Goal: Task Accomplishment & Management: Complete application form

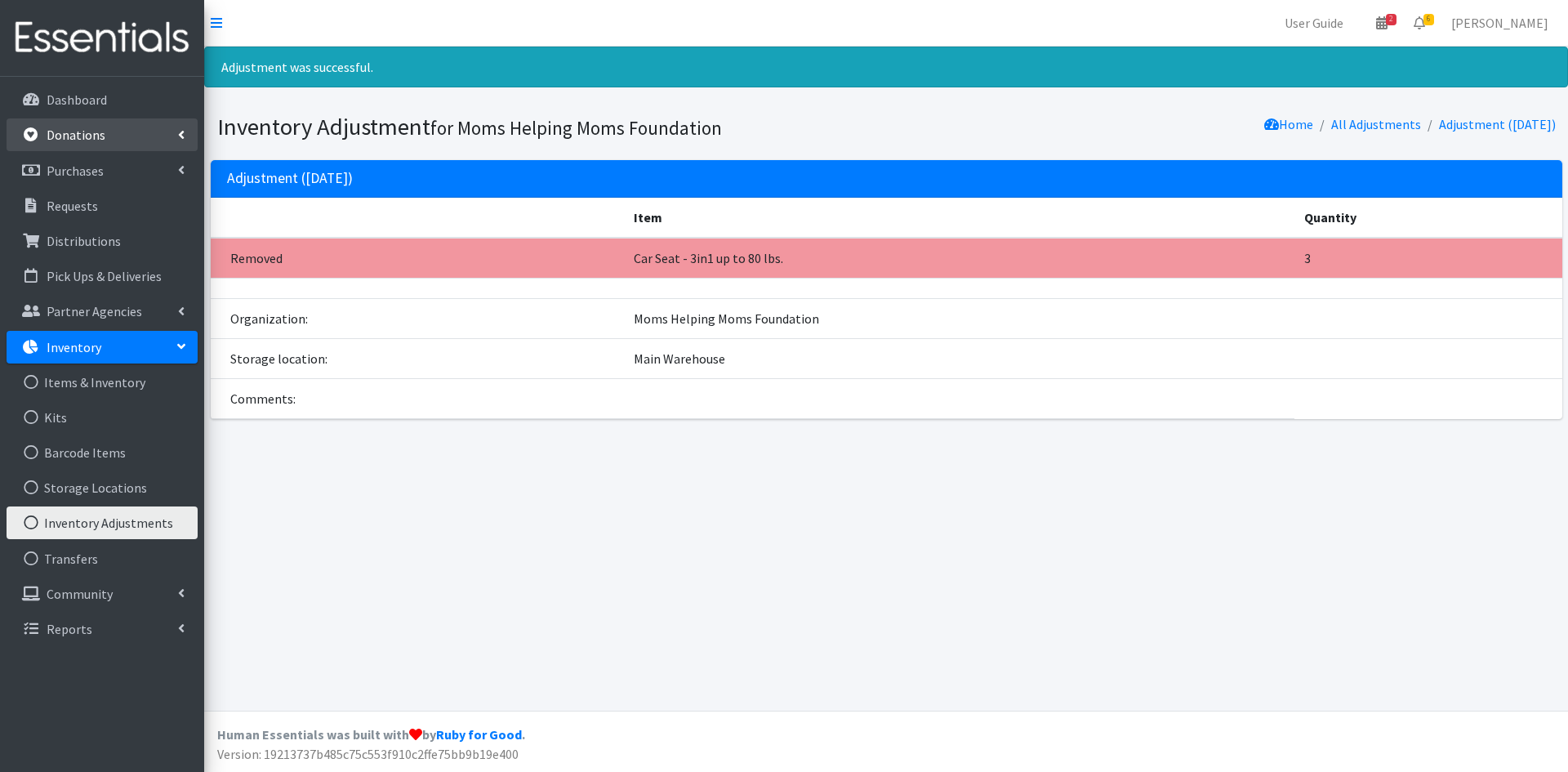
drag, startPoint x: 0, startPoint y: 0, endPoint x: 78, endPoint y: 131, distance: 152.5
click at [78, 131] on p "Donations" at bounding box center [76, 135] width 59 height 17
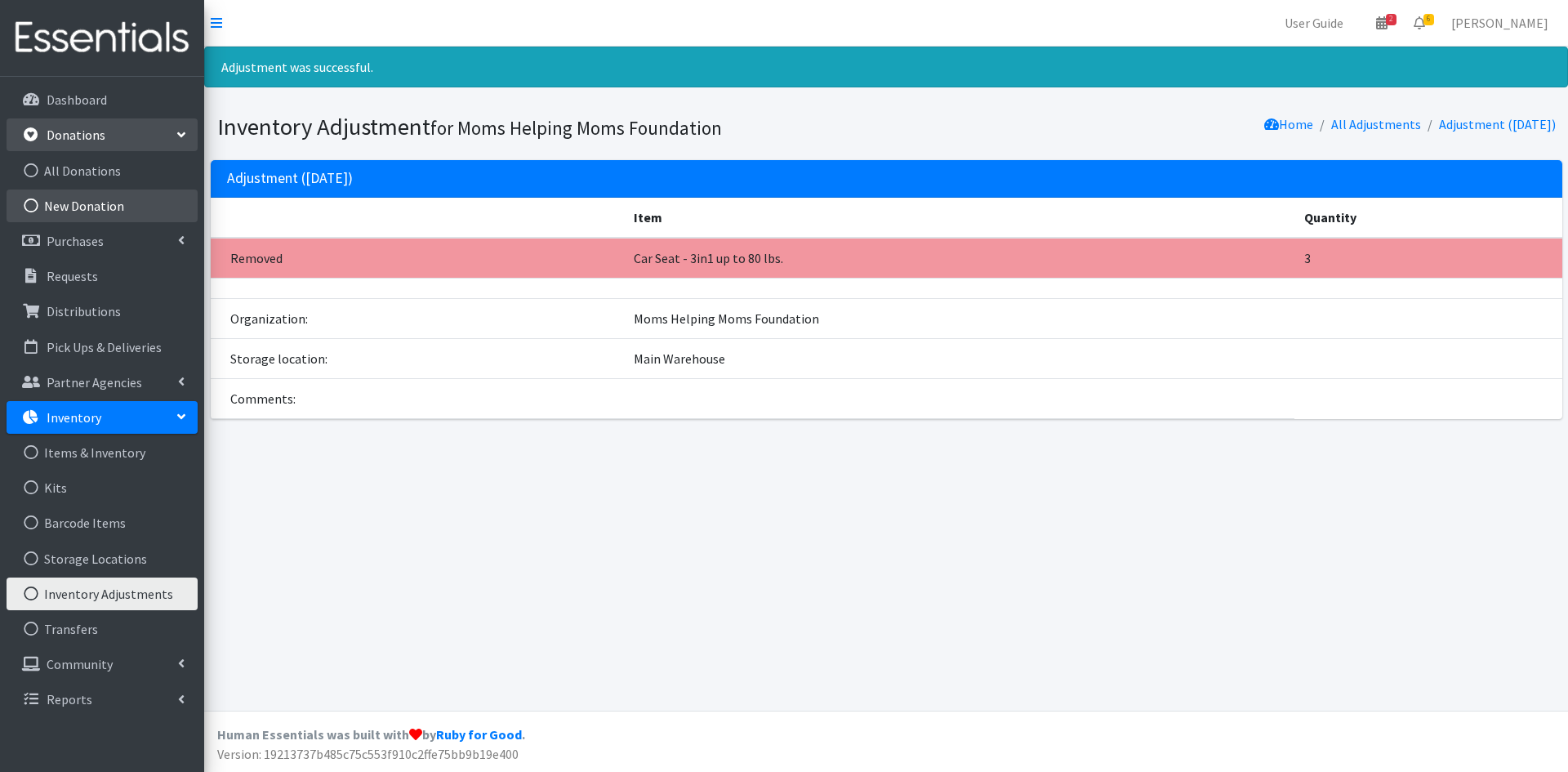
click at [95, 205] on link "New Donation" at bounding box center [101, 206] width 191 height 33
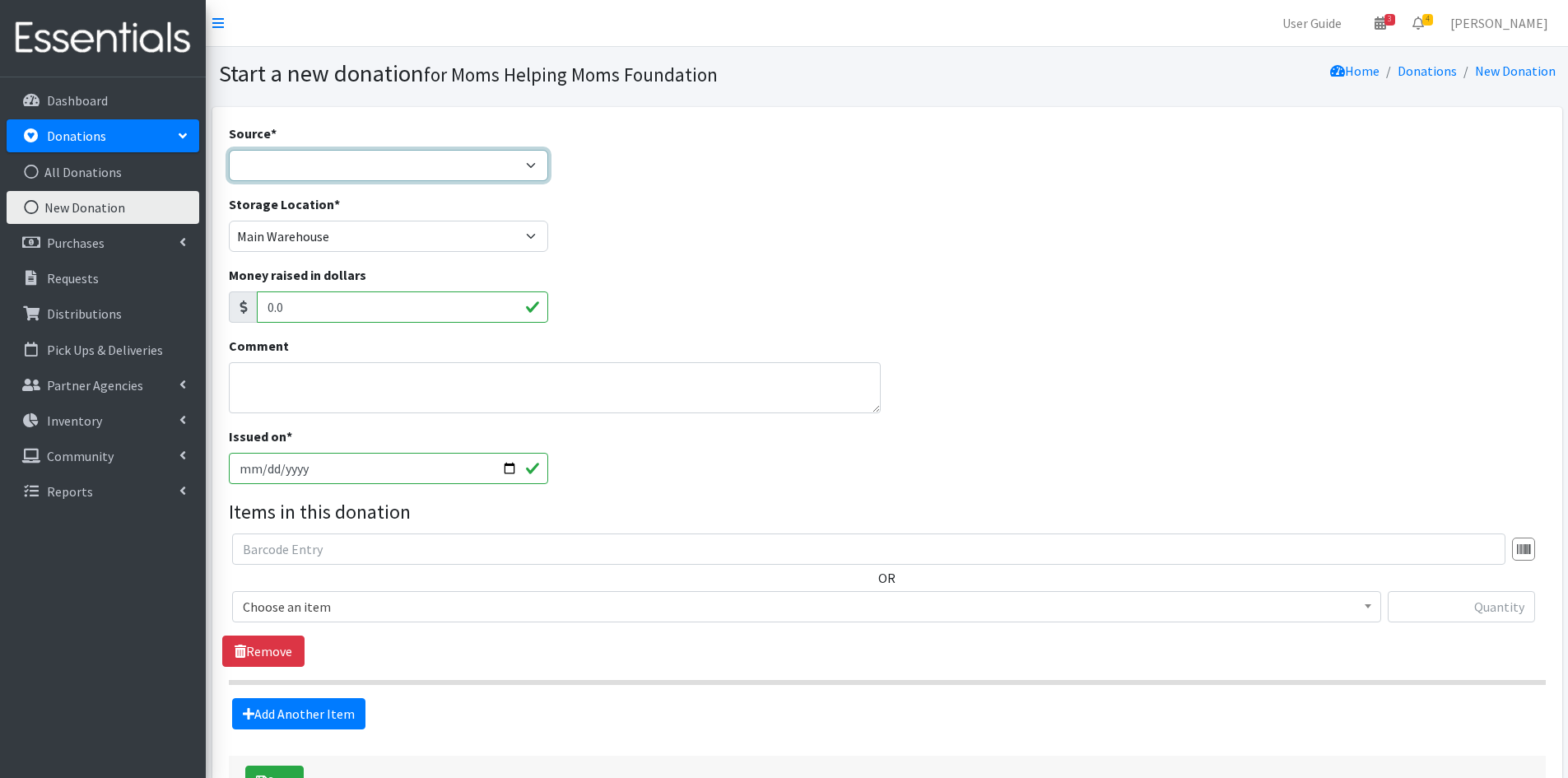
click at [531, 162] on select "Product Drive Manufacturer Donation Site Misc. Donation" at bounding box center [388, 165] width 320 height 31
select select "Product Drive"
click at [229, 150] on select "Product Drive Manufacturer Donation Site Misc. Donation" at bounding box center [388, 165] width 320 height 31
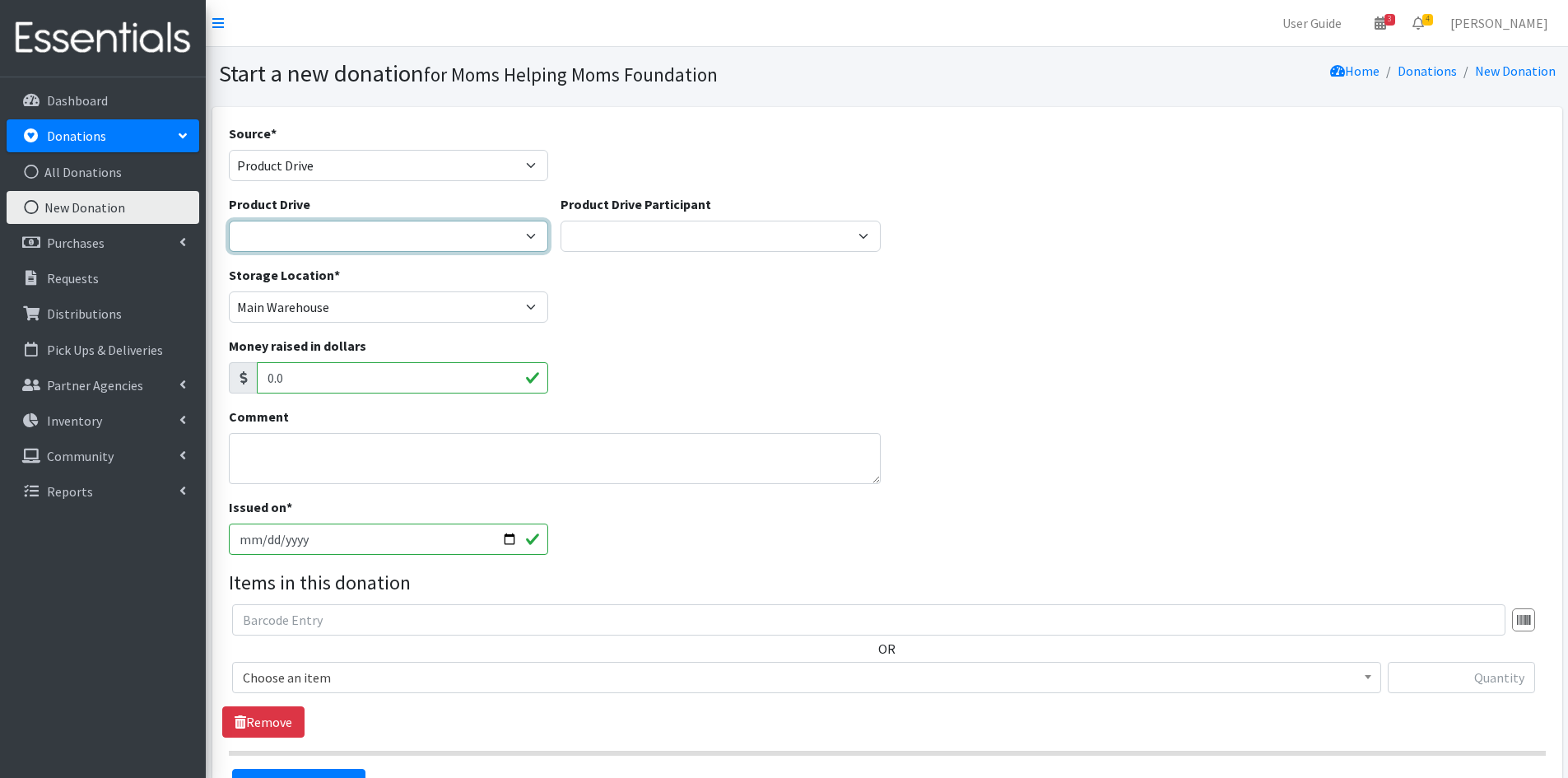
click at [528, 234] on select "2012 MOTHER'S DAY Zeta Phi Beta Sorority (virtual) 2021 HOLIDAY DRIVE AWR Week …" at bounding box center [388, 236] width 320 height 31
select select "3497"
click at [229, 221] on select "2012 MOTHER'S DAY Zeta Phi Beta Sorority (virtual) 2021 HOLIDAY DRIVE AWR Week …" at bounding box center [388, 236] width 320 height 31
click at [1472, 679] on input "text" at bounding box center [1462, 677] width 147 height 31
type input "28"
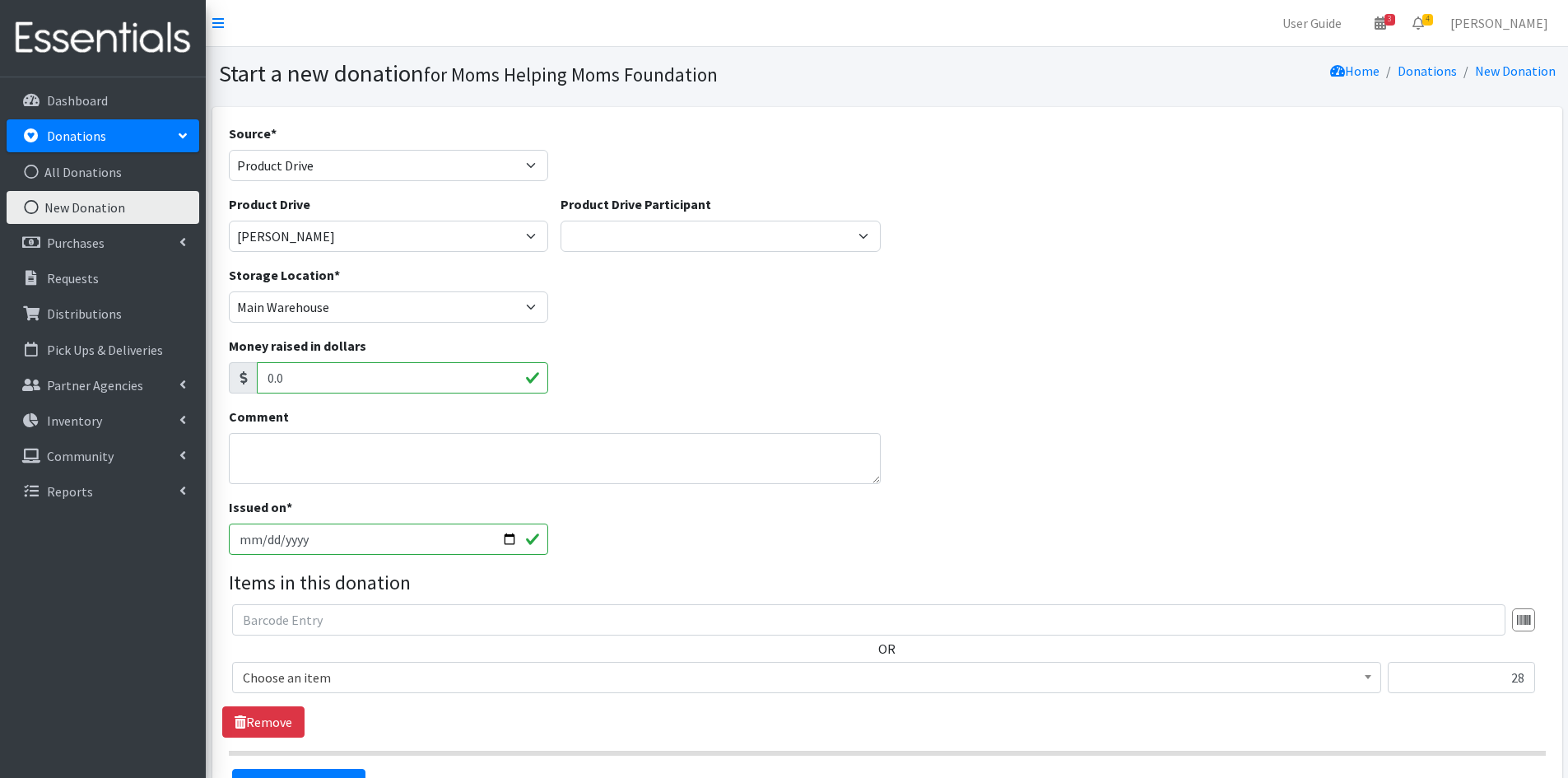
click at [1370, 679] on b at bounding box center [1368, 677] width 6 height 4
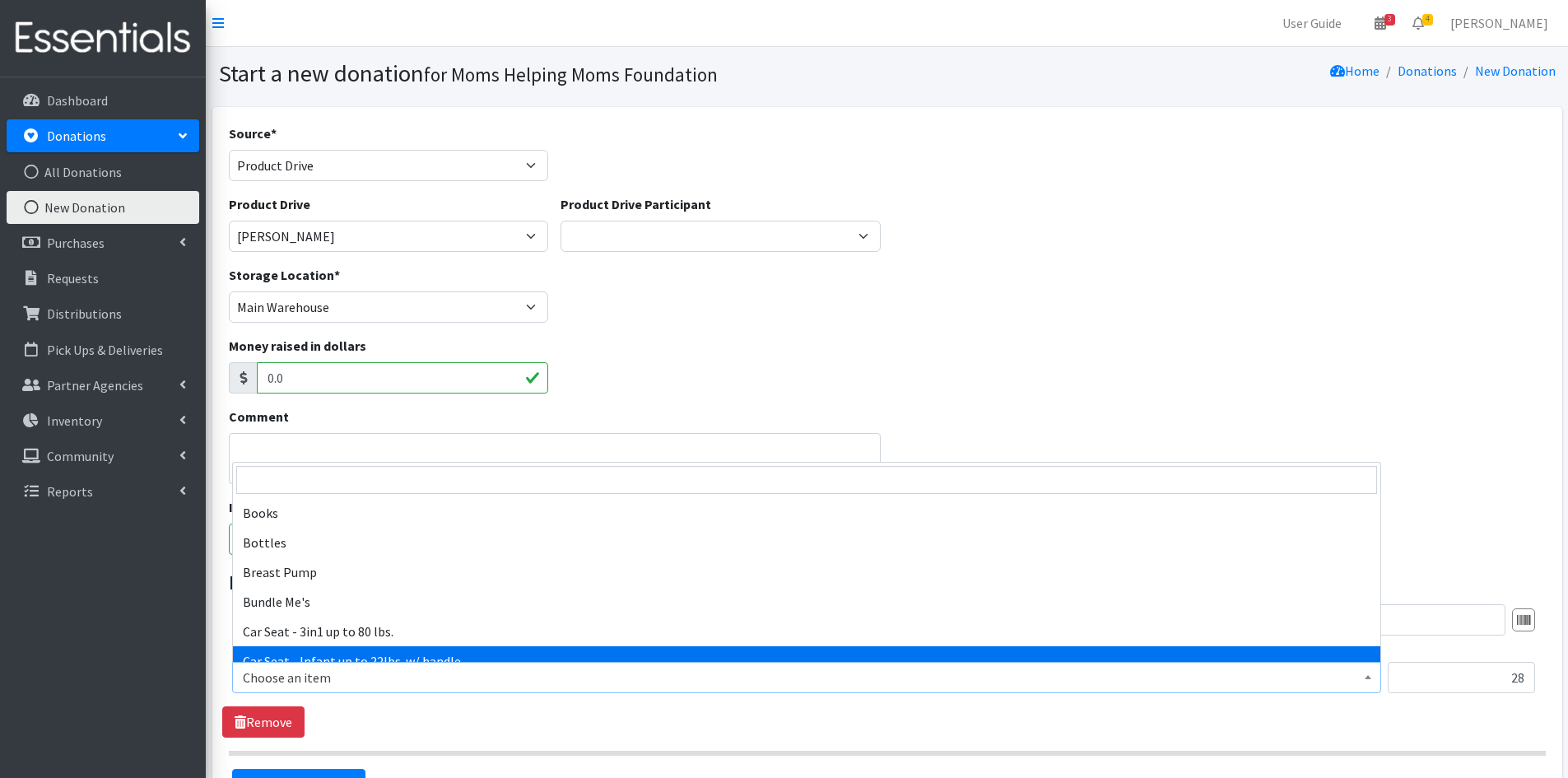
scroll to position [247, 0]
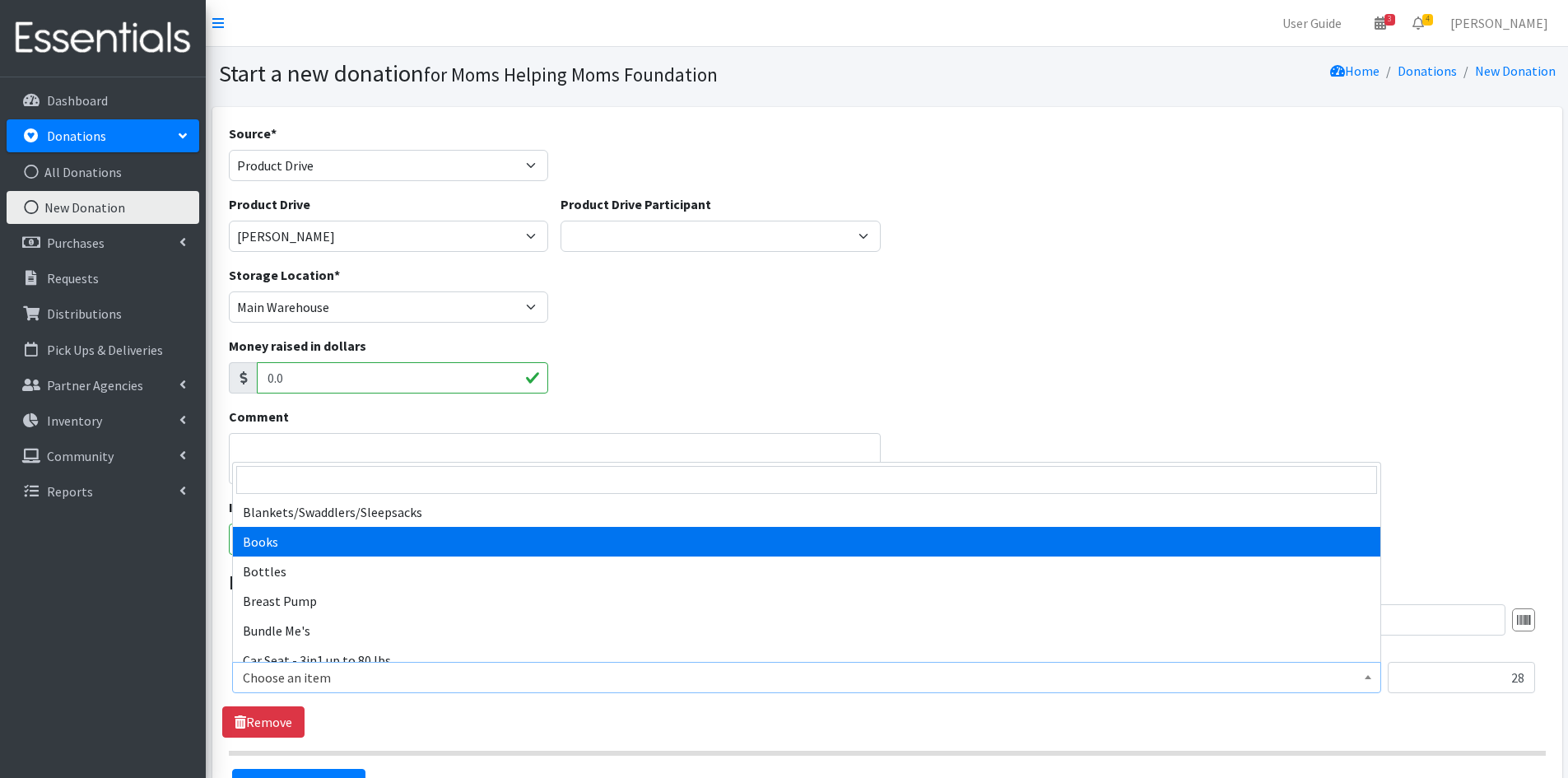
select select "1947"
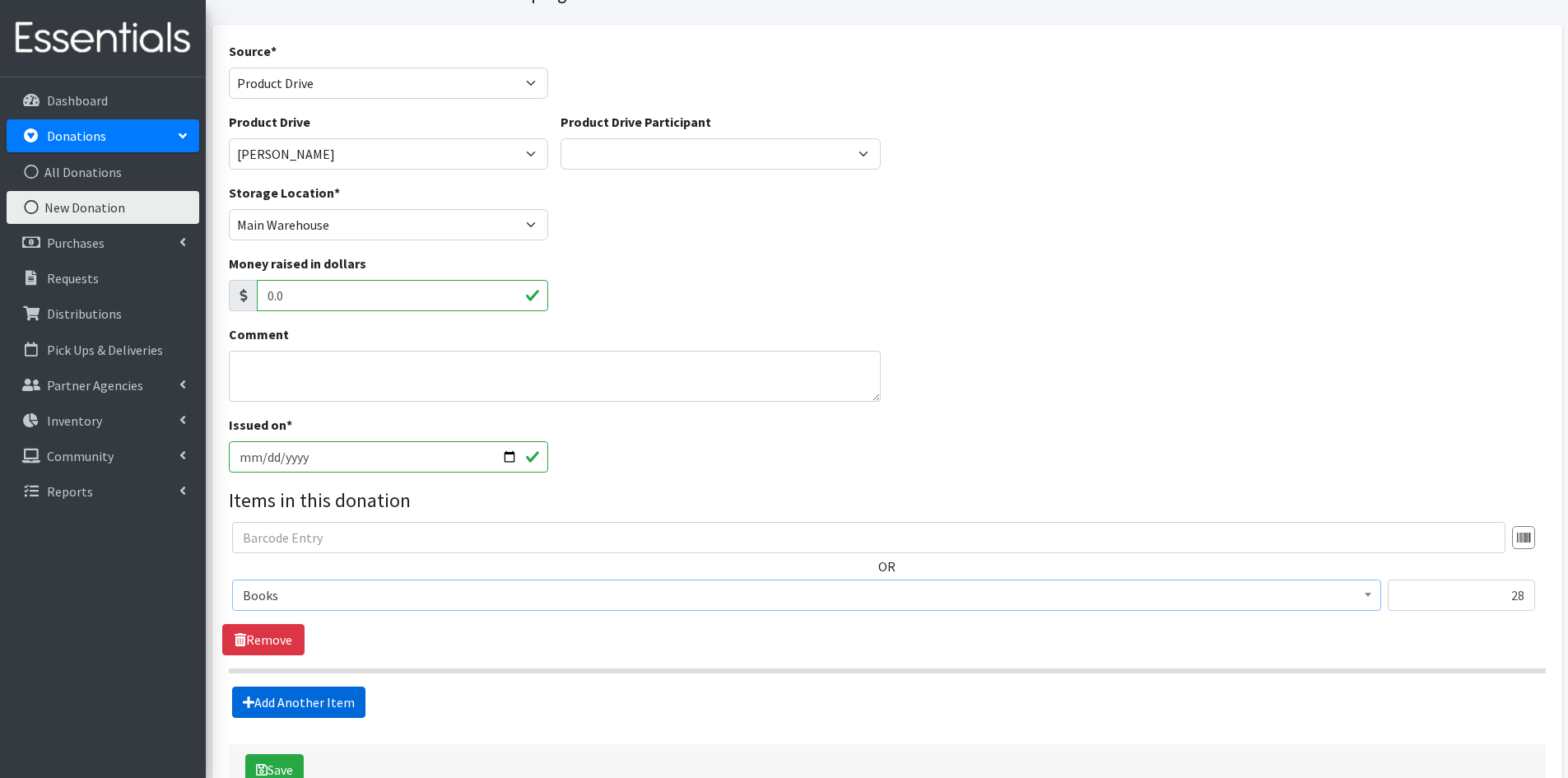
click at [323, 696] on link "Add Another Item" at bounding box center [299, 702] width 134 height 31
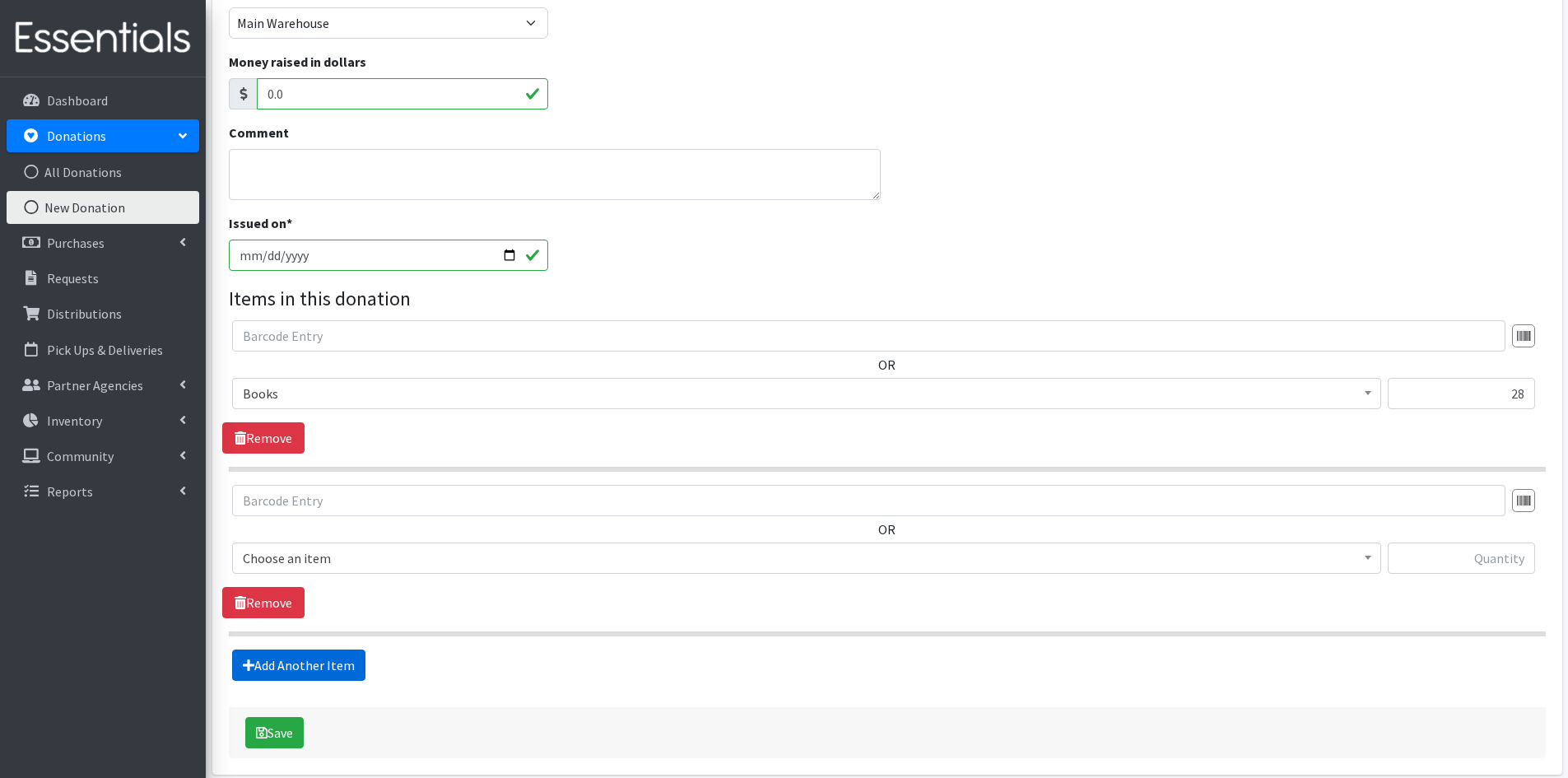
scroll to position [355, 0]
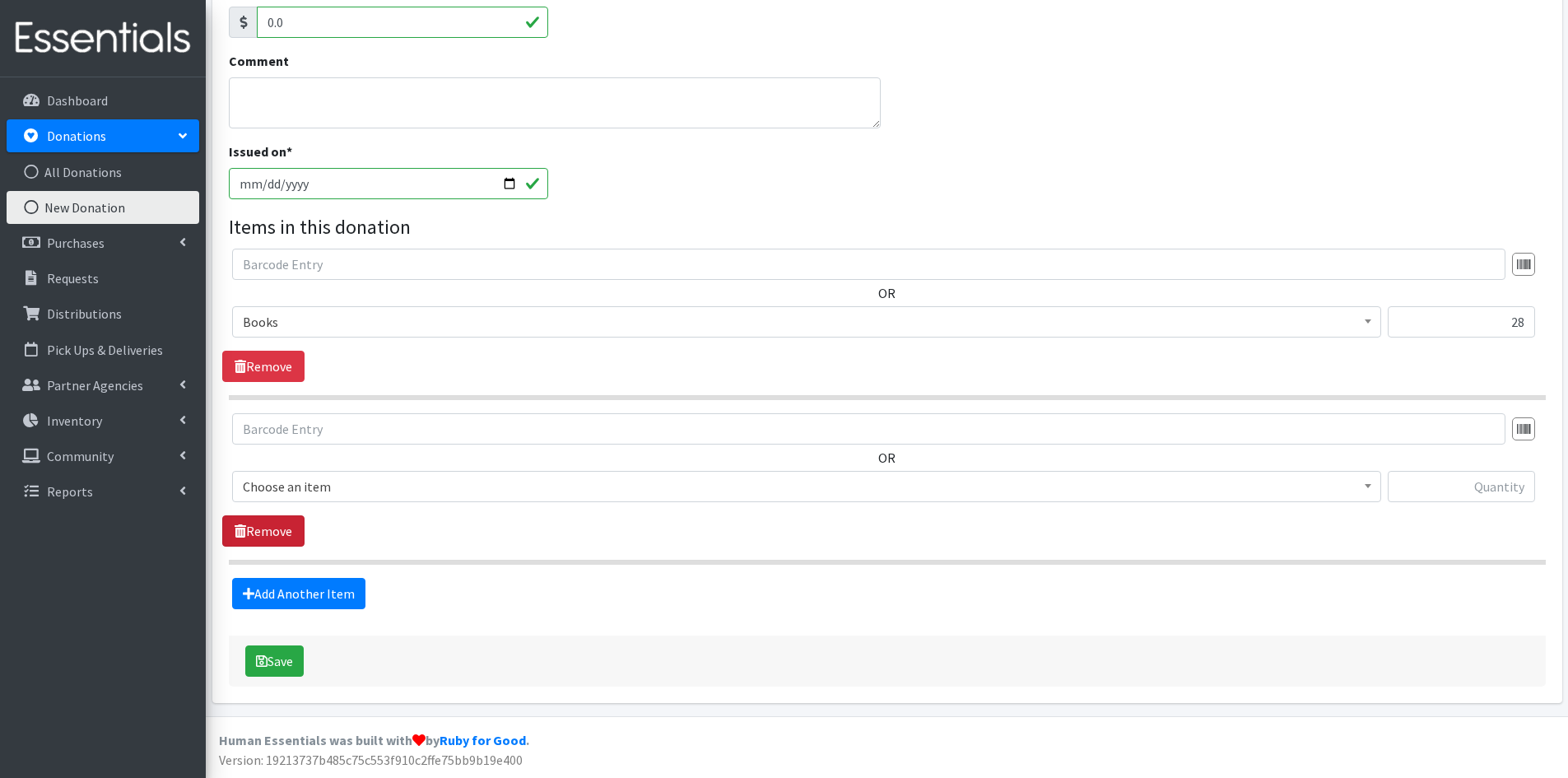
click at [255, 523] on link "Remove" at bounding box center [263, 531] width 82 height 31
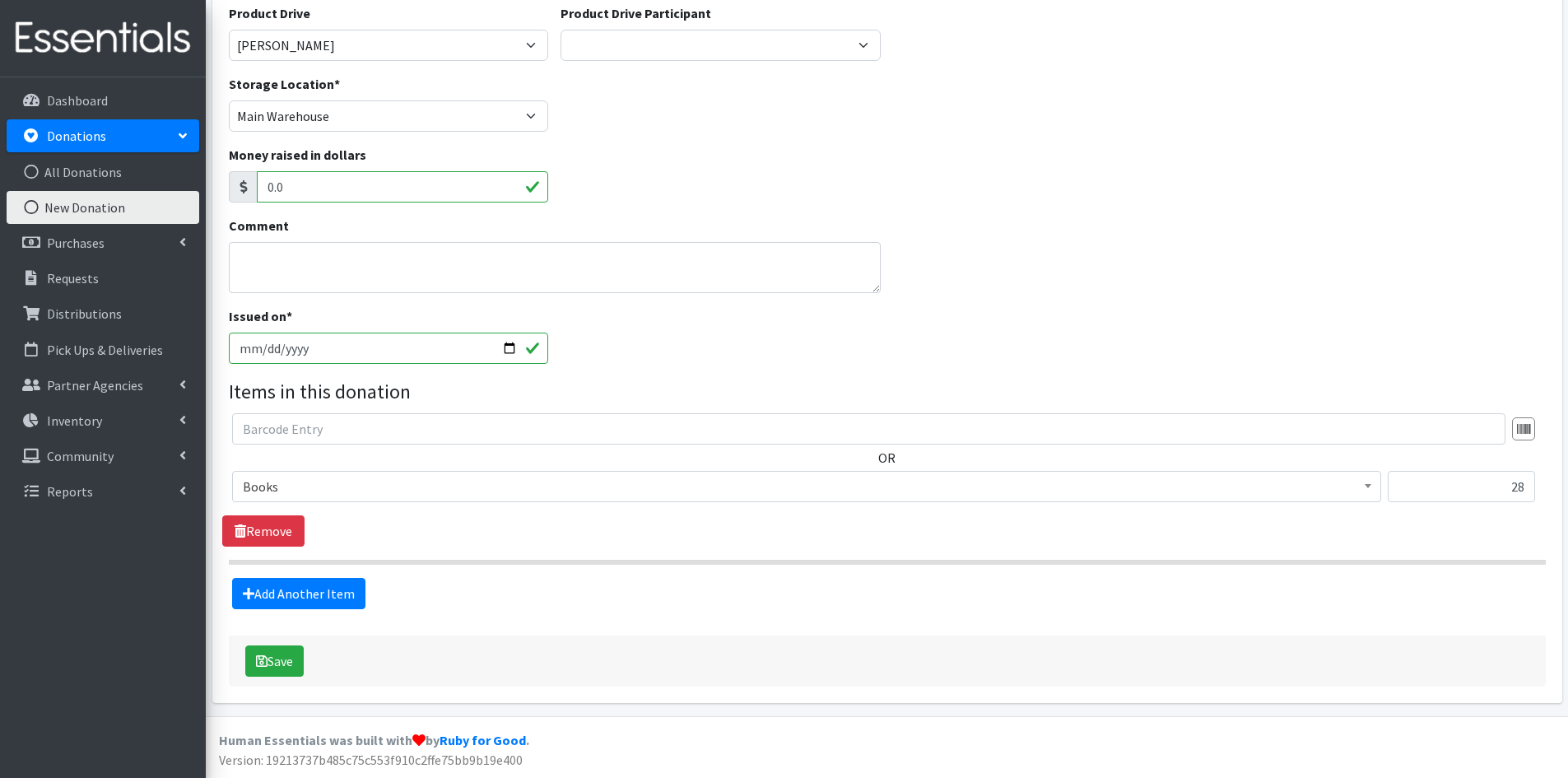
scroll to position [191, 0]
click at [276, 665] on button "Save" at bounding box center [275, 660] width 58 height 31
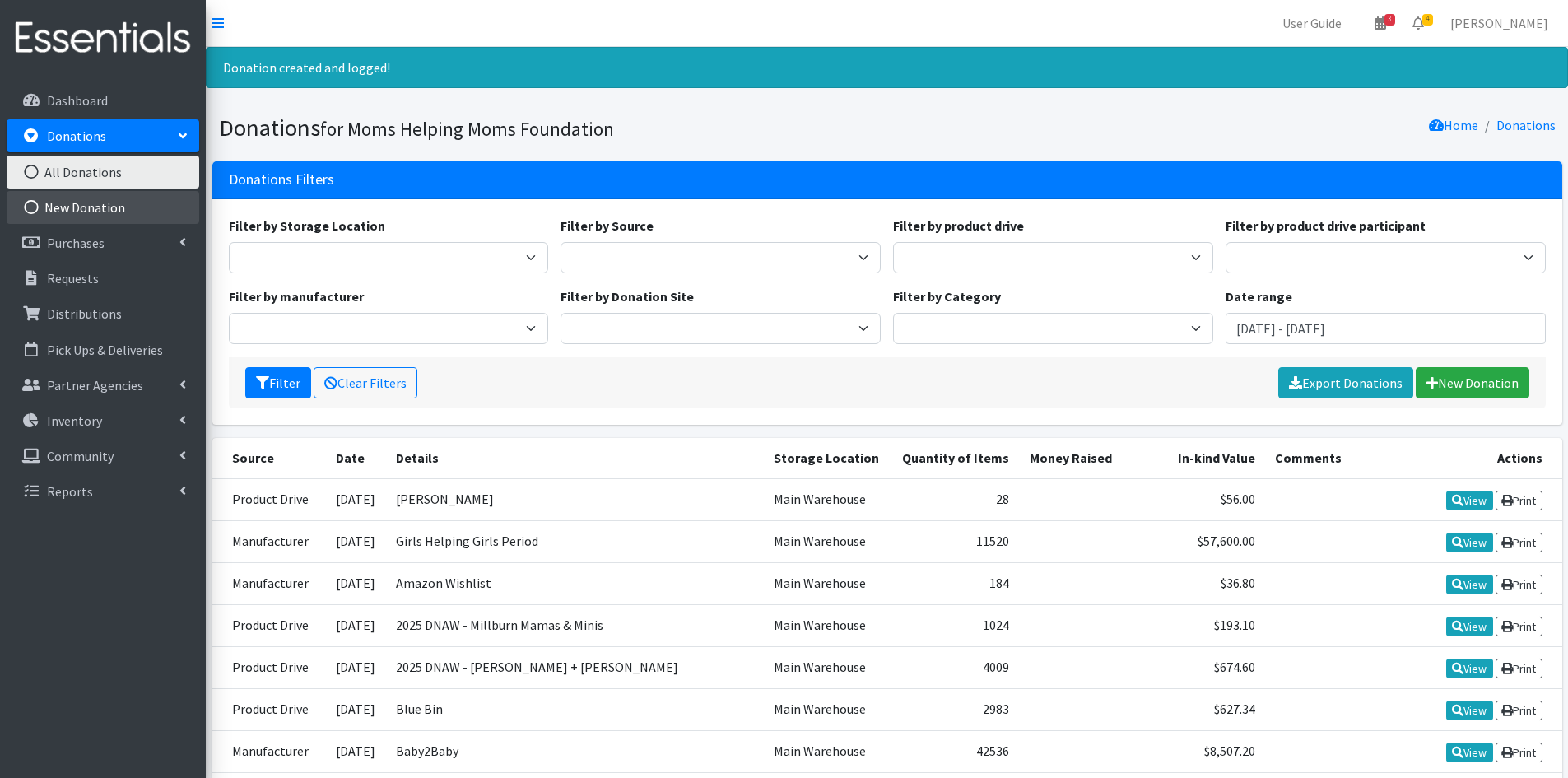
click at [89, 204] on link "New Donation" at bounding box center [102, 207] width 192 height 33
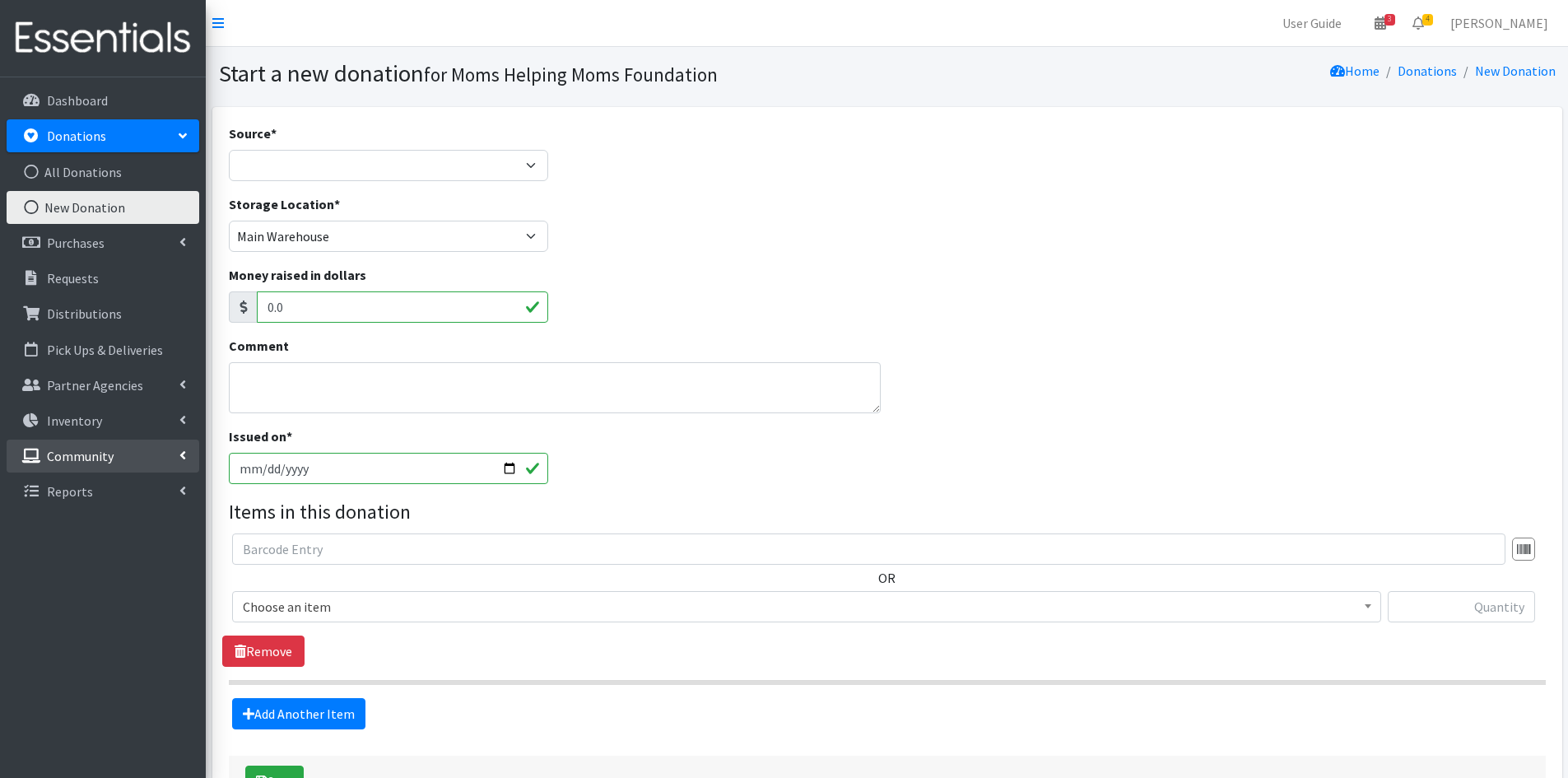
click at [59, 459] on p "Community" at bounding box center [80, 455] width 66 height 17
click at [67, 522] on link "Product Drives" at bounding box center [102, 526] width 192 height 33
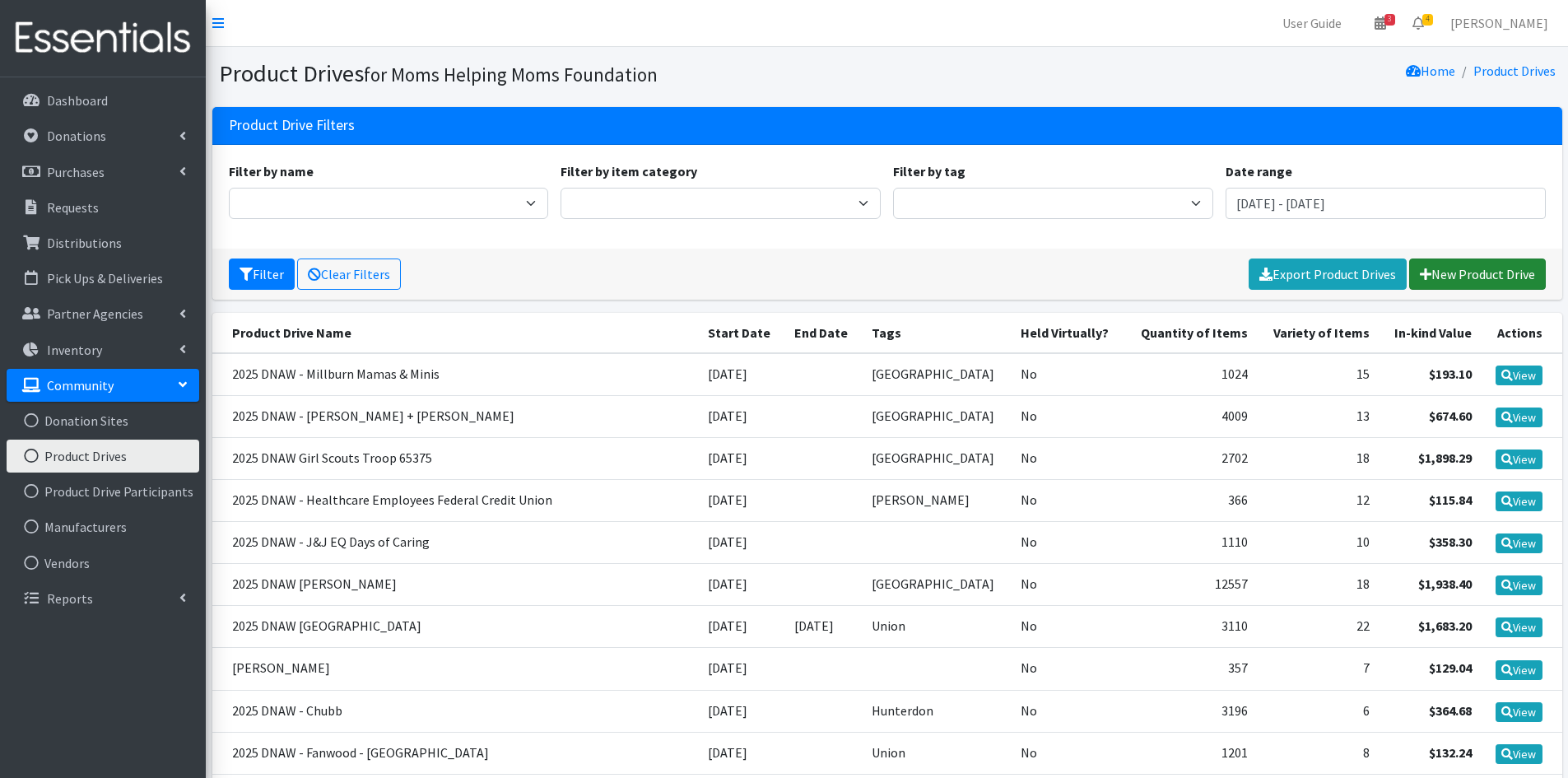
click at [1456, 268] on link "New Product Drive" at bounding box center [1478, 274] width 136 height 31
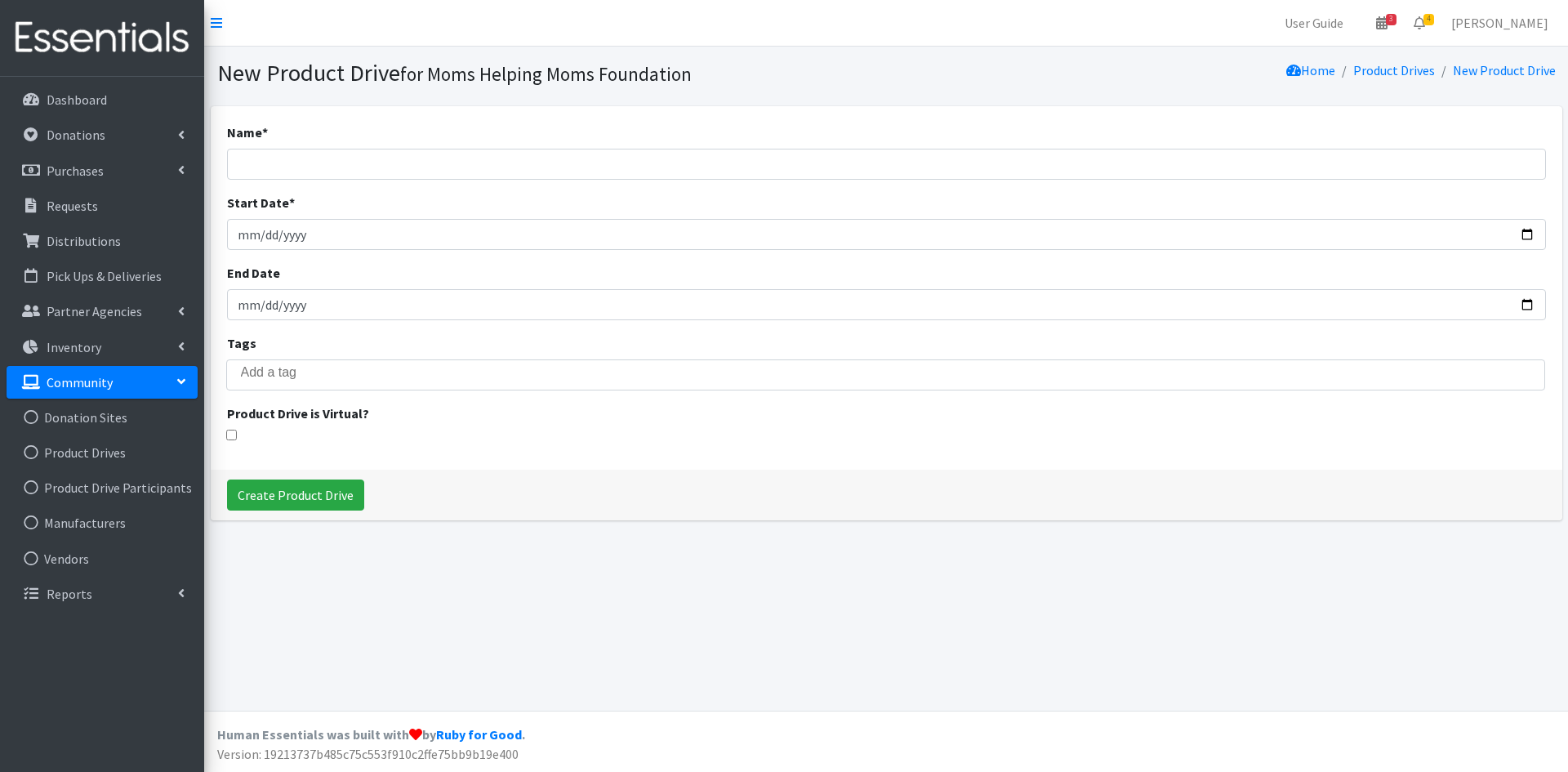
select select
click at [314, 157] on input "Name *" at bounding box center [886, 164] width 1319 height 31
type input "2025 DNAW - Orange Theory Fitness"
click at [262, 235] on input "Start Date *" at bounding box center [886, 234] width 1319 height 31
type input "[DATE]"
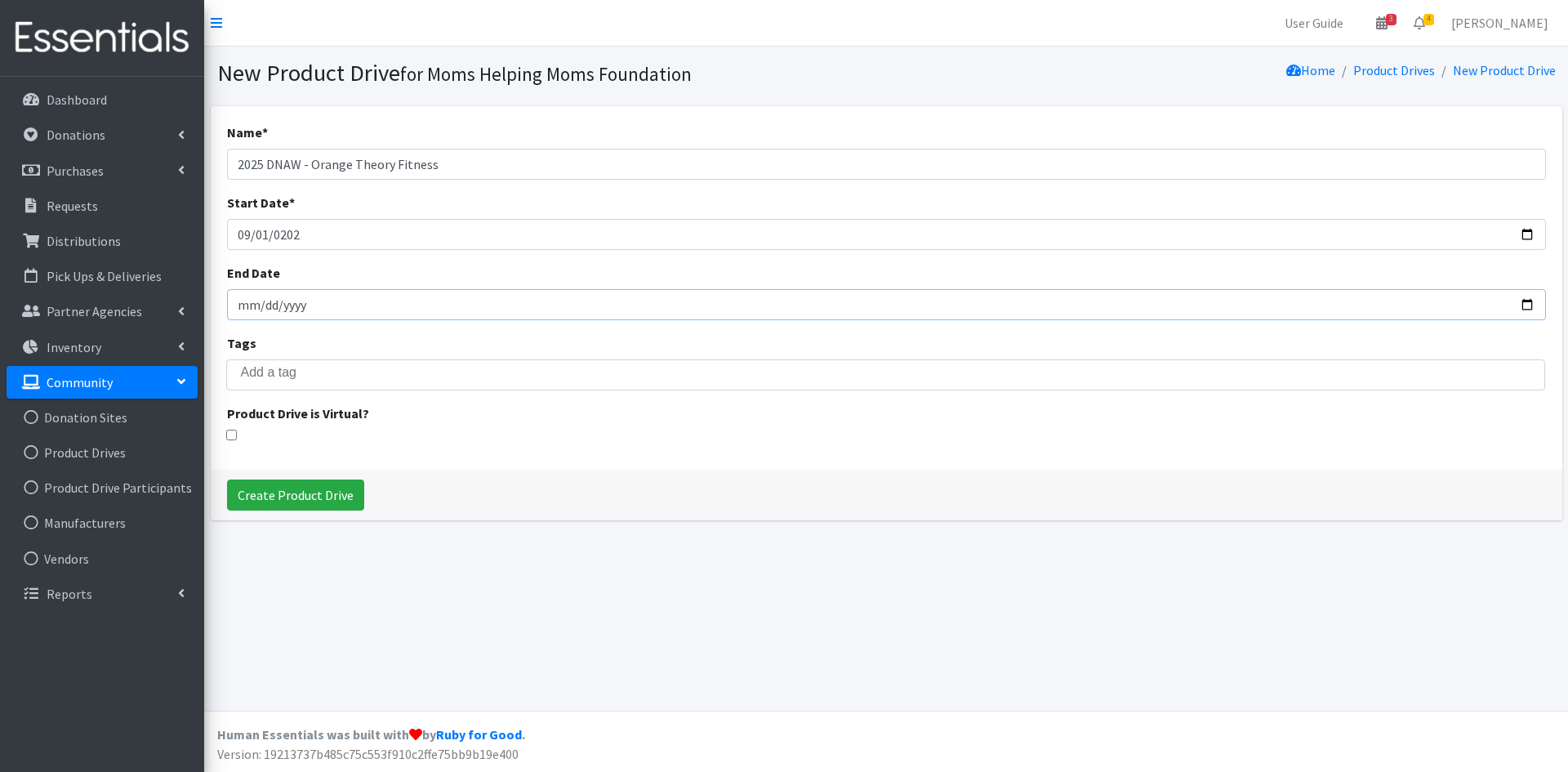
click at [278, 300] on input "End Date" at bounding box center [886, 304] width 1319 height 31
type input "2025-09-30"
click at [281, 375] on input "search" at bounding box center [897, 372] width 1313 height 15
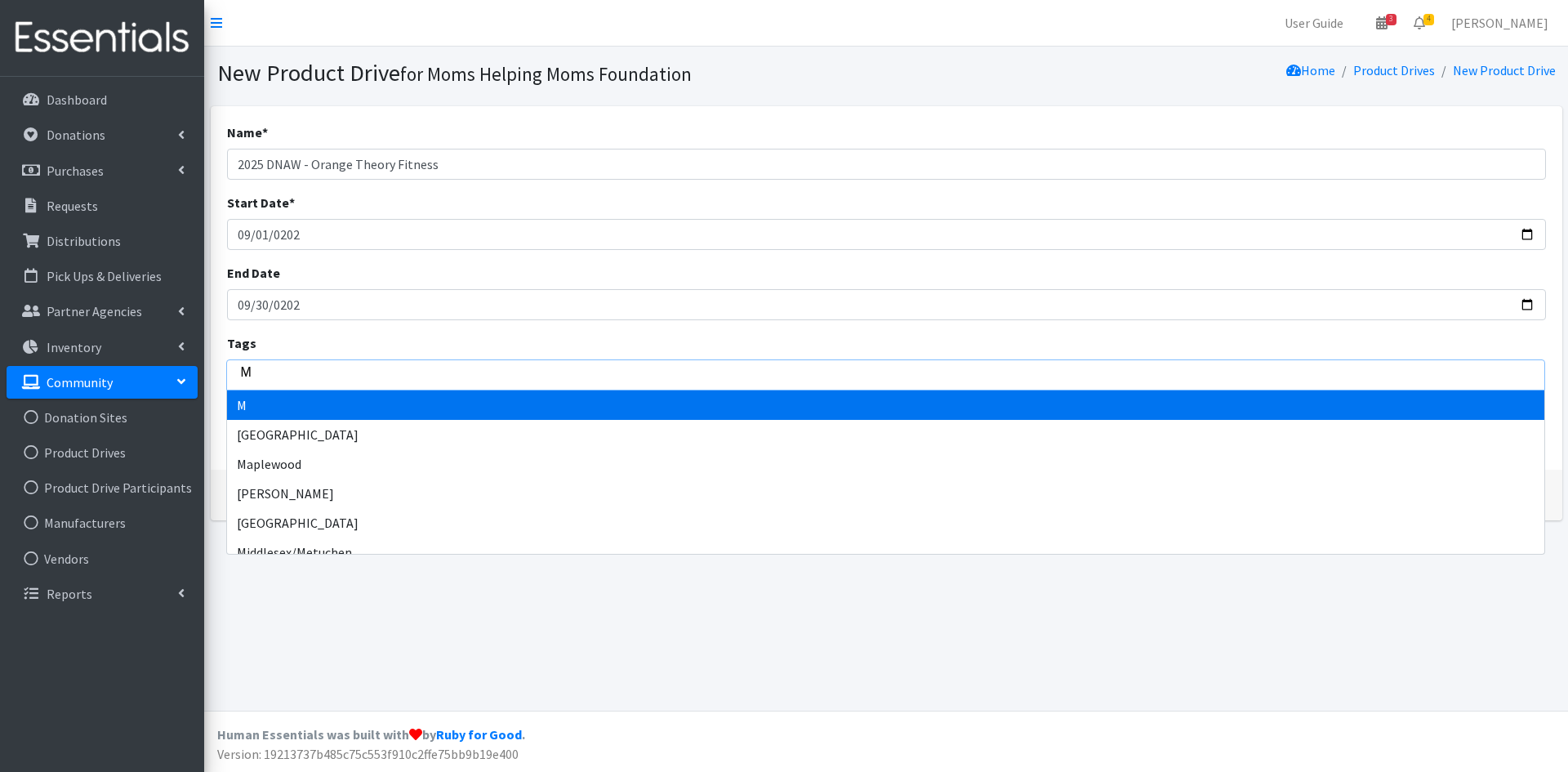
type input "Mo"
type input "Mor"
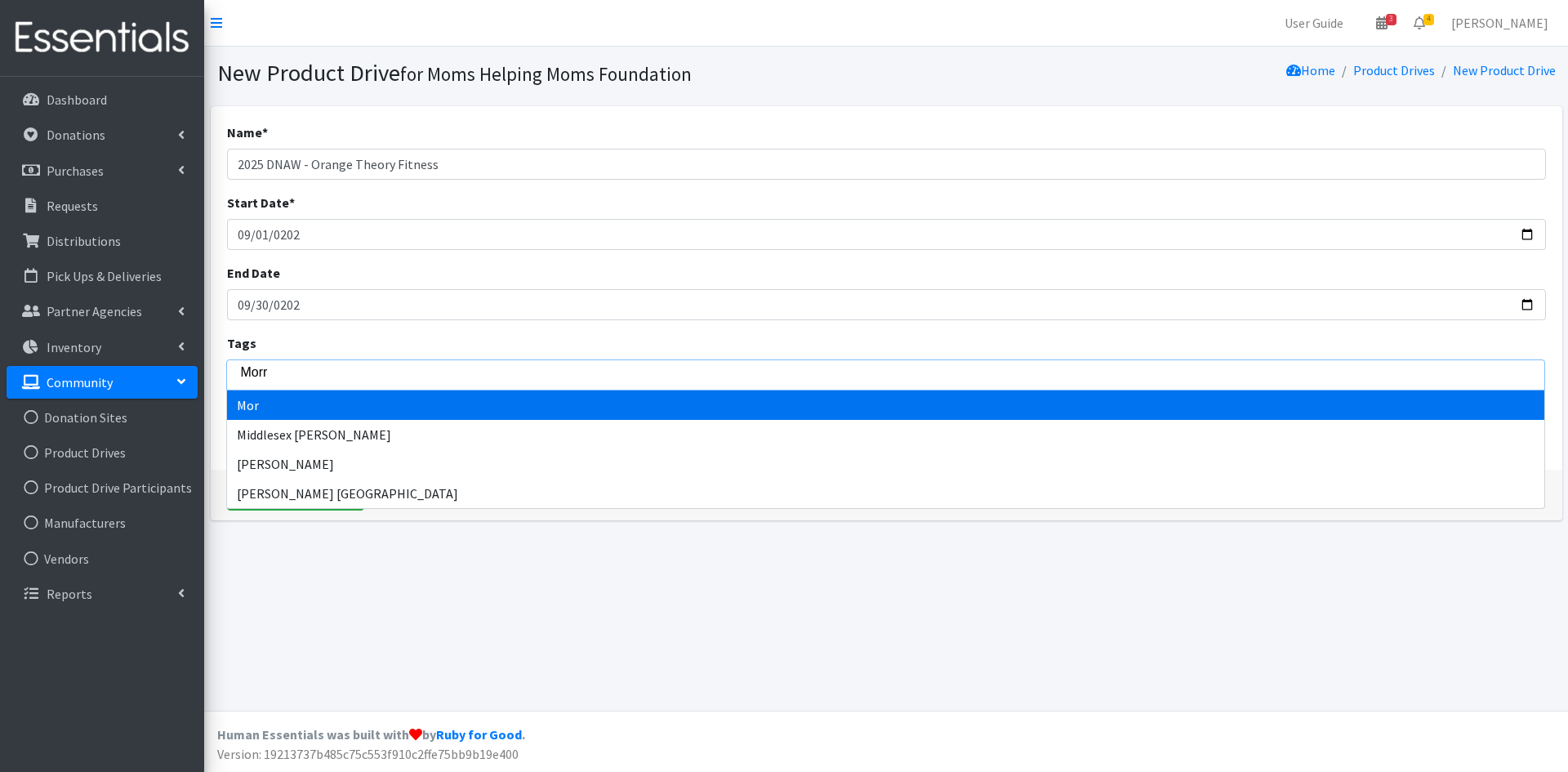
type input "Morri"
type input "Morris"
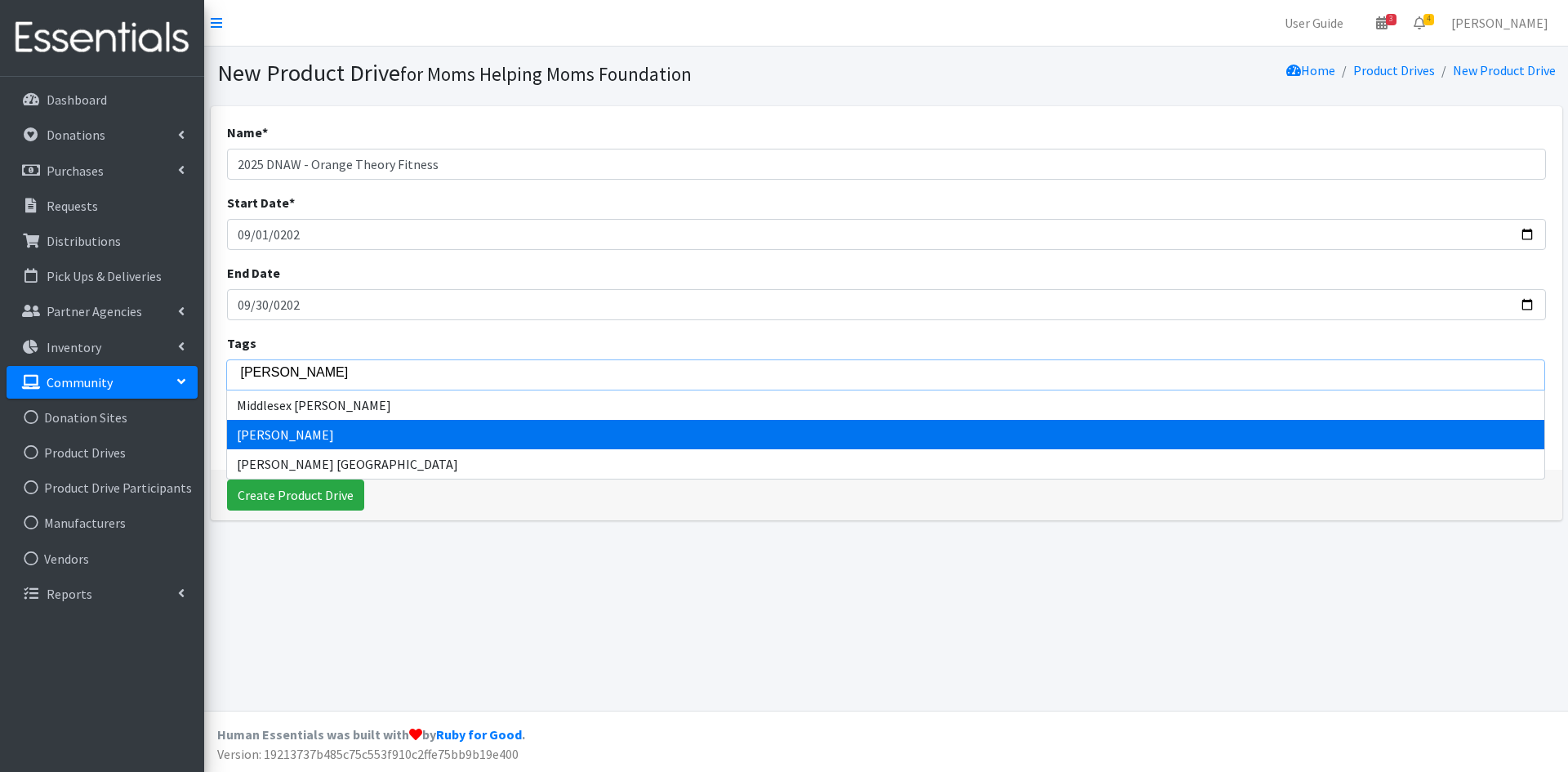
select select "Morris"
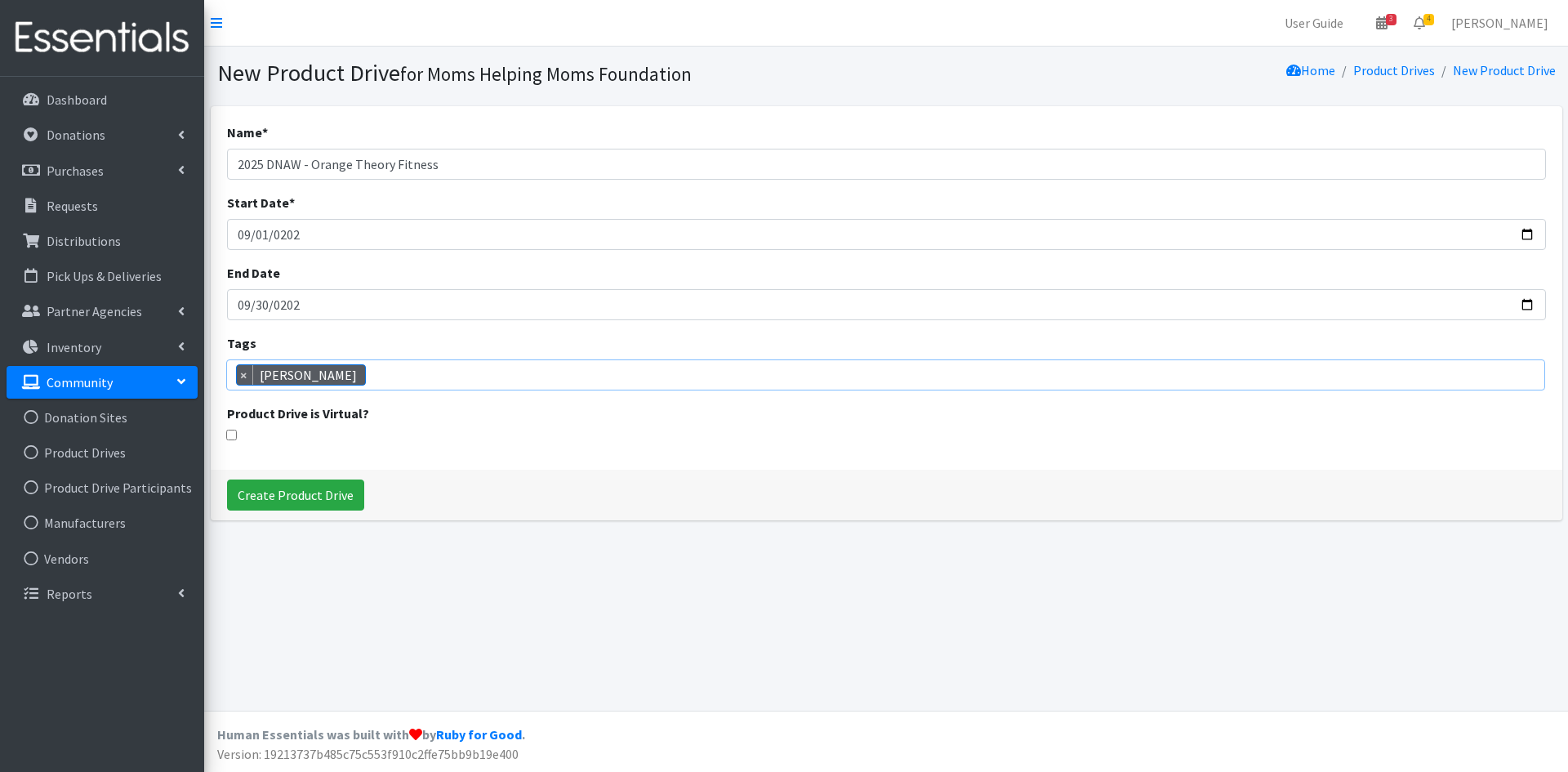
scroll to position [189, 0]
click at [303, 499] on input "Create Product Drive" at bounding box center [295, 494] width 137 height 31
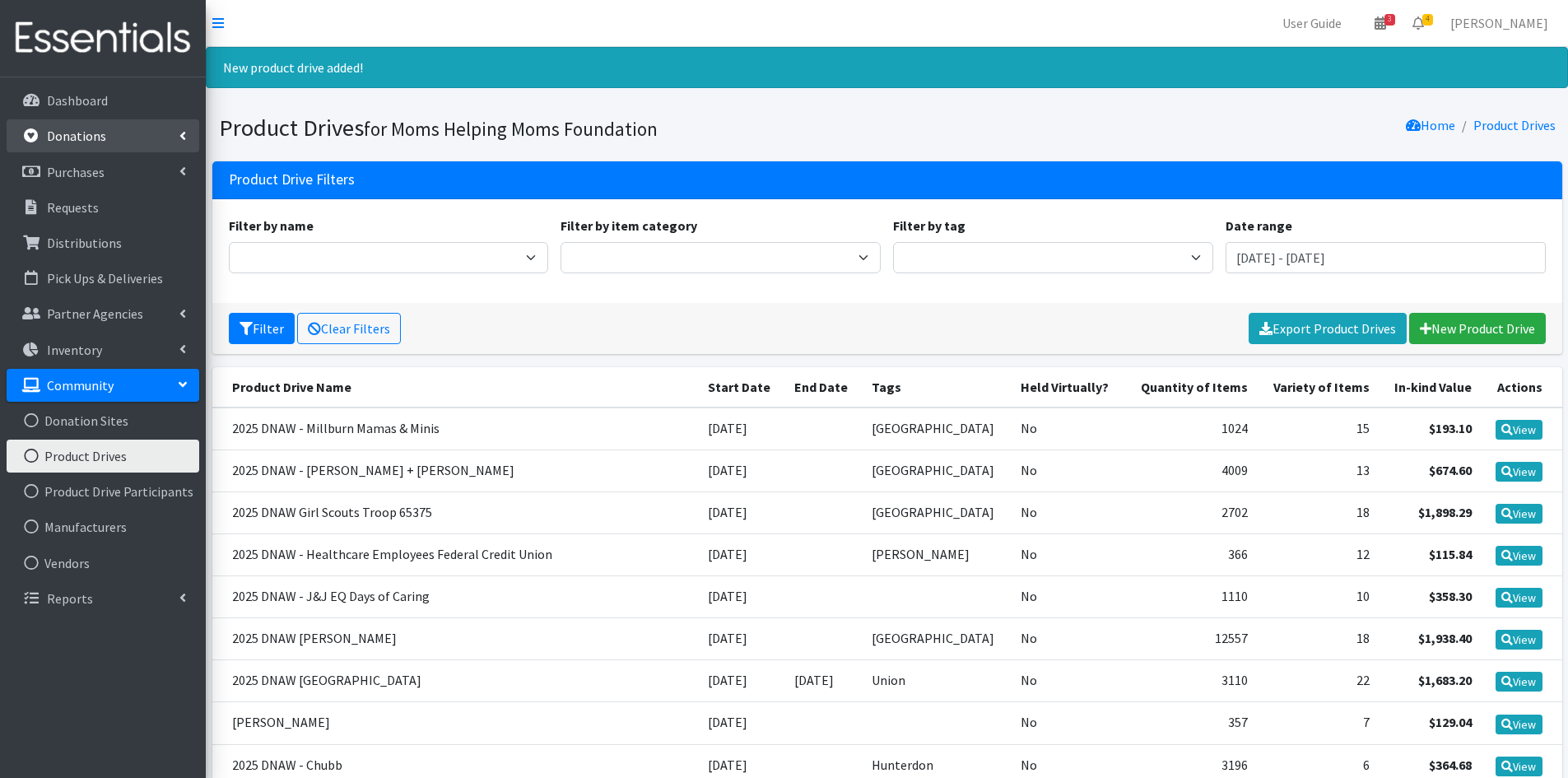
click at [138, 128] on link "Donations" at bounding box center [102, 136] width 192 height 33
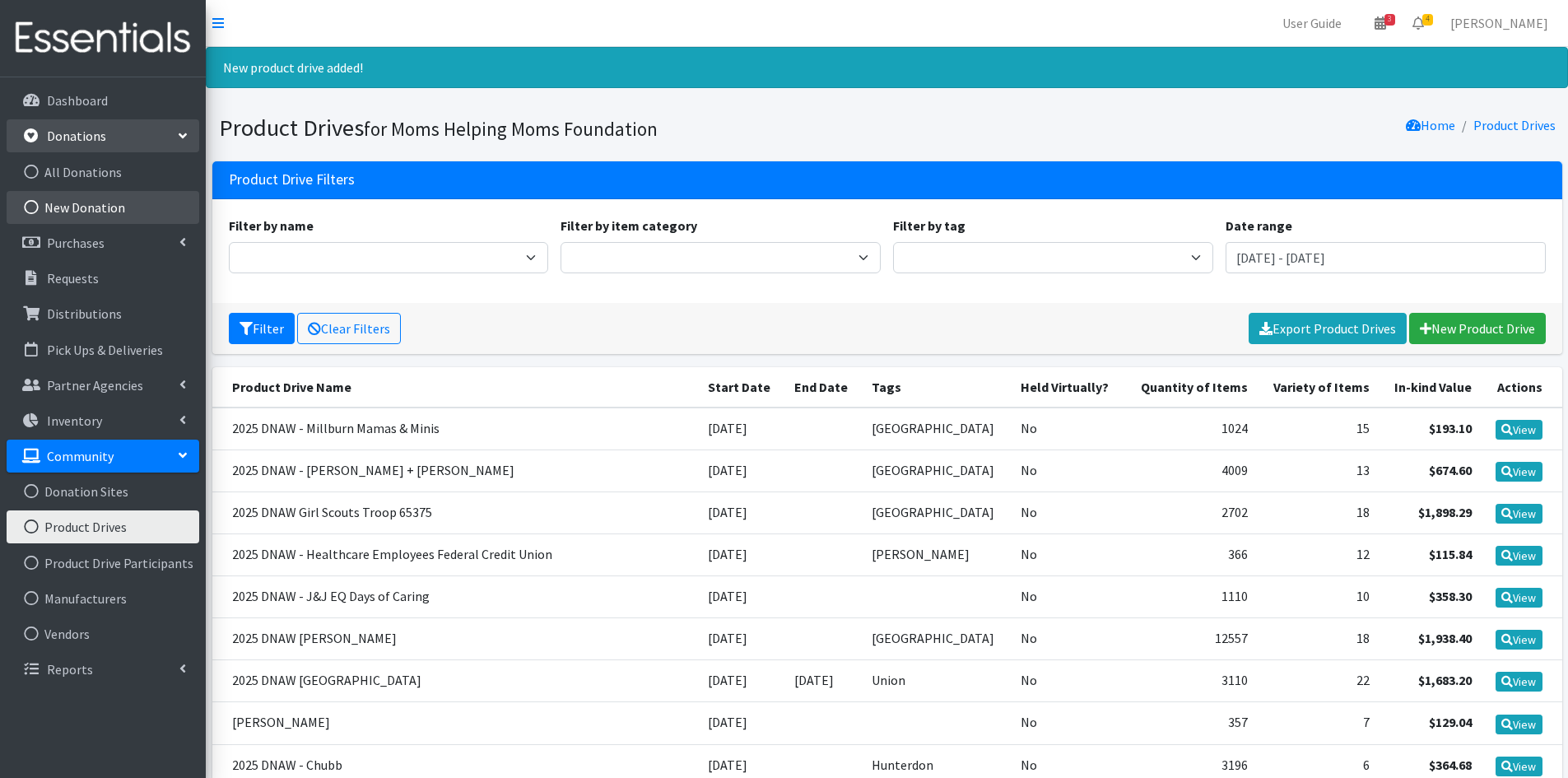
click at [122, 191] on link "New Donation" at bounding box center [102, 207] width 192 height 33
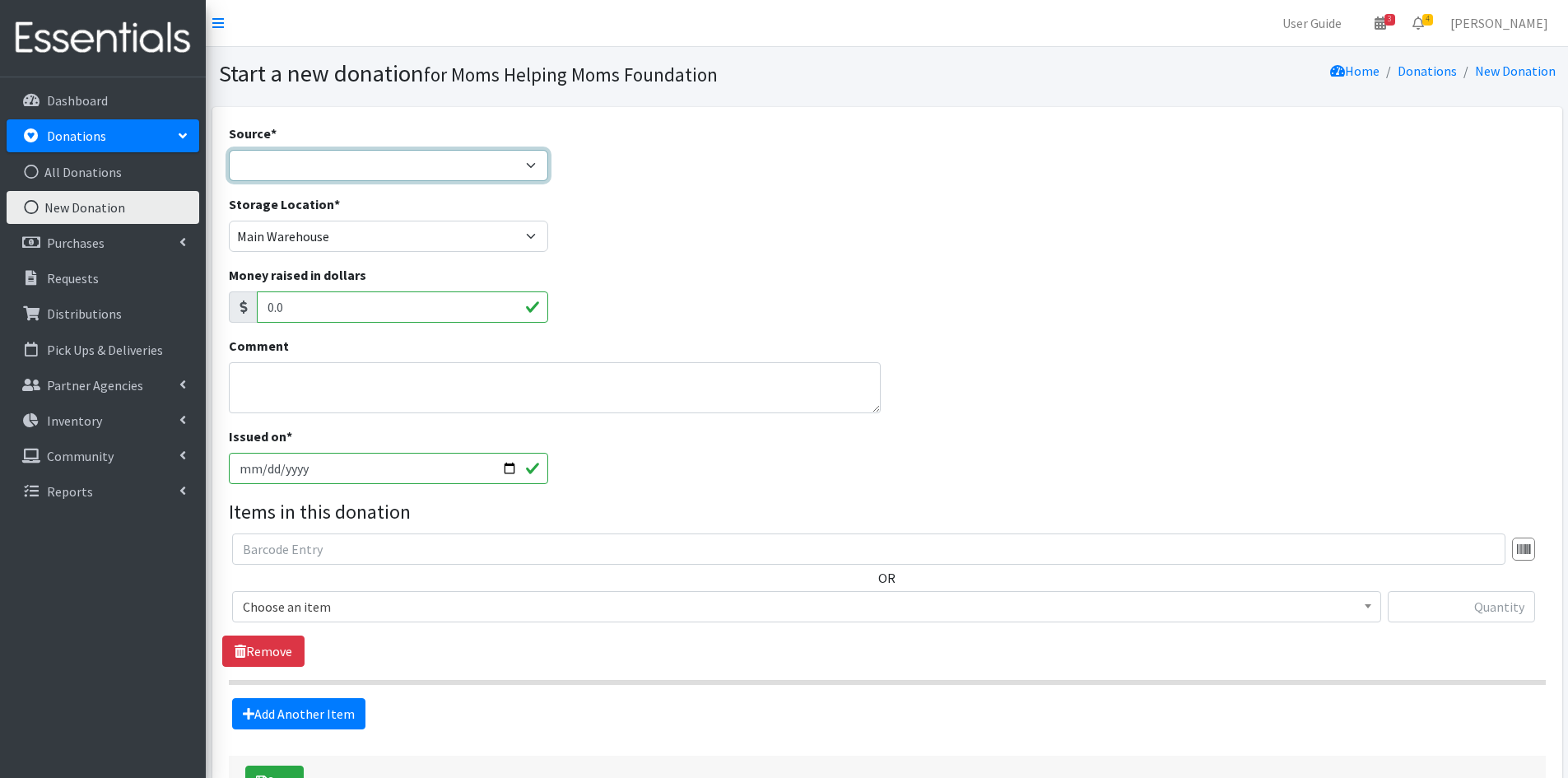
click at [529, 166] on select "Product Drive Manufacturer Donation Site Misc. Donation" at bounding box center [388, 165] width 320 height 31
select select "Product Drive"
click at [229, 150] on select "Product Drive Manufacturer Donation Site Misc. Donation" at bounding box center [388, 165] width 320 height 31
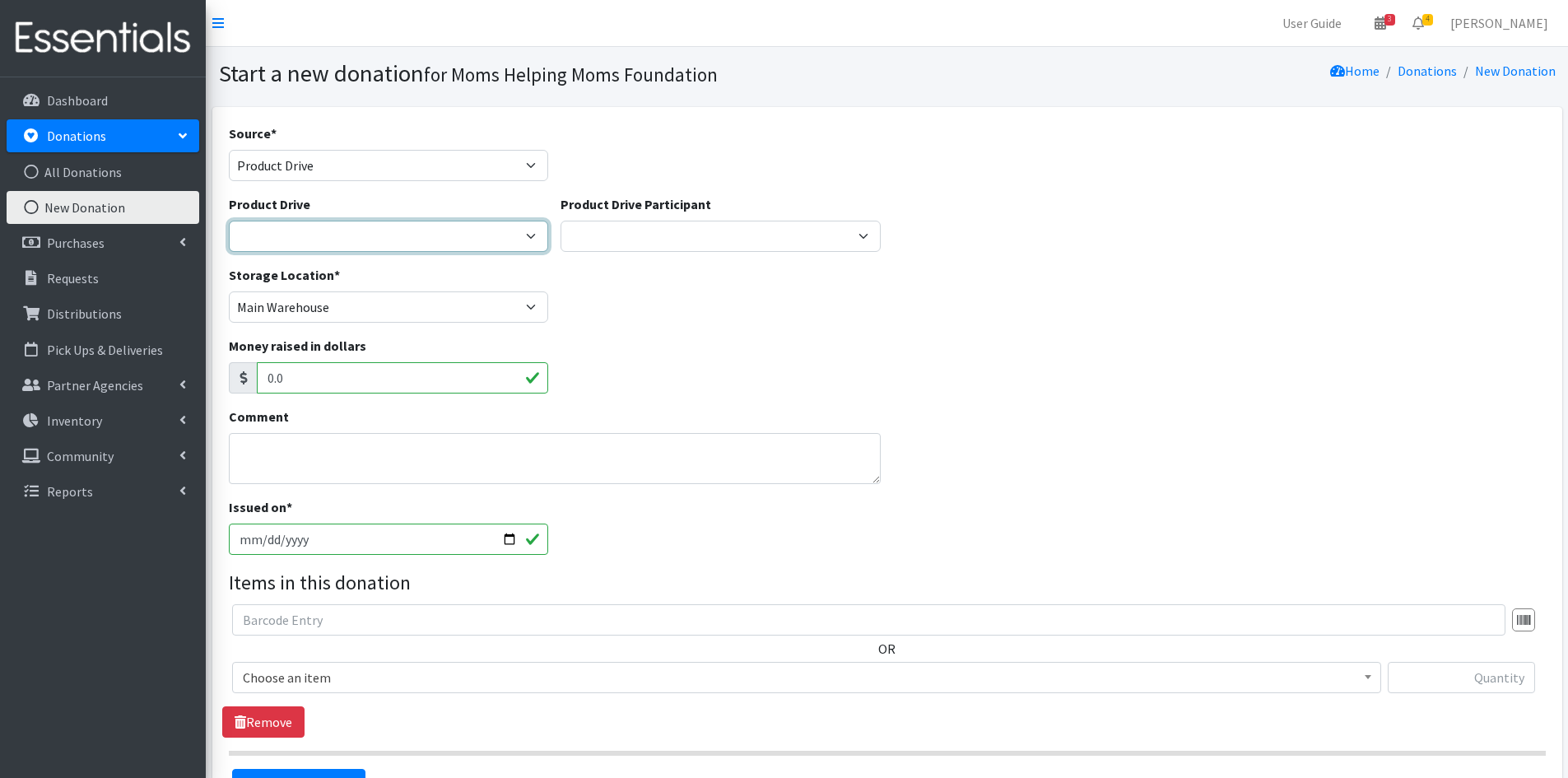
click at [538, 235] on select "2012 MOTHER'S DAY Zeta Phi Beta Sorority (virtual) 2021 HOLIDAY DRIVE AWR Week …" at bounding box center [388, 236] width 320 height 31
select select "3573"
click at [229, 221] on select "[DATE] Zeta Phi Beta Sorority (virtual) 2021 HOLIDAY DRIVE AWR Week of Giving/[…" at bounding box center [388, 236] width 320 height 31
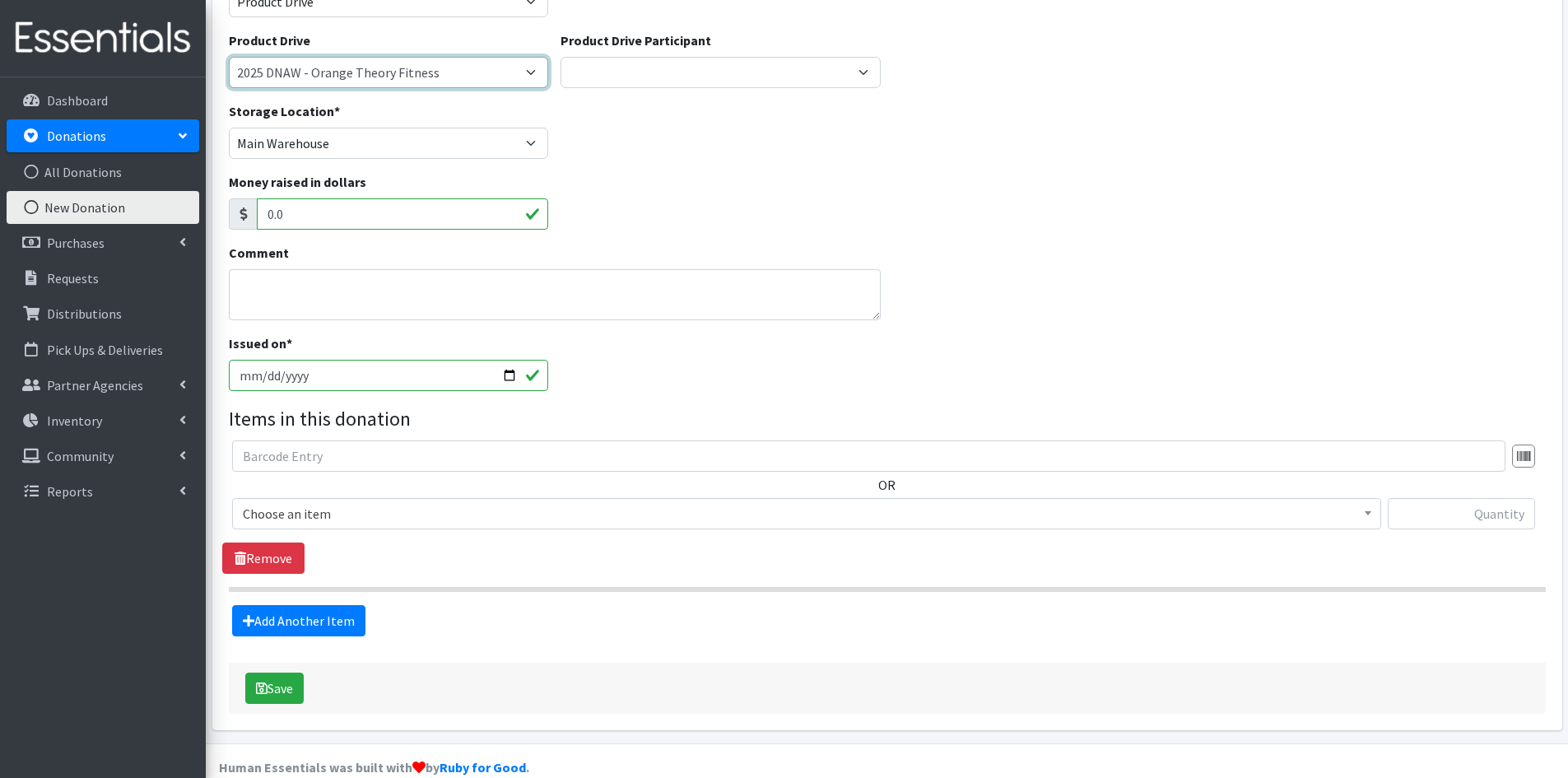
scroll to position [165, 0]
click at [1465, 503] on input "text" at bounding box center [1462, 512] width 147 height 31
type input "4"
click at [1363, 511] on span at bounding box center [1368, 510] width 17 height 26
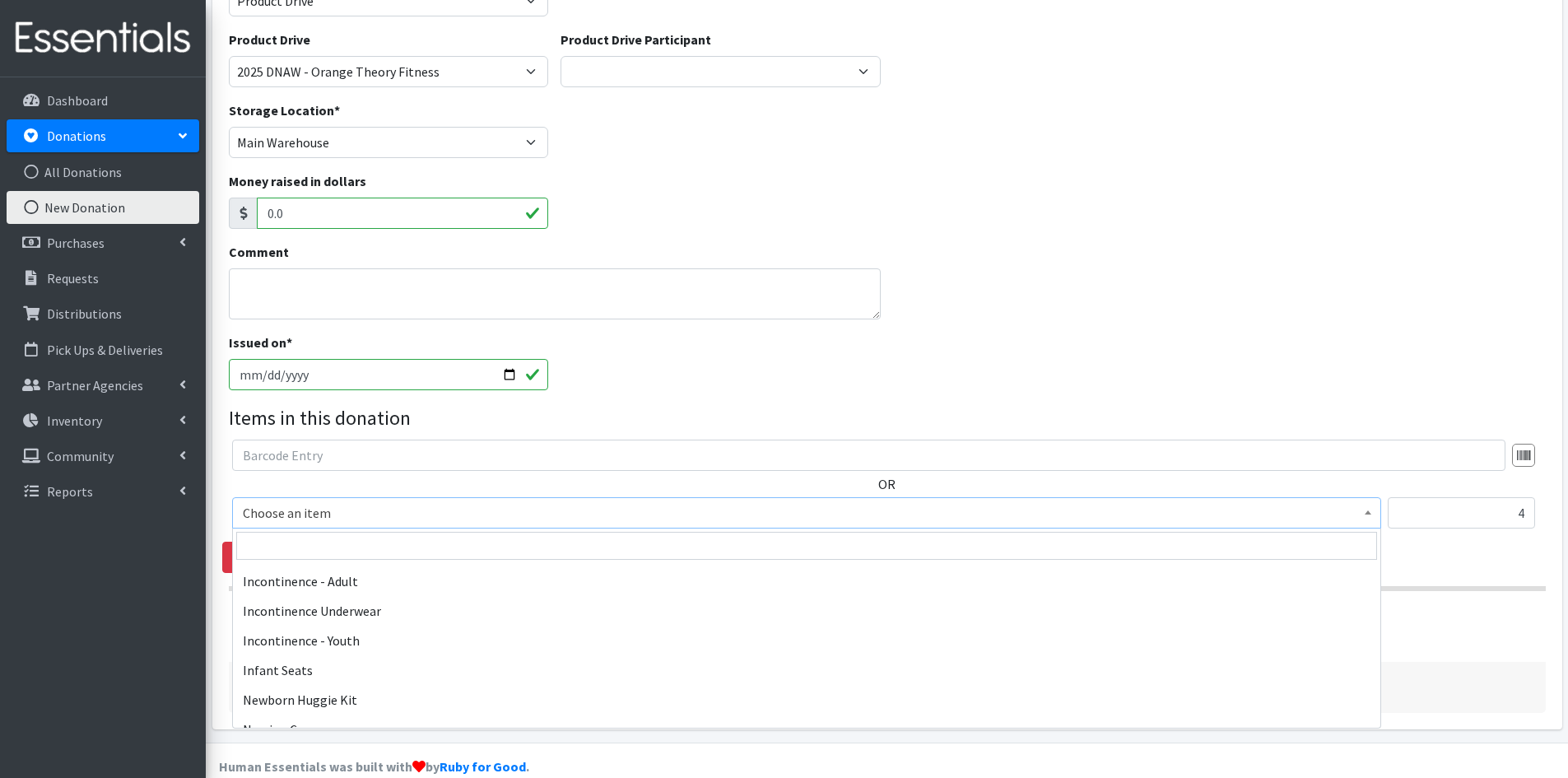
scroll to position [2058, 0]
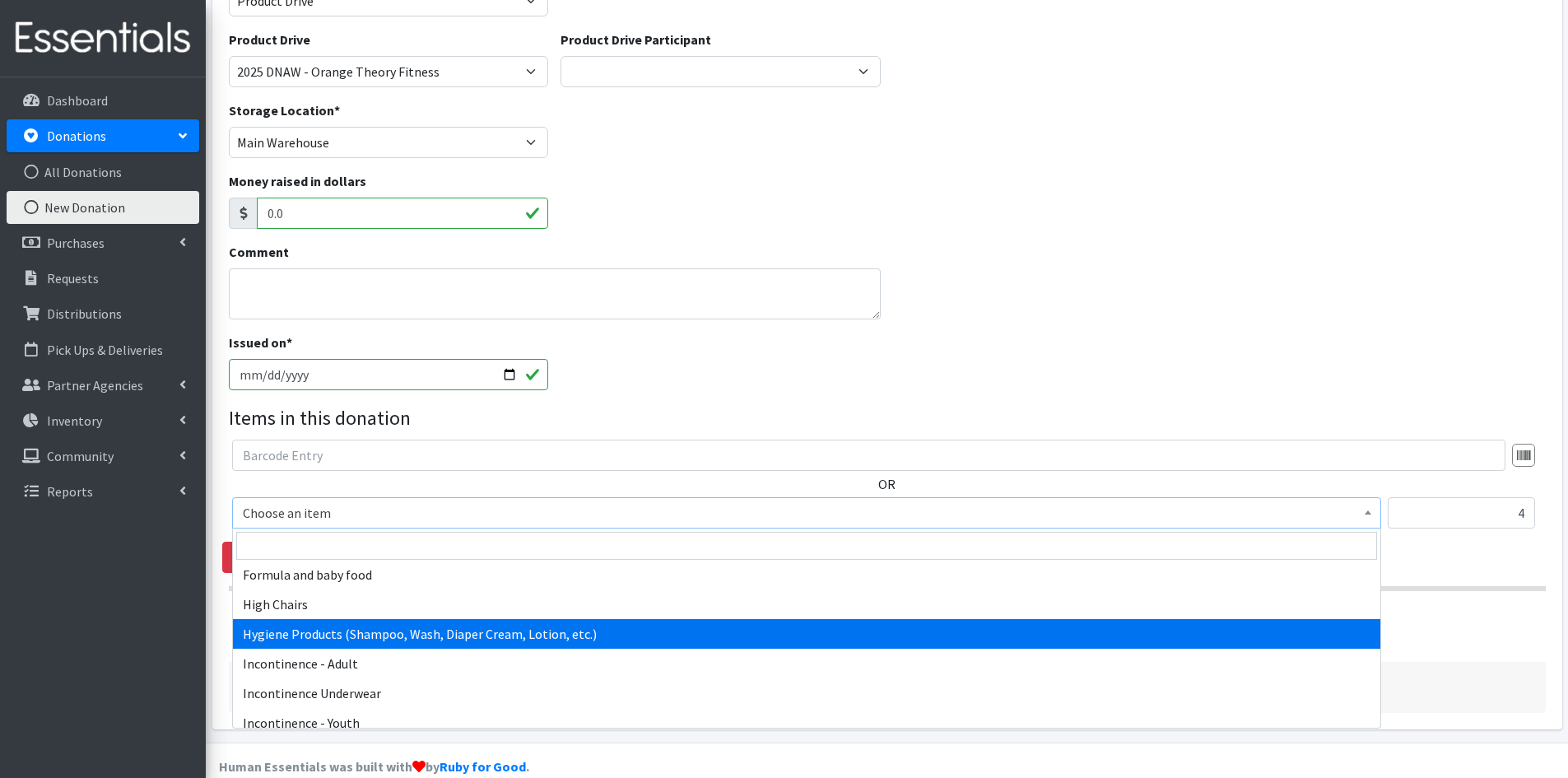
select select "5659"
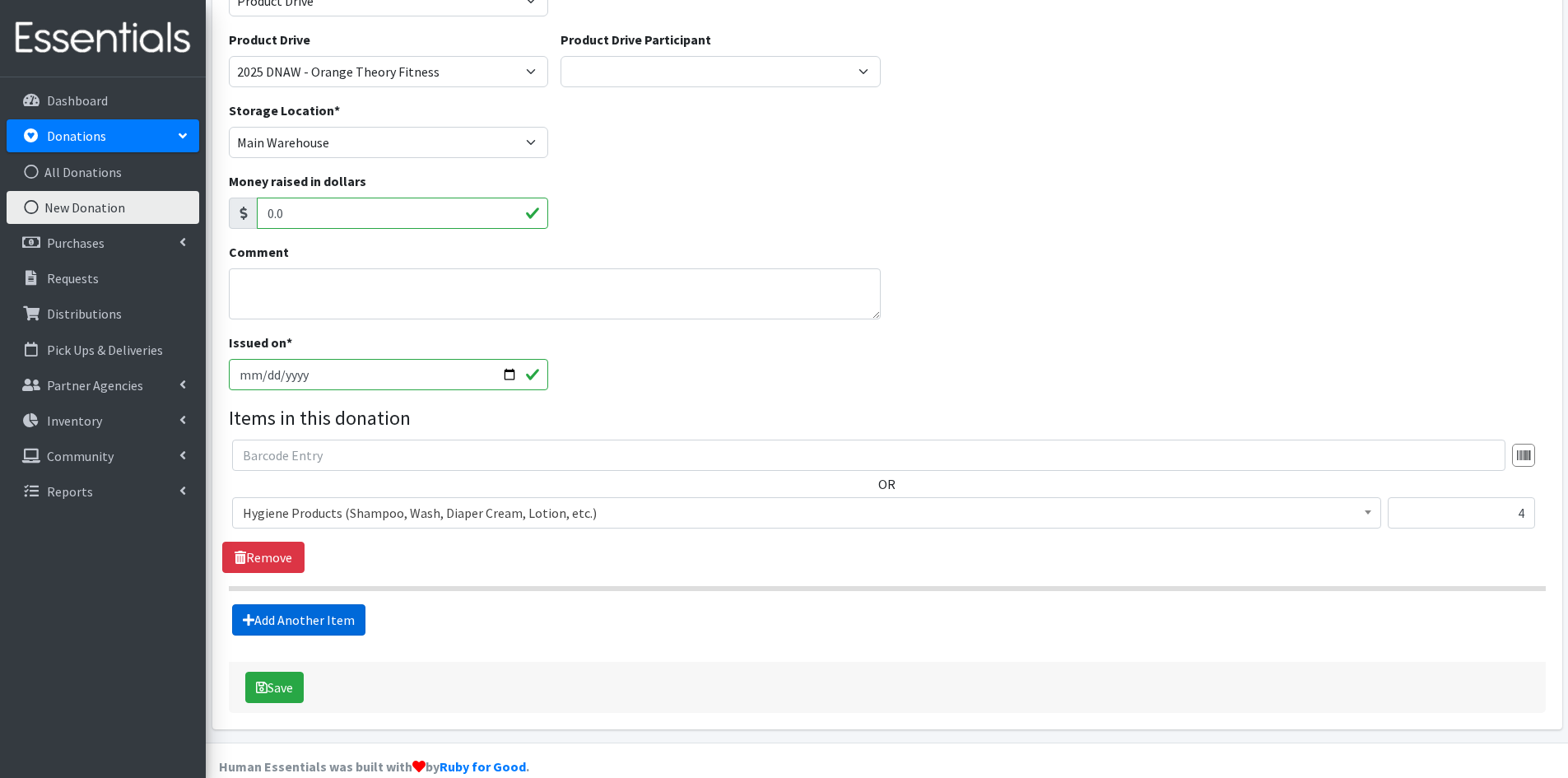
click at [297, 617] on link "Add Another Item" at bounding box center [299, 619] width 134 height 31
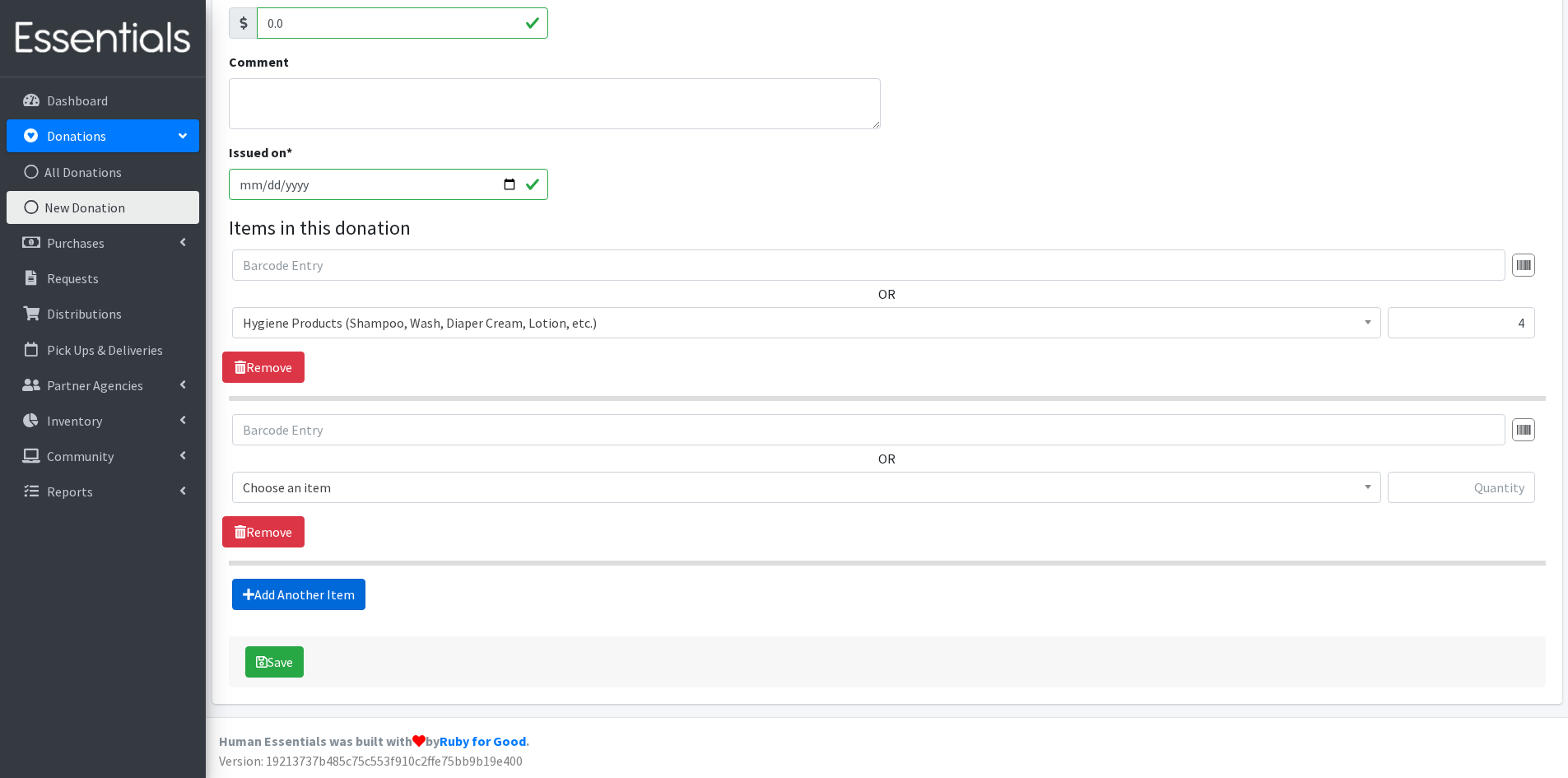
scroll to position [355, 0]
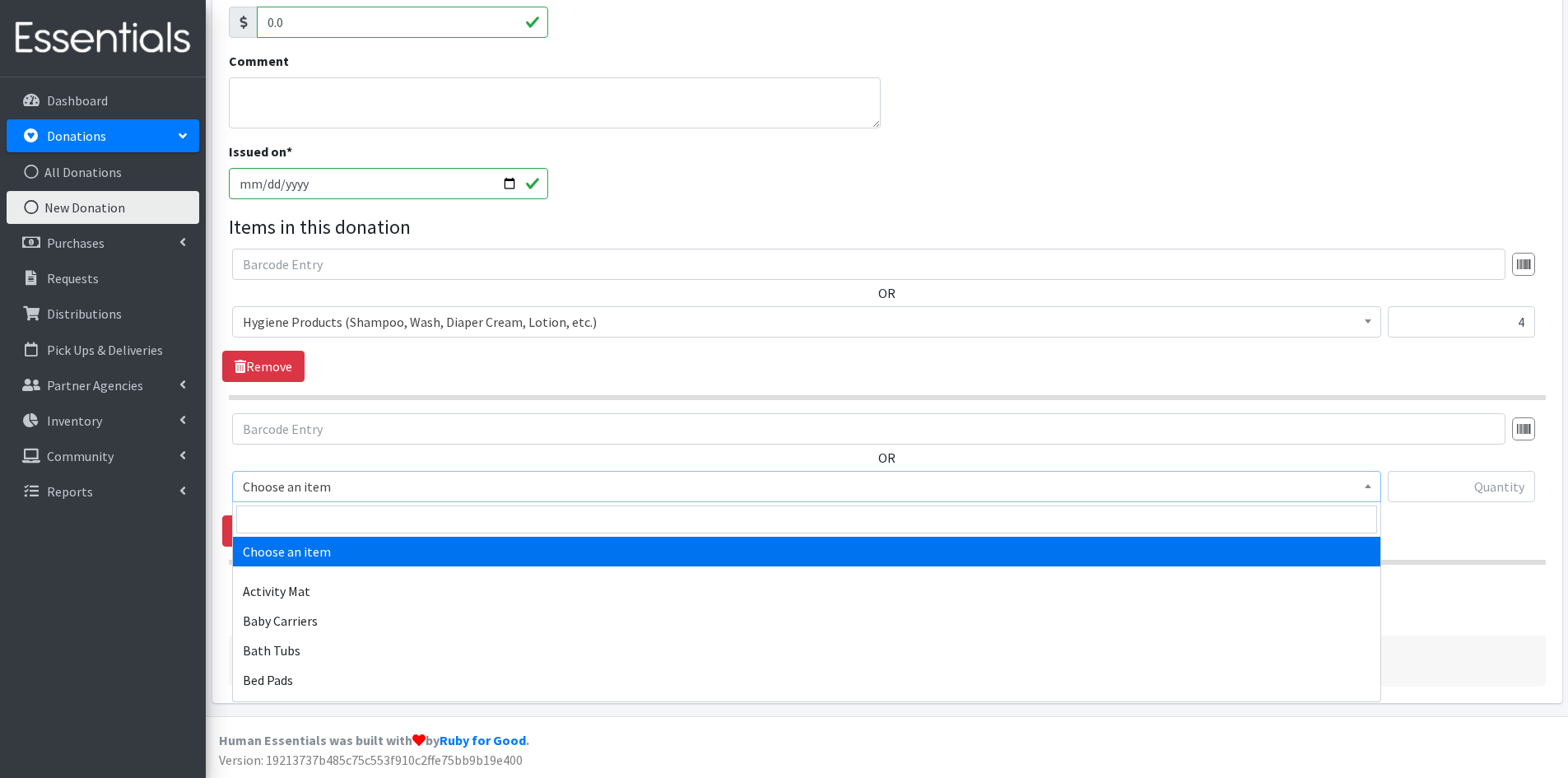
click at [1365, 486] on b at bounding box center [1368, 486] width 6 height 4
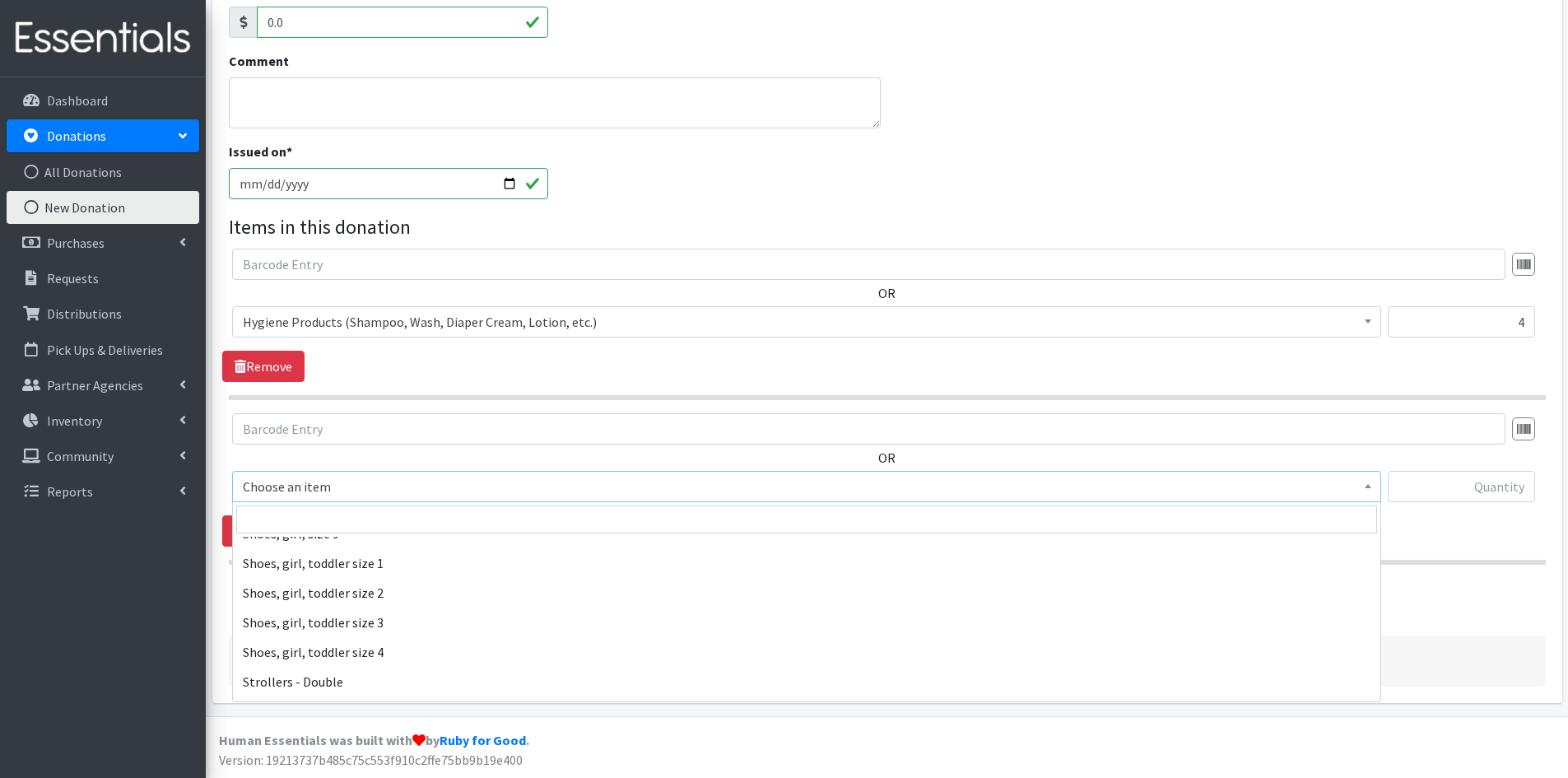
scroll to position [3787, 0]
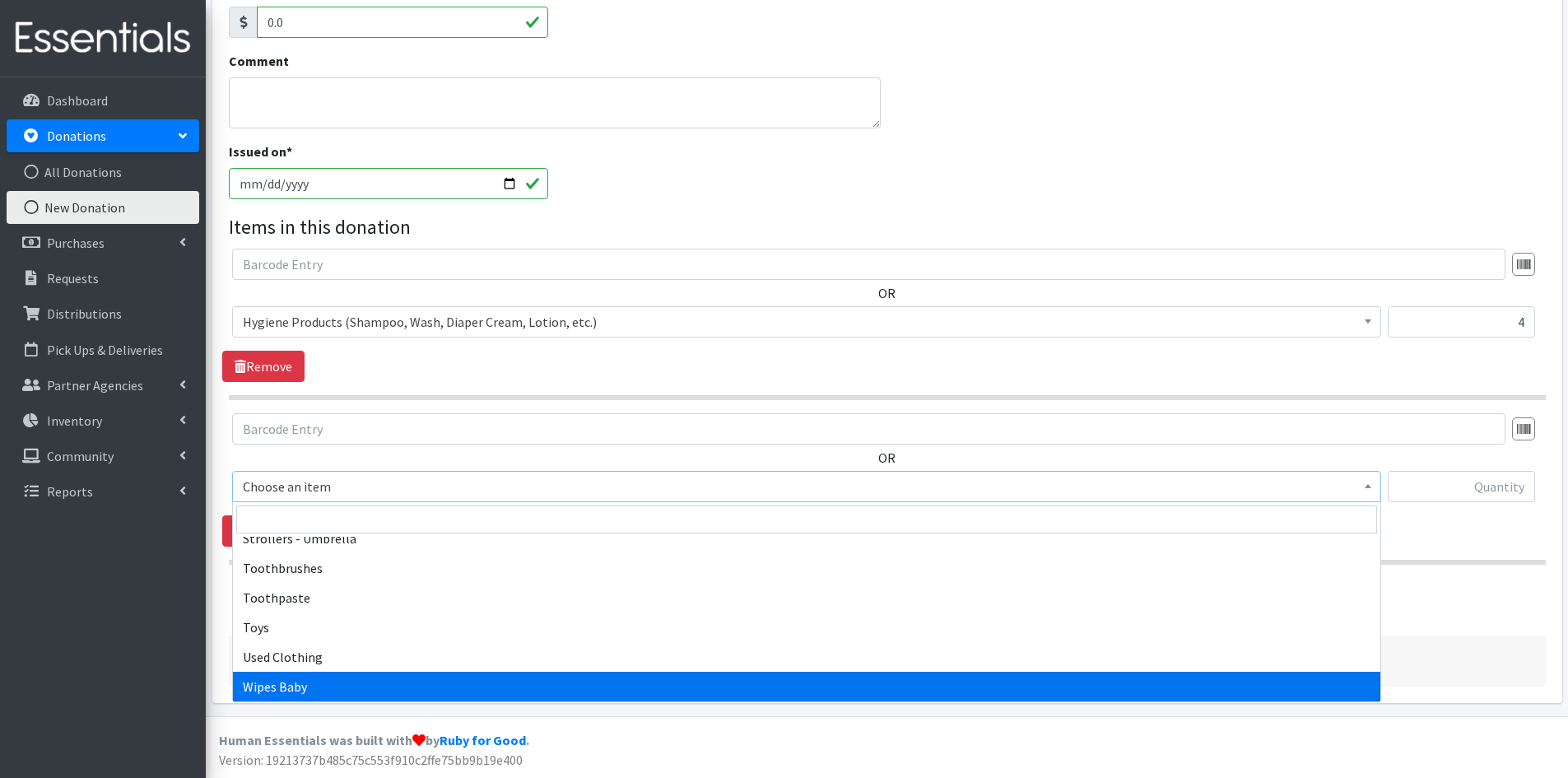
select select "1929"
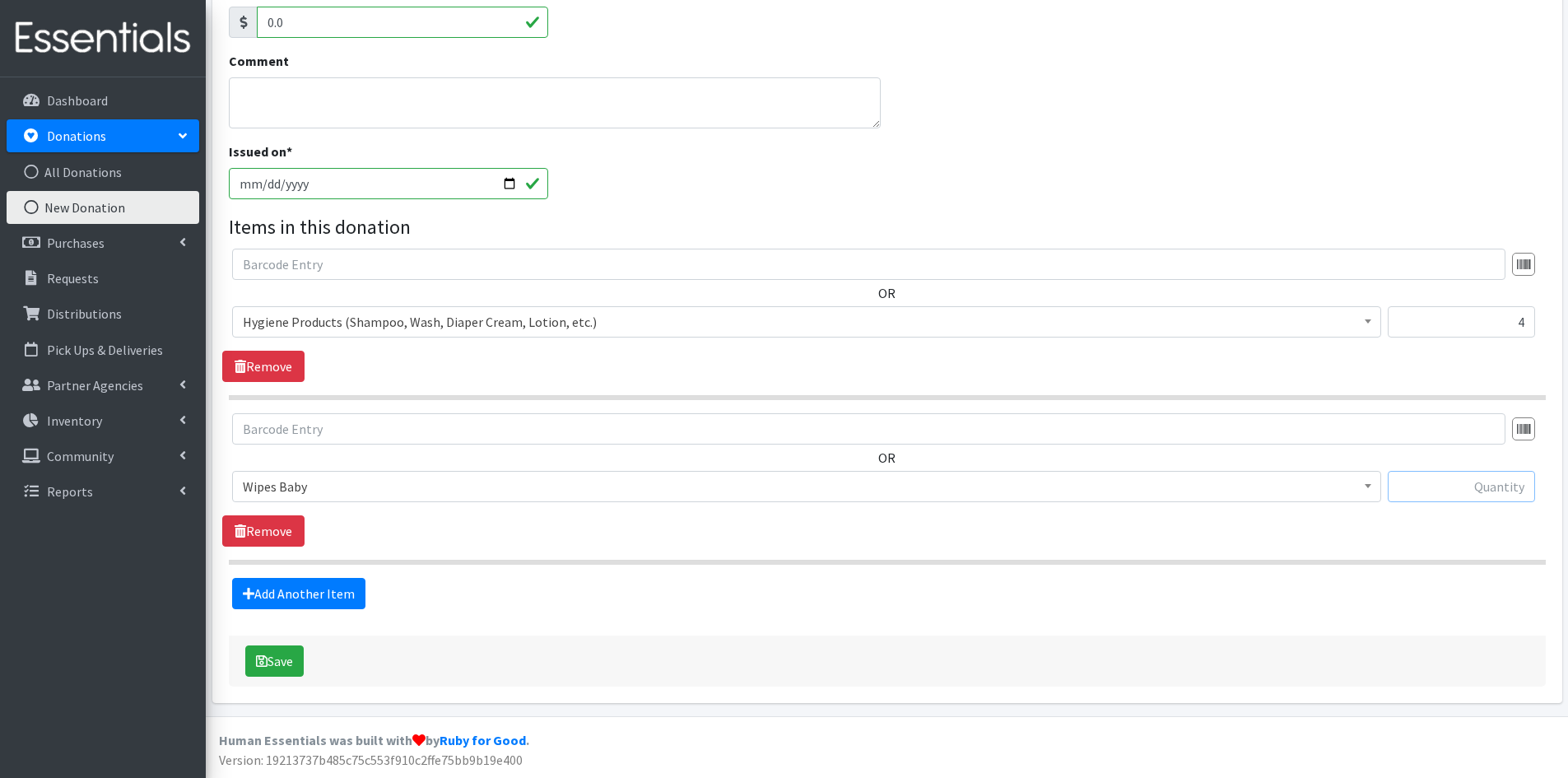
click at [1488, 483] on input "text" at bounding box center [1462, 486] width 147 height 31
type input "879"
click at [293, 593] on link "Add Another Item" at bounding box center [299, 593] width 134 height 31
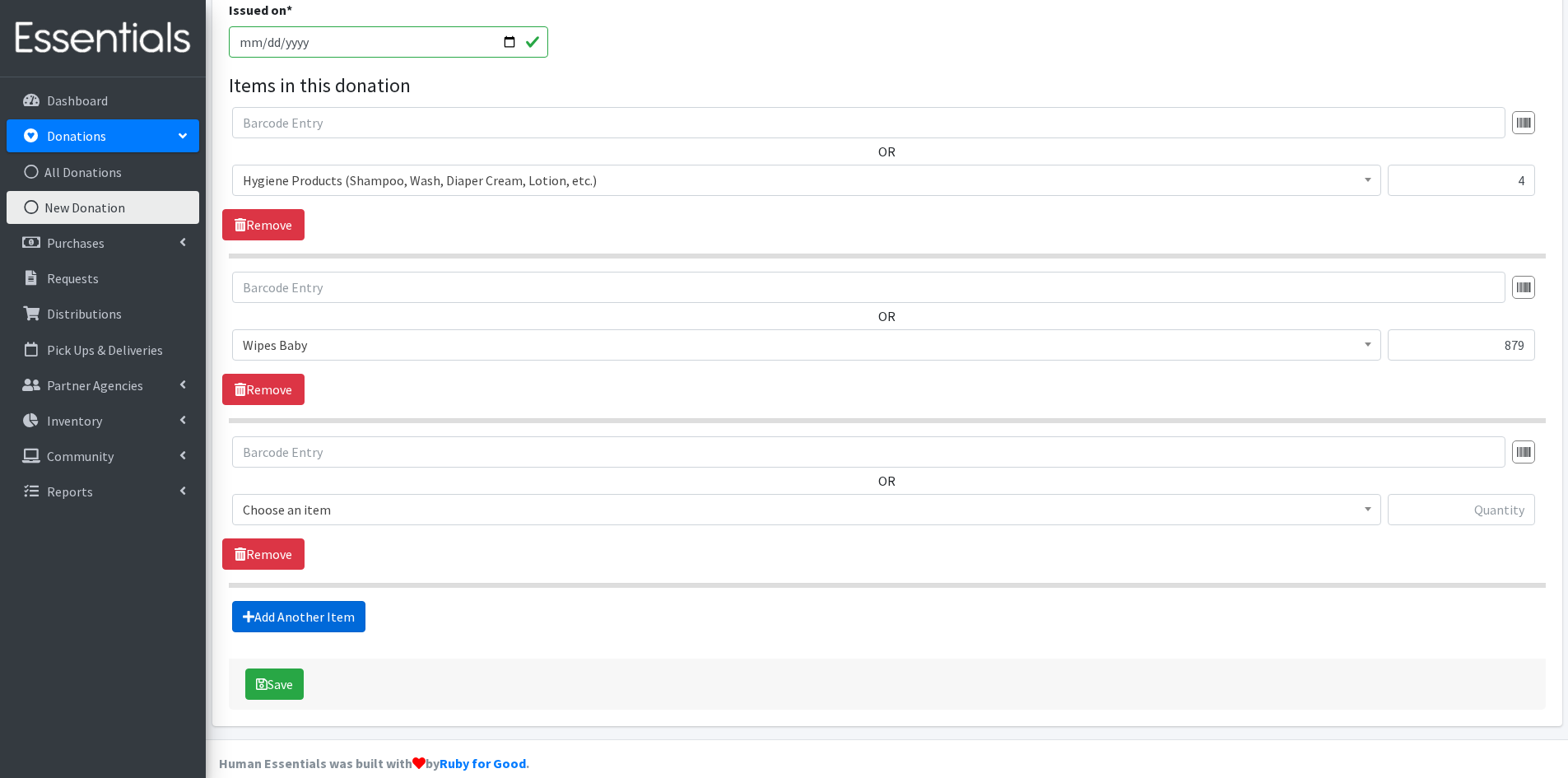
scroll to position [520, 0]
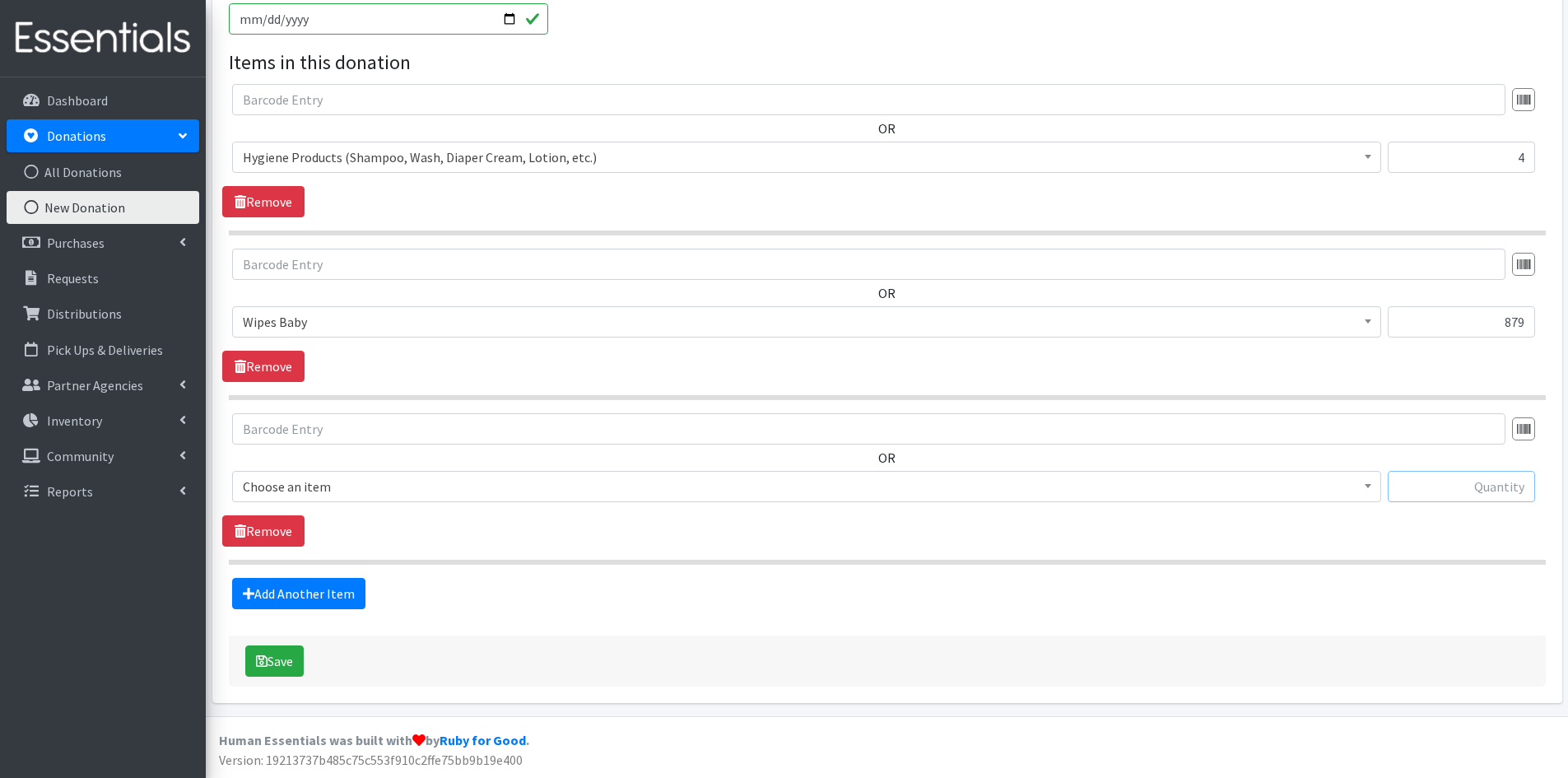
click at [1465, 485] on input "text" at bounding box center [1462, 486] width 147 height 31
type input "9"
click at [1376, 487] on span at bounding box center [1368, 484] width 17 height 26
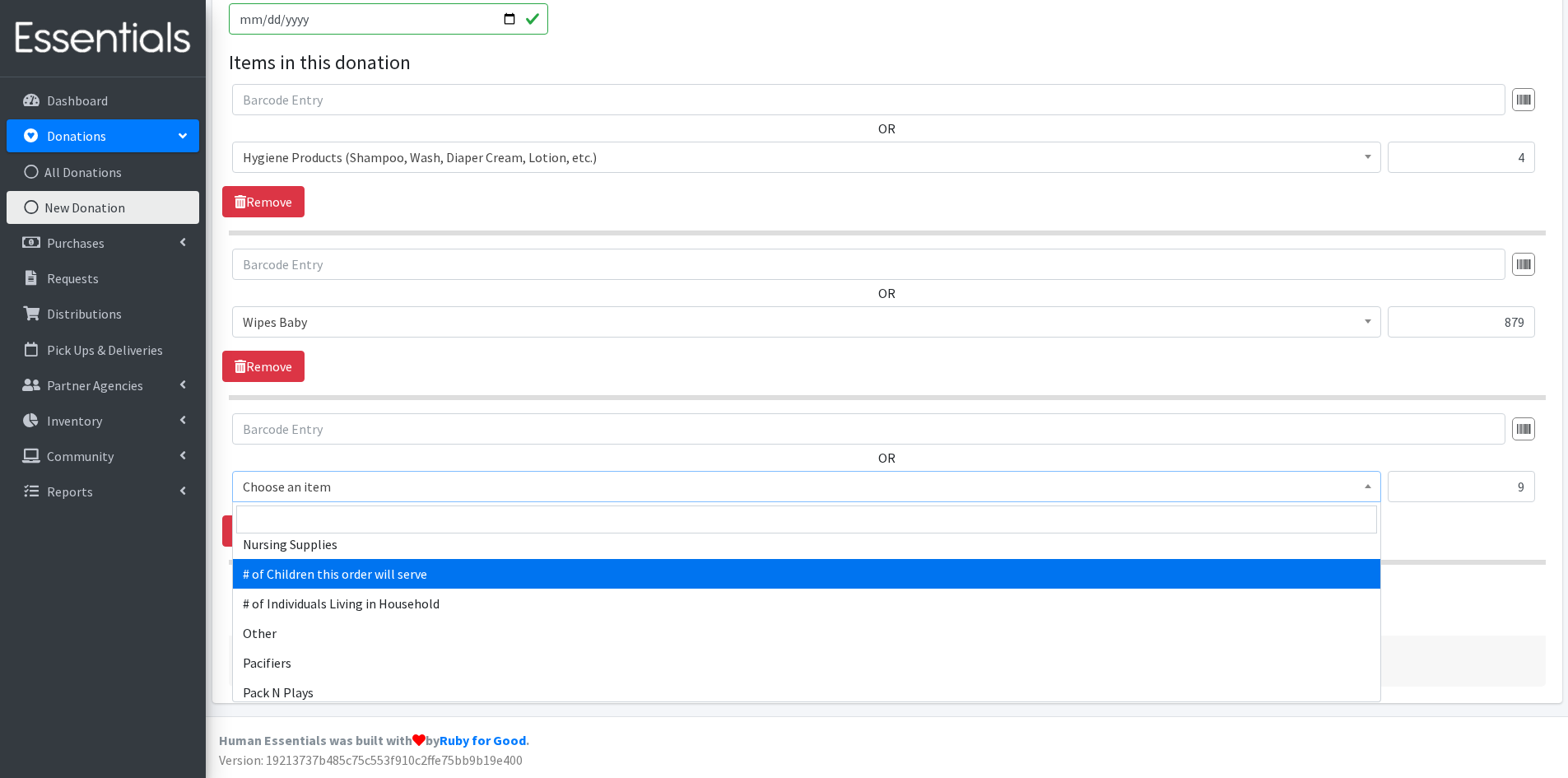
scroll to position [2388, 0]
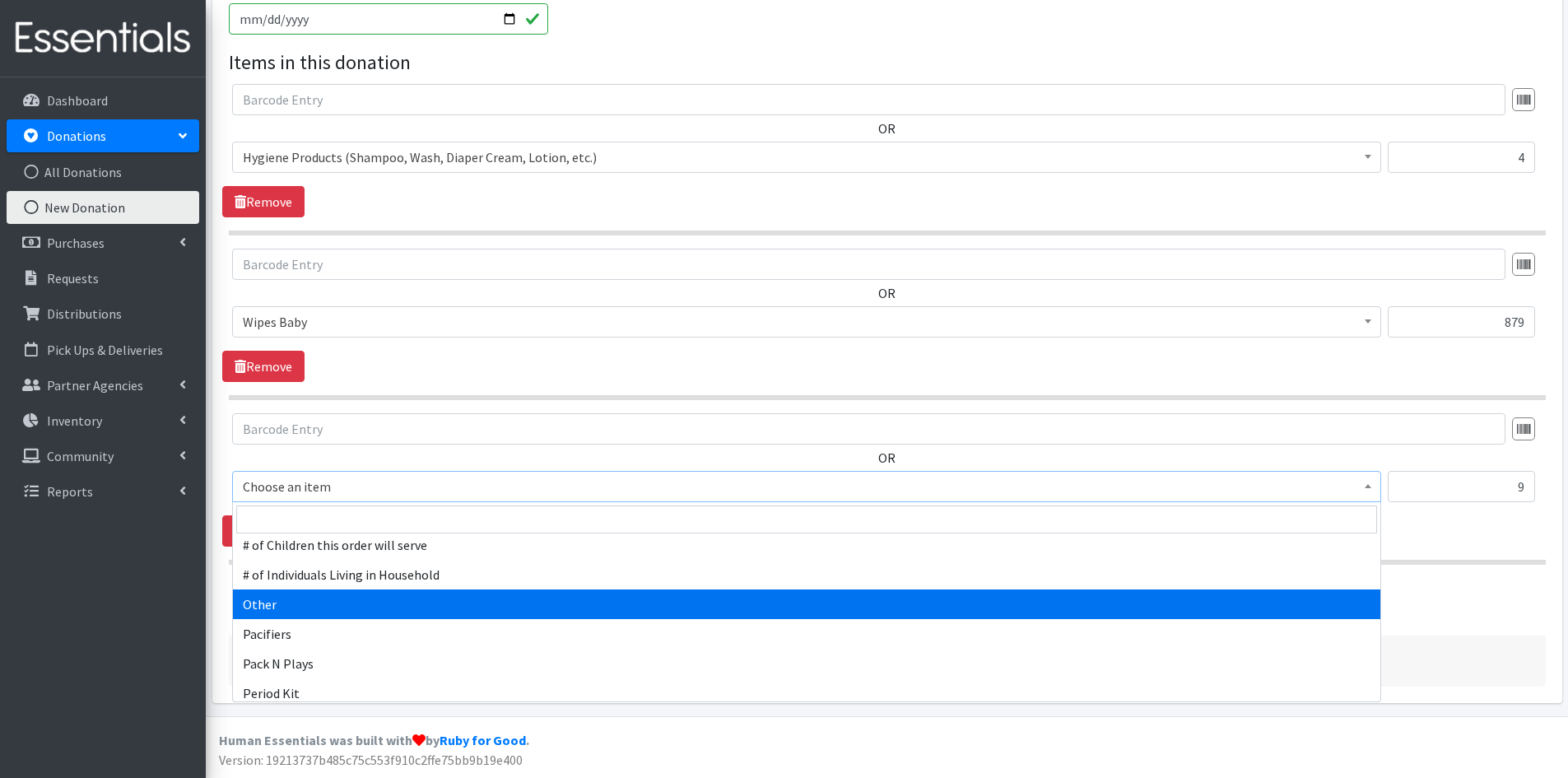
select select "316"
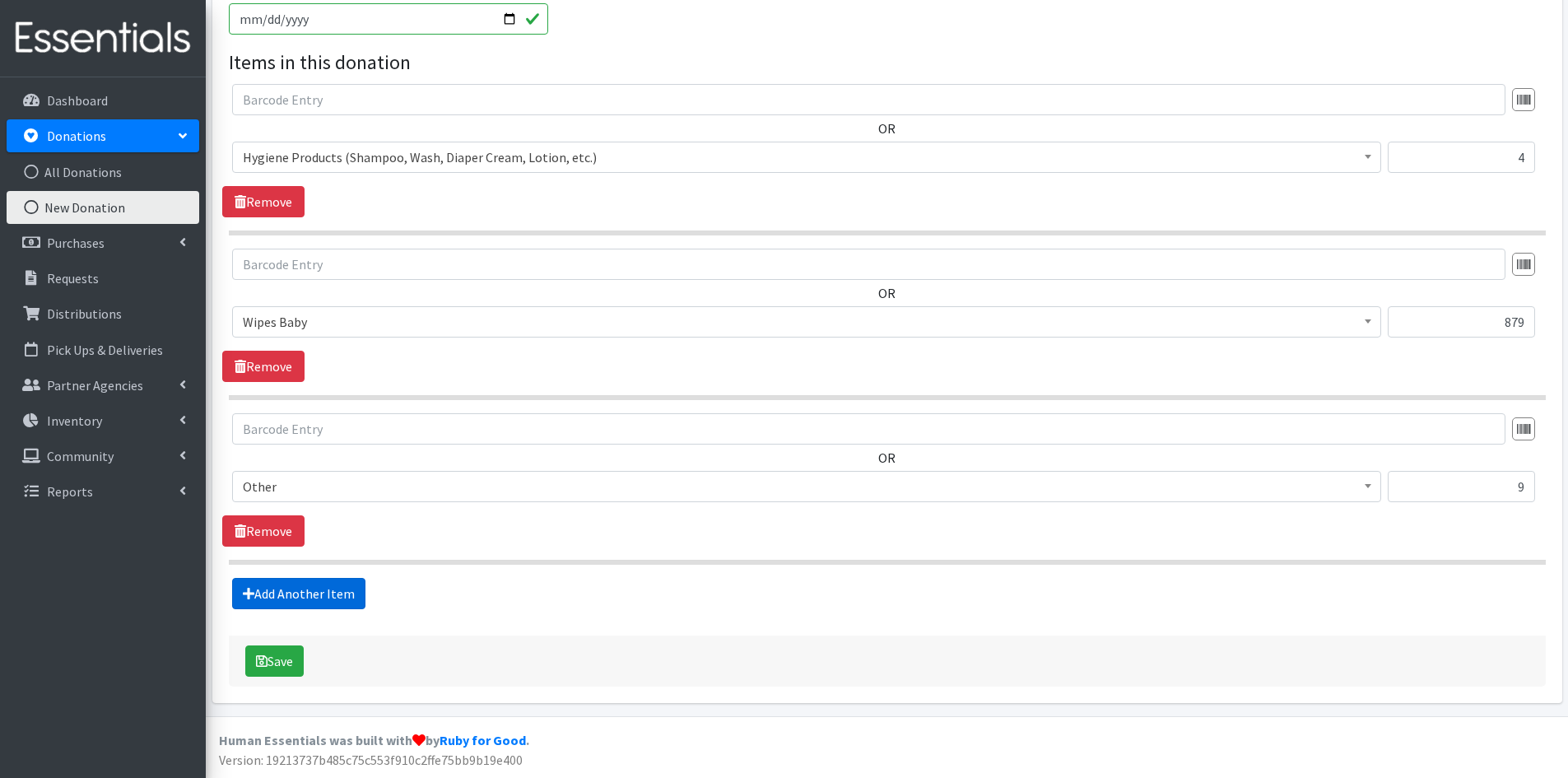
click at [304, 595] on link "Add Another Item" at bounding box center [299, 593] width 134 height 31
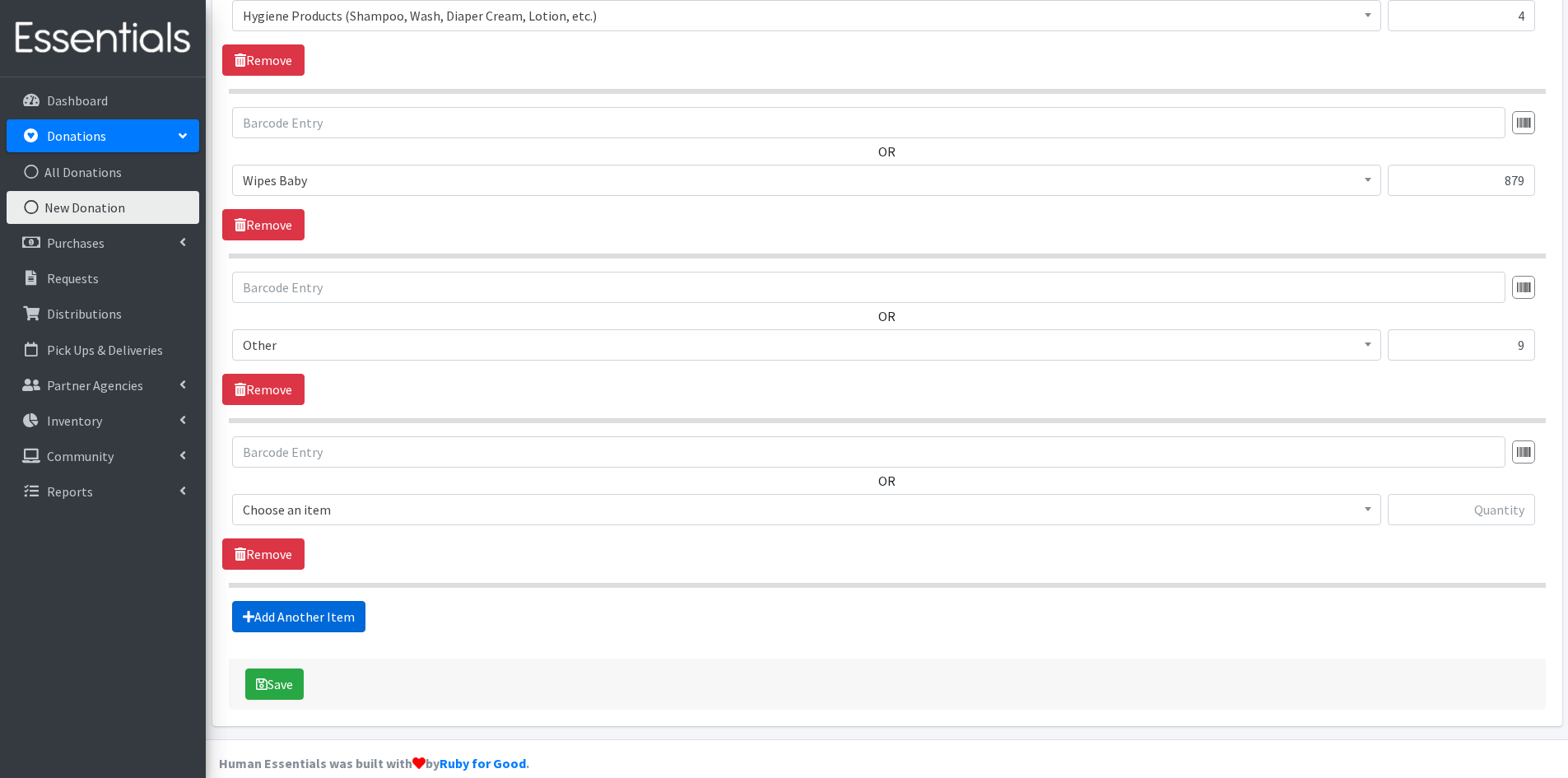
scroll to position [685, 0]
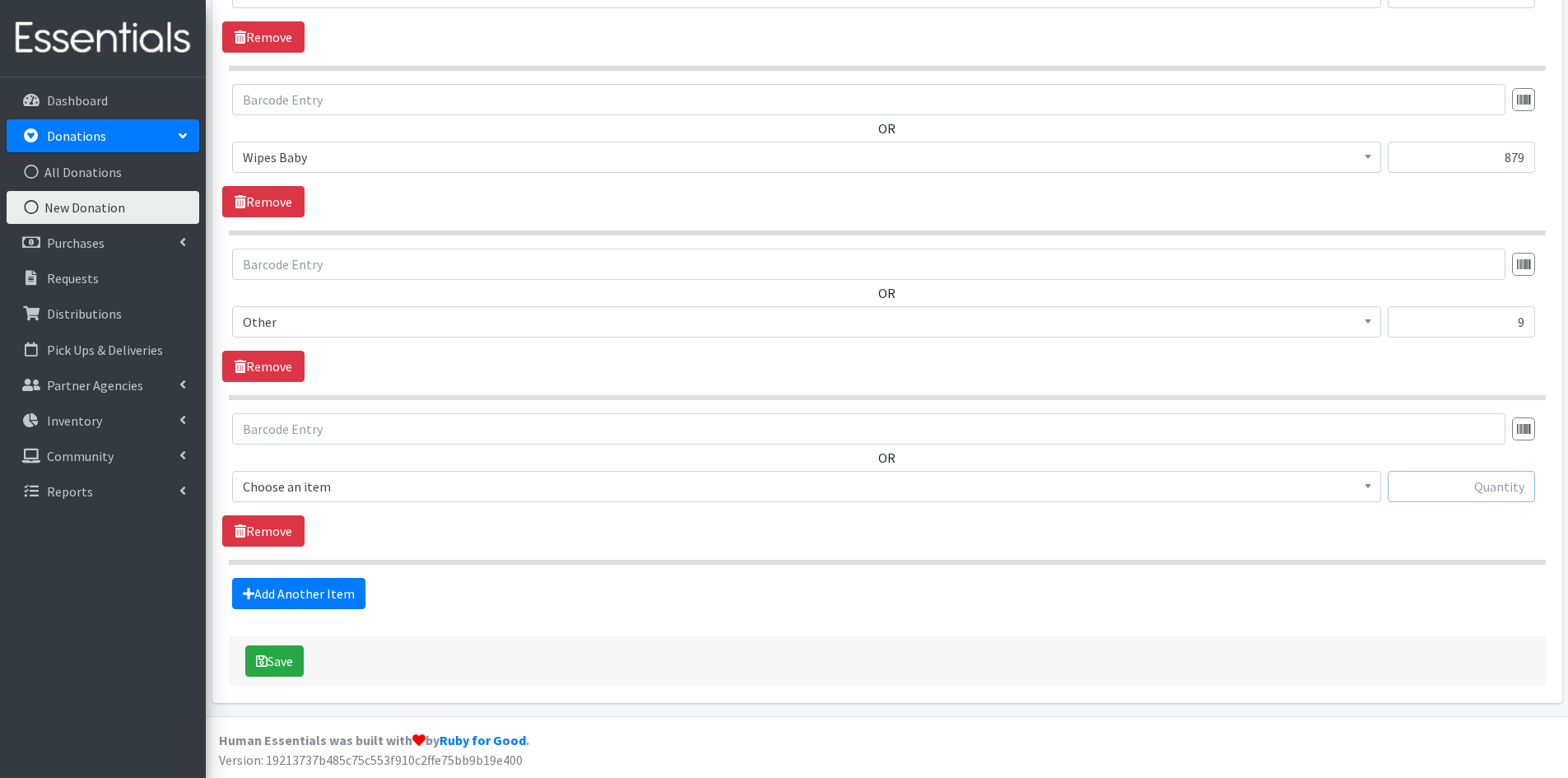
click at [1448, 486] on input "text" at bounding box center [1462, 486] width 147 height 31
type input "98"
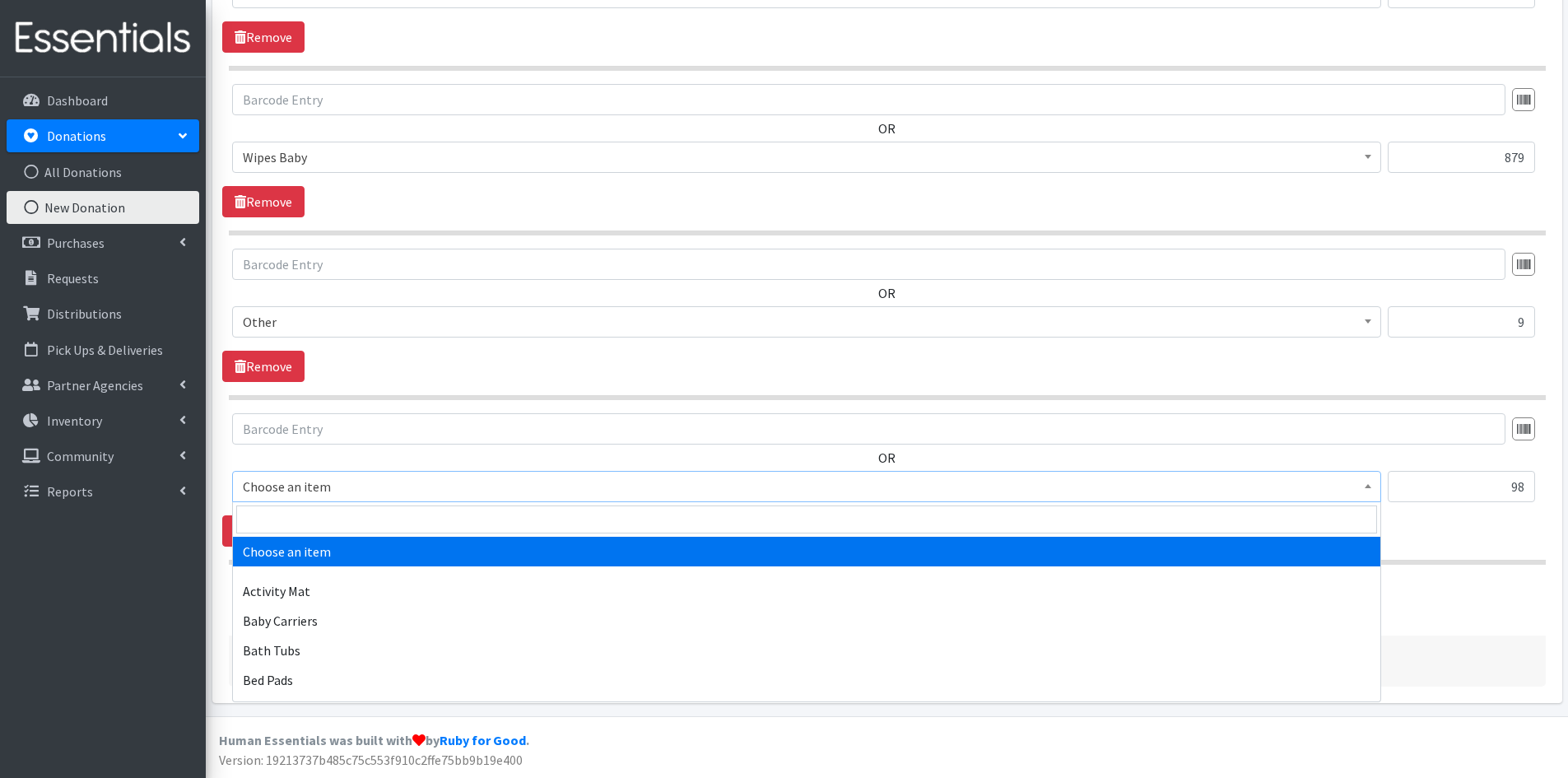
click at [1370, 481] on span at bounding box center [1368, 484] width 17 height 26
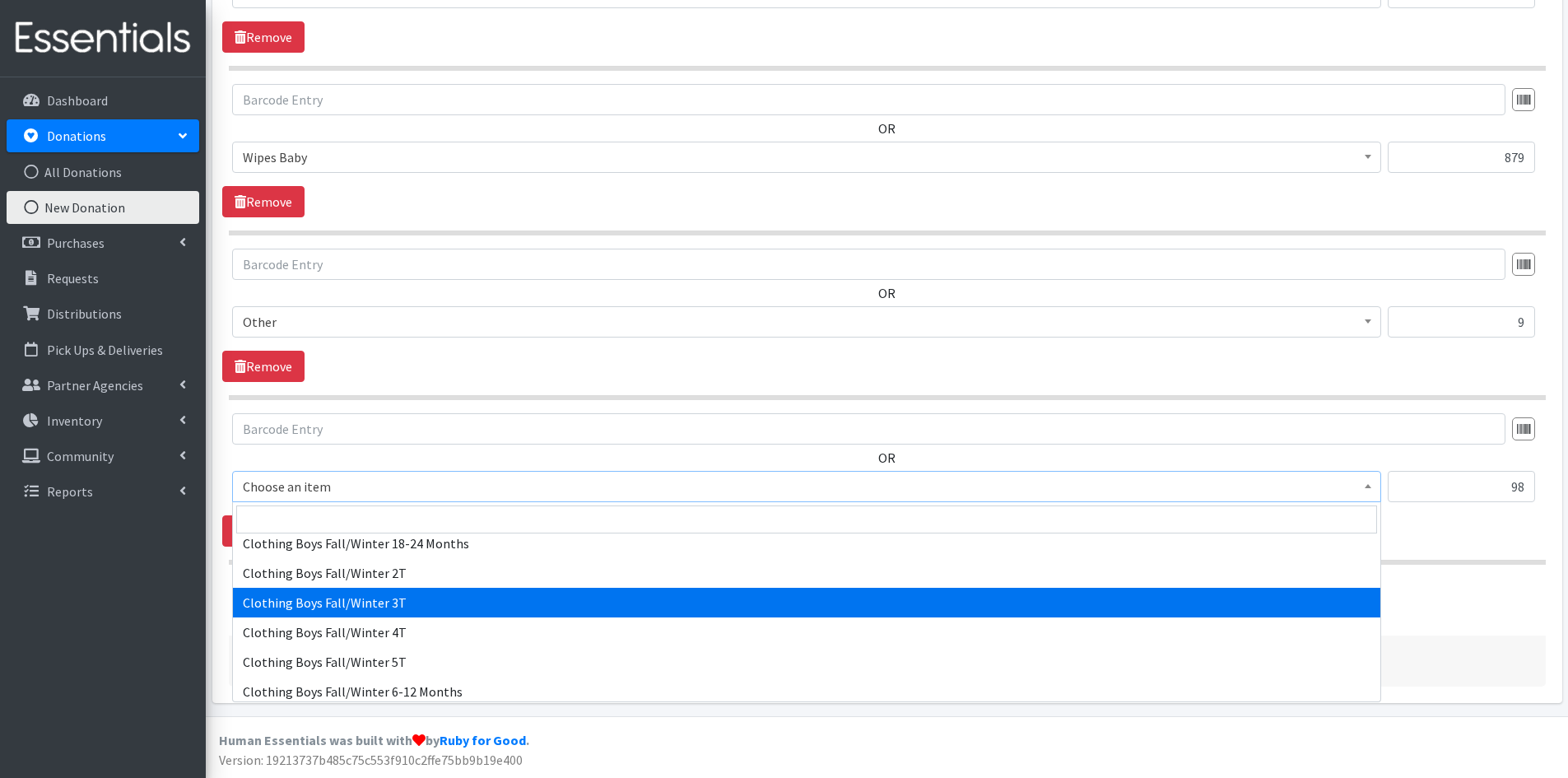
scroll to position [494, 0]
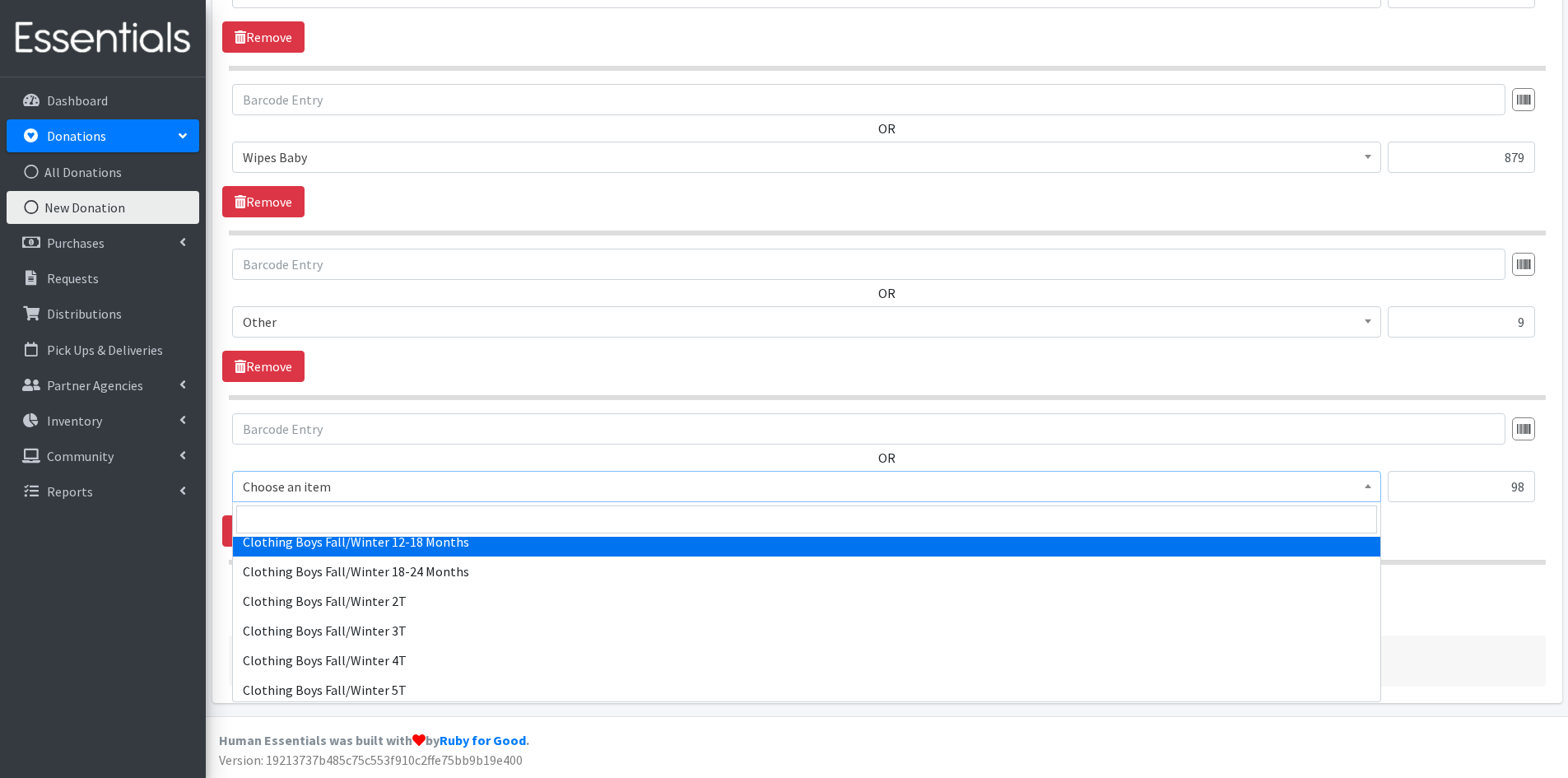
select select "5706"
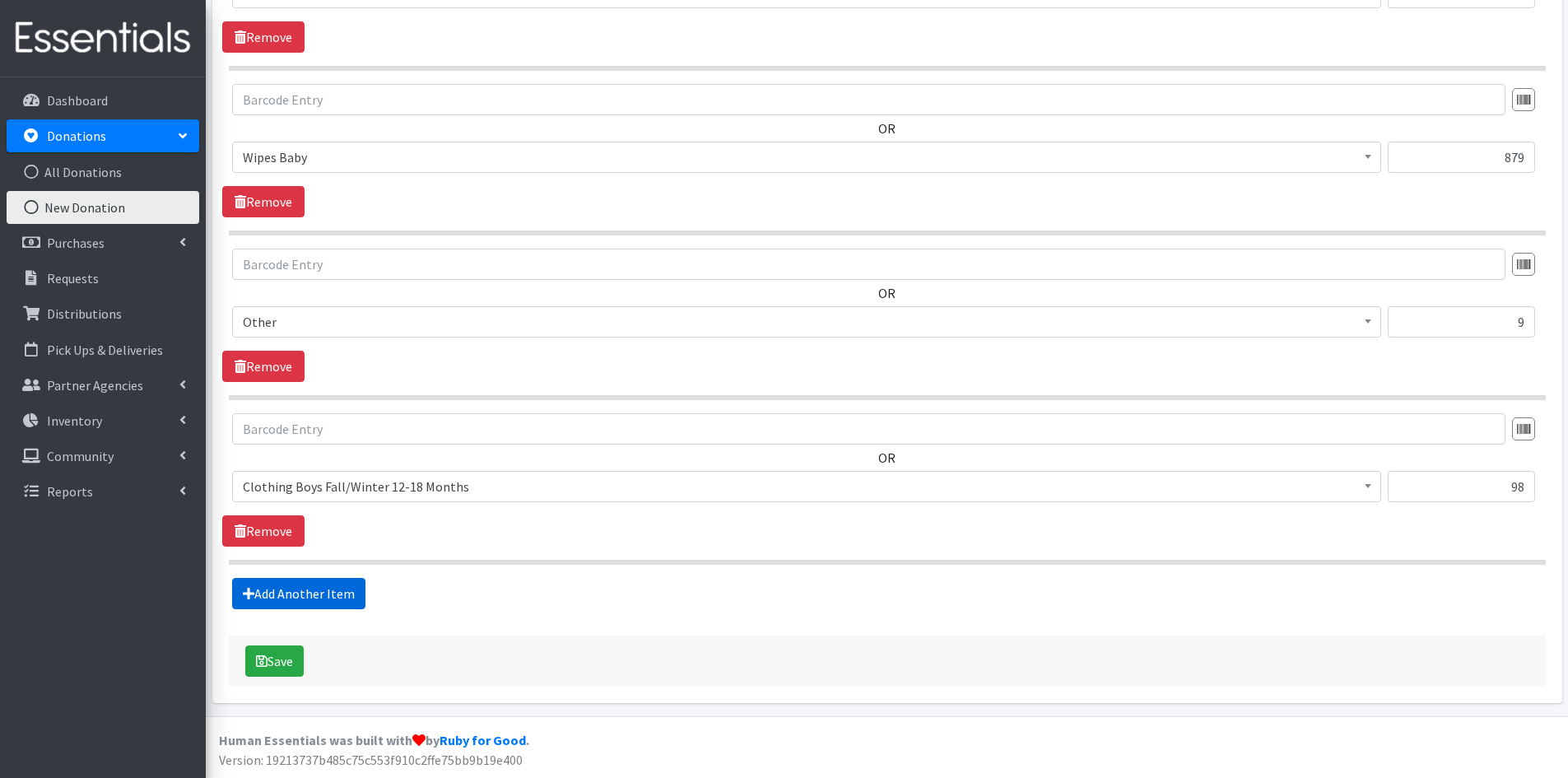
click at [310, 597] on link "Add Another Item" at bounding box center [299, 593] width 134 height 31
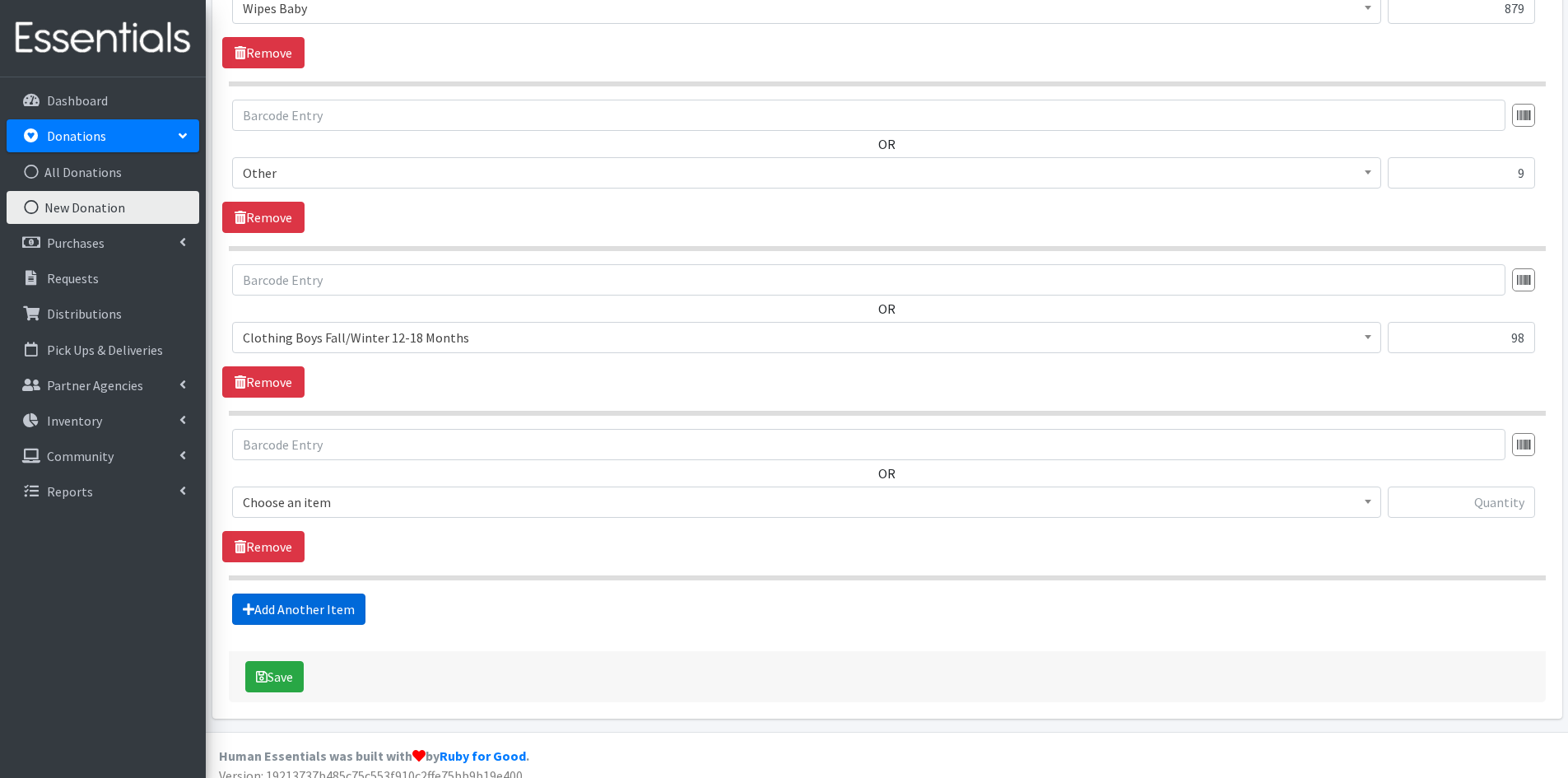
scroll to position [850, 0]
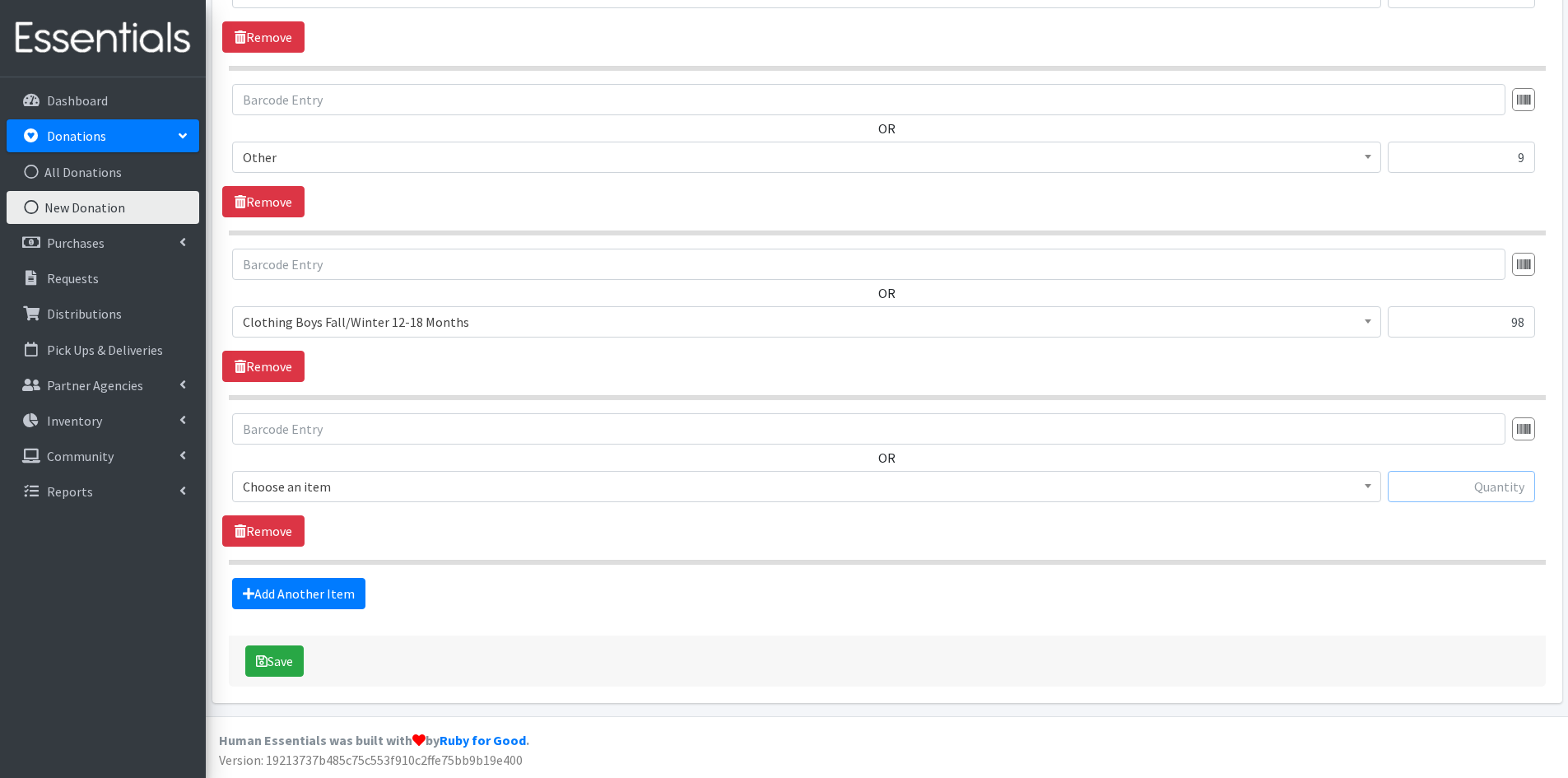
click at [1432, 482] on input "text" at bounding box center [1462, 486] width 147 height 31
type input "3"
type input "2"
click at [1369, 488] on b at bounding box center [1368, 486] width 6 height 4
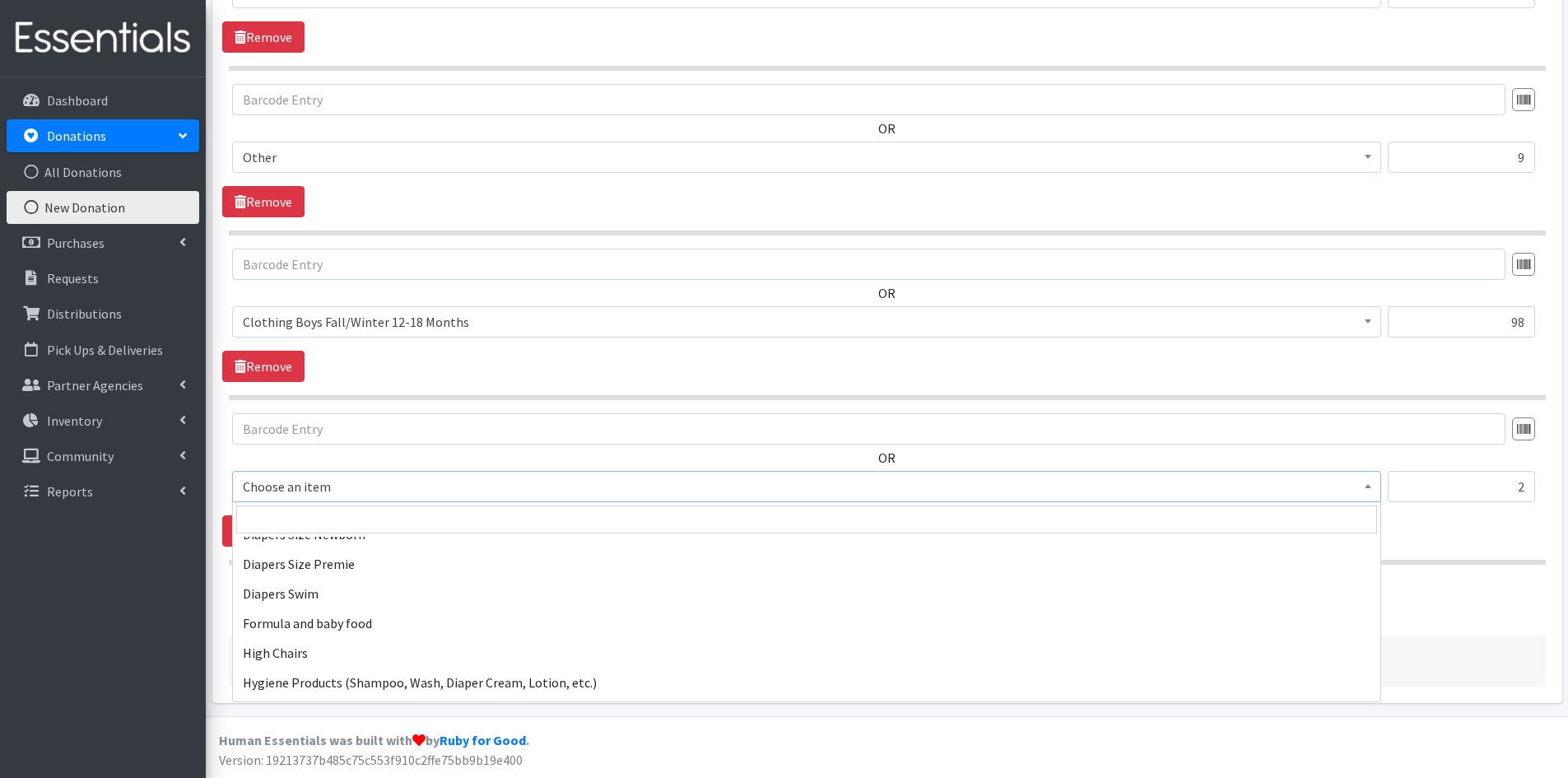
scroll to position [1976, 0]
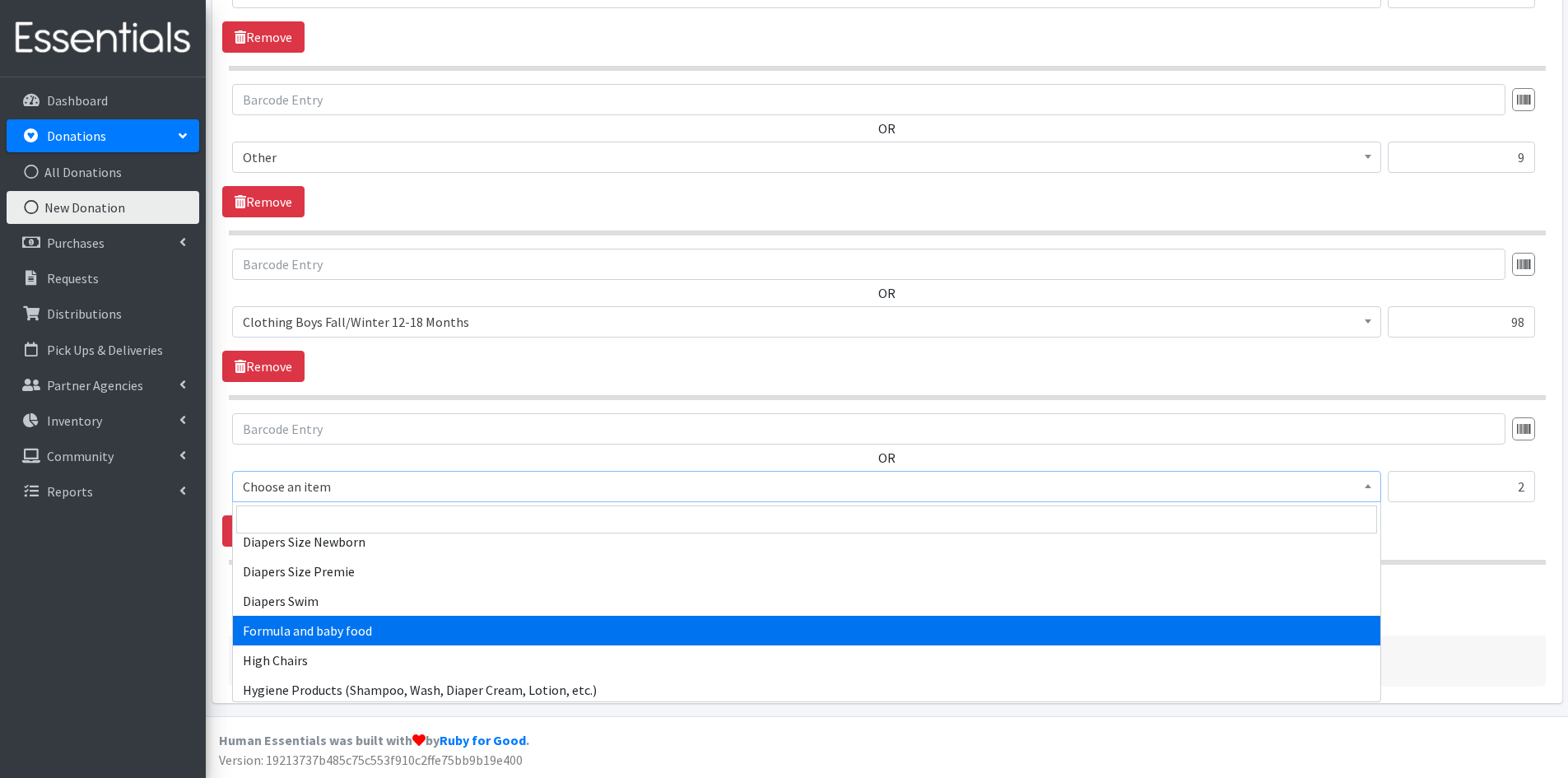
select select "2005"
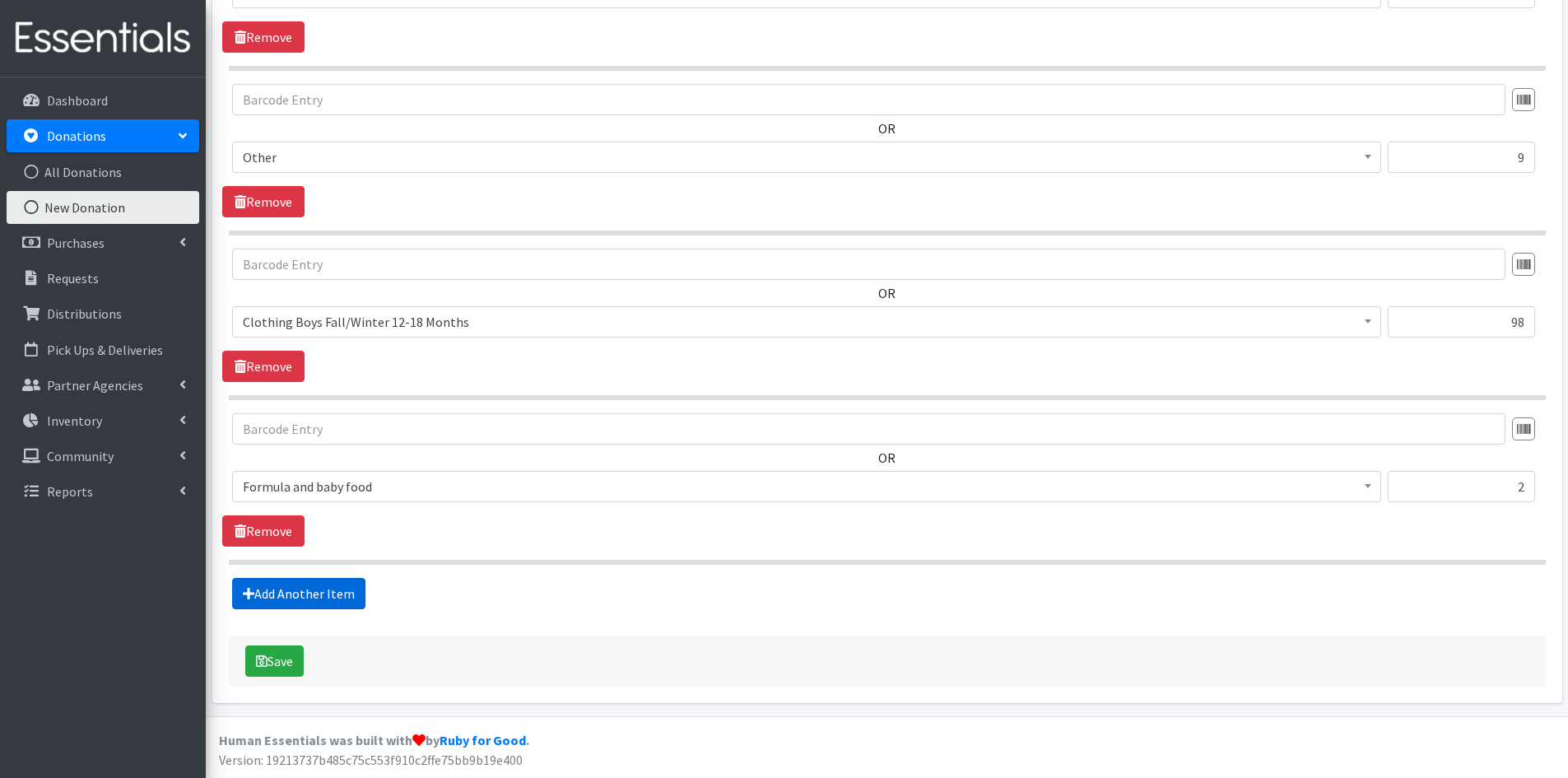
click at [308, 586] on link "Add Another Item" at bounding box center [299, 593] width 134 height 31
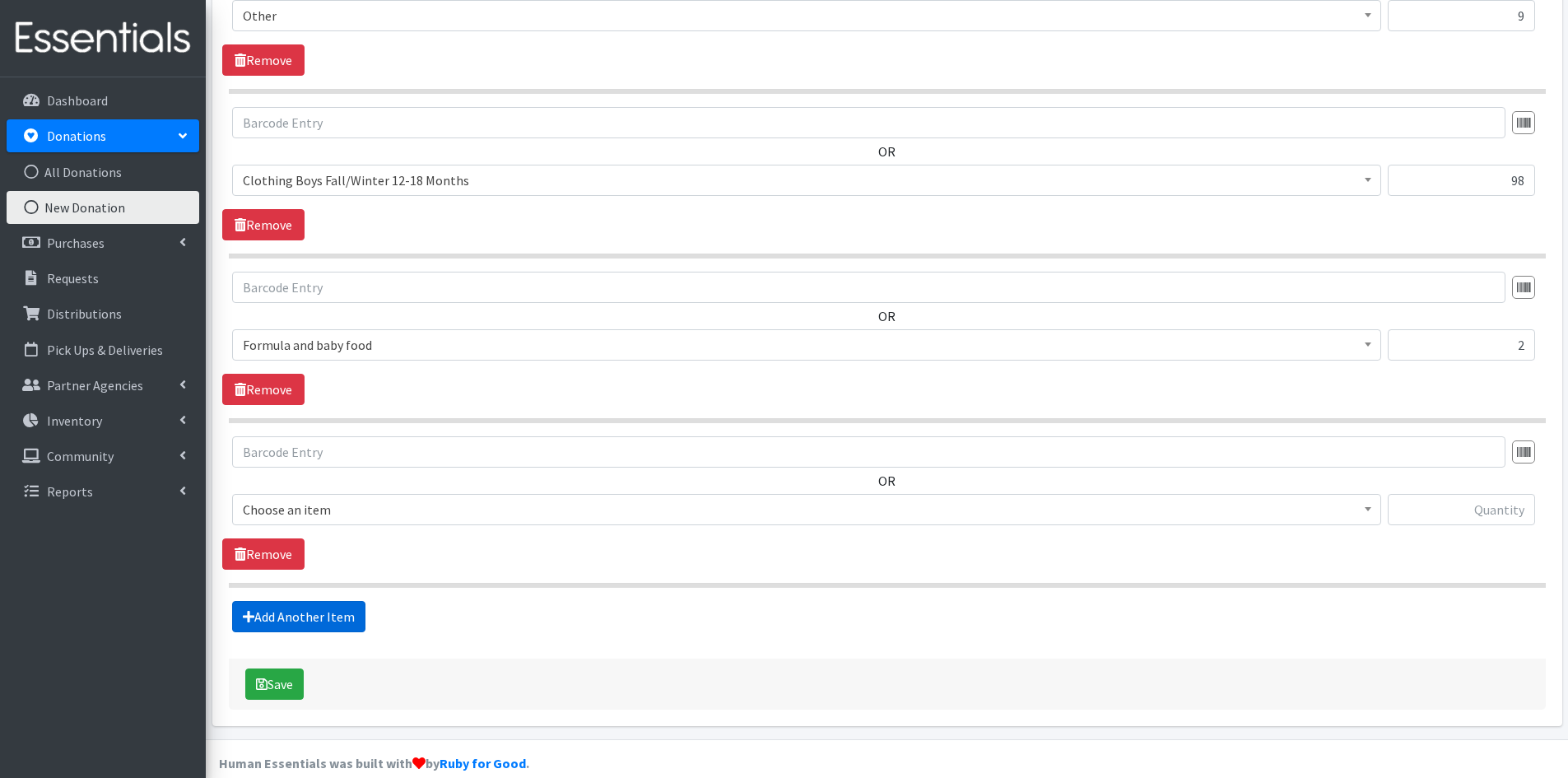
scroll to position [1015, 0]
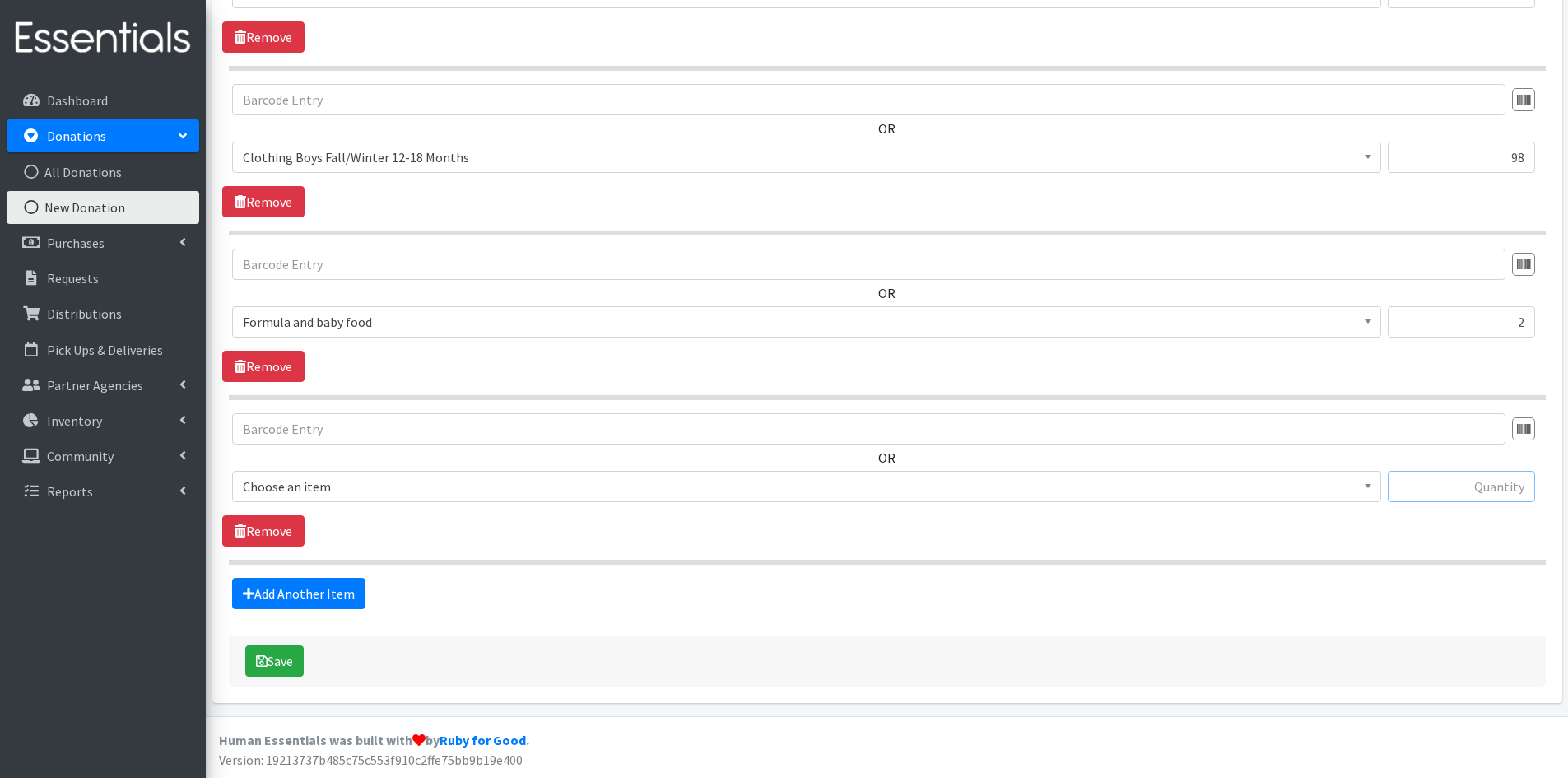
click at [1461, 488] on input "text" at bounding box center [1462, 486] width 147 height 31
type input "2"
click at [1368, 486] on b at bounding box center [1368, 486] width 6 height 4
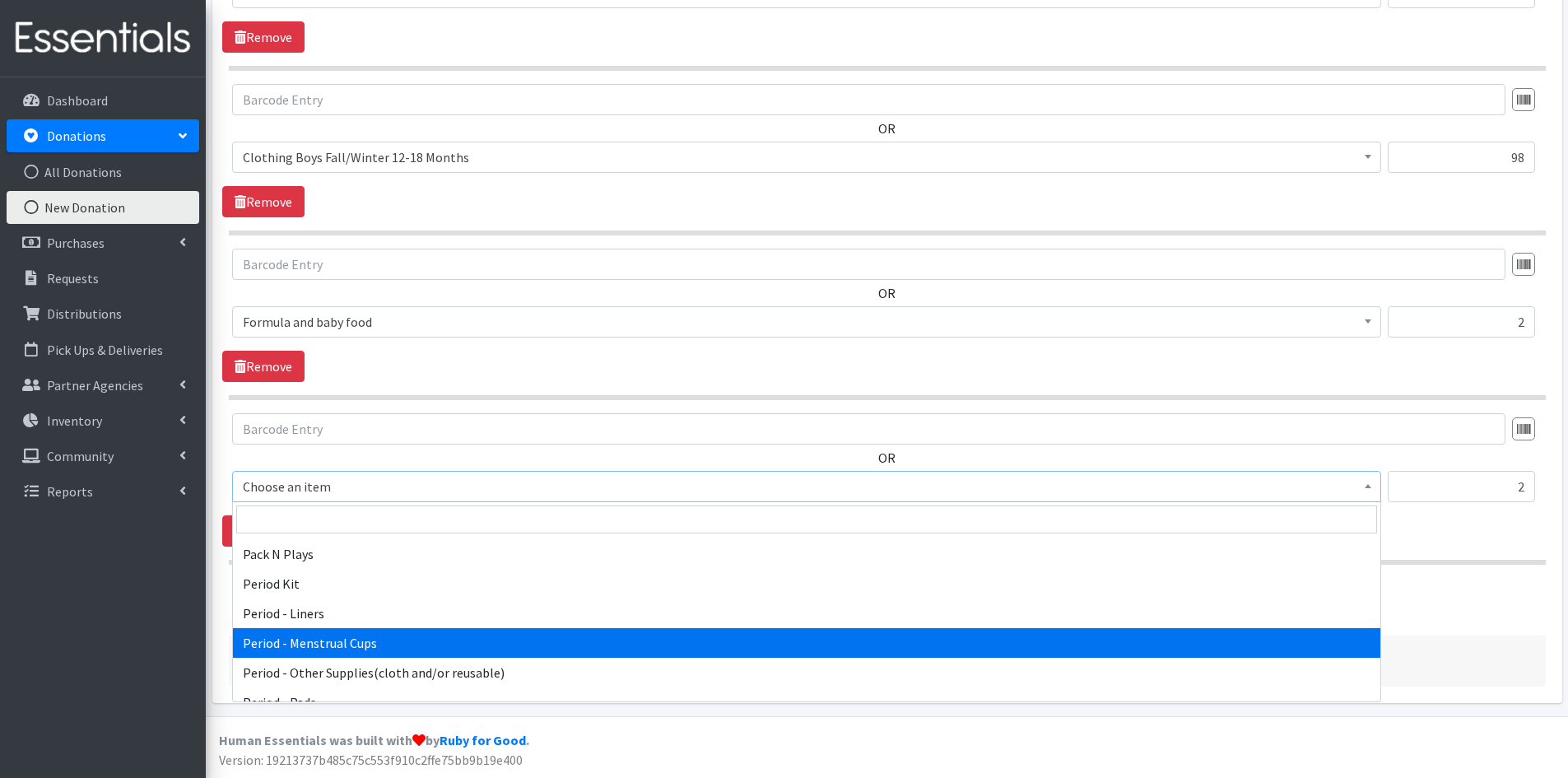
scroll to position [2388, 0]
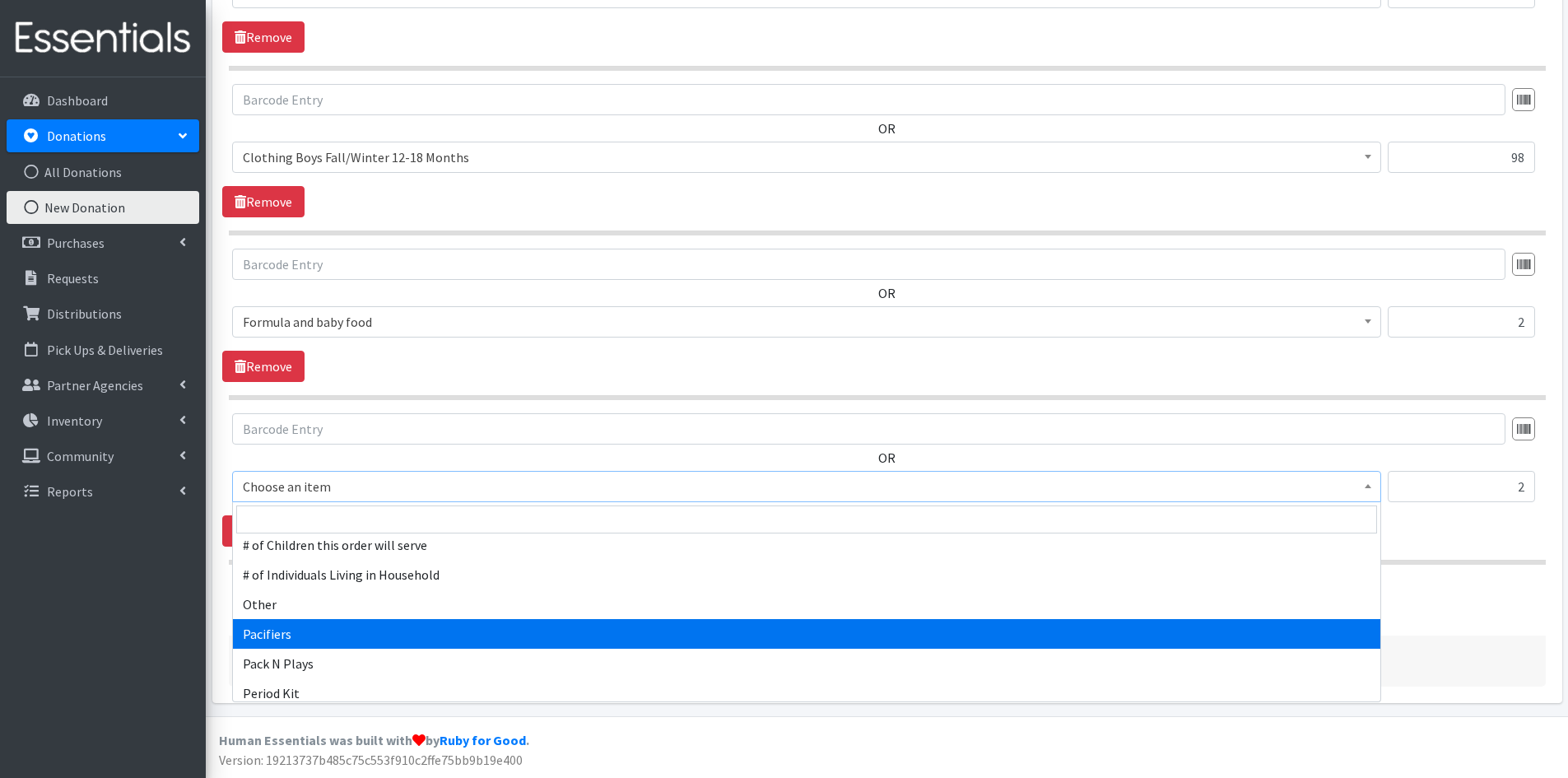
select select "1975"
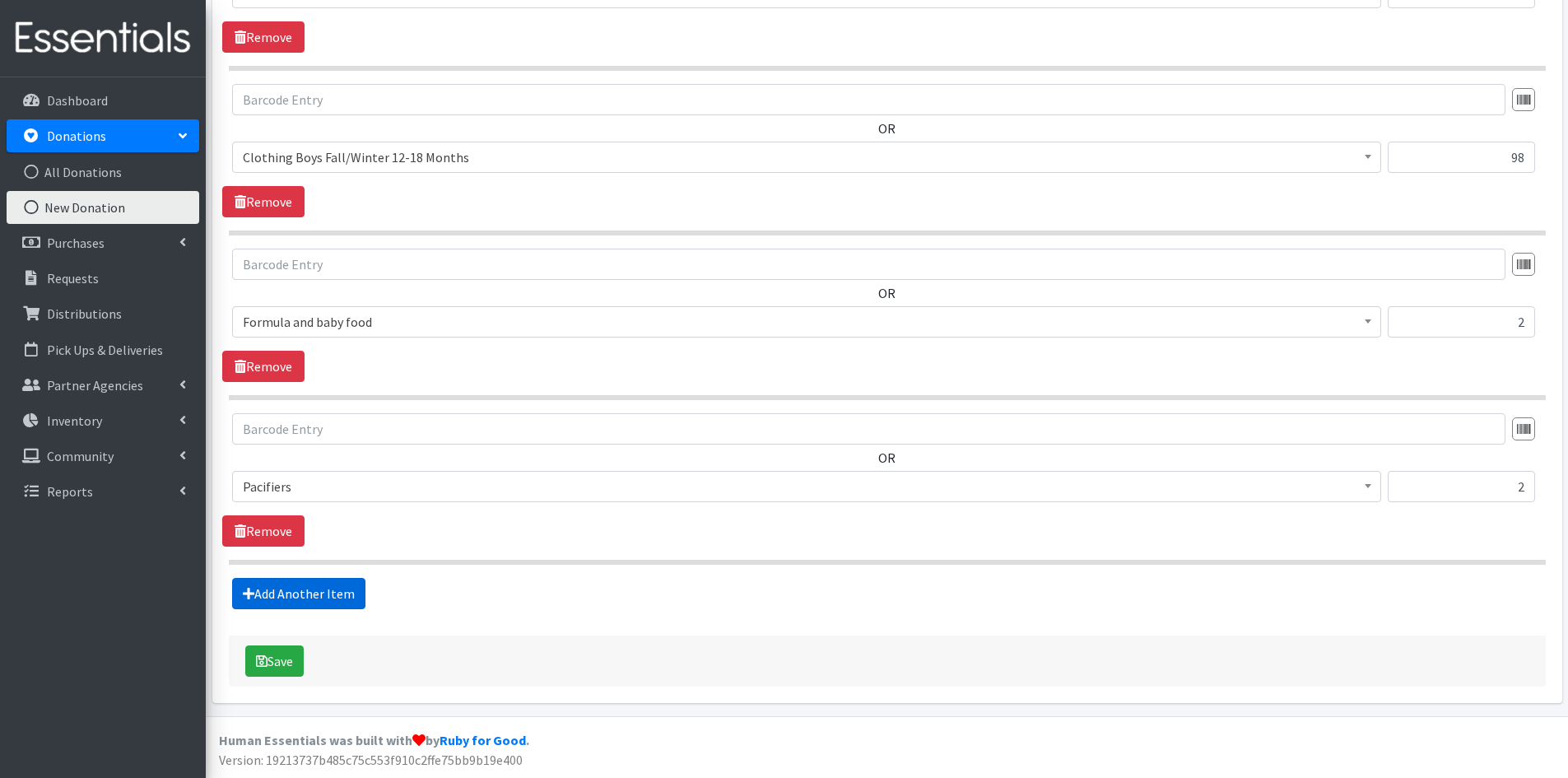
click at [291, 593] on link "Add Another Item" at bounding box center [299, 593] width 134 height 31
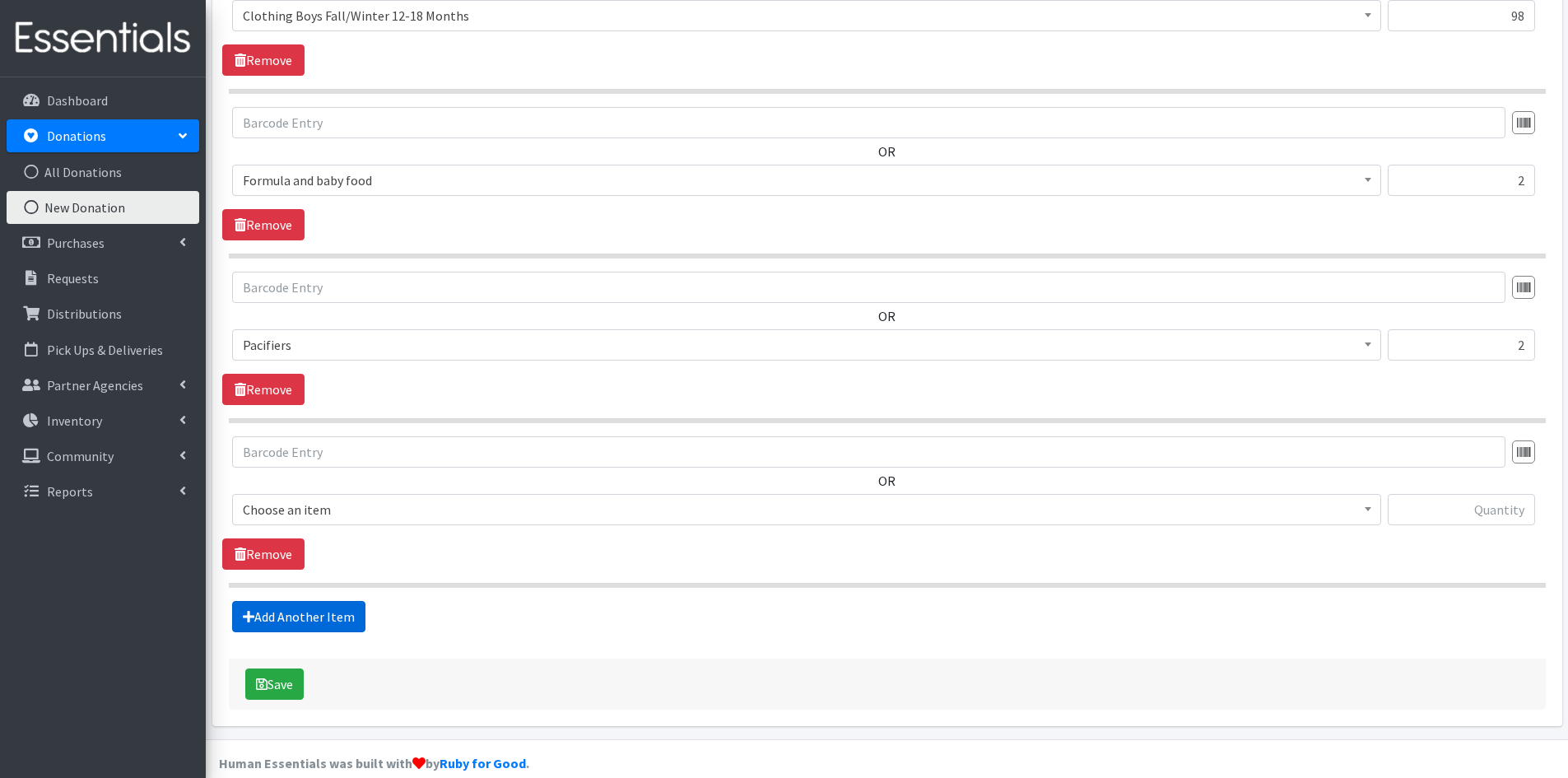
scroll to position [1179, 0]
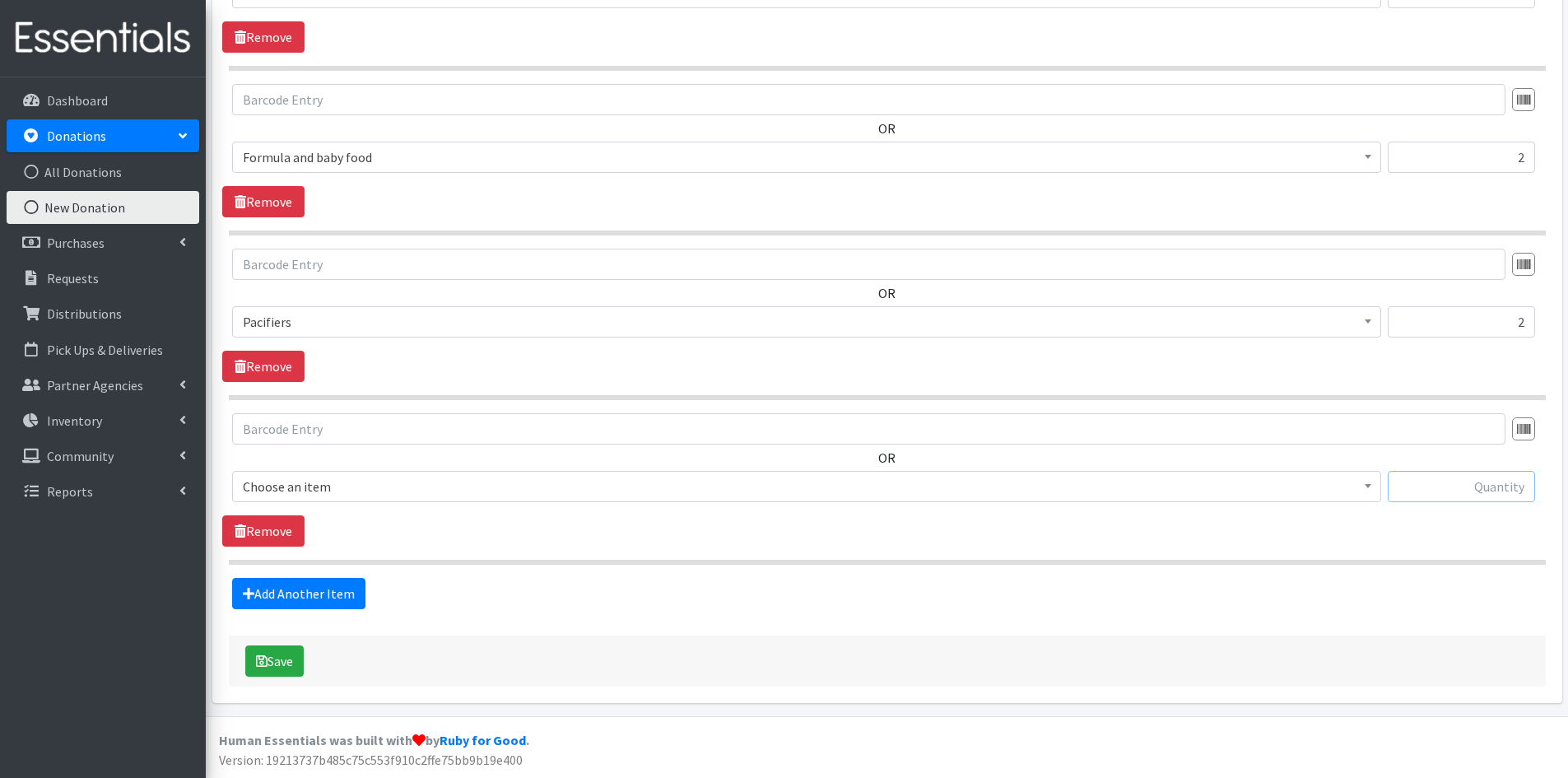
click at [1471, 482] on input "text" at bounding box center [1462, 486] width 147 height 31
type input "142"
click at [1369, 488] on b at bounding box center [1368, 486] width 6 height 4
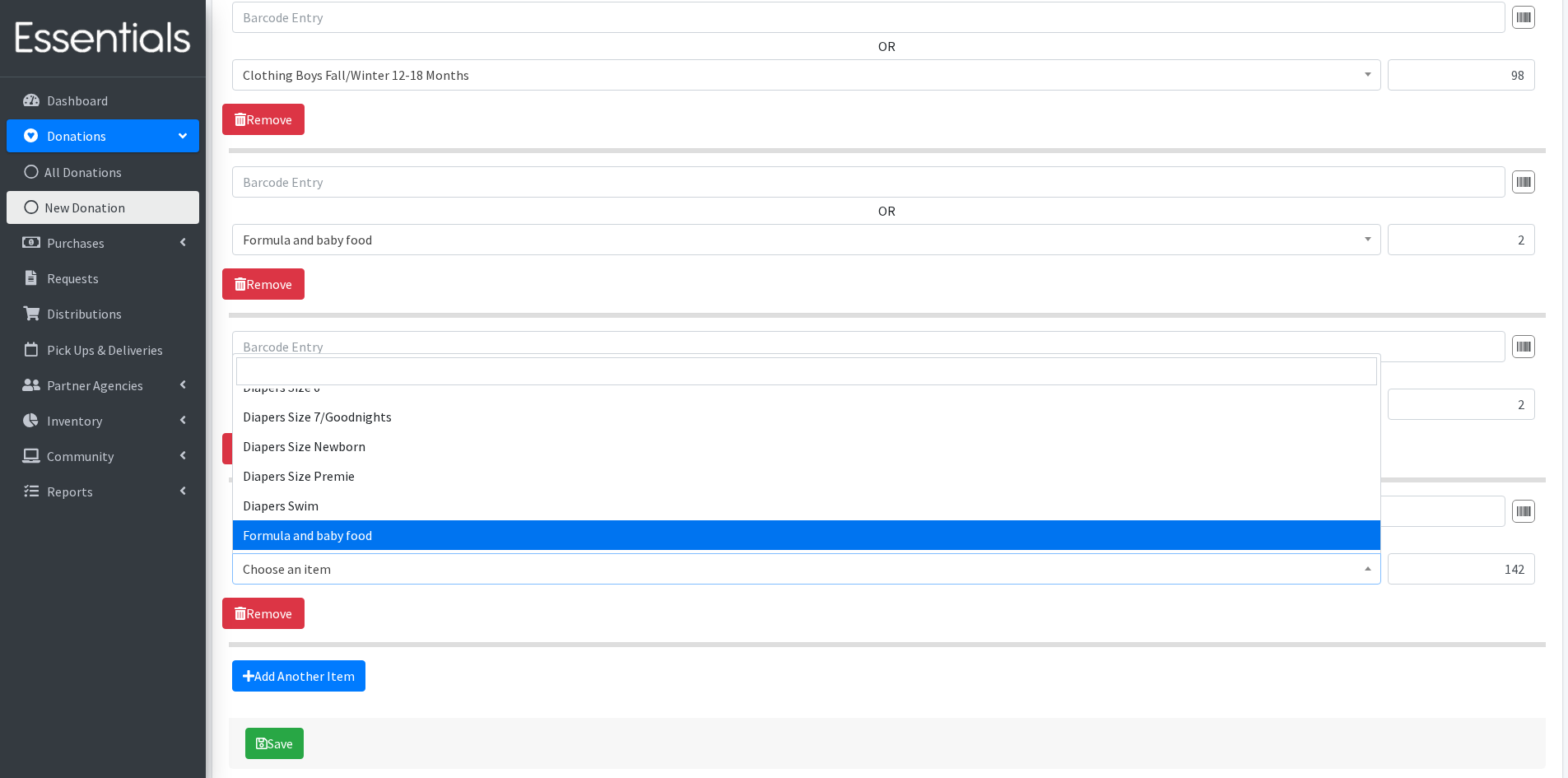
scroll to position [1894, 0]
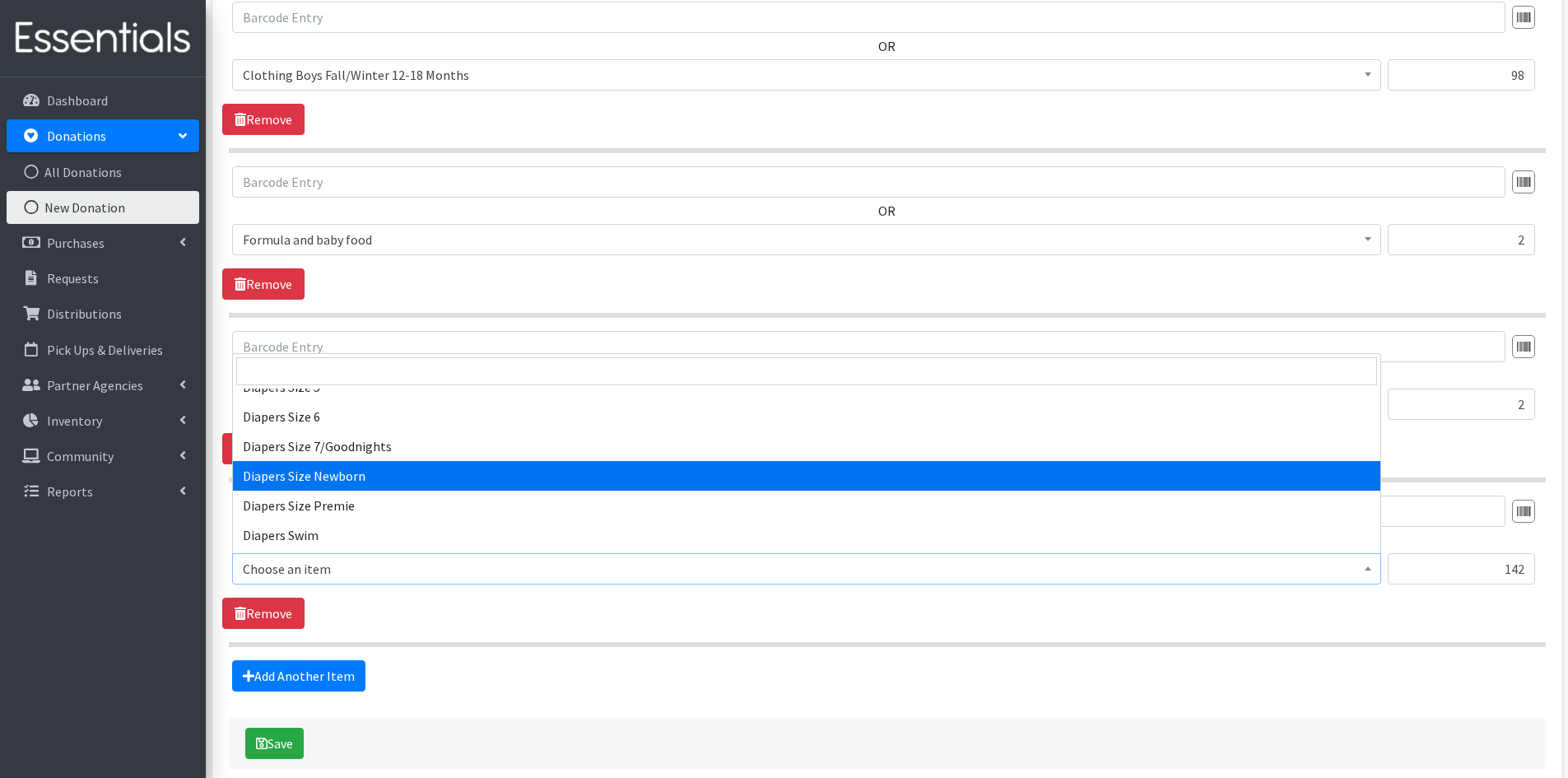
select select "1963"
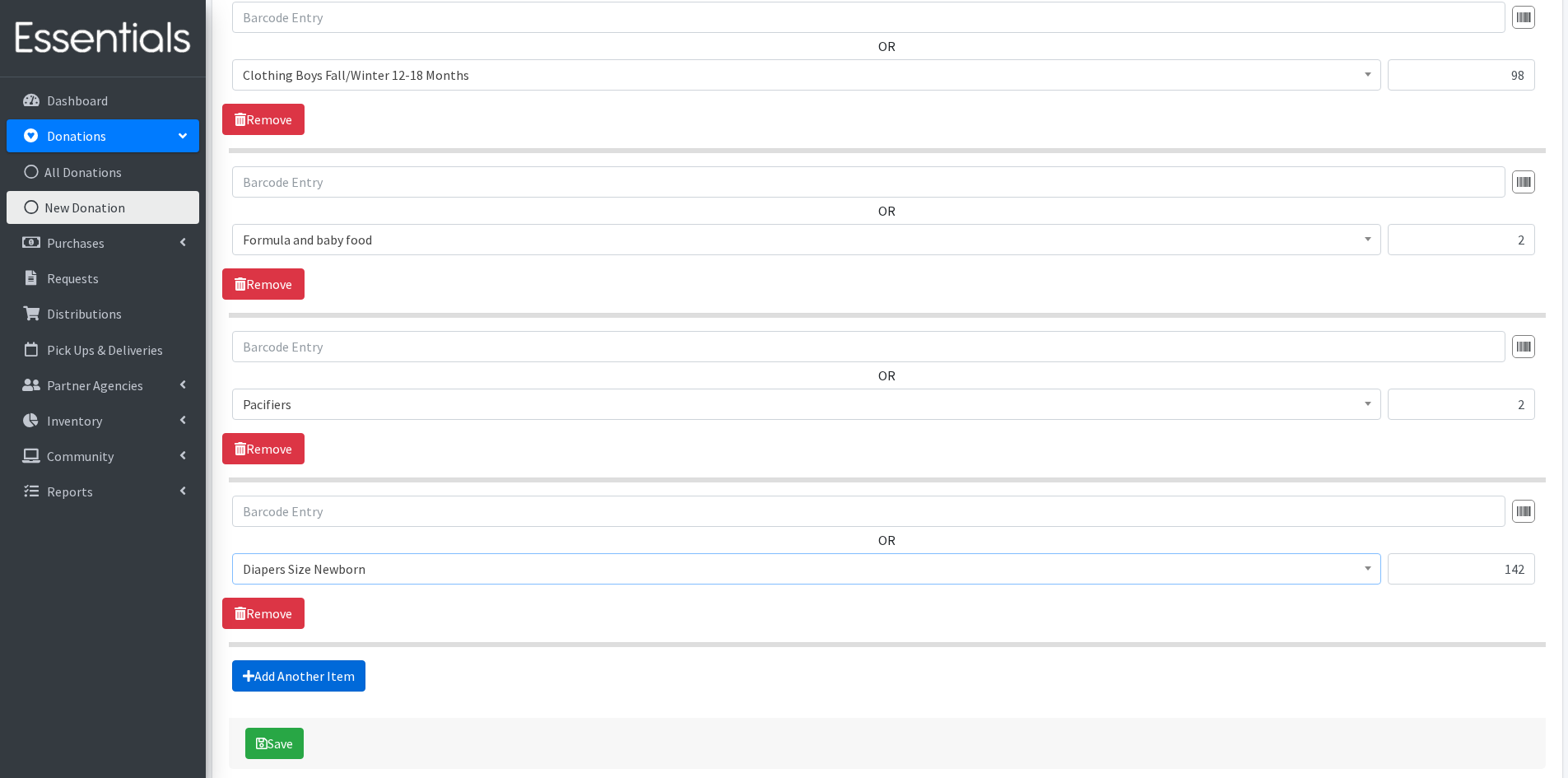
click at [297, 674] on link "Add Another Item" at bounding box center [299, 675] width 134 height 31
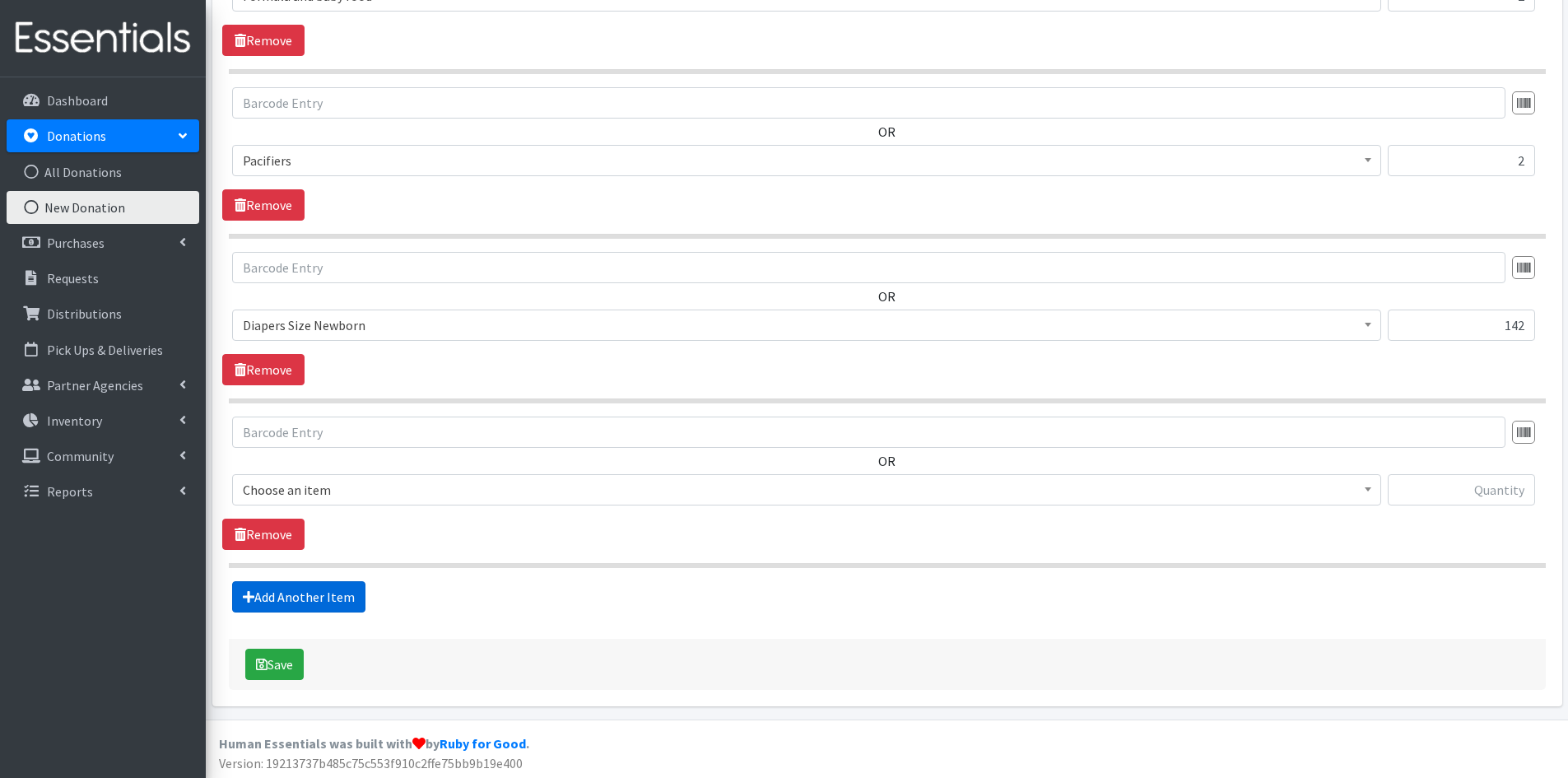
scroll to position [1343, 0]
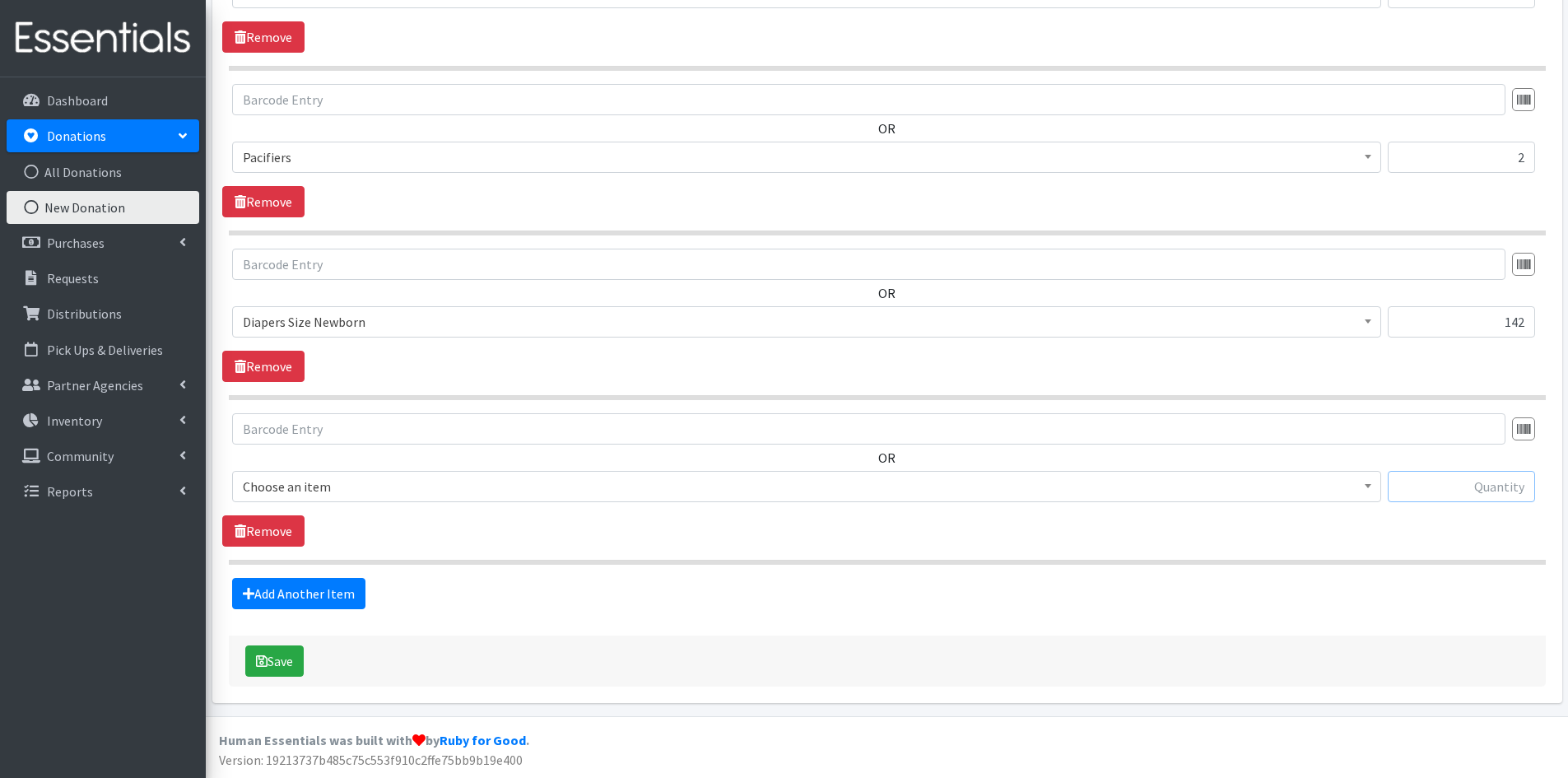
click at [1447, 476] on input "text" at bounding box center [1462, 486] width 147 height 31
type input "313"
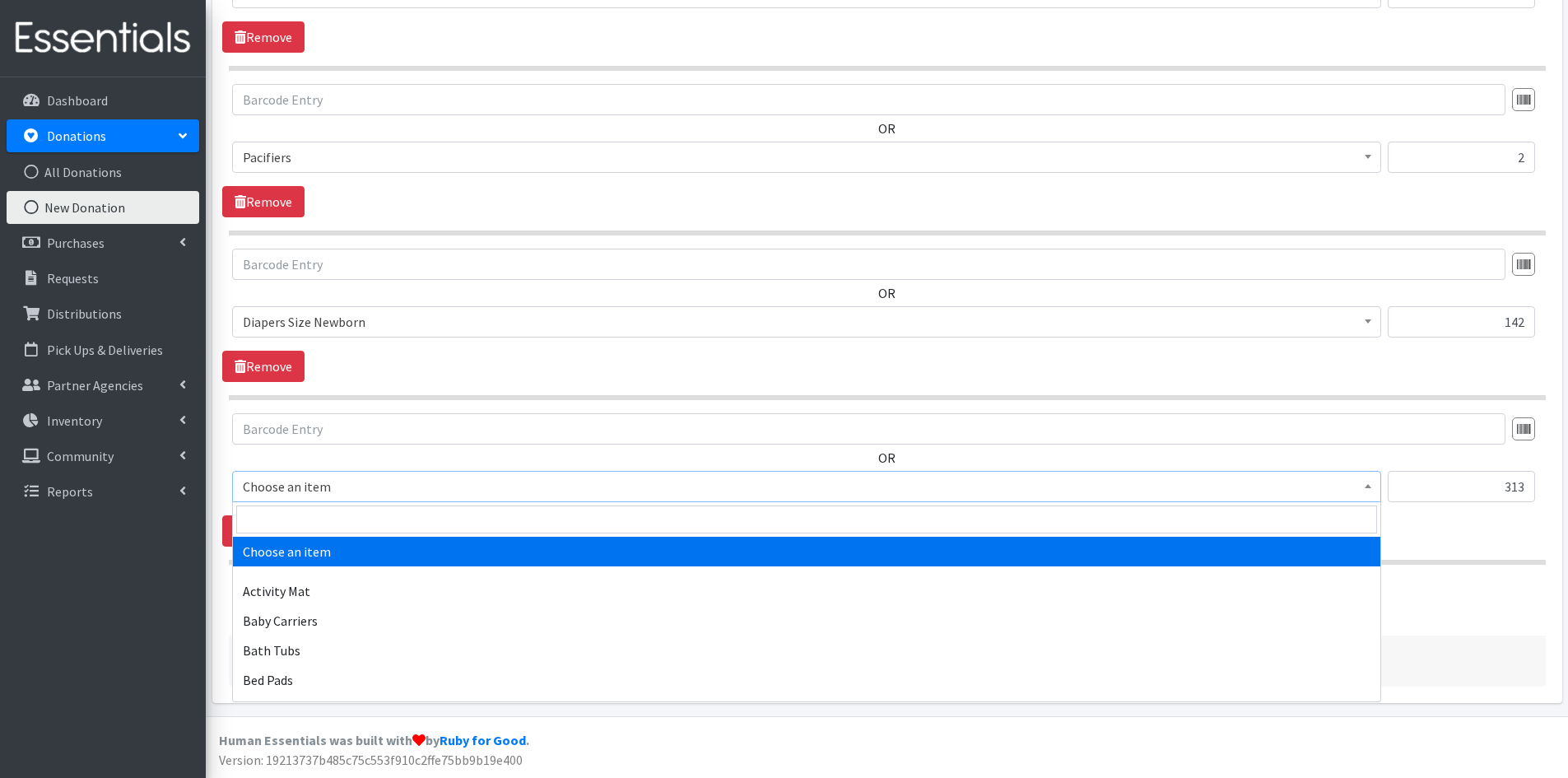
click at [1364, 484] on span at bounding box center [1368, 484] width 17 height 26
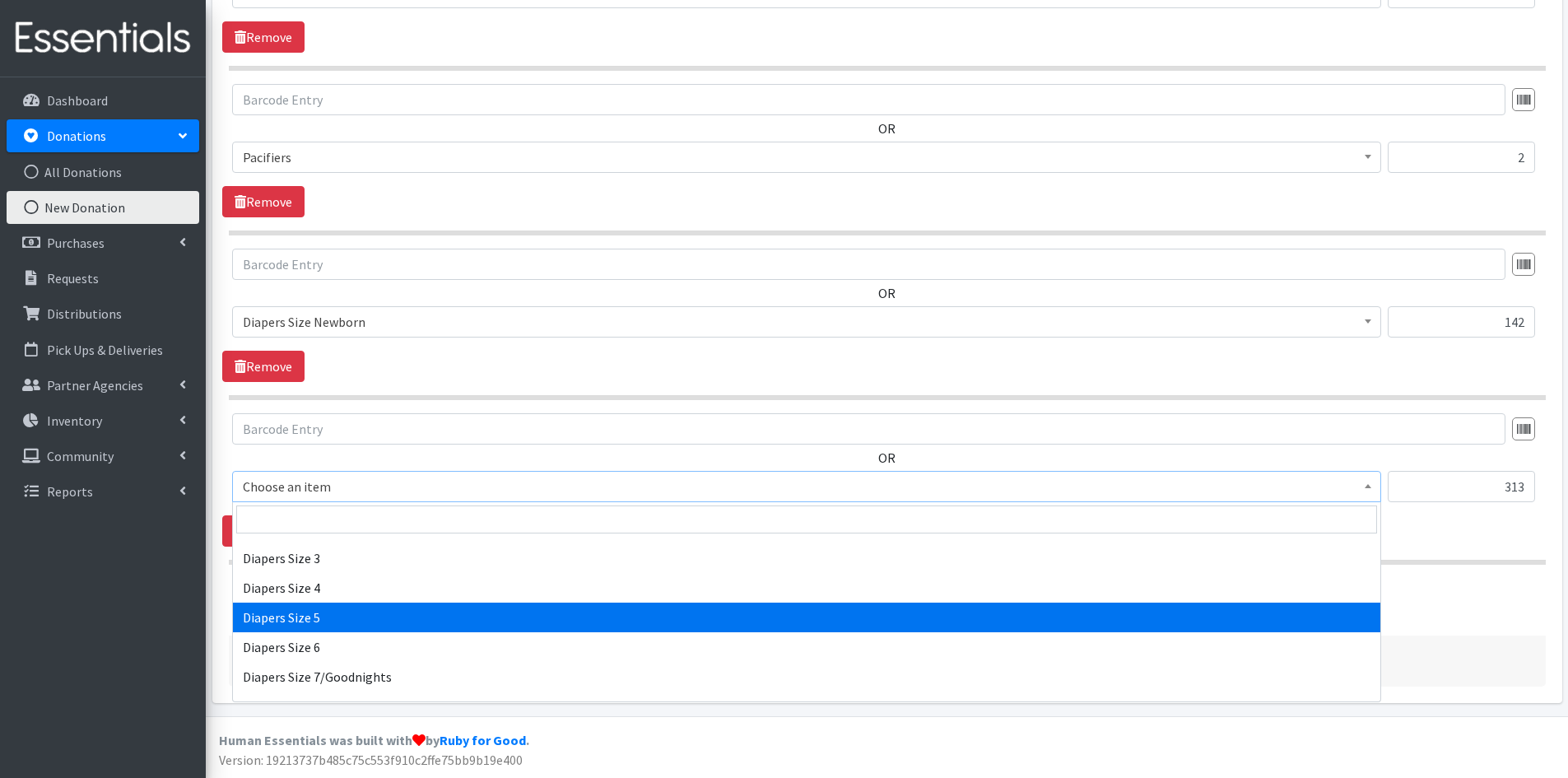
scroll to position [1729, 0]
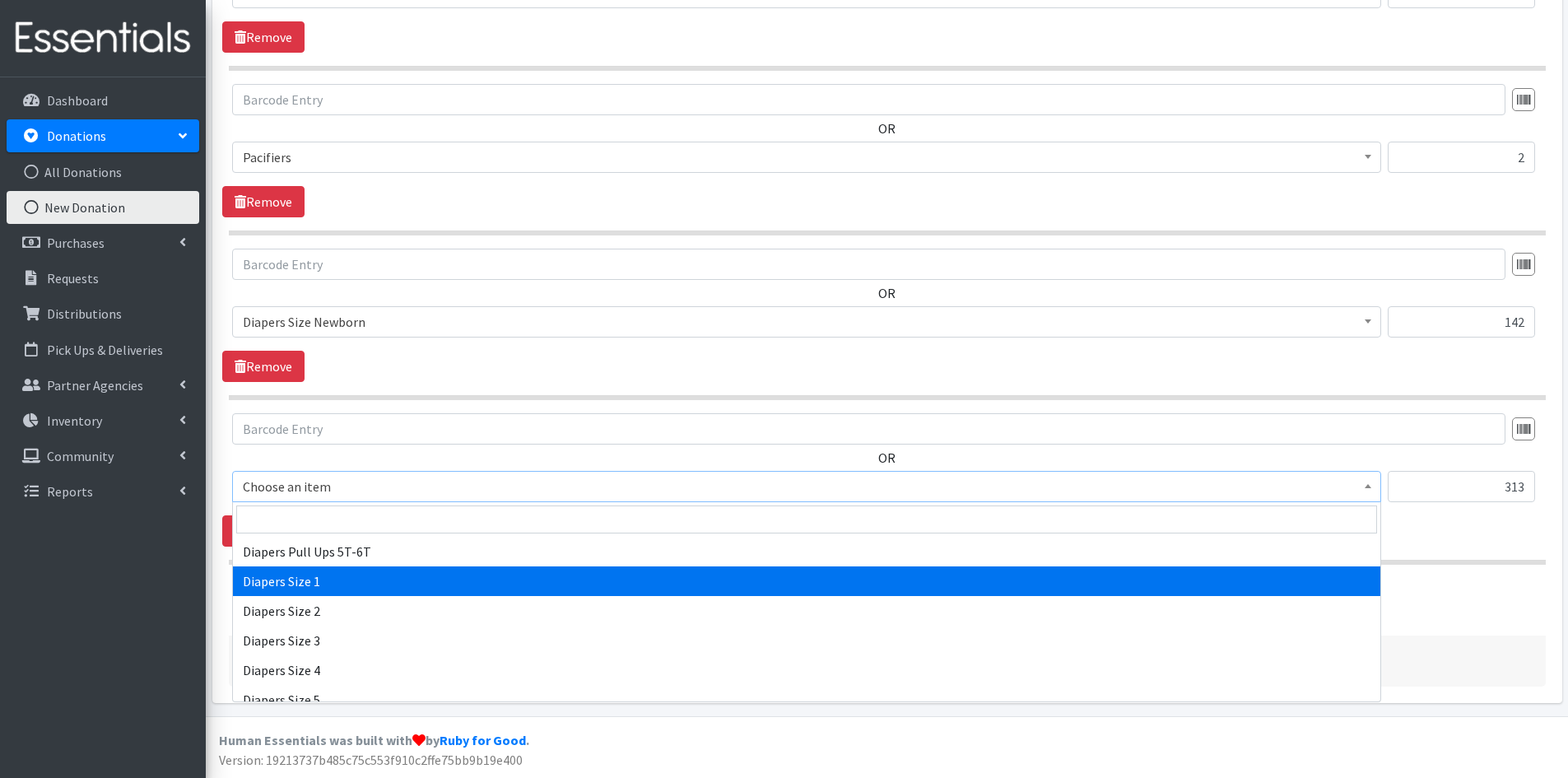
select select "1964"
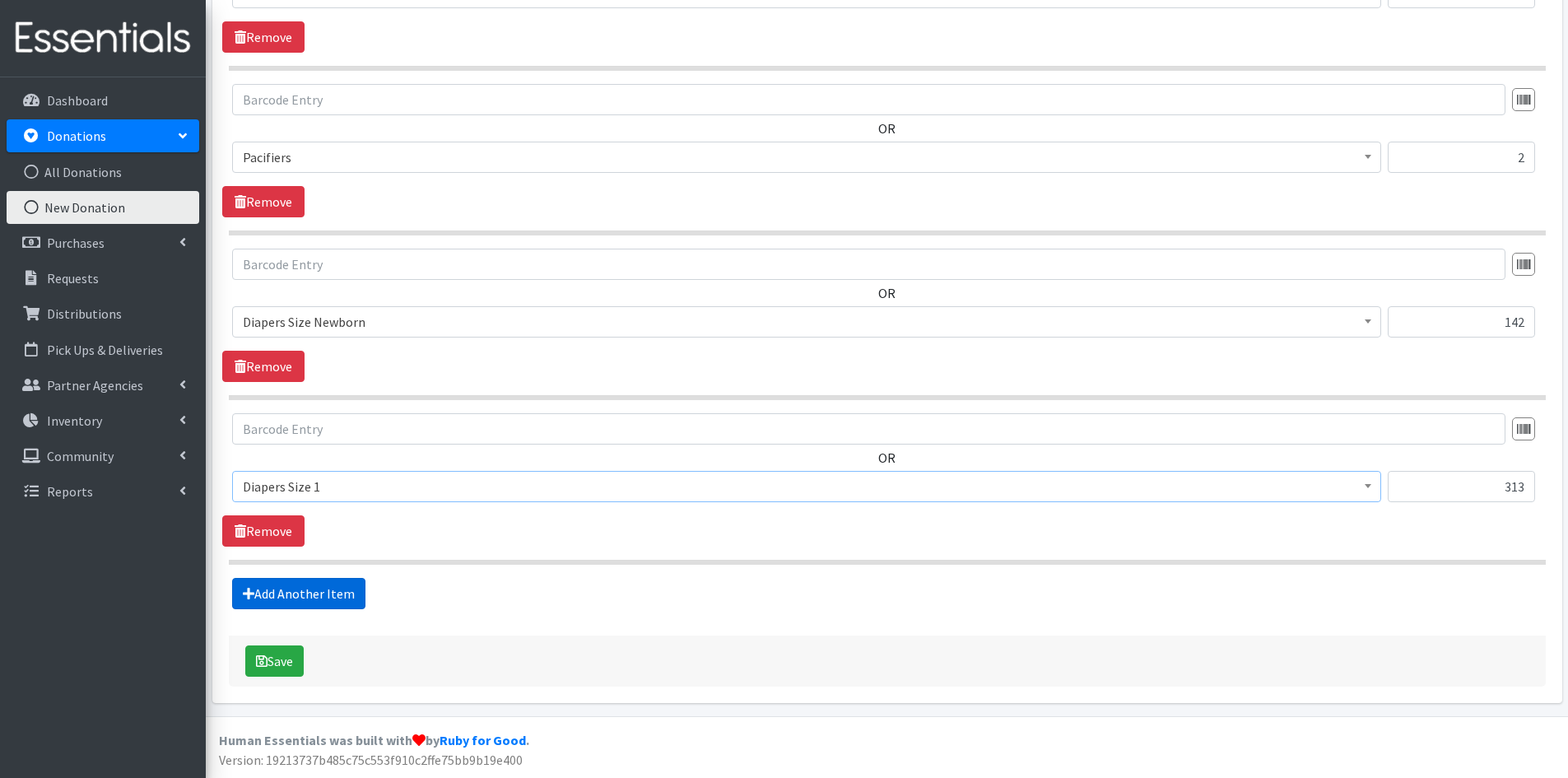
click at [326, 595] on link "Add Another Item" at bounding box center [299, 593] width 134 height 31
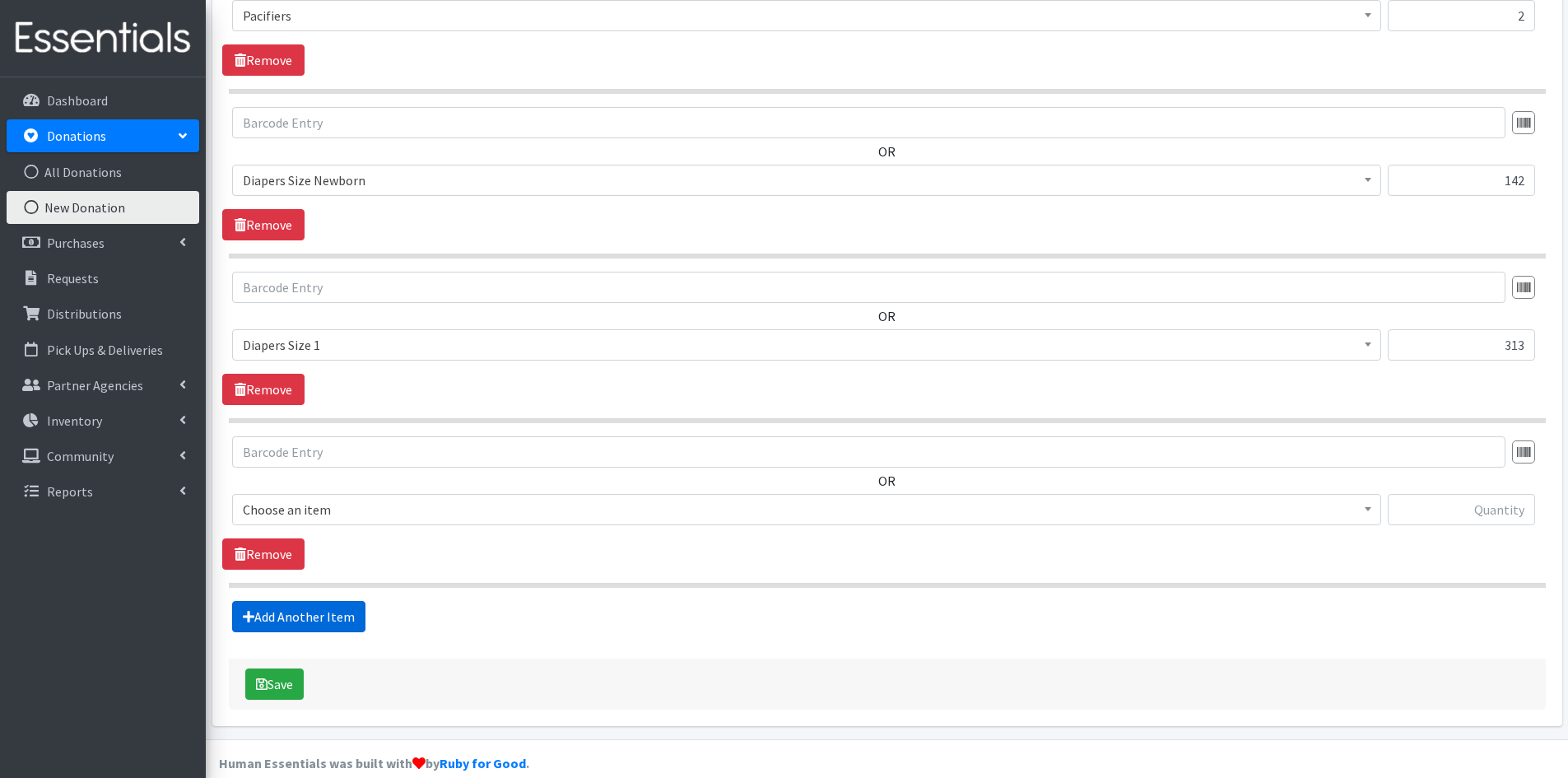
scroll to position [1508, 0]
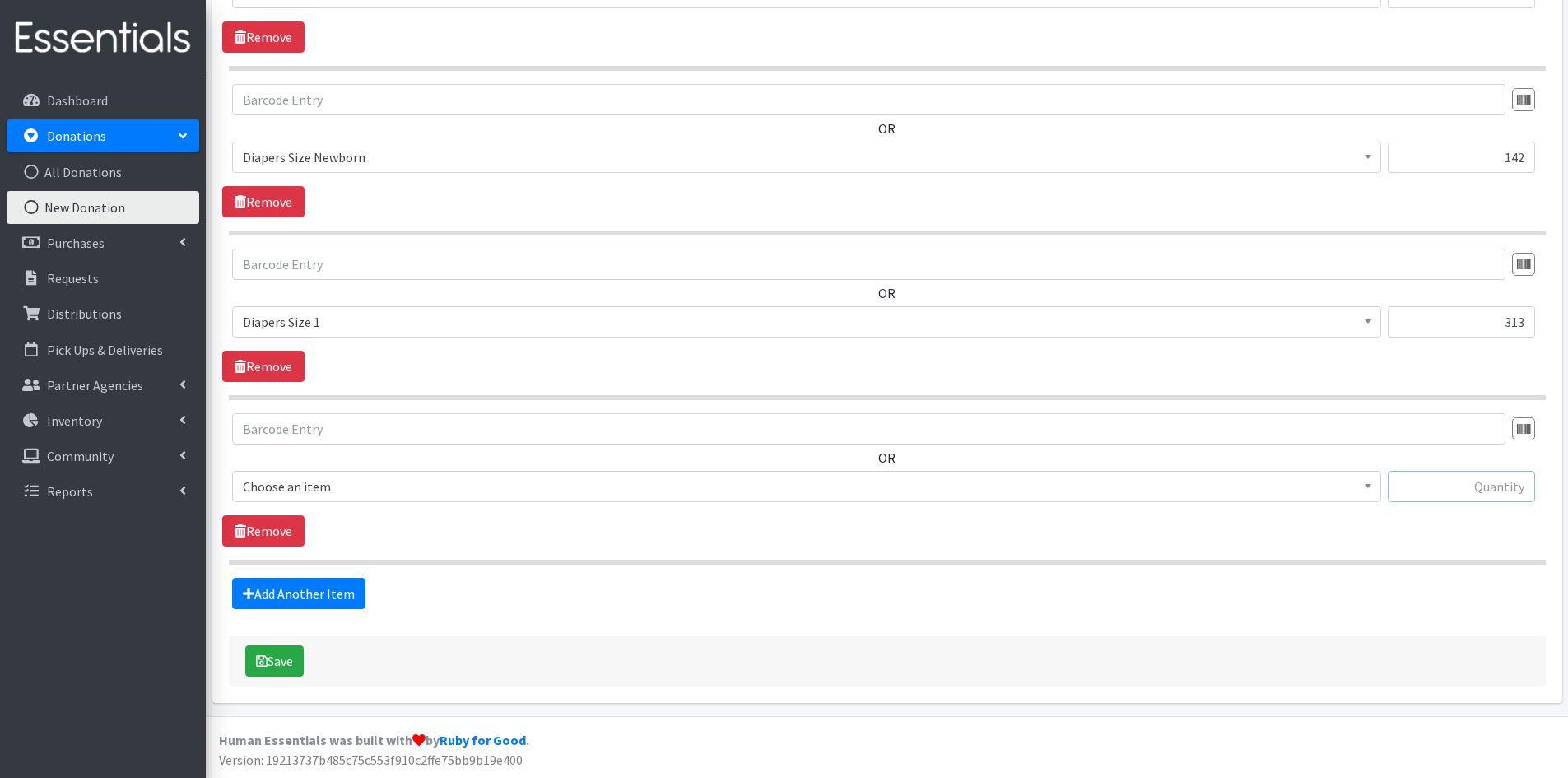
click at [1425, 491] on input "text" at bounding box center [1462, 486] width 147 height 31
type input "357"
click at [1364, 484] on span at bounding box center [1368, 484] width 17 height 26
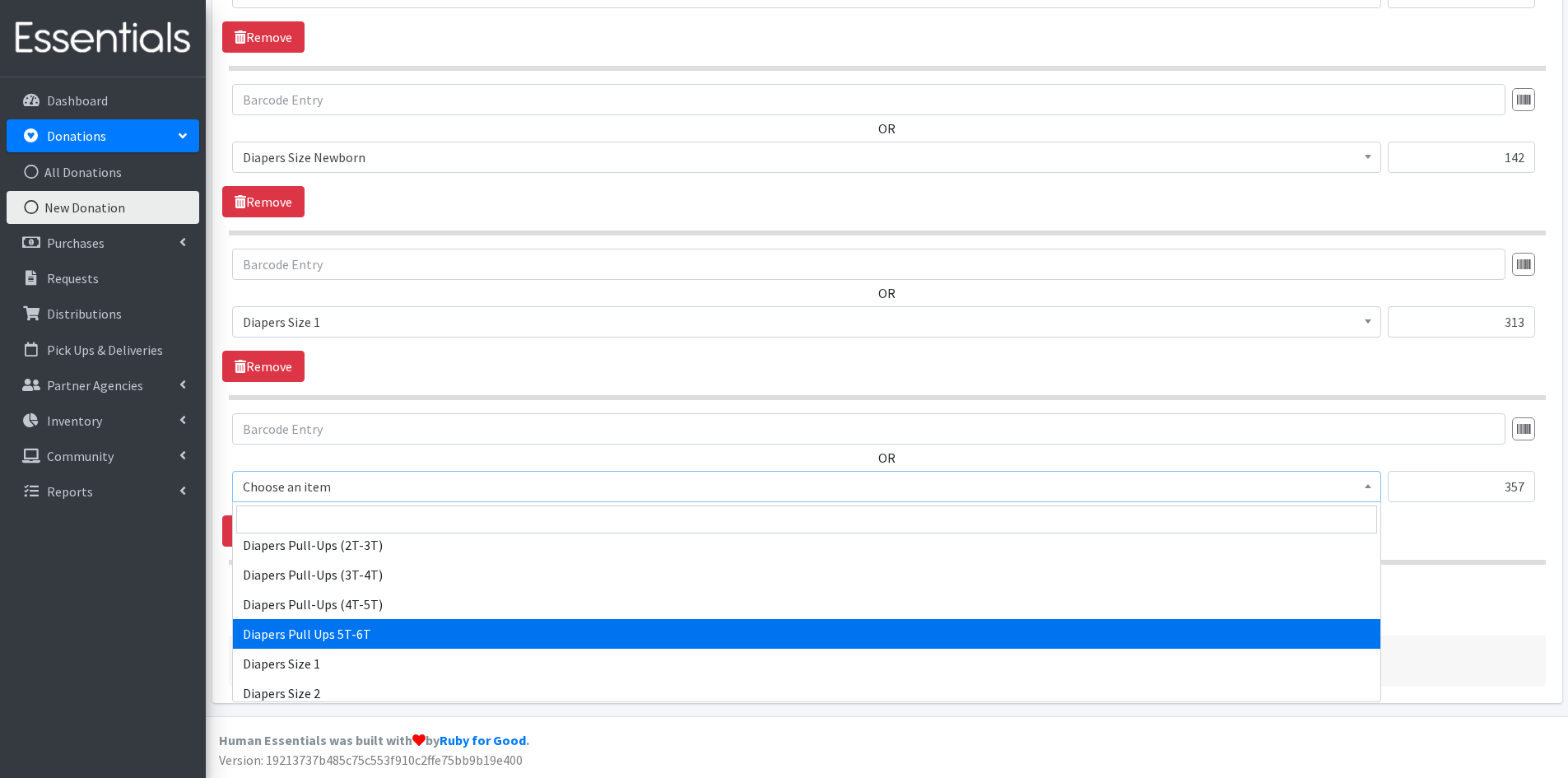
scroll to position [1729, 0]
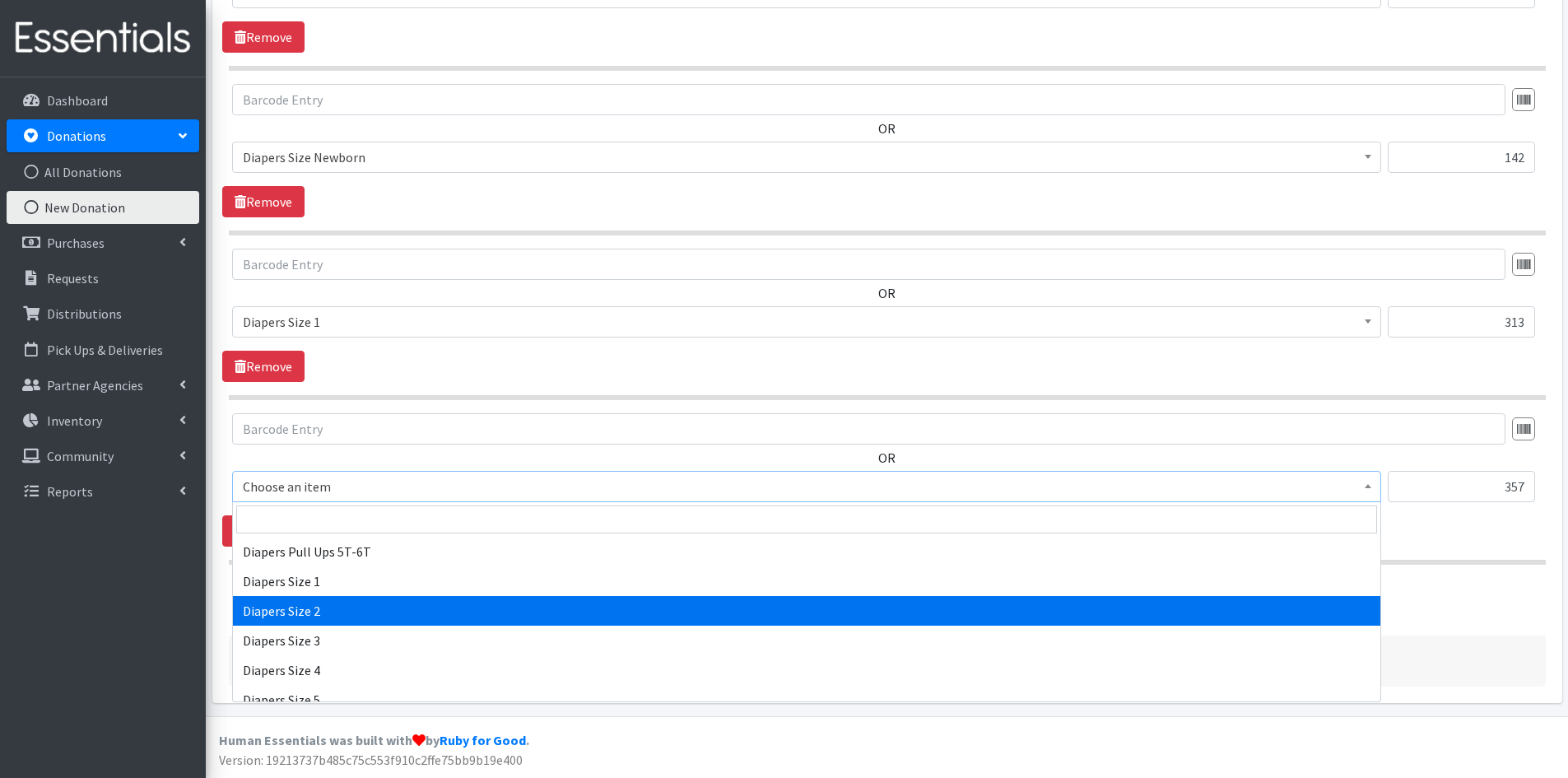
select select "1965"
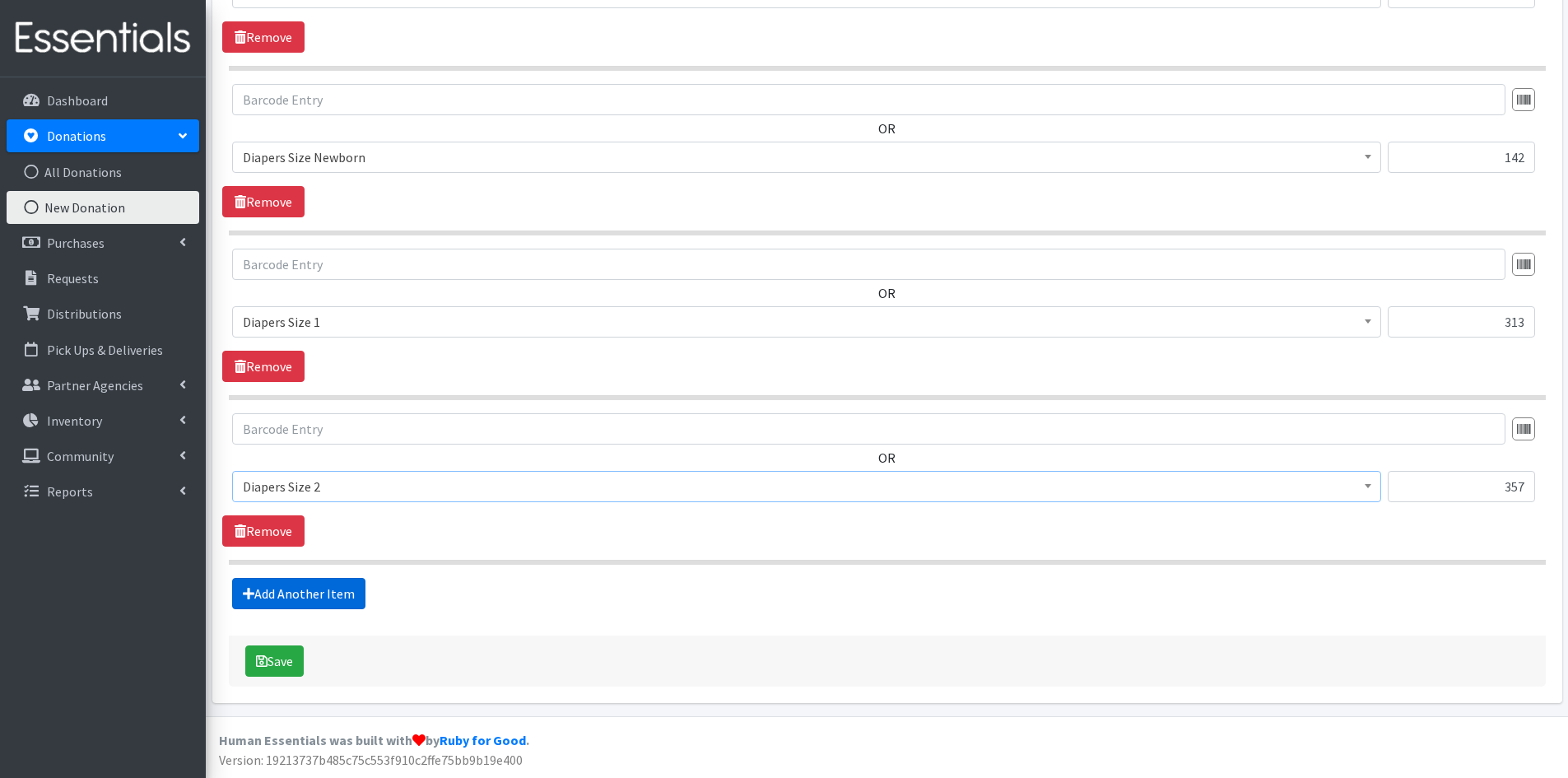
click at [298, 587] on link "Add Another Item" at bounding box center [299, 593] width 134 height 31
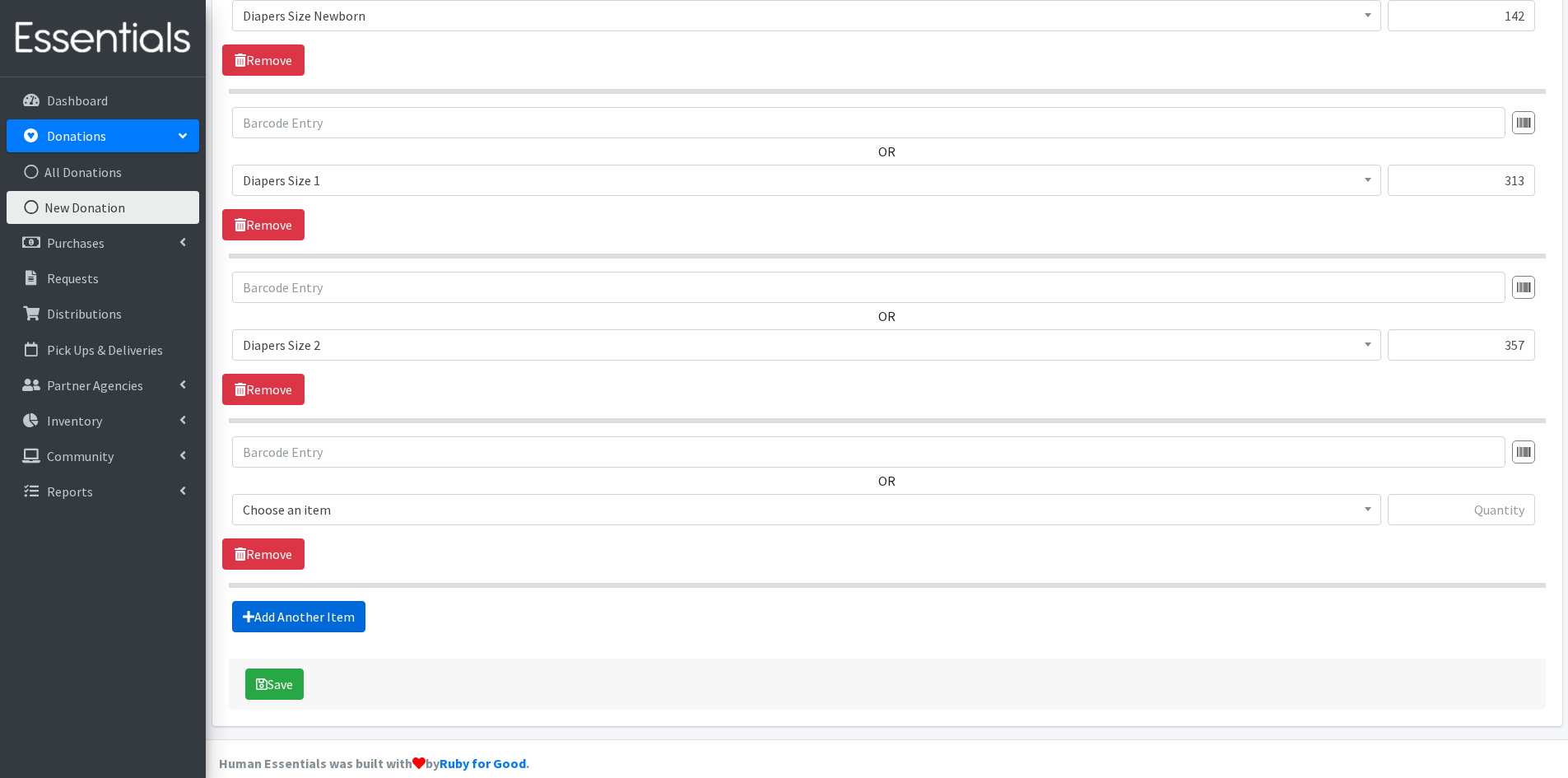
scroll to position [1673, 0]
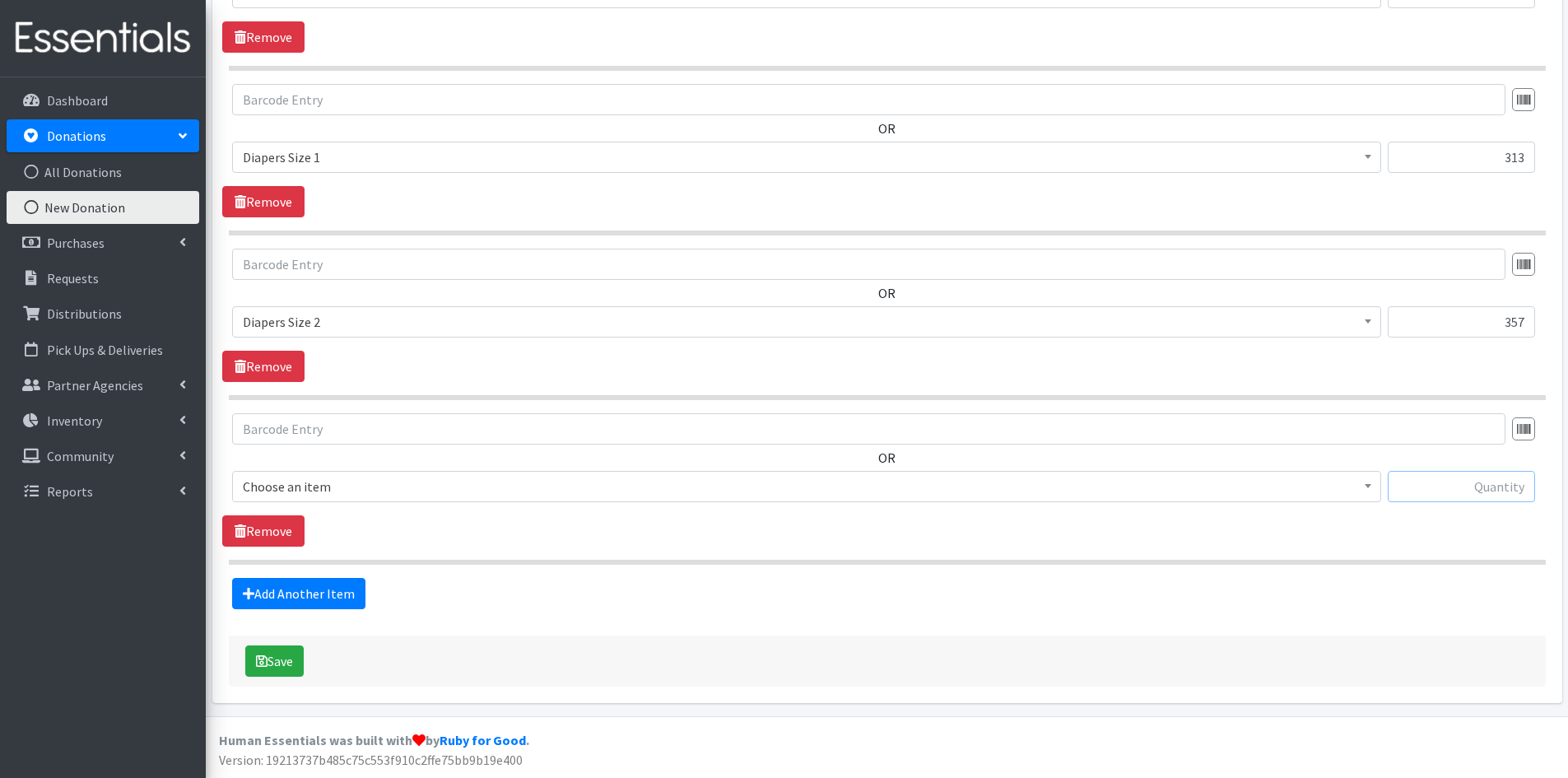
click at [1464, 477] on input "text" at bounding box center [1462, 486] width 147 height 31
type input "191"
click at [1365, 483] on span at bounding box center [1368, 484] width 17 height 26
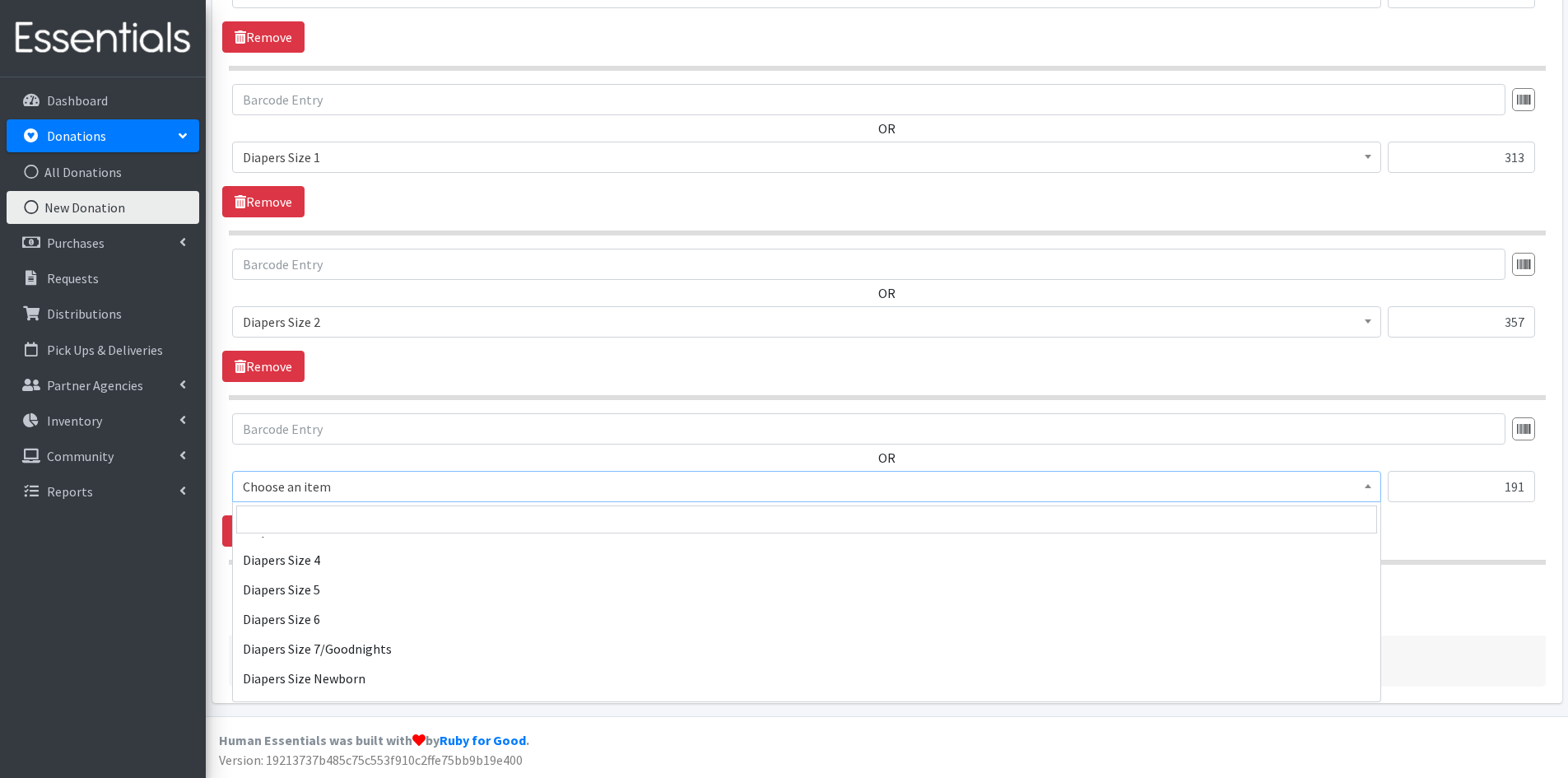
scroll to position [1811, 0]
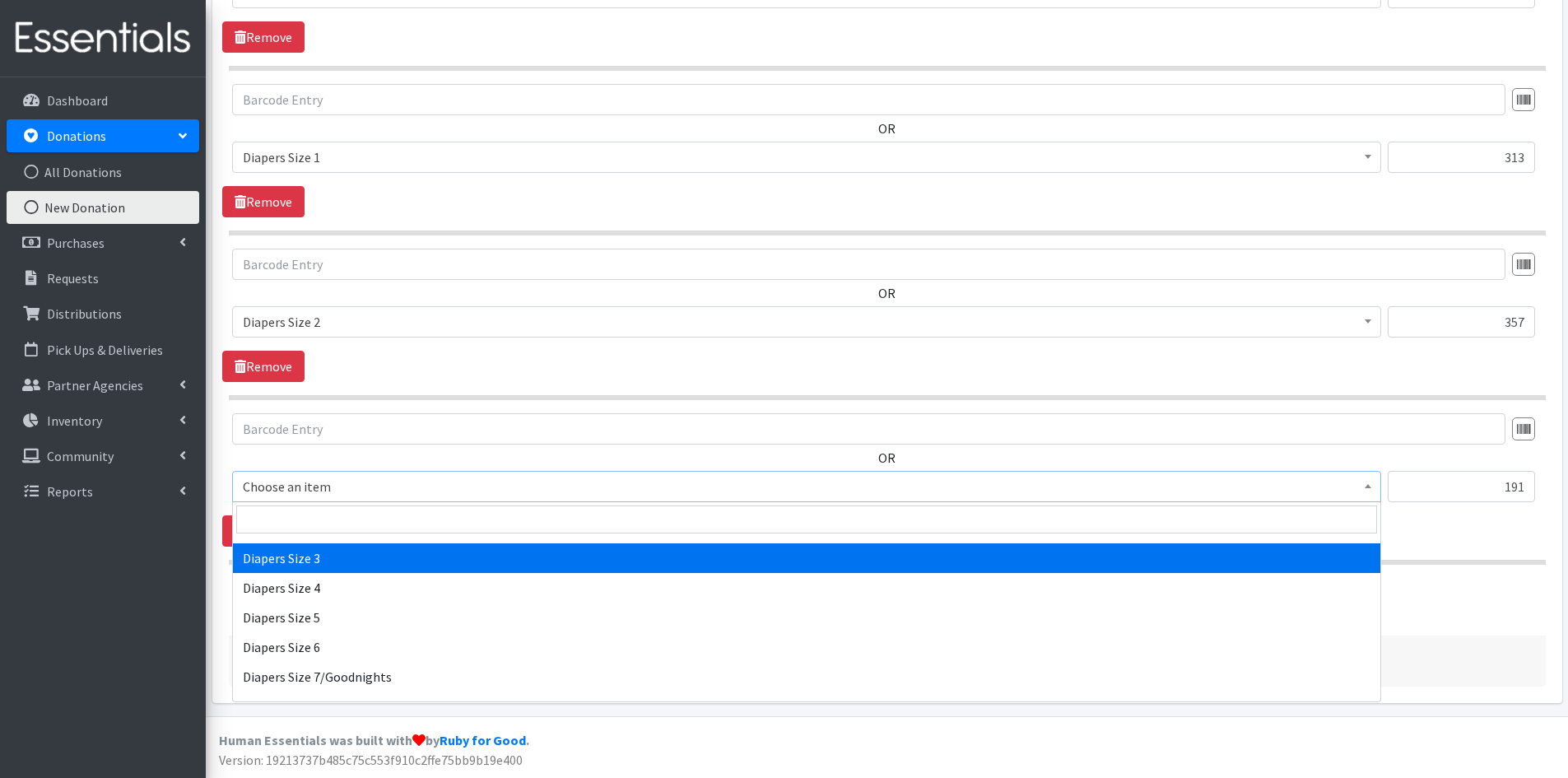
select select "1966"
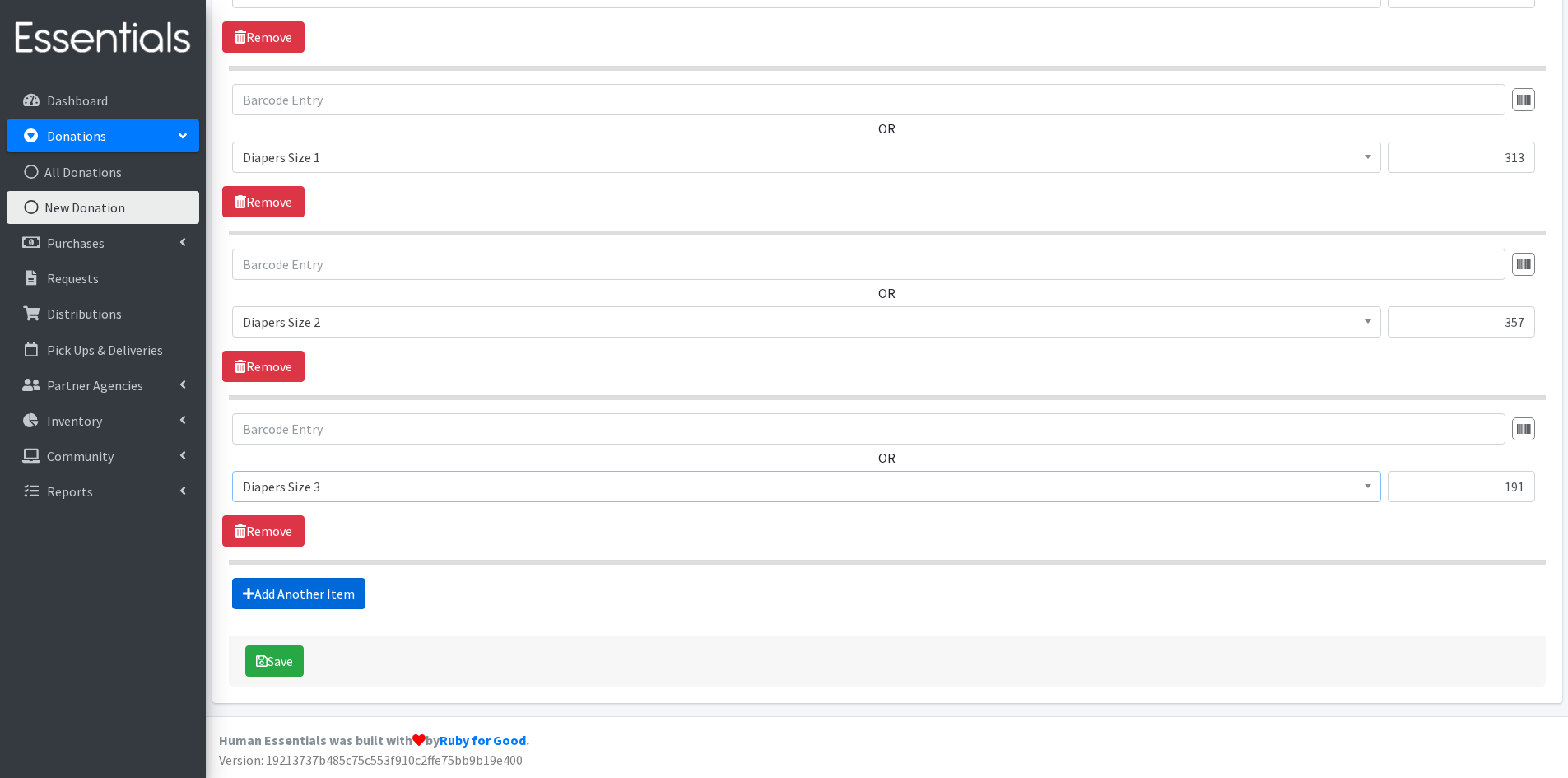
click at [270, 594] on link "Add Another Item" at bounding box center [299, 593] width 134 height 31
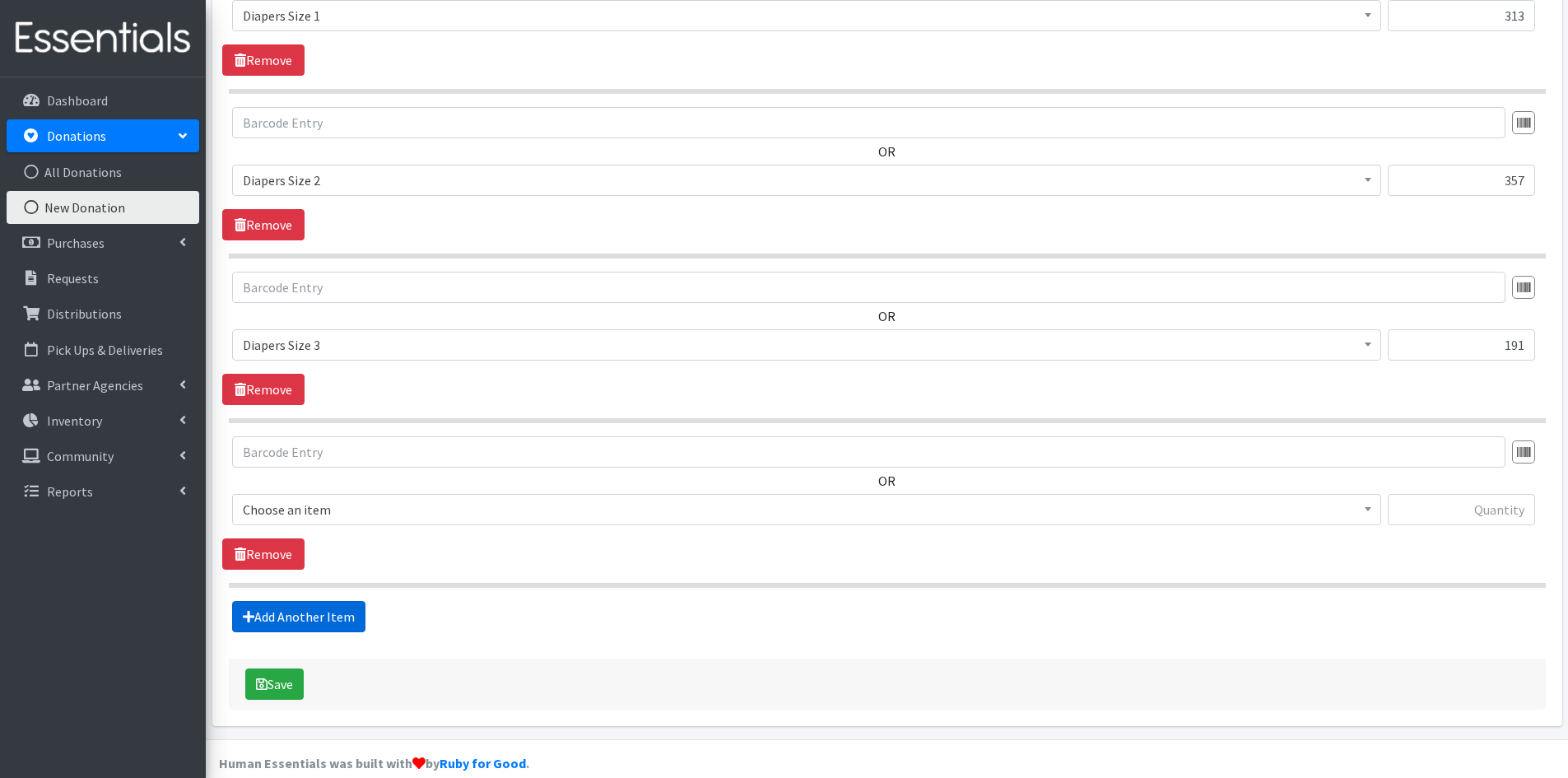
scroll to position [1838, 0]
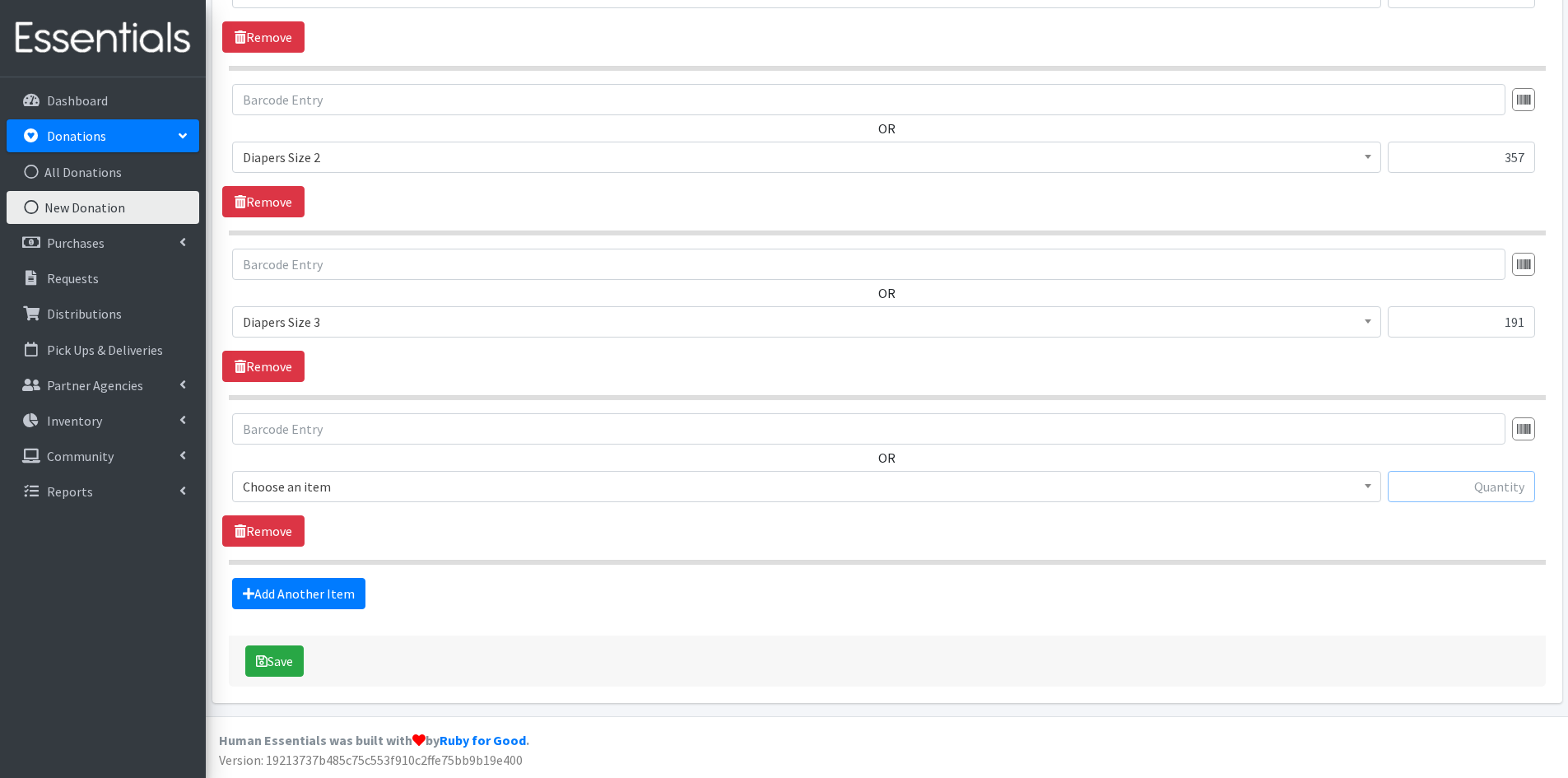
click at [1422, 480] on input "text" at bounding box center [1462, 486] width 147 height 31
type input "93"
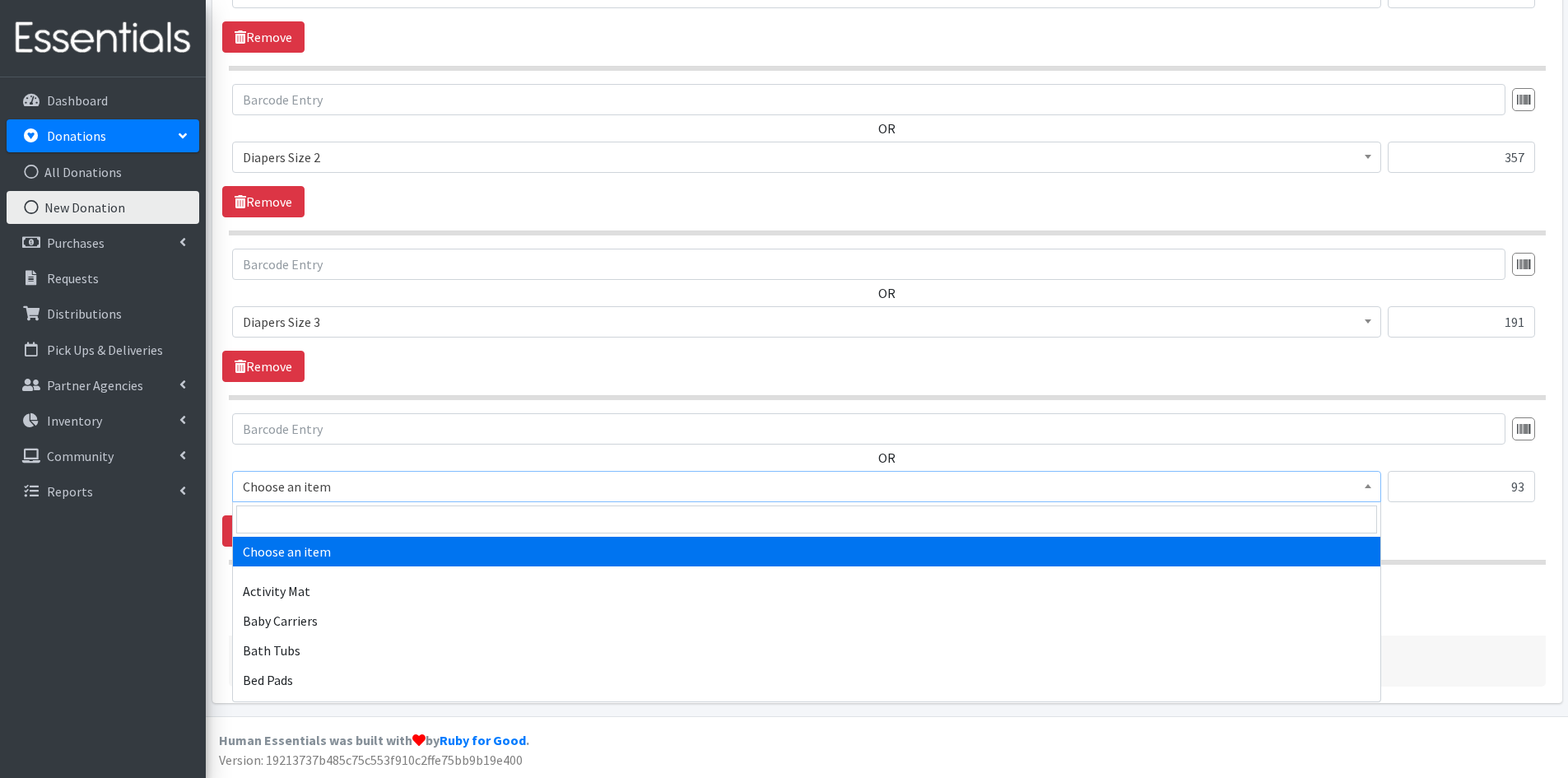
click at [1367, 492] on span at bounding box center [1368, 484] width 17 height 26
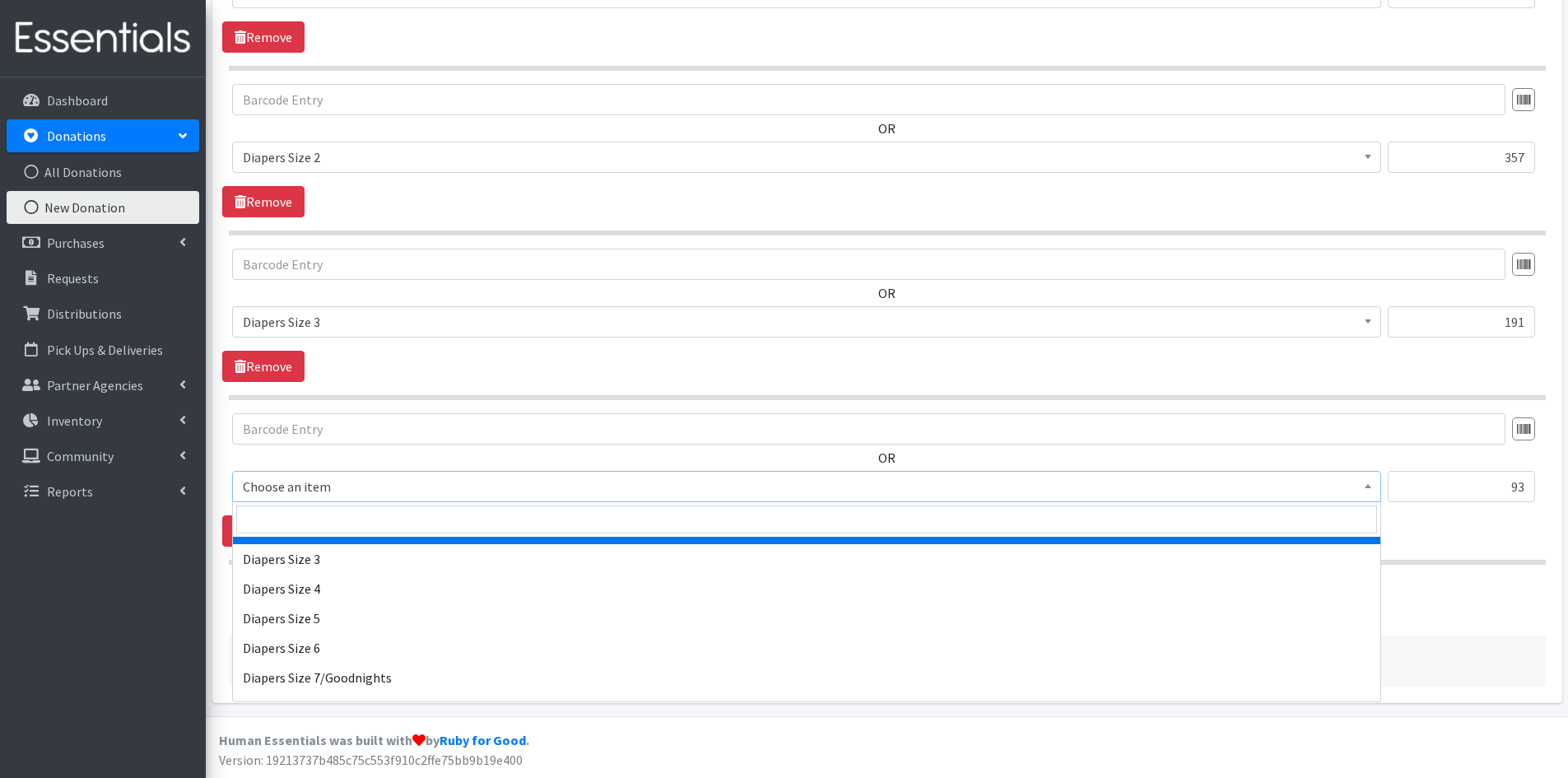
scroll to position [1811, 0]
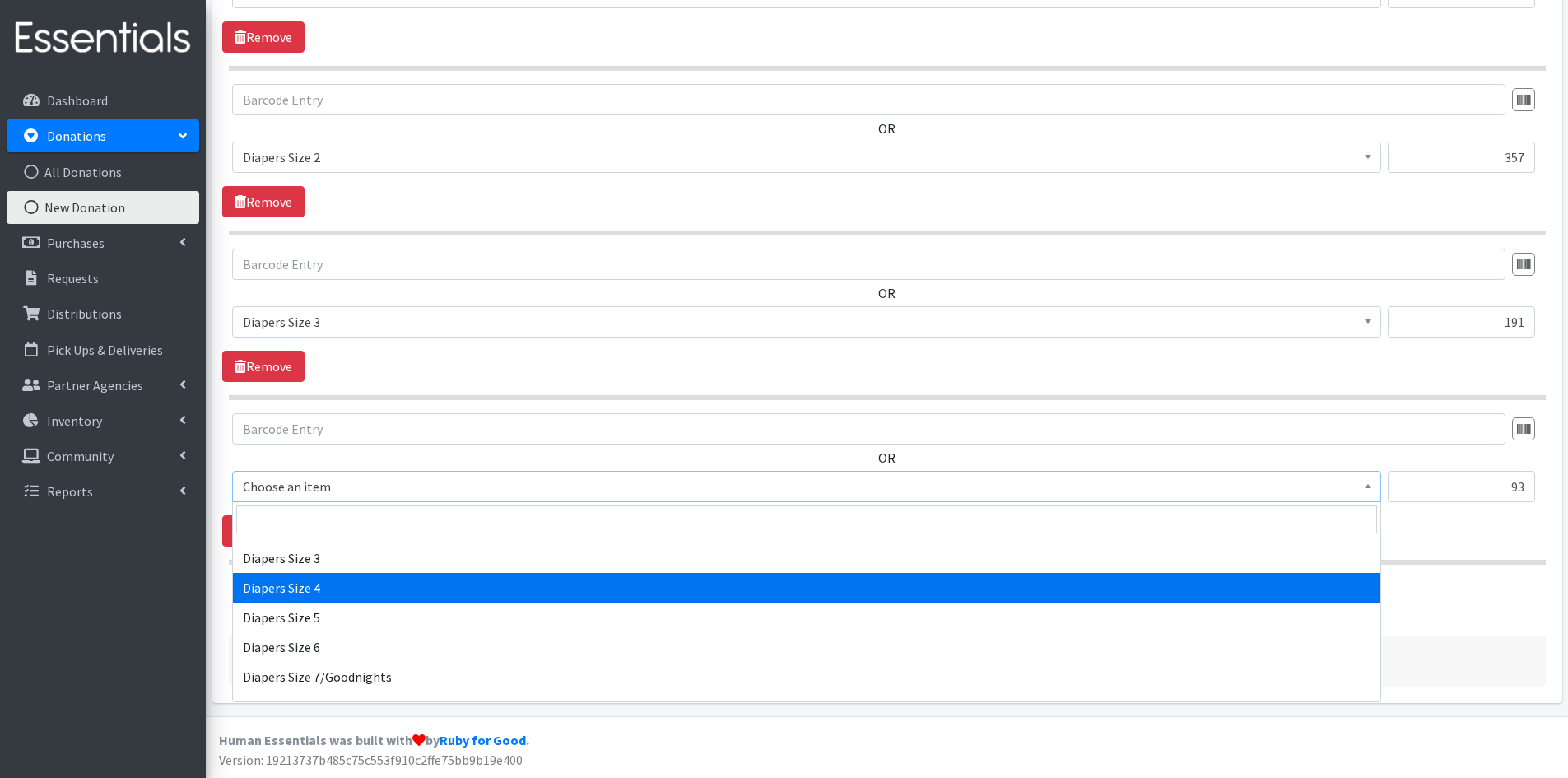
select select "1967"
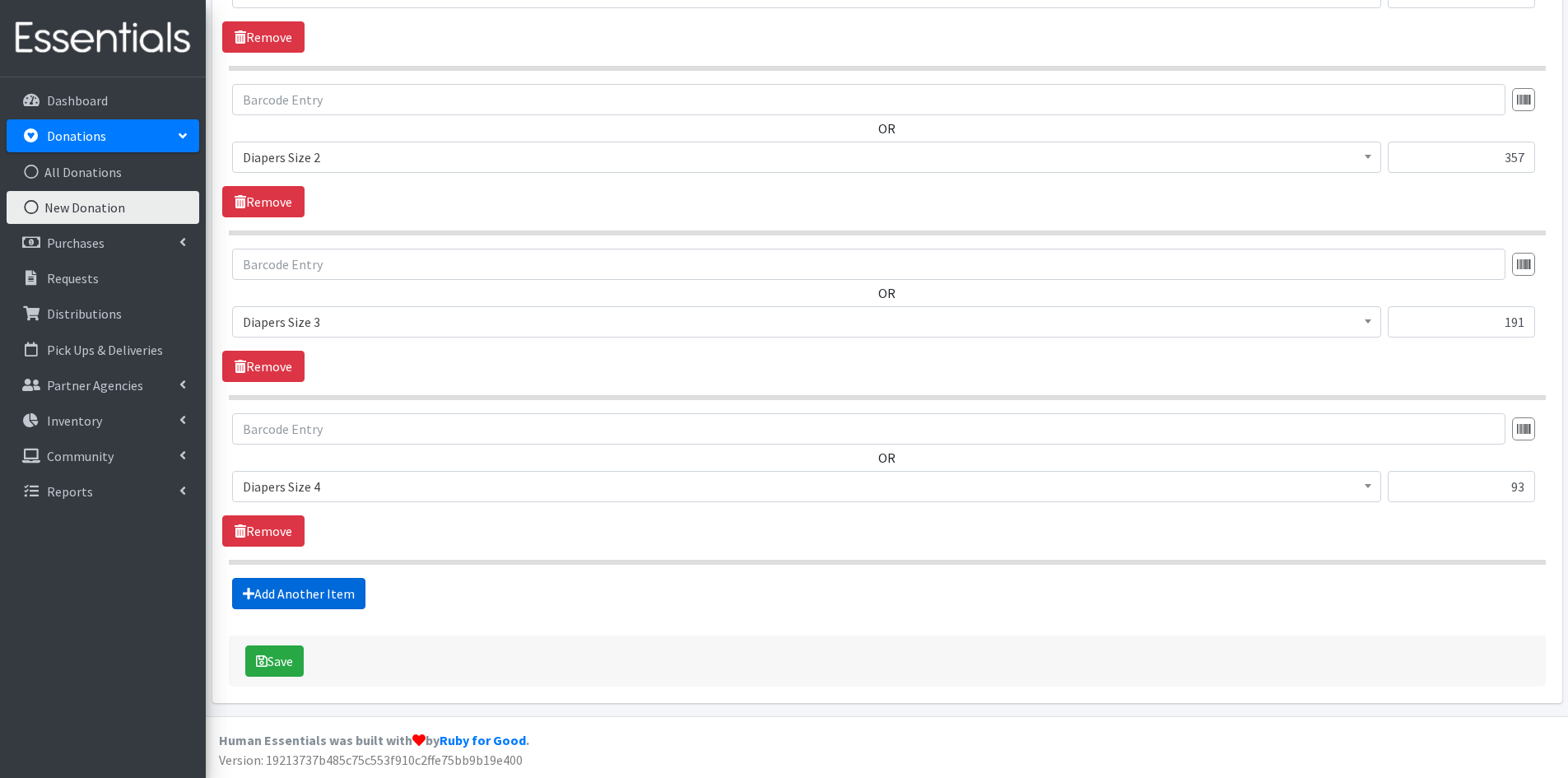
click at [291, 598] on link "Add Another Item" at bounding box center [299, 593] width 134 height 31
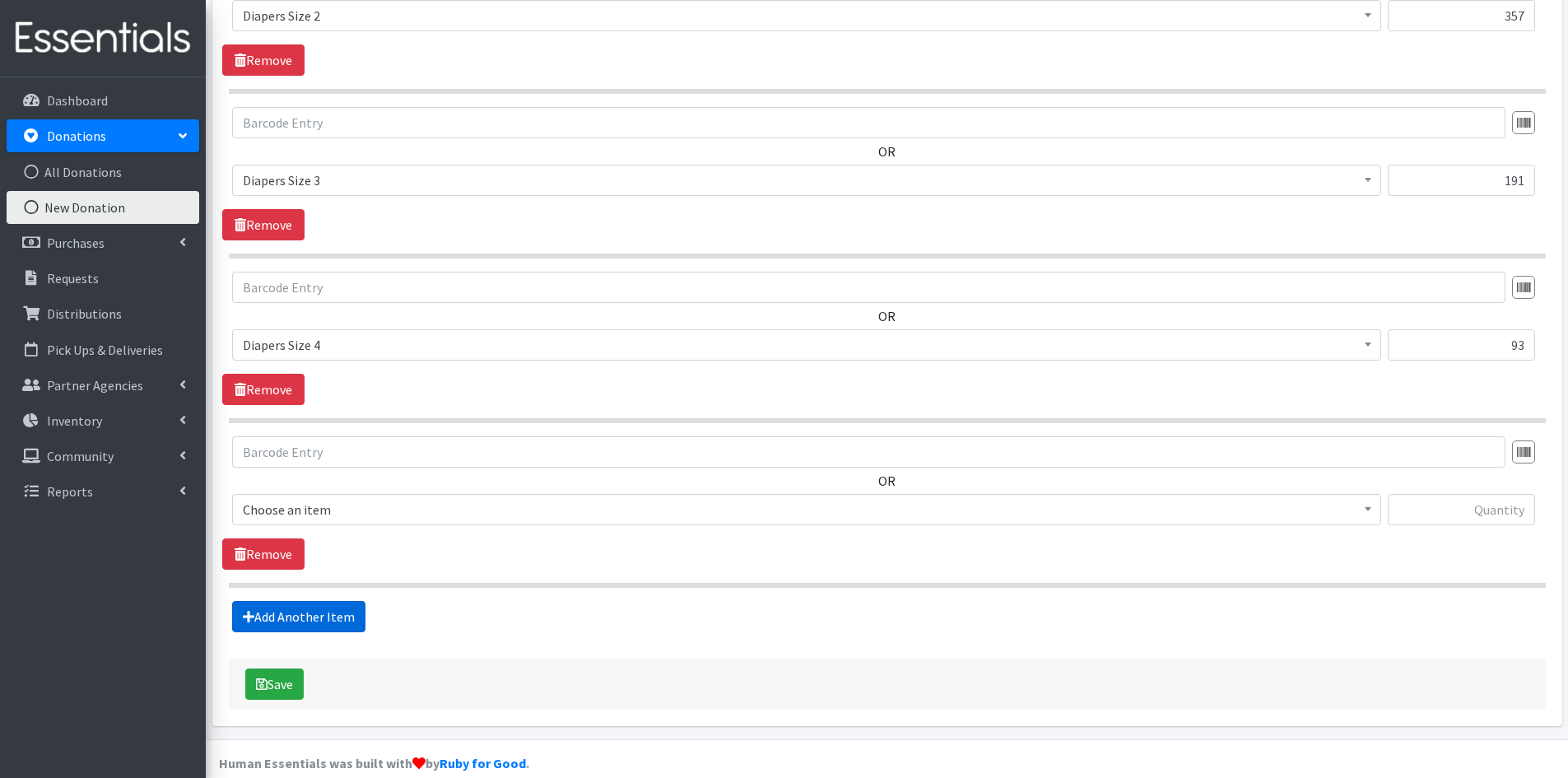
scroll to position [2003, 0]
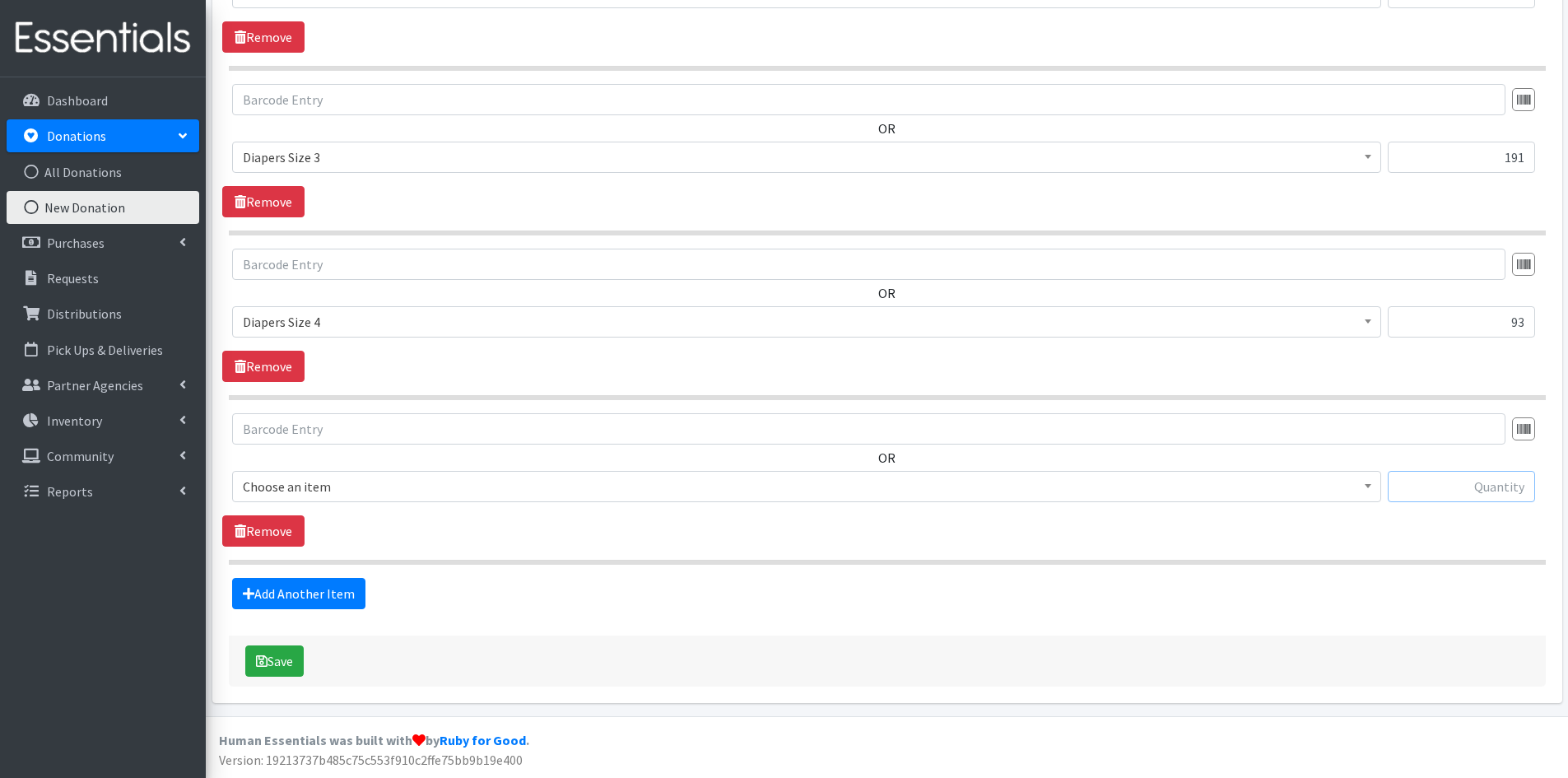
click at [1460, 488] on input "text" at bounding box center [1462, 486] width 147 height 31
type input "149"
click at [1365, 486] on b at bounding box center [1368, 486] width 6 height 4
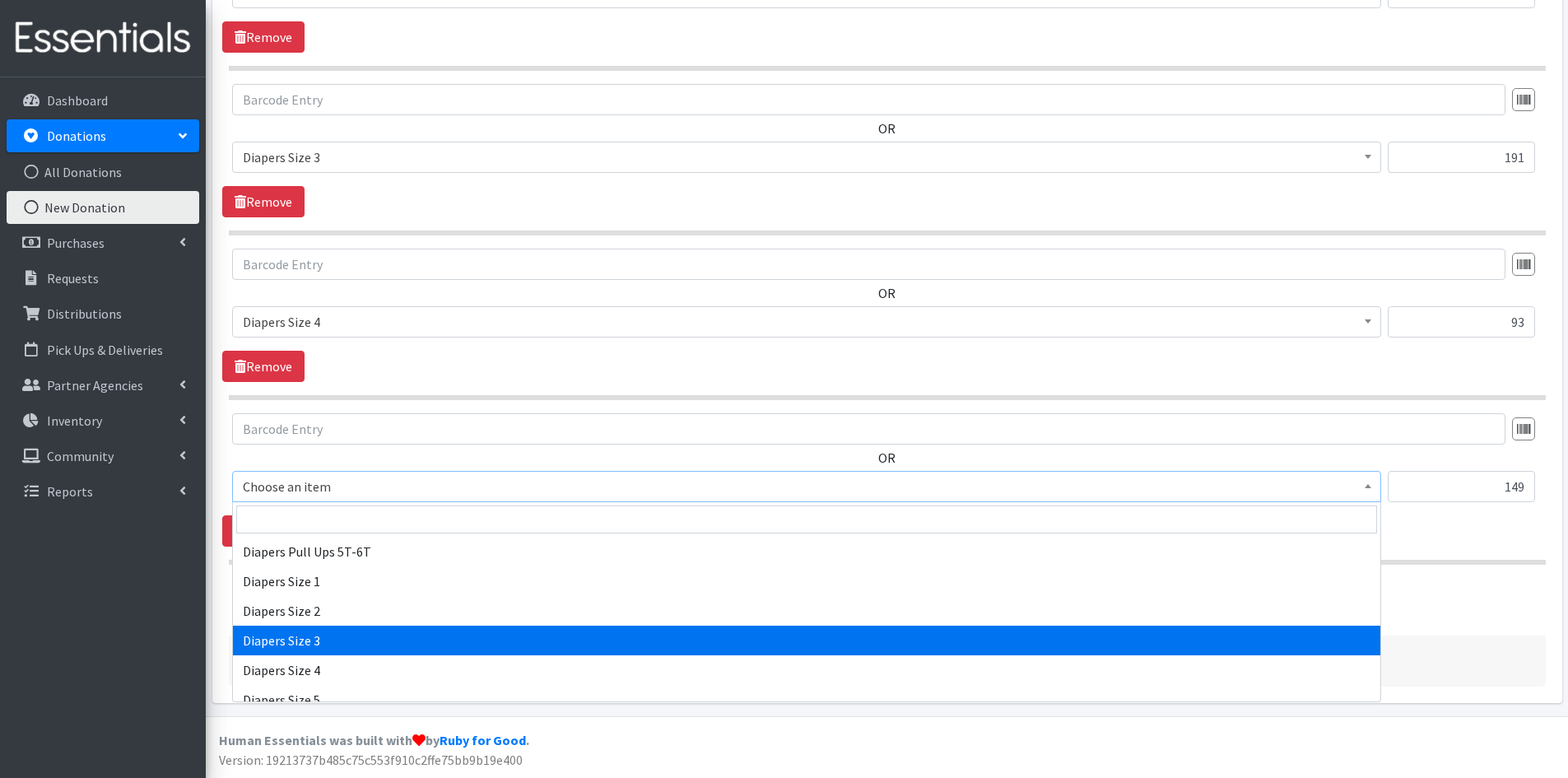
scroll to position [1811, 0]
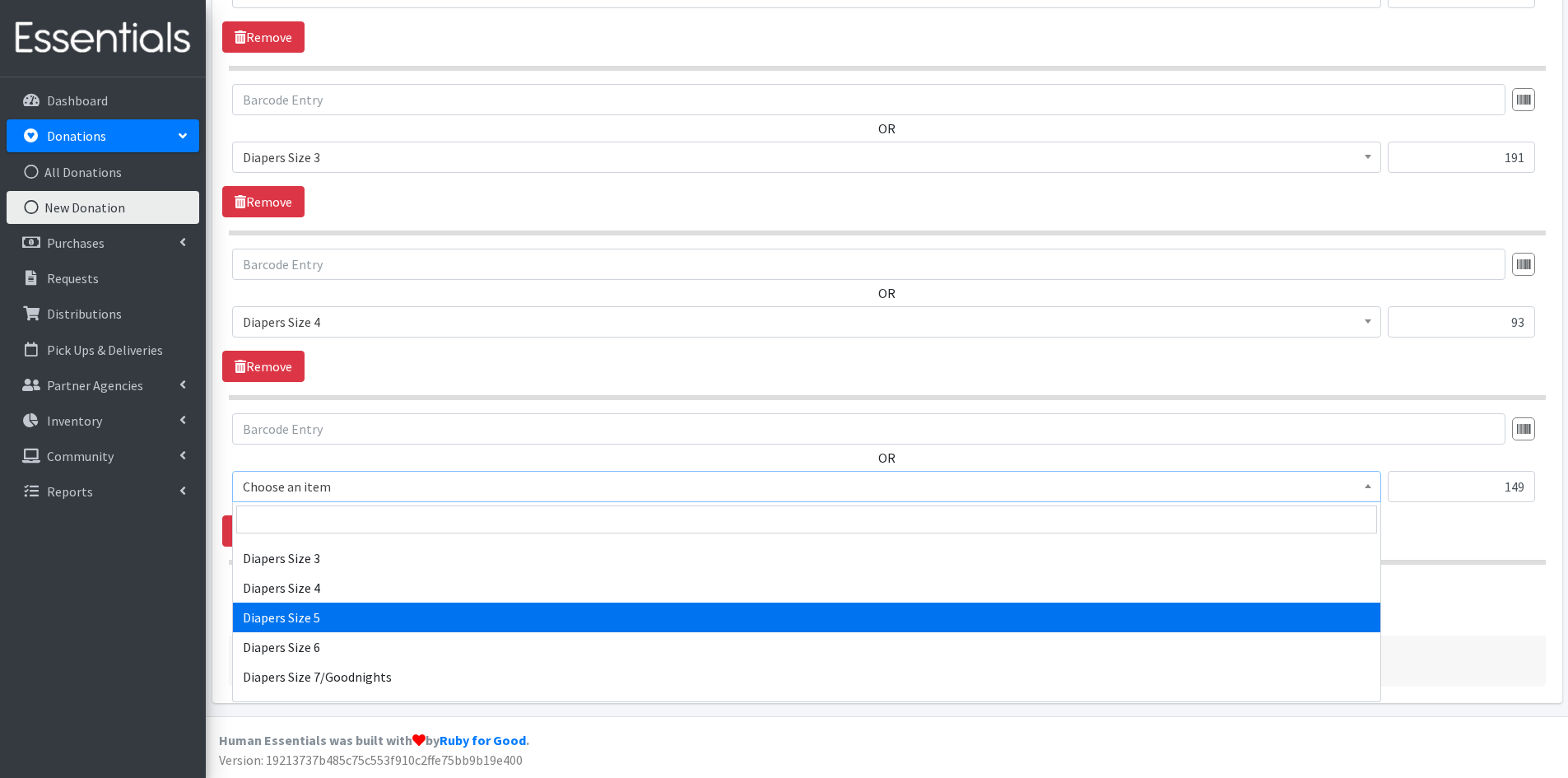
select select "1968"
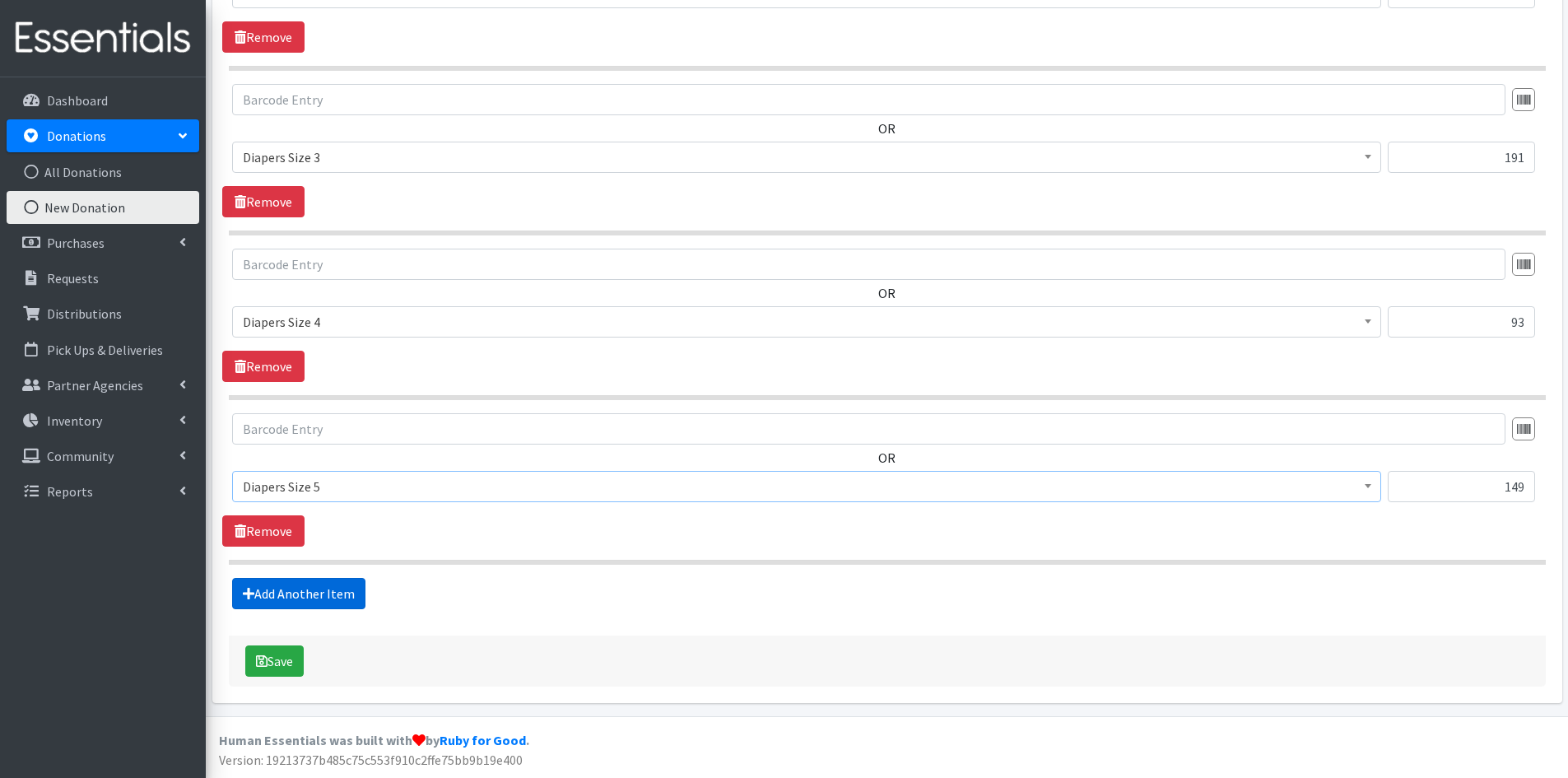
click at [310, 587] on link "Add Another Item" at bounding box center [299, 593] width 134 height 31
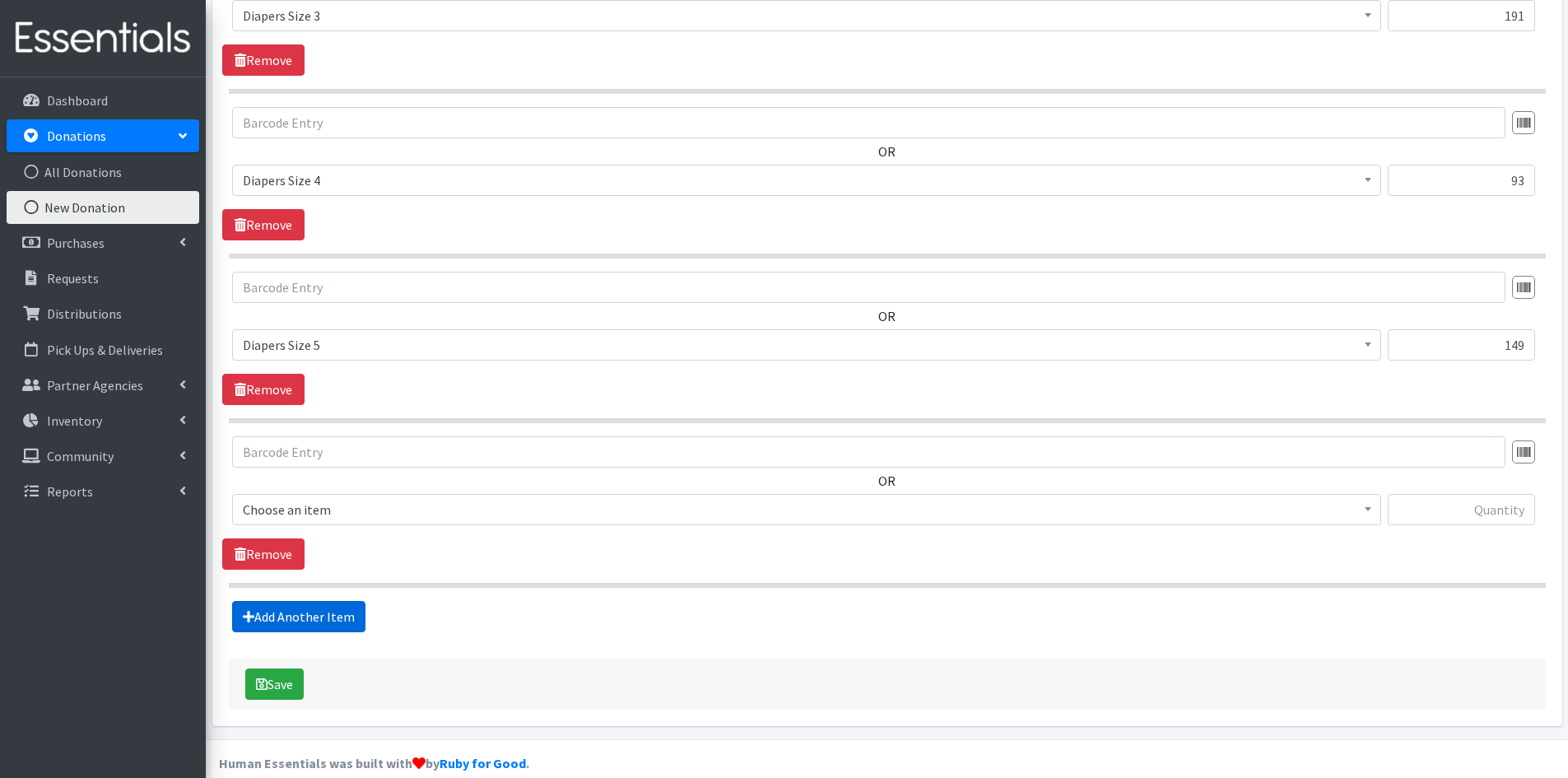
scroll to position [2167, 0]
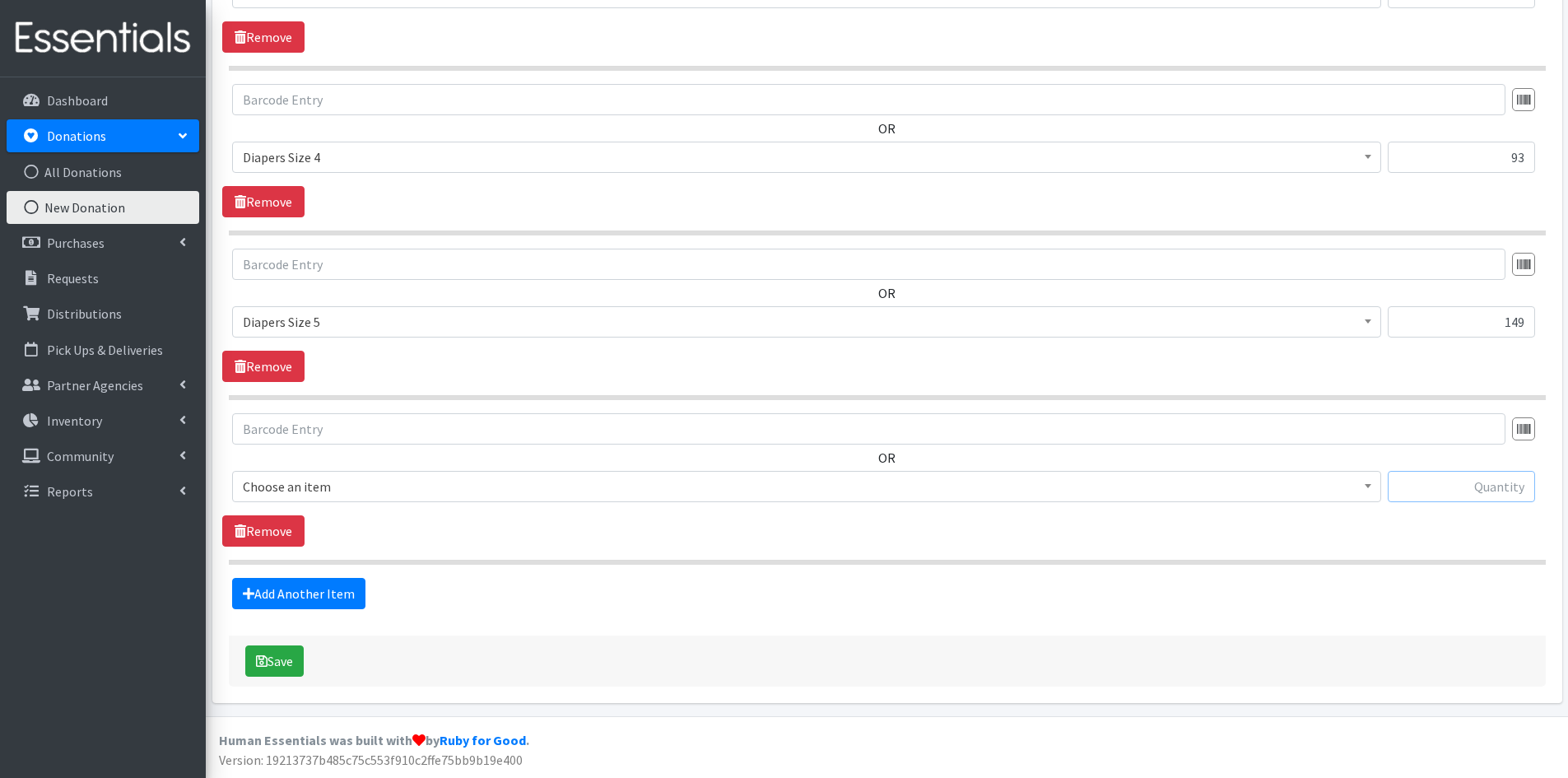
click at [1446, 491] on input "text" at bounding box center [1462, 486] width 147 height 31
type input "47"
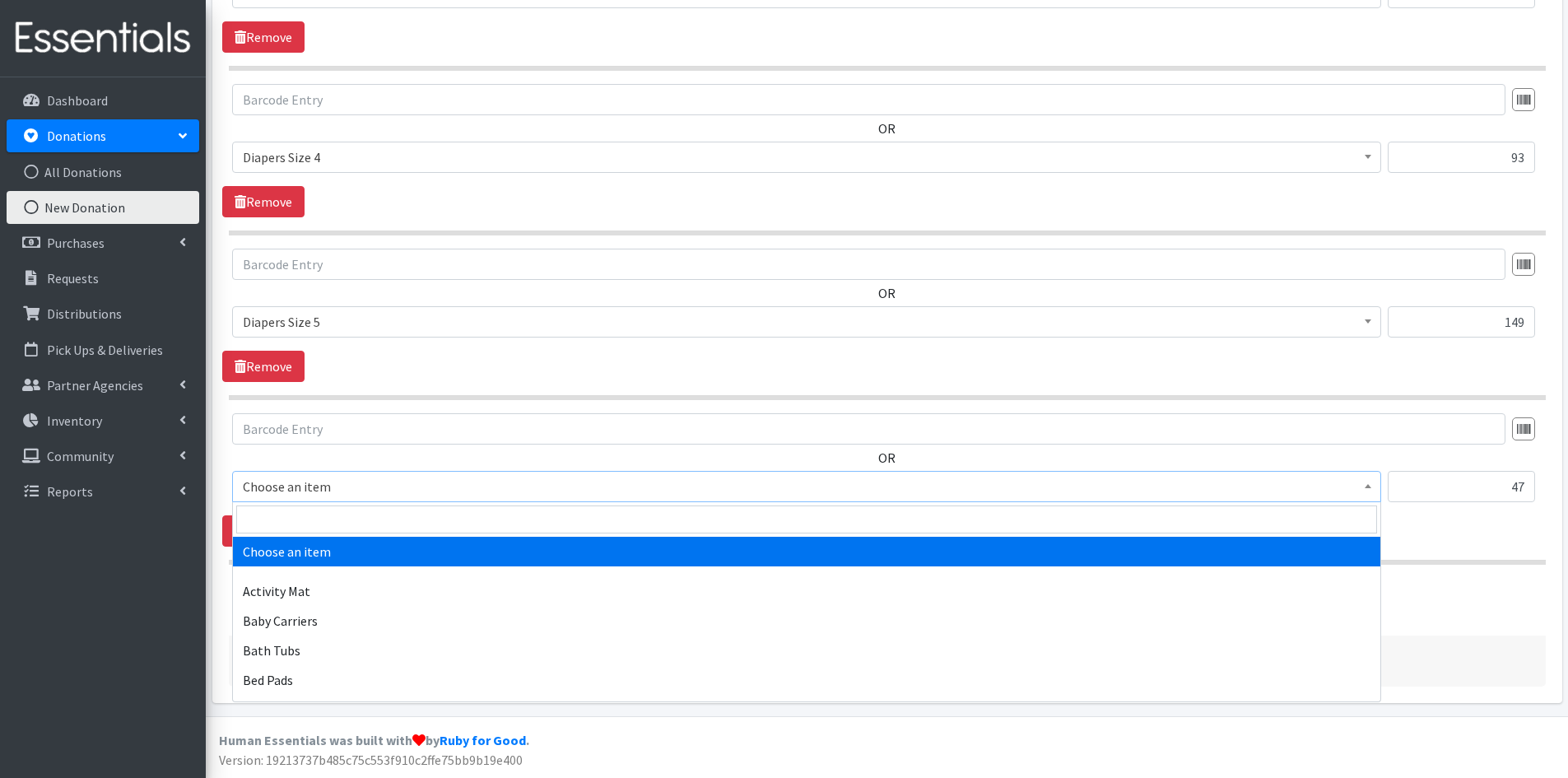
click at [1369, 482] on span at bounding box center [1368, 484] width 17 height 26
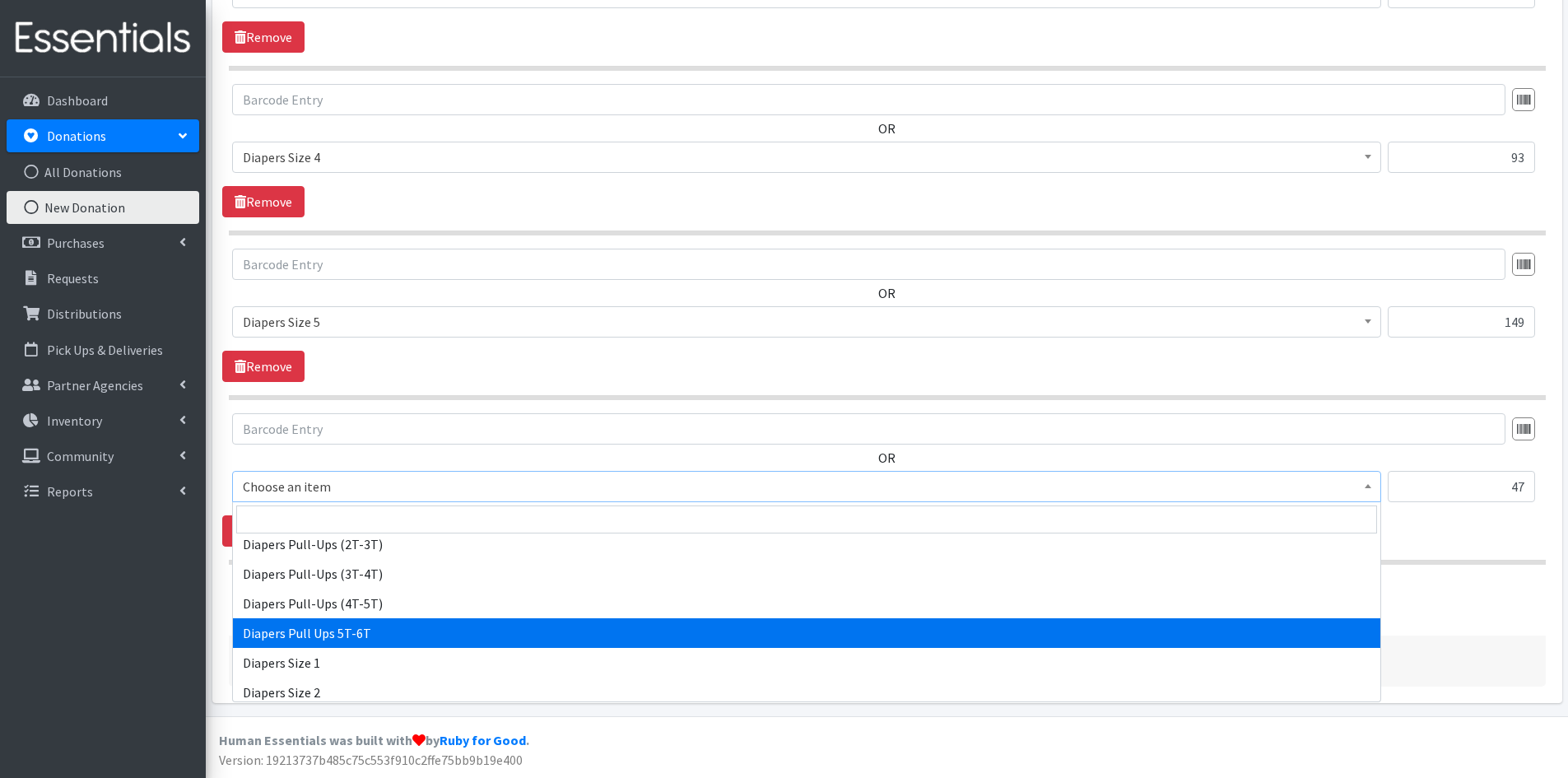
scroll to position [1894, 0]
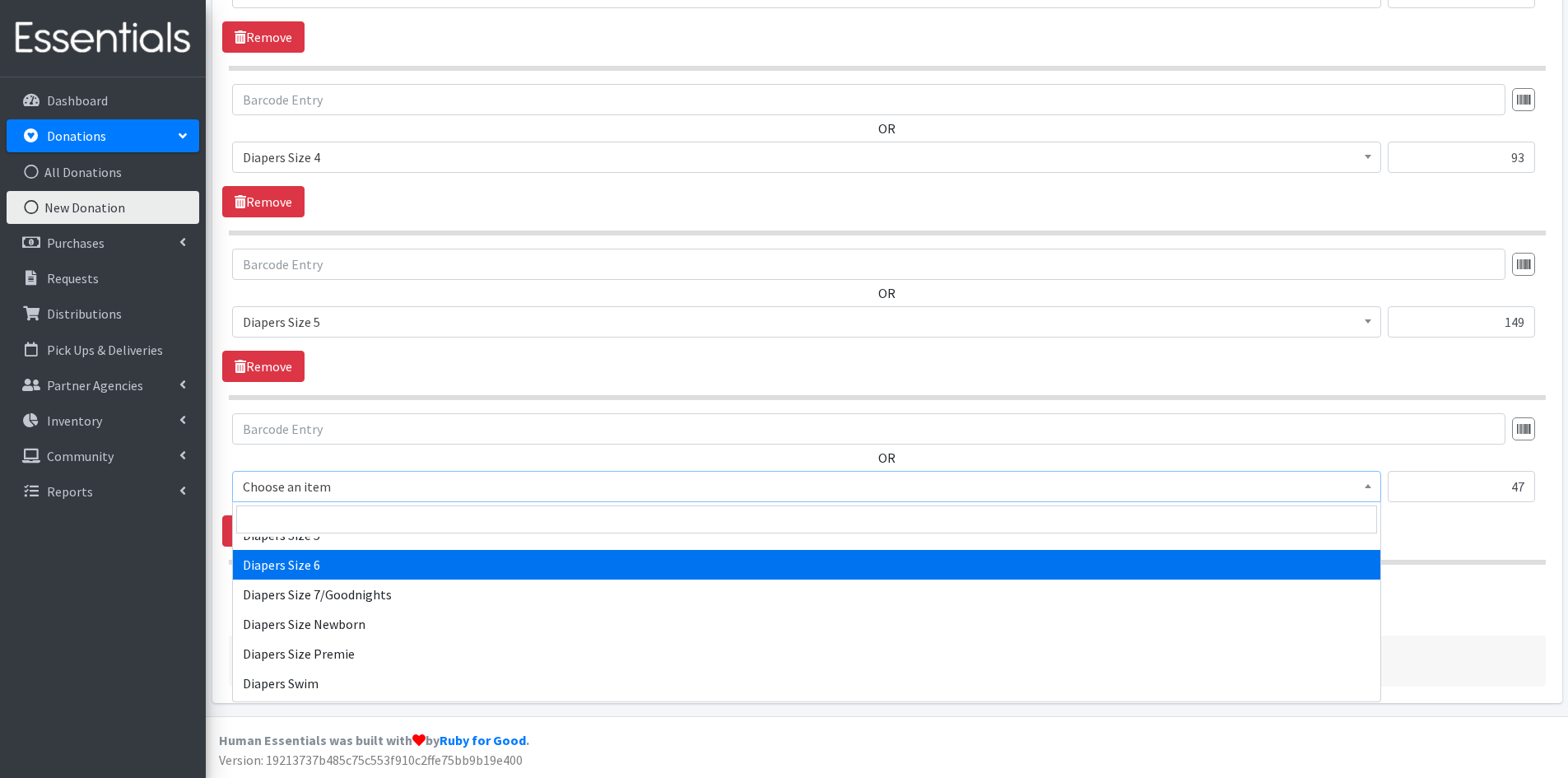
select select "1969"
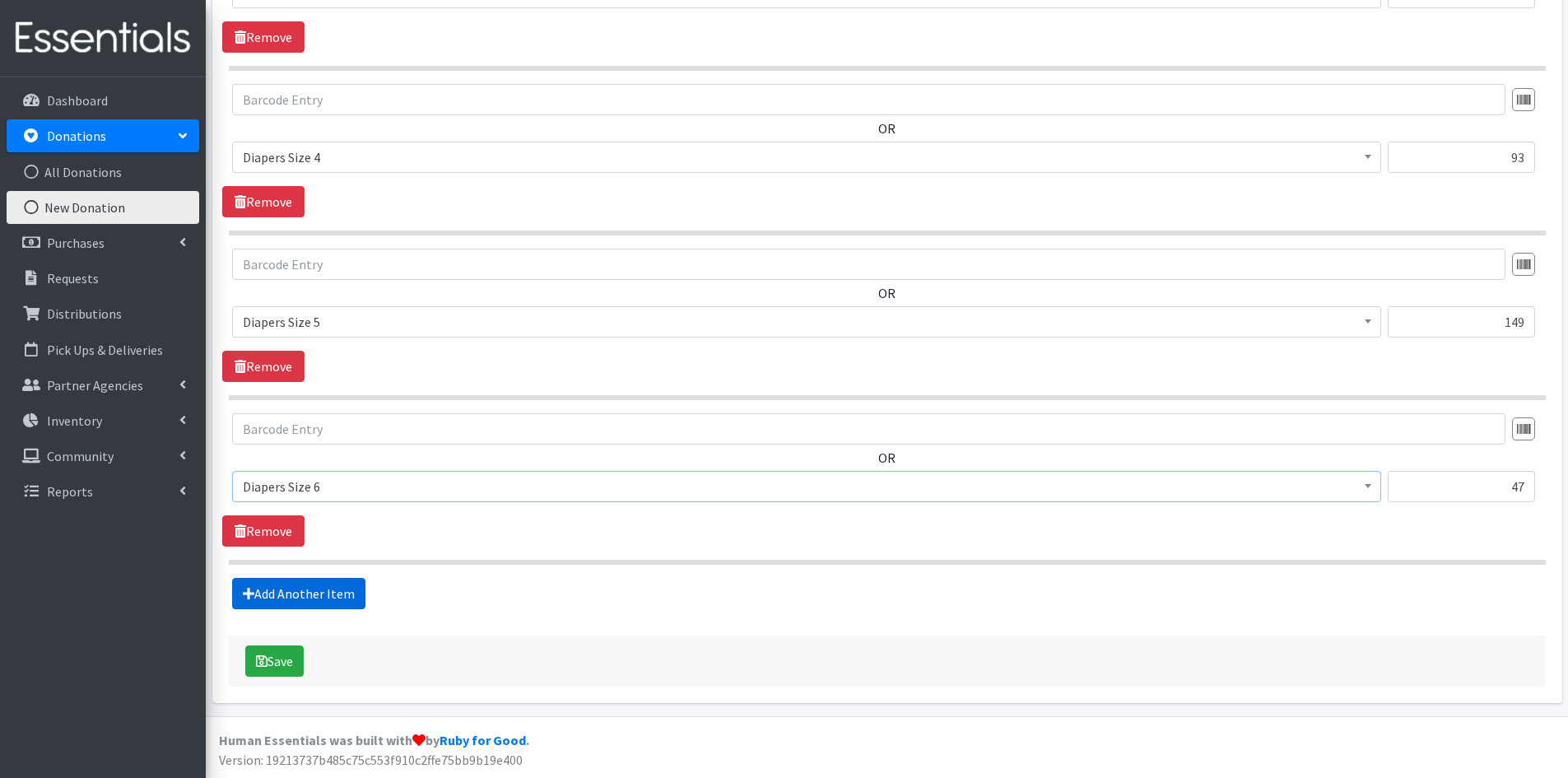
drag, startPoint x: 329, startPoint y: 593, endPoint x: 1029, endPoint y: 552, distance: 701.2
click at [329, 593] on link "Add Another Item" at bounding box center [299, 593] width 134 height 31
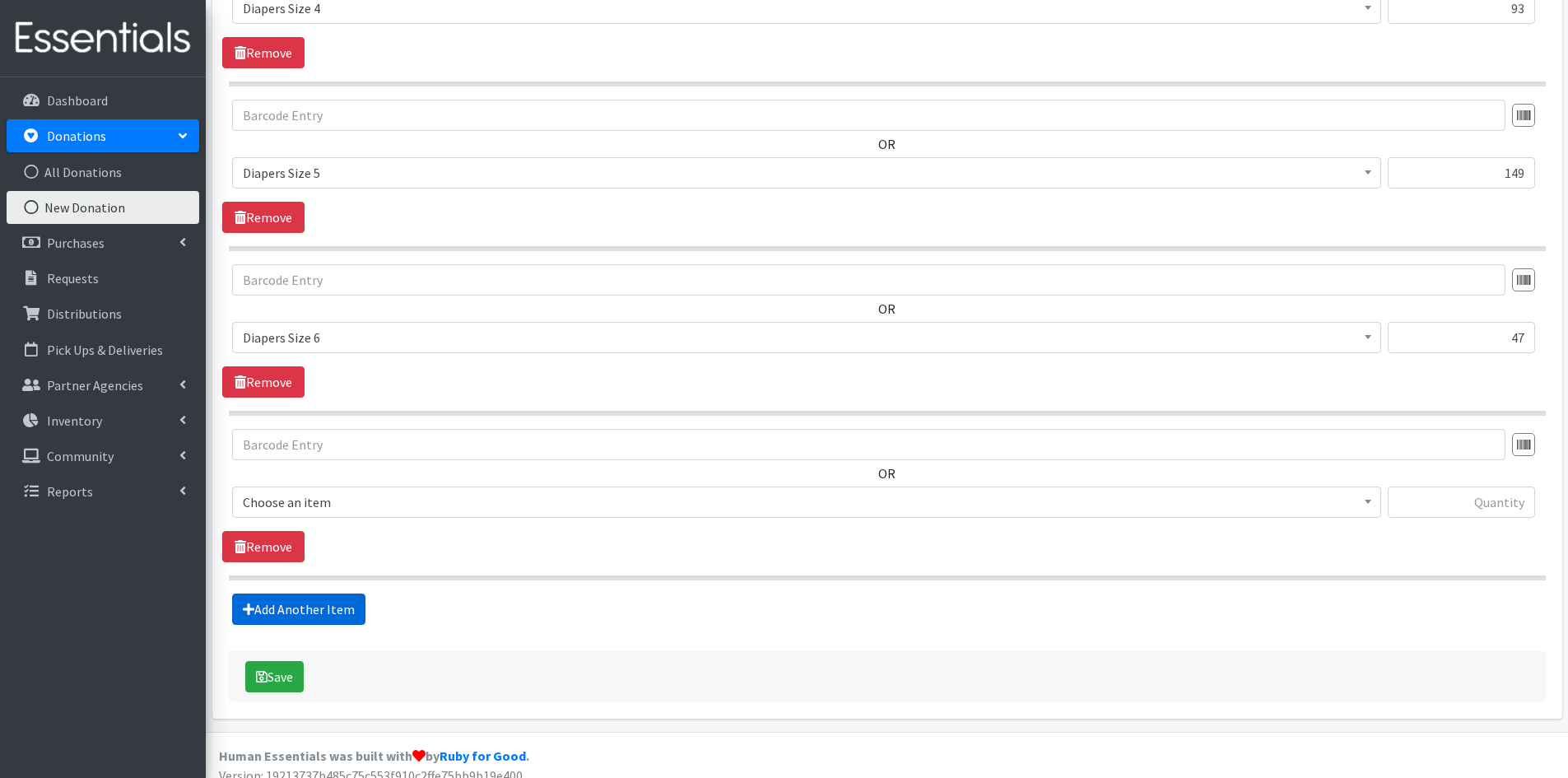
scroll to position [2331, 0]
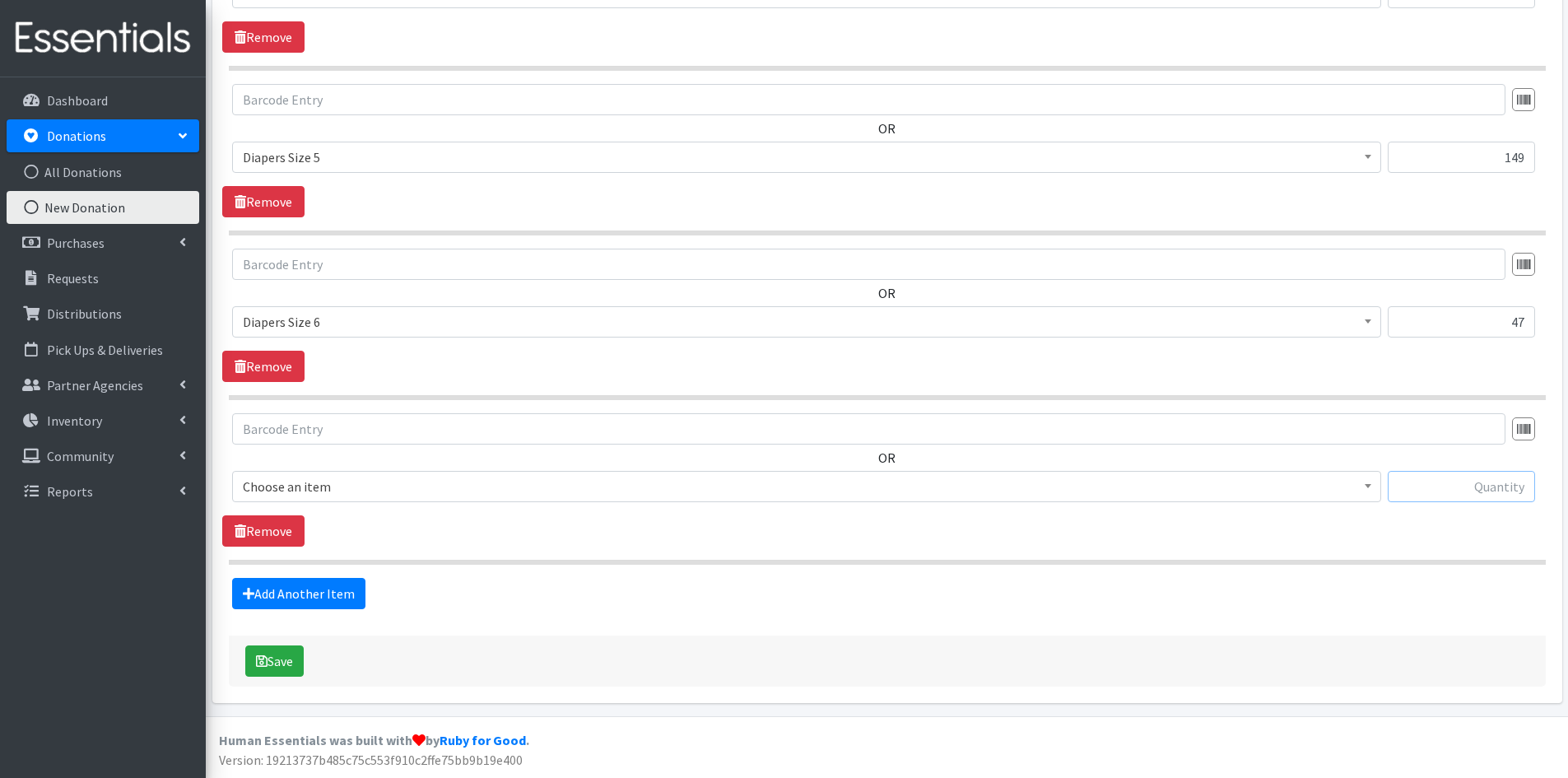
click at [1447, 489] on input "text" at bounding box center [1462, 486] width 147 height 31
type input "42"
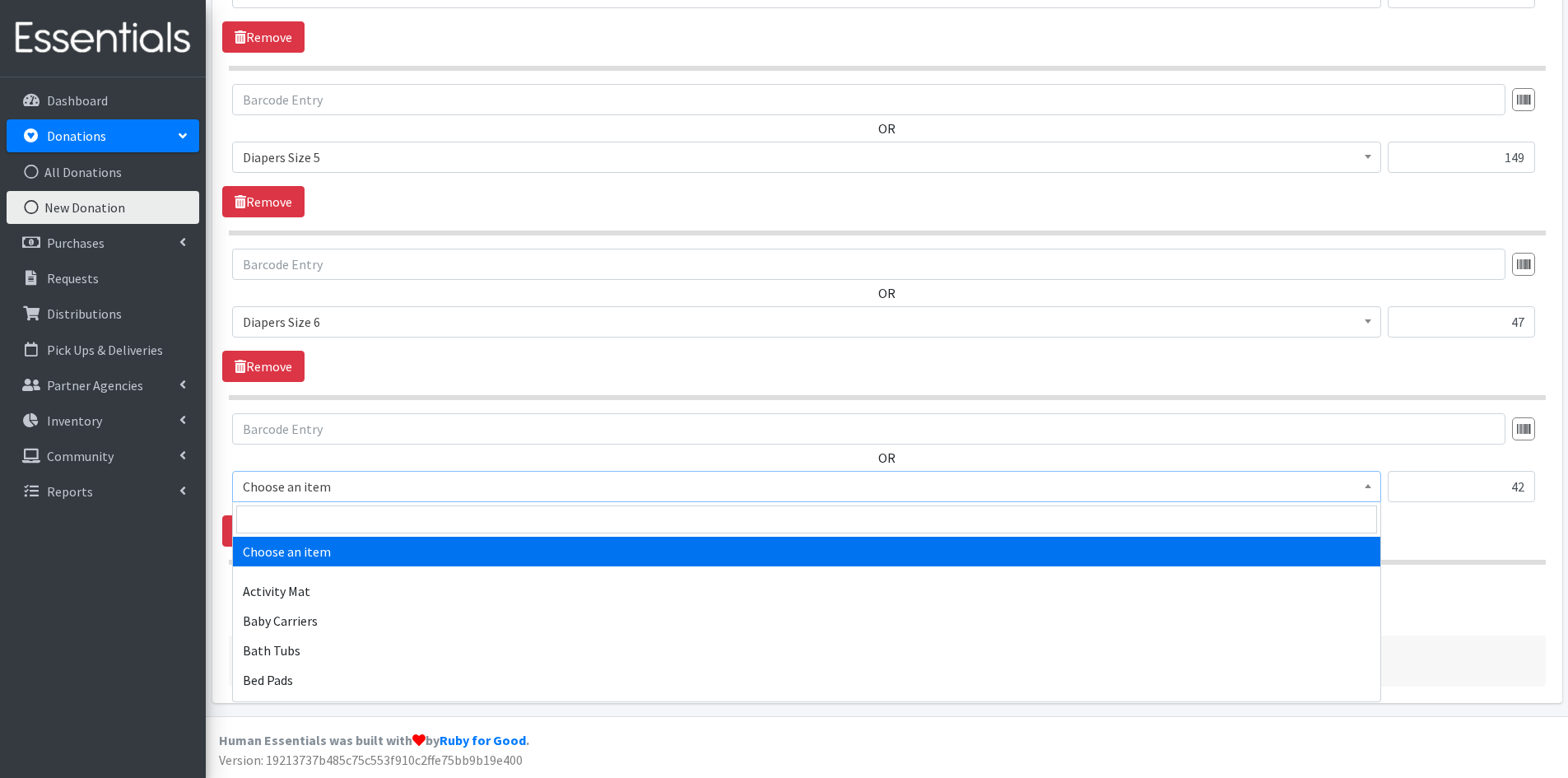
click at [1366, 487] on b at bounding box center [1368, 486] width 6 height 4
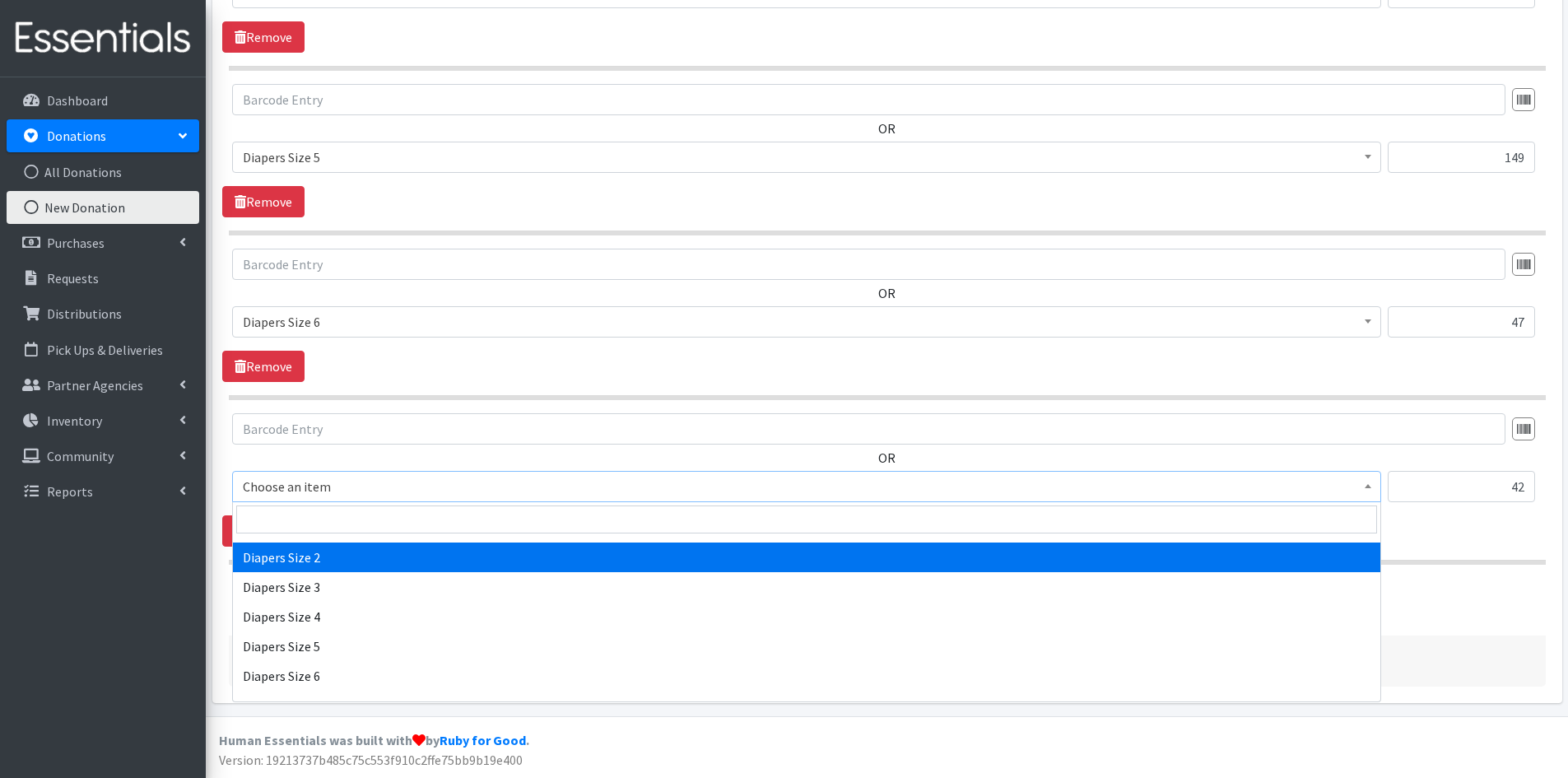
scroll to position [1811, 0]
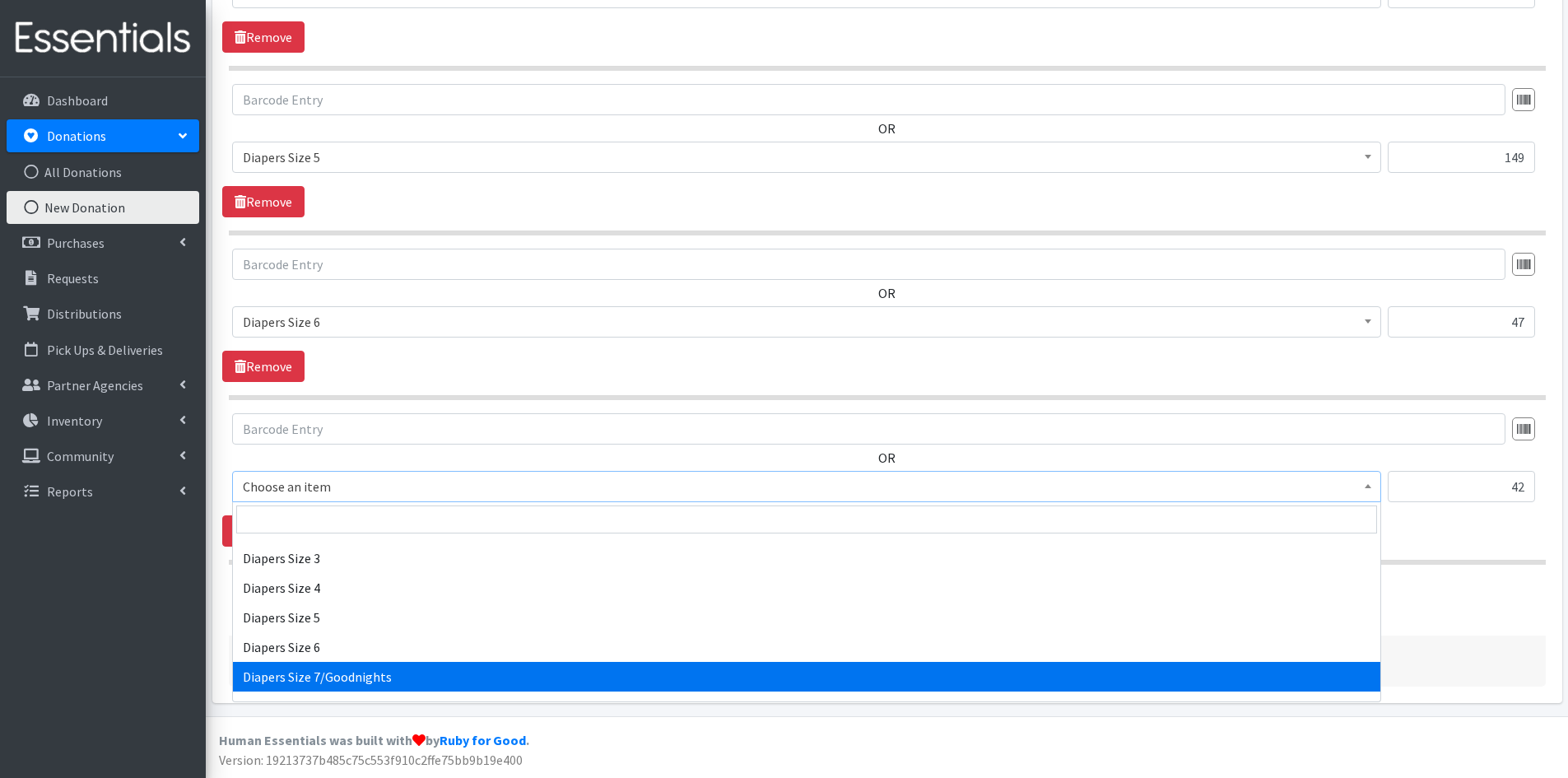
select select "1970"
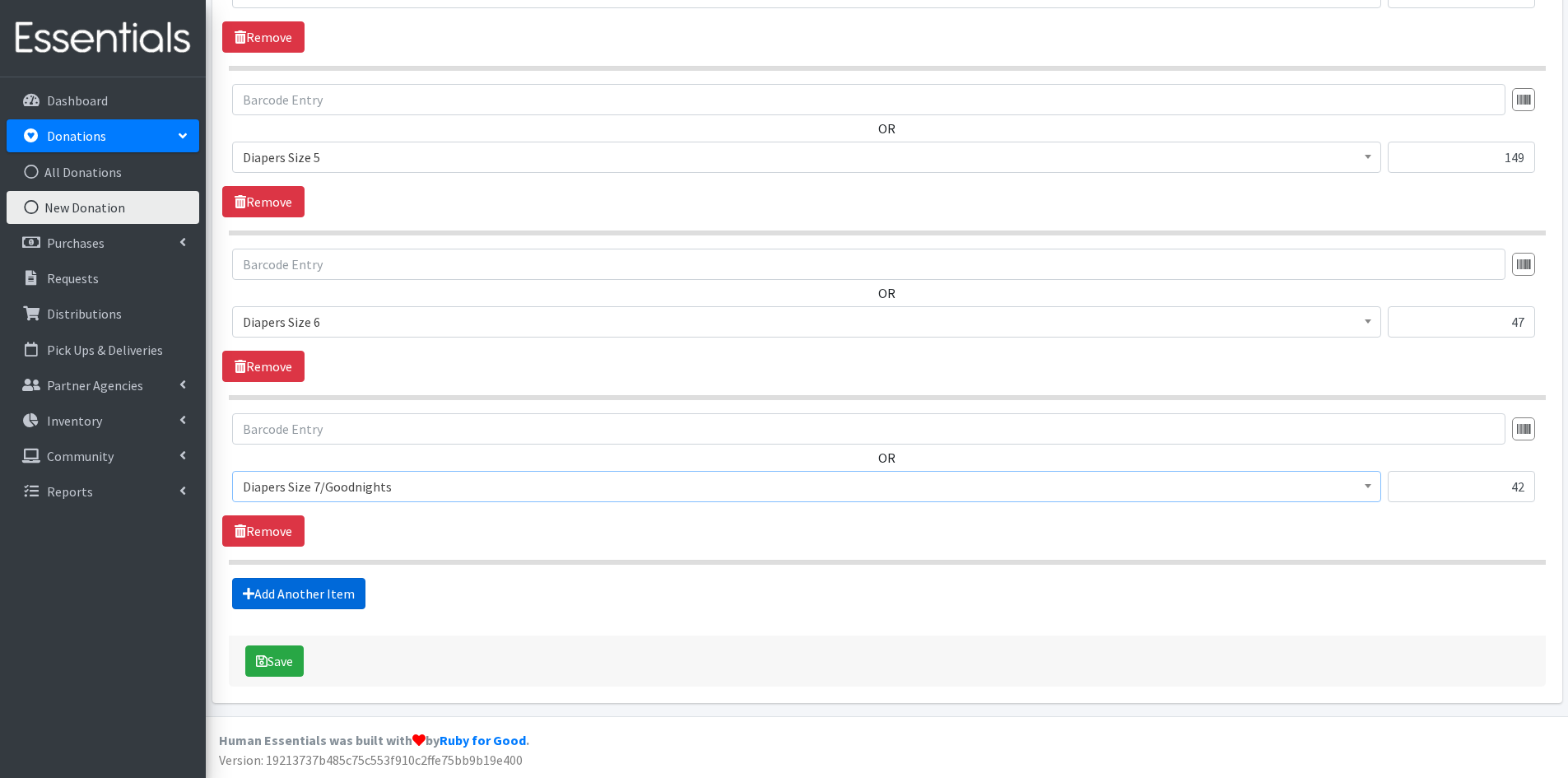
click at [306, 597] on link "Add Another Item" at bounding box center [299, 593] width 134 height 31
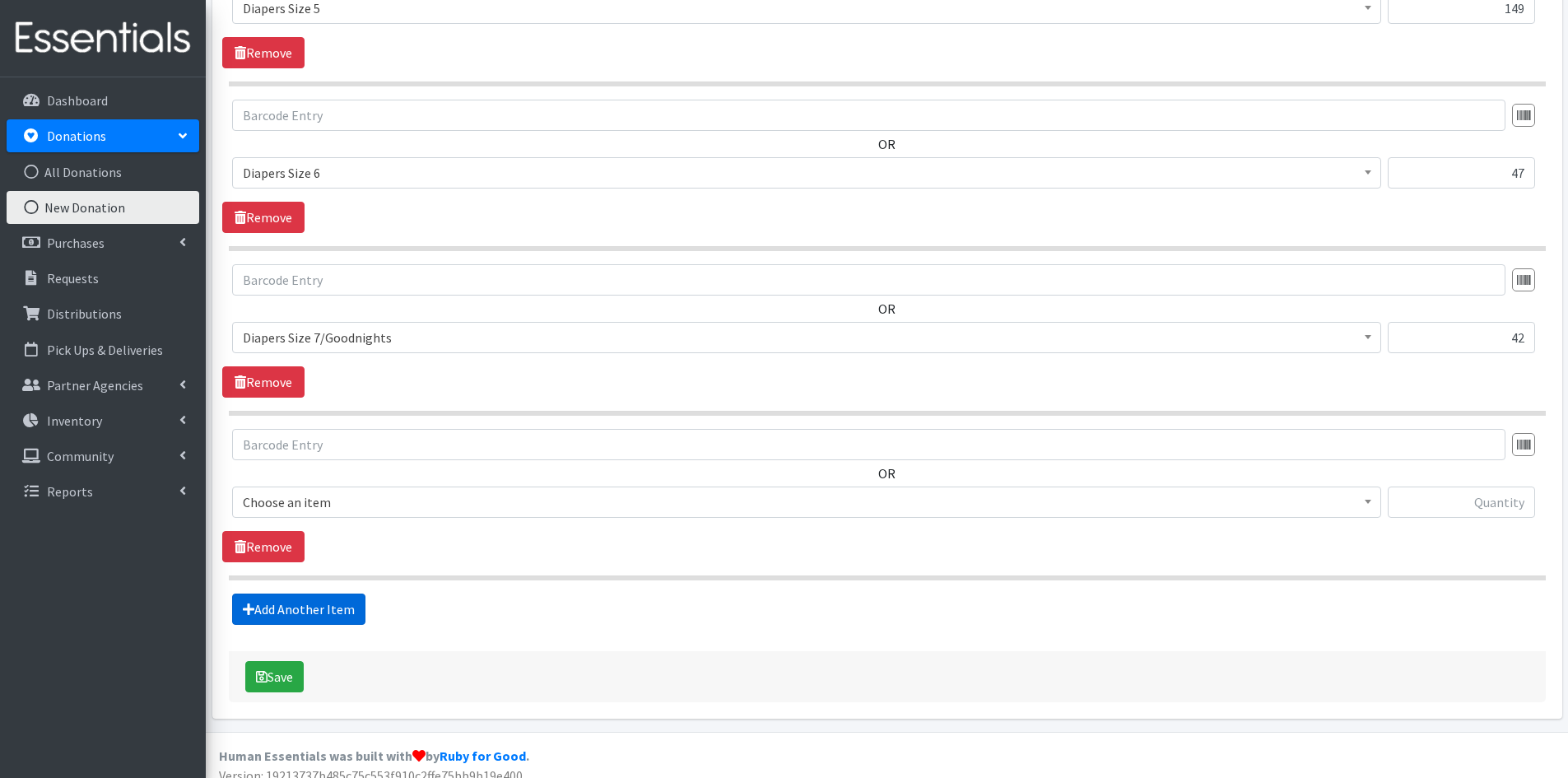
scroll to position [2496, 0]
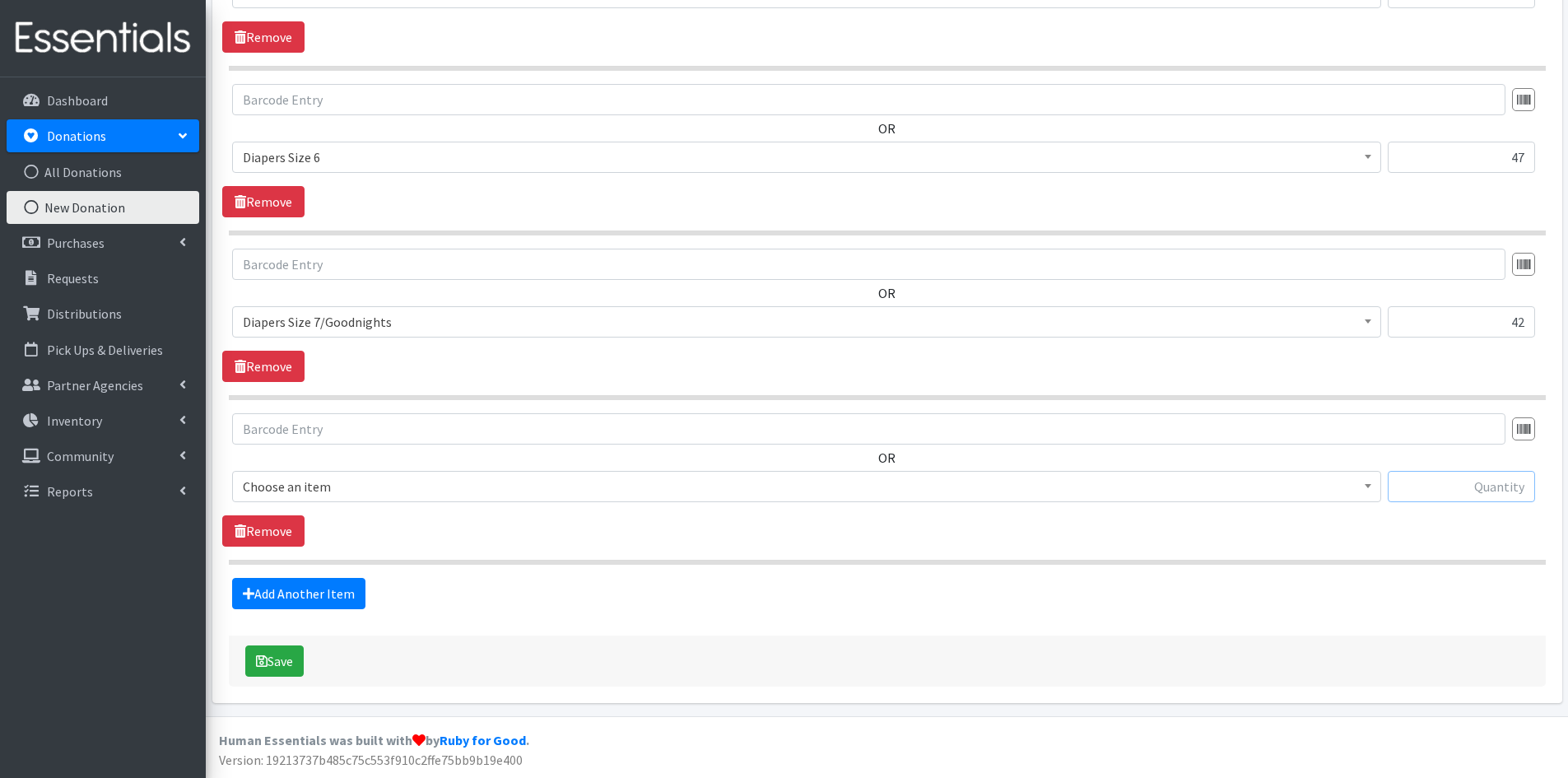
click at [1426, 482] on input "text" at bounding box center [1462, 486] width 147 height 31
type input "14"
click at [1366, 487] on b at bounding box center [1368, 486] width 6 height 4
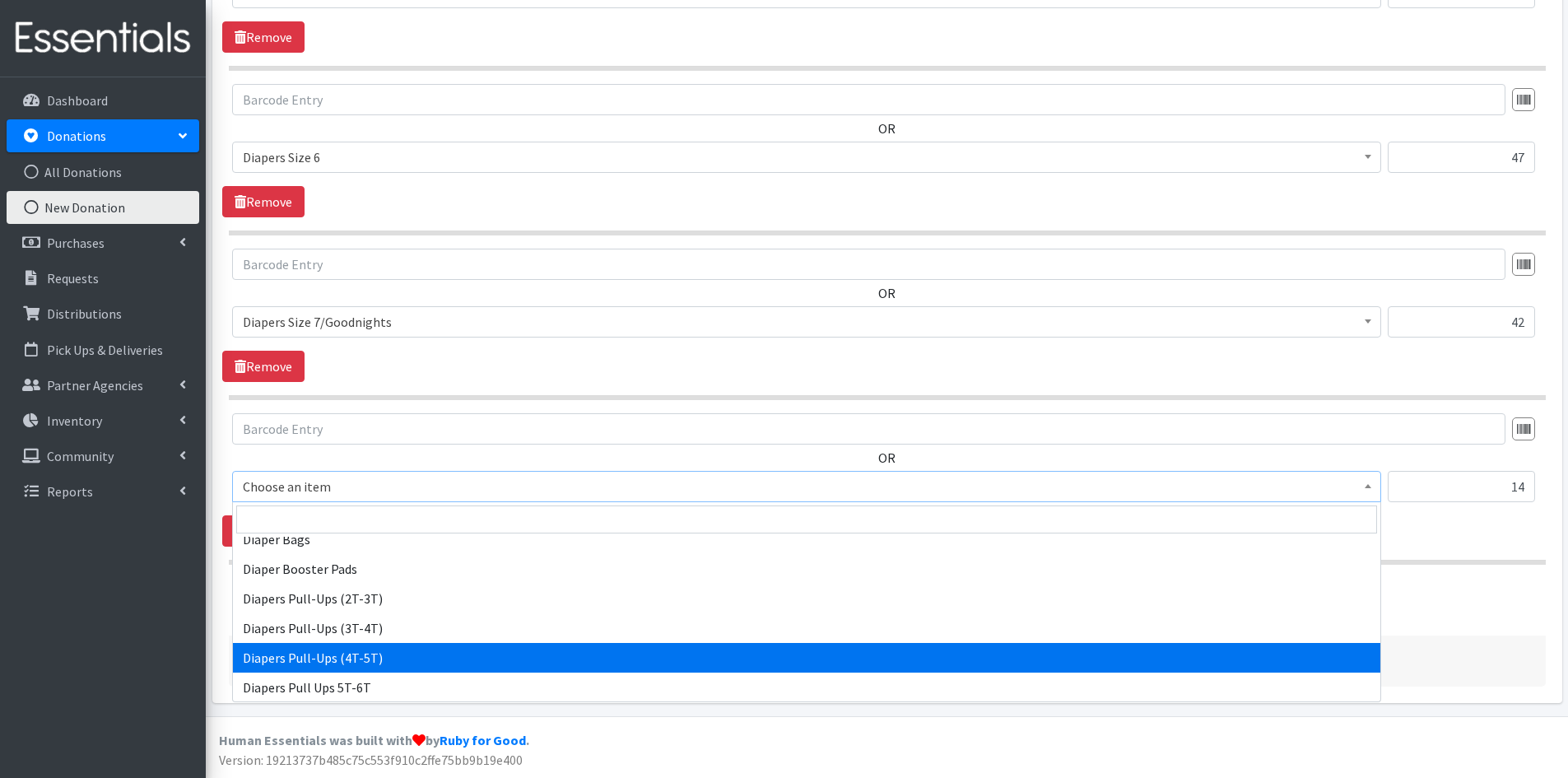
scroll to position [1564, 0]
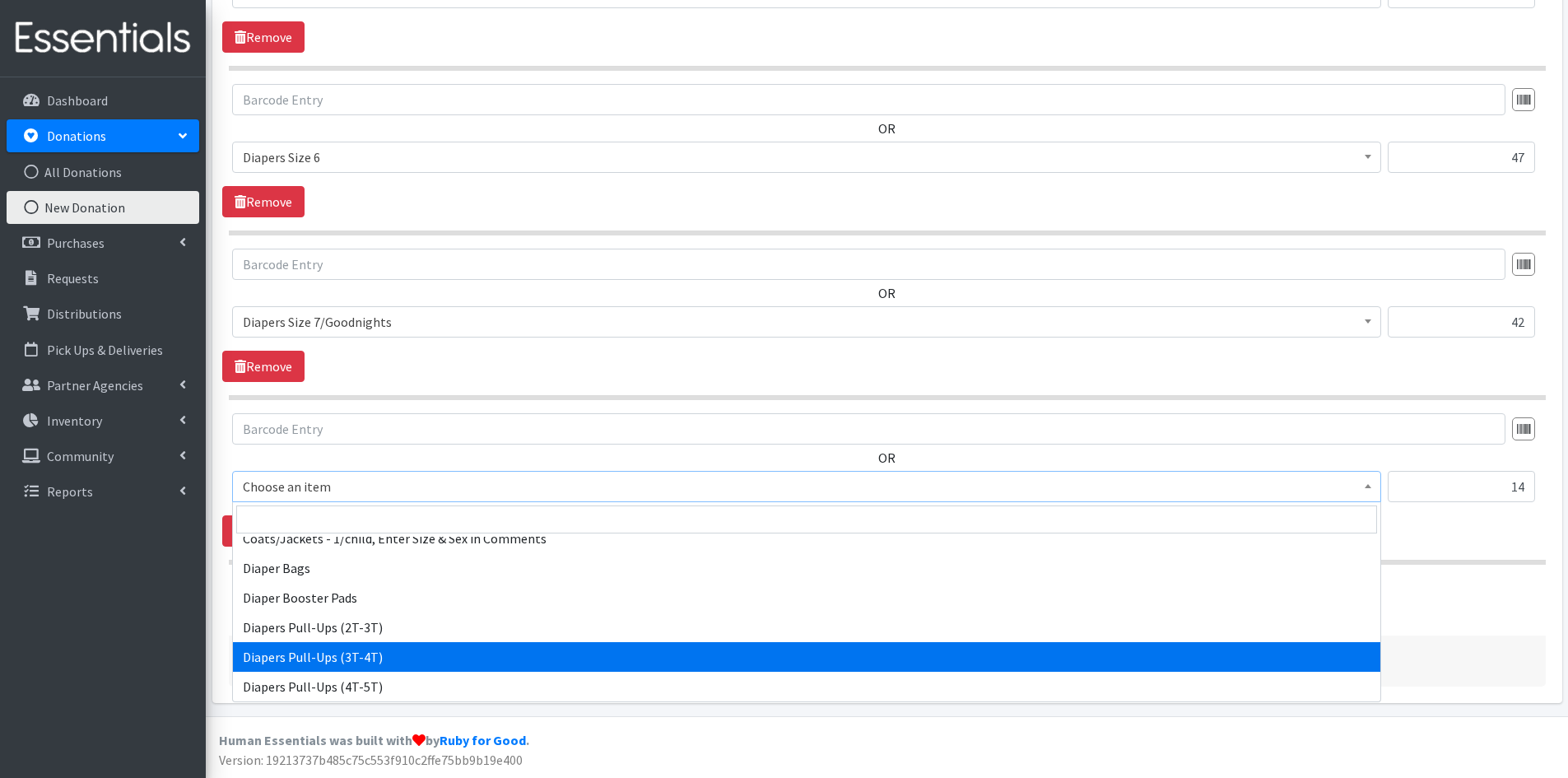
select select "1972"
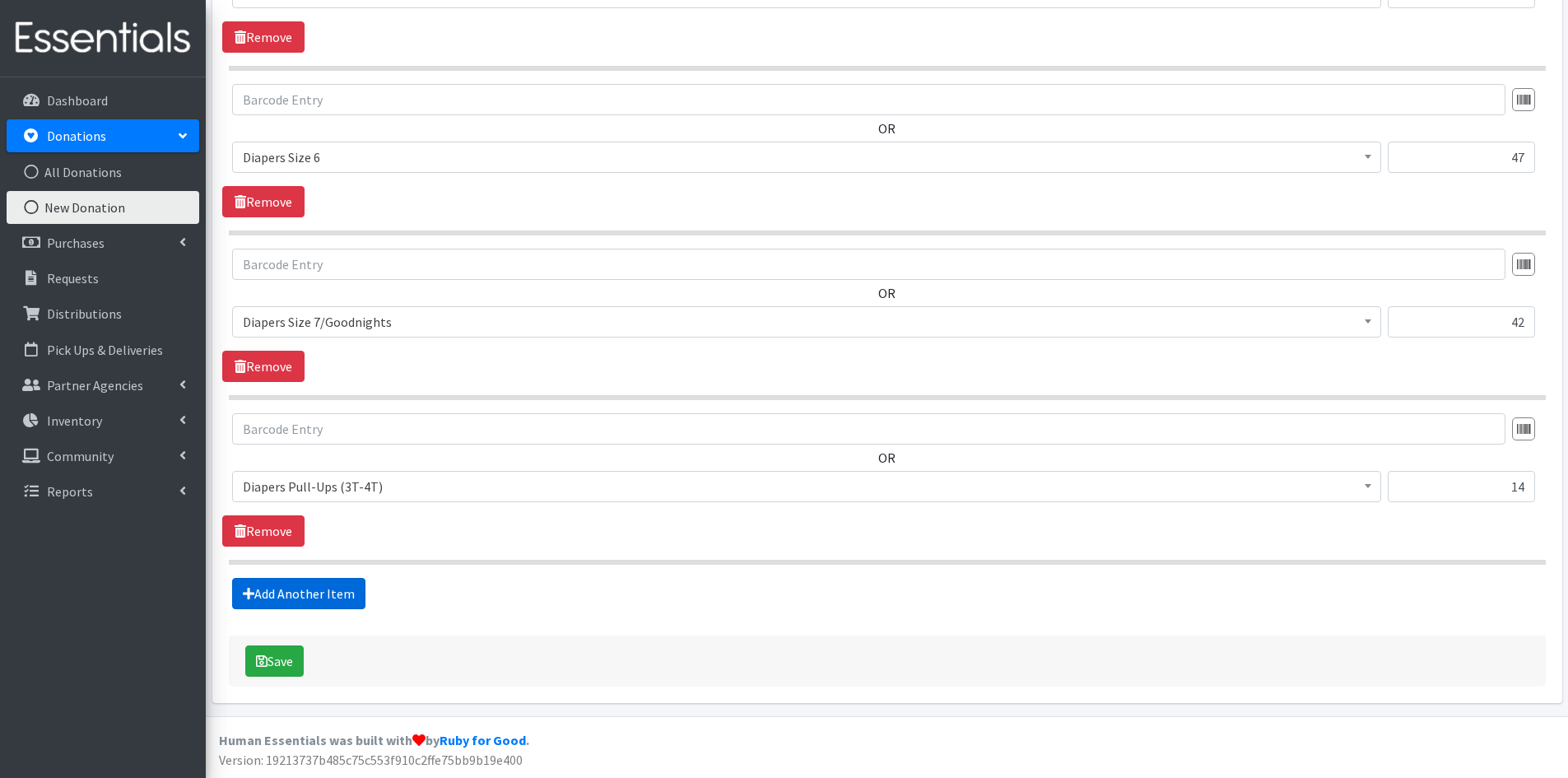
click at [315, 588] on link "Add Another Item" at bounding box center [299, 593] width 134 height 31
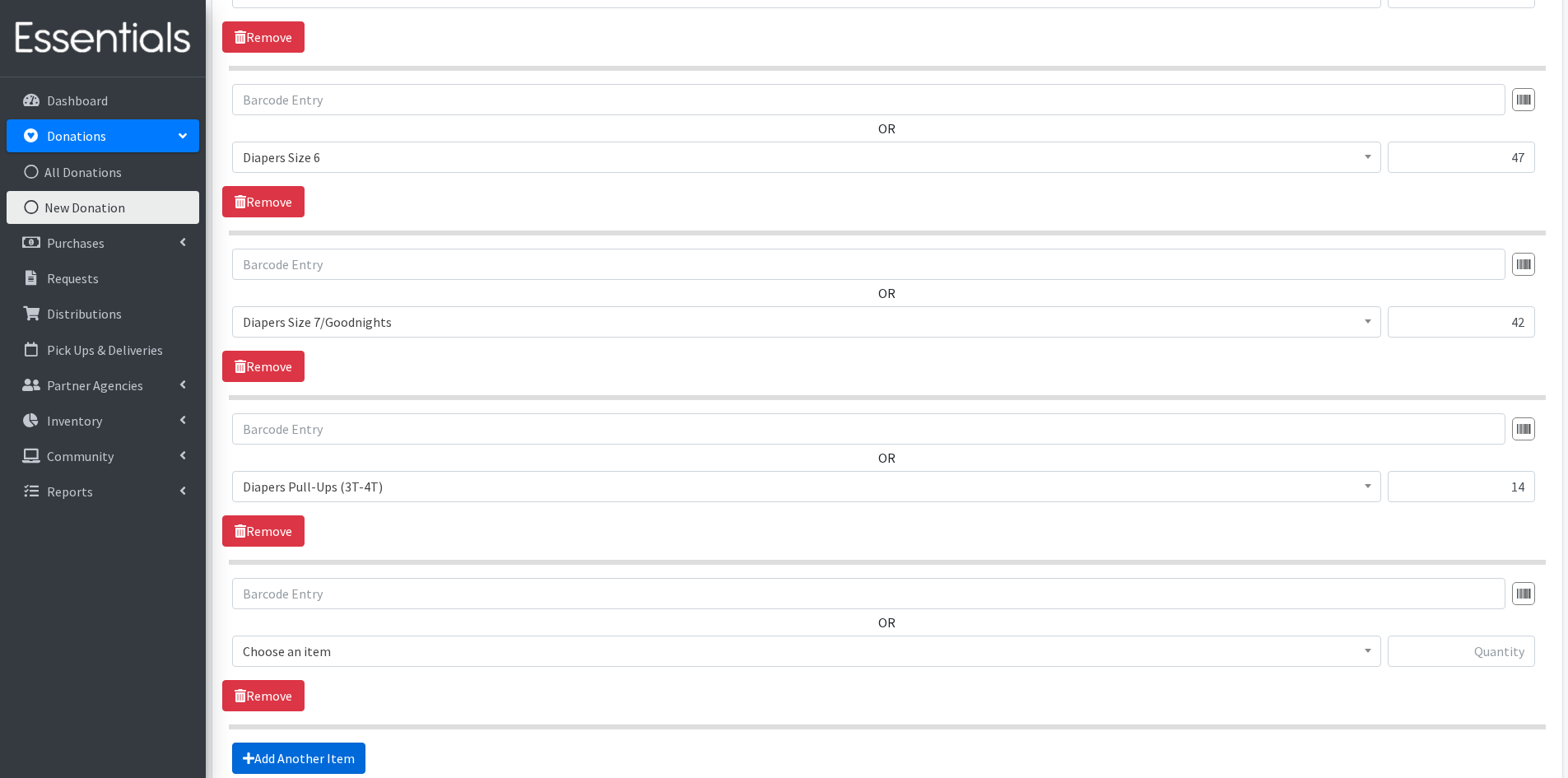
scroll to position [2661, 0]
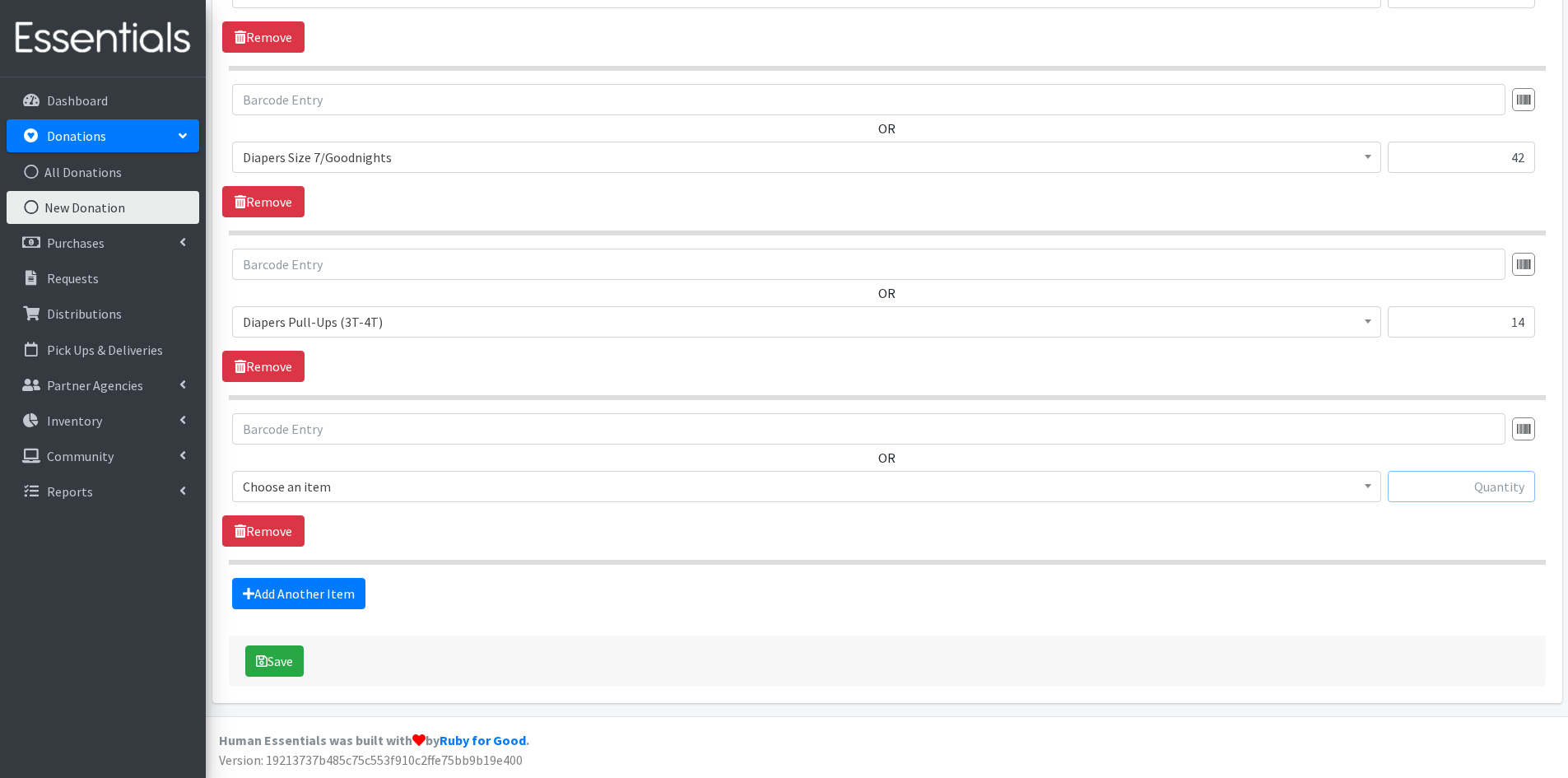
click at [1438, 486] on input "text" at bounding box center [1462, 486] width 147 height 31
type input "8"
click at [1371, 484] on span at bounding box center [1368, 484] width 17 height 26
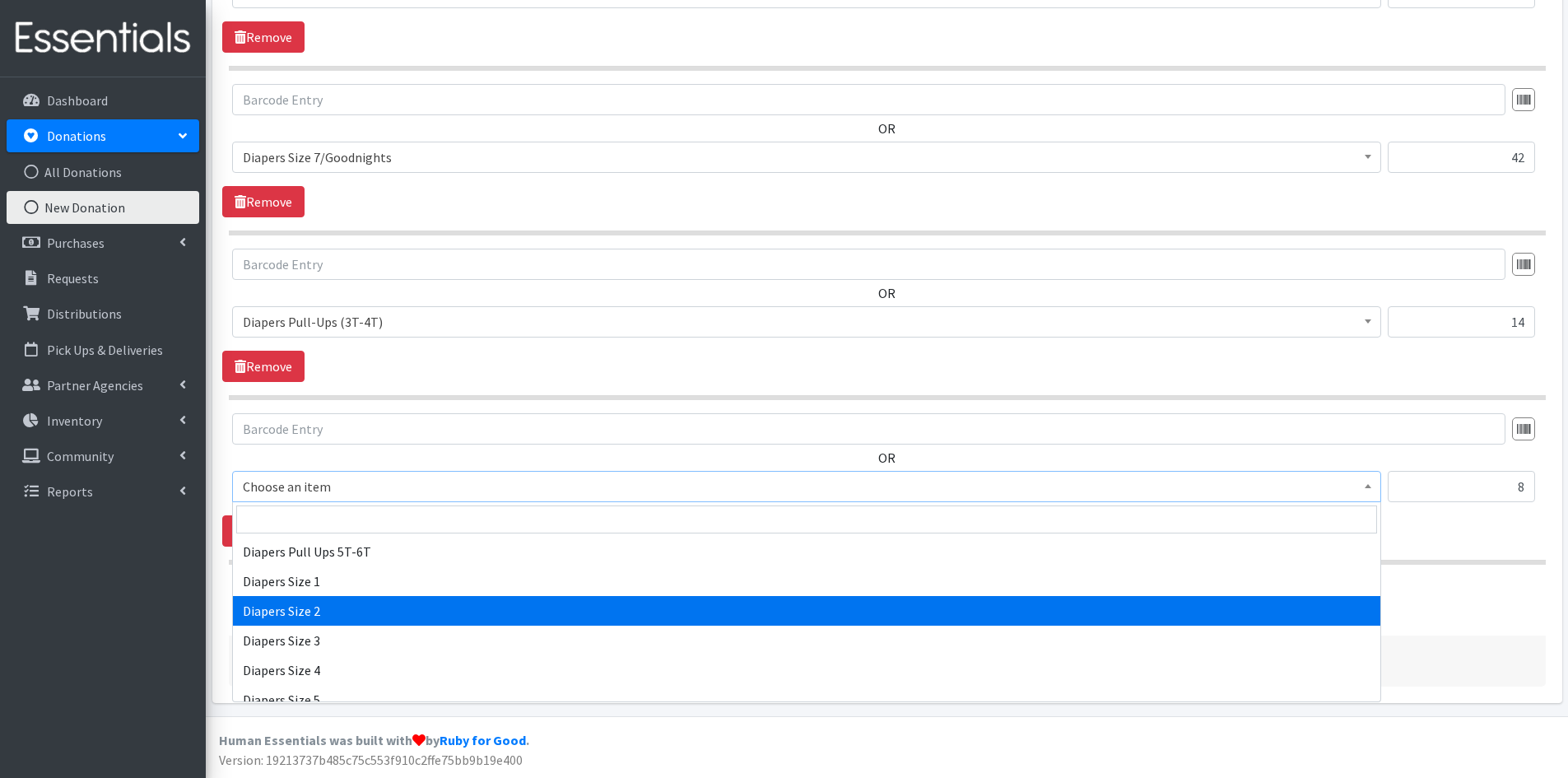
scroll to position [1646, 0]
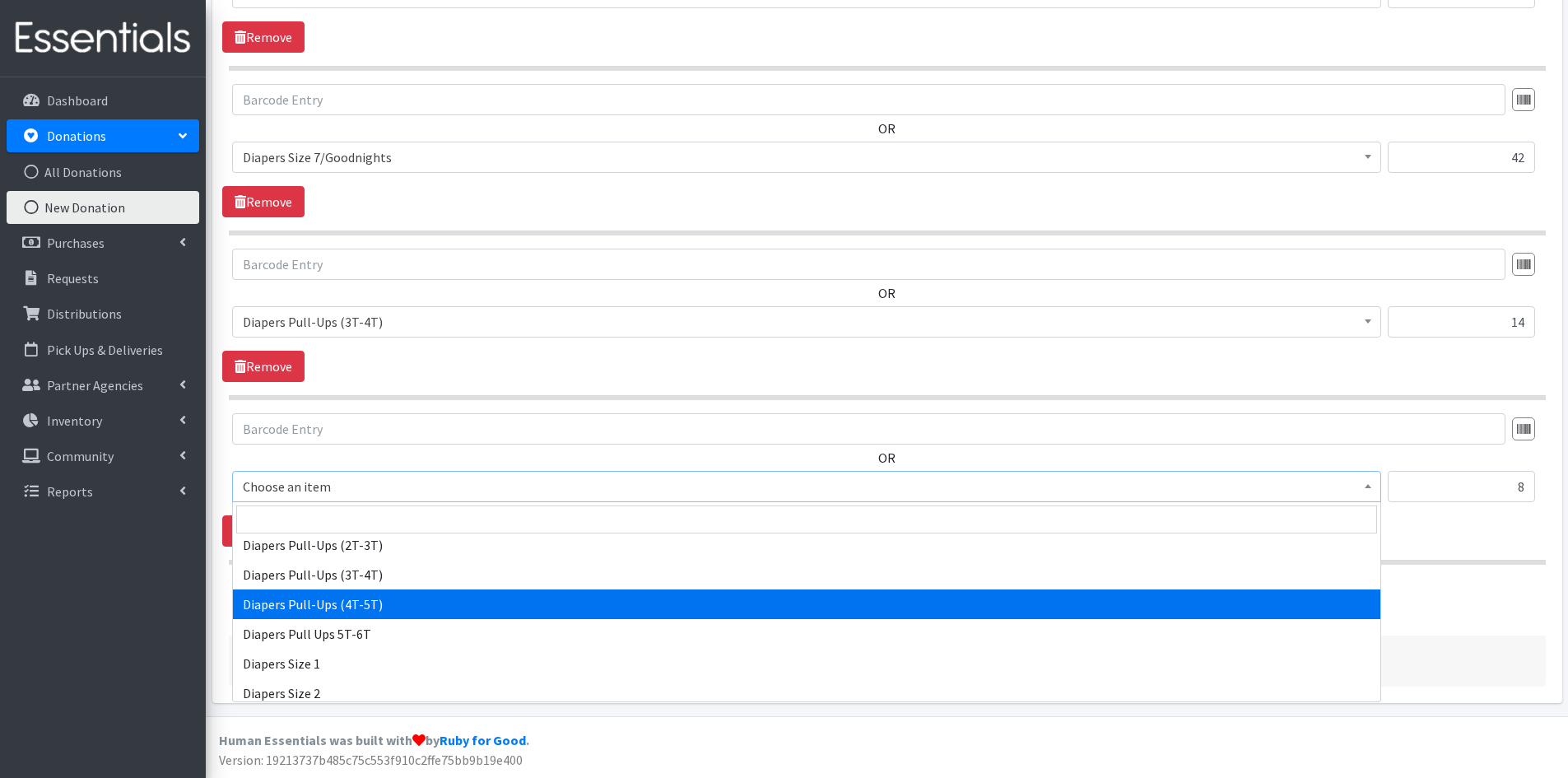
select select "1973"
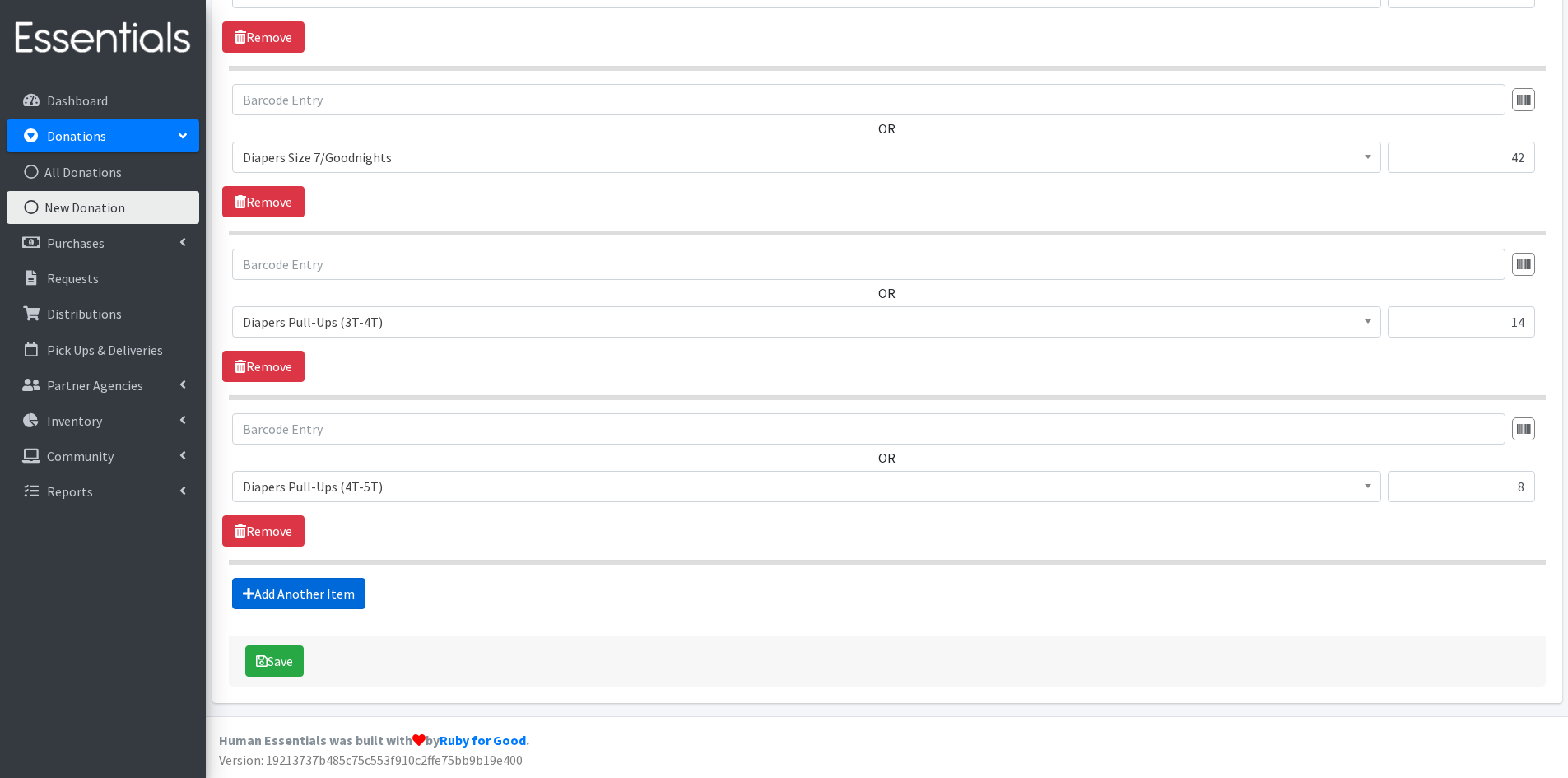
click at [333, 594] on link "Add Another Item" at bounding box center [299, 593] width 134 height 31
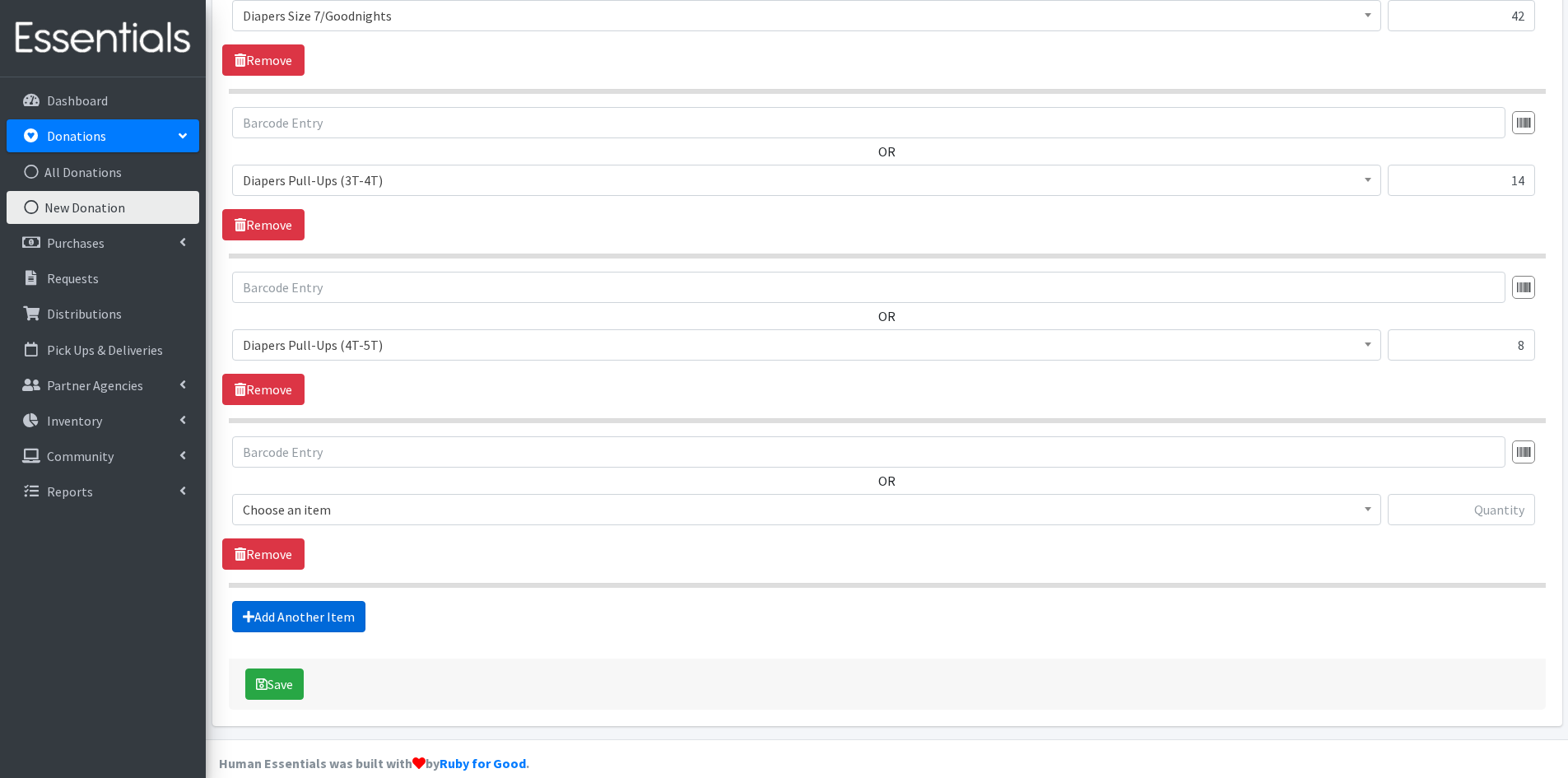
scroll to position [2826, 0]
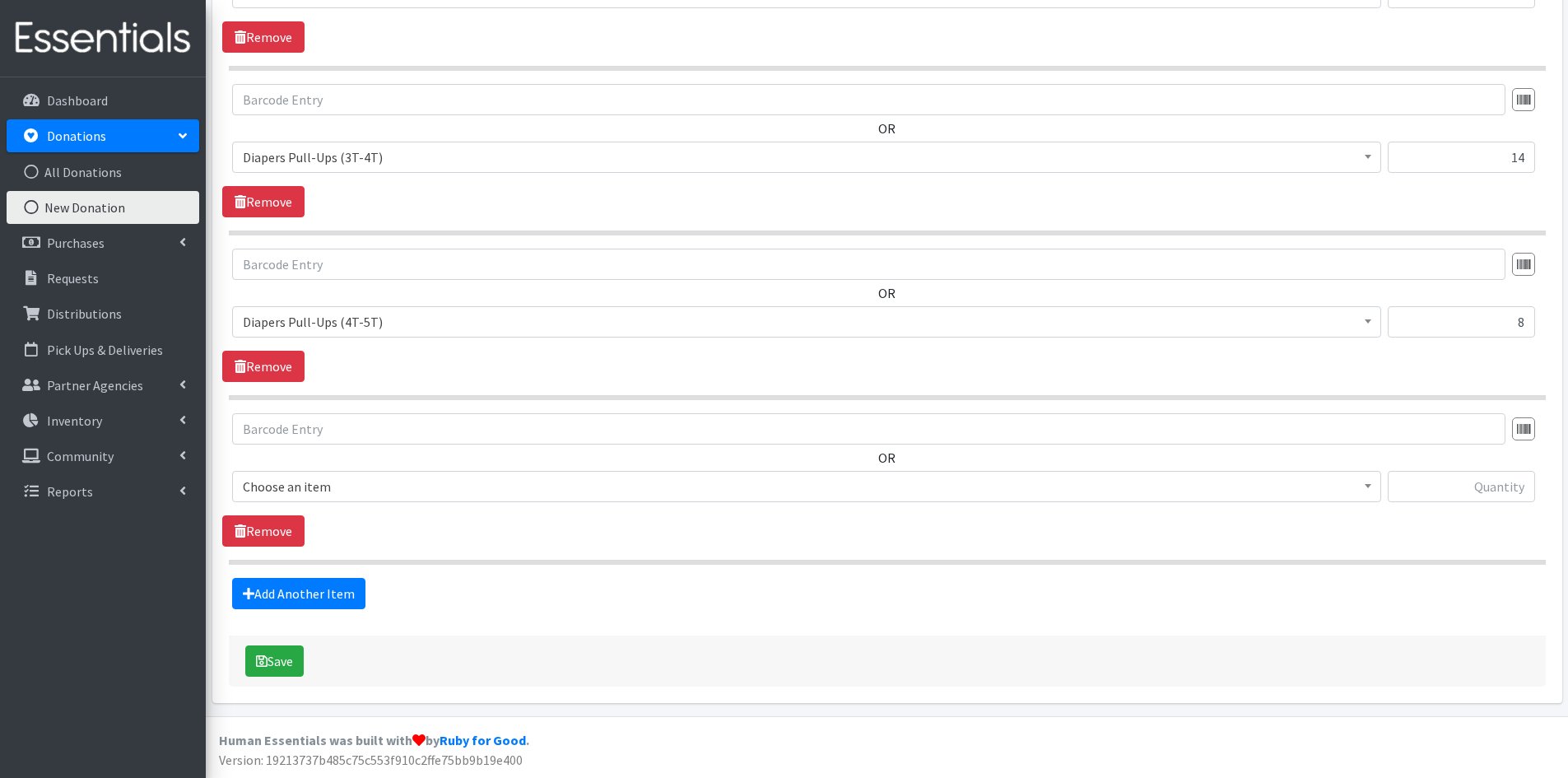
click at [1369, 487] on b at bounding box center [1368, 486] width 6 height 4
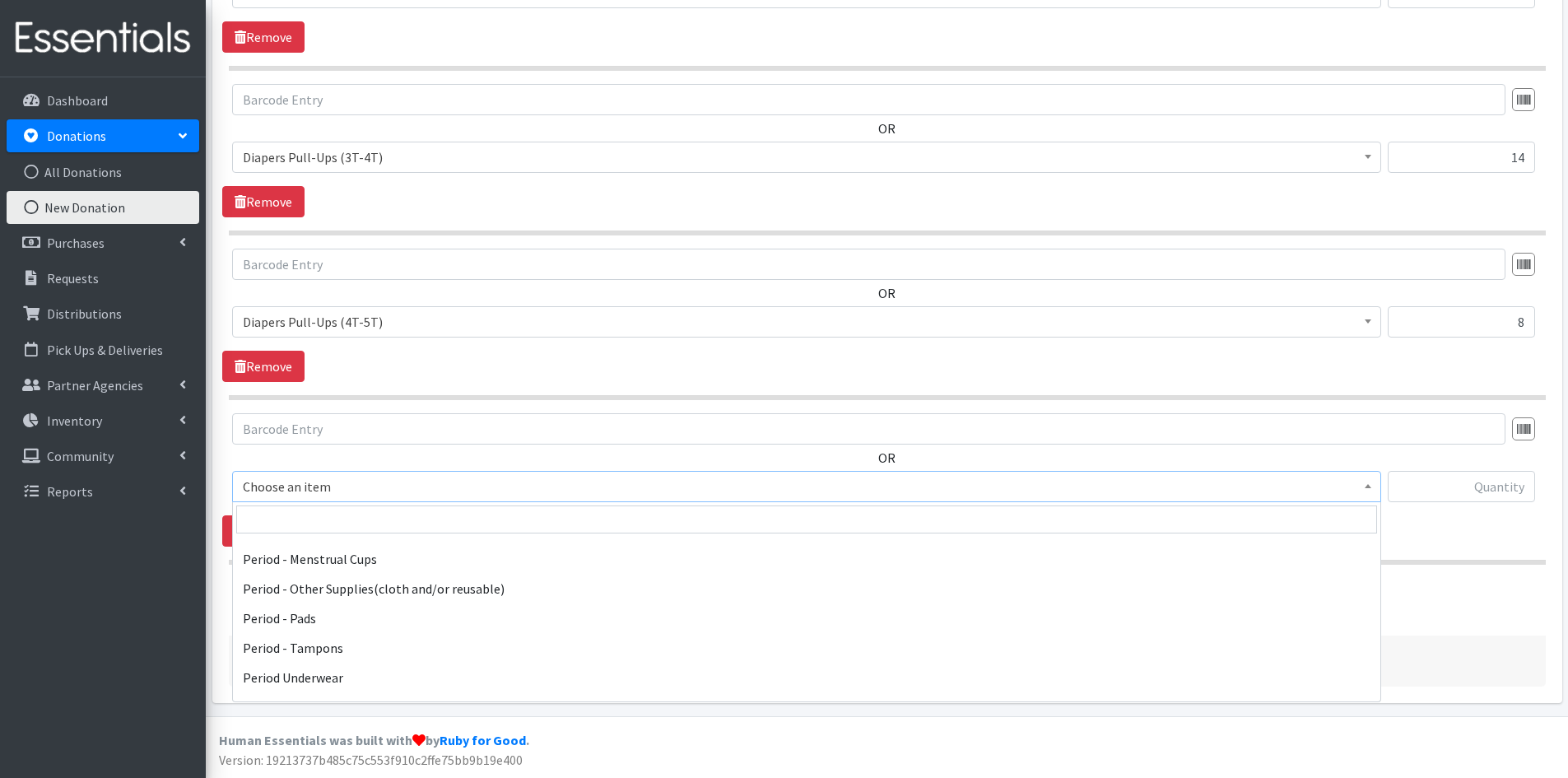
scroll to position [2552, 0]
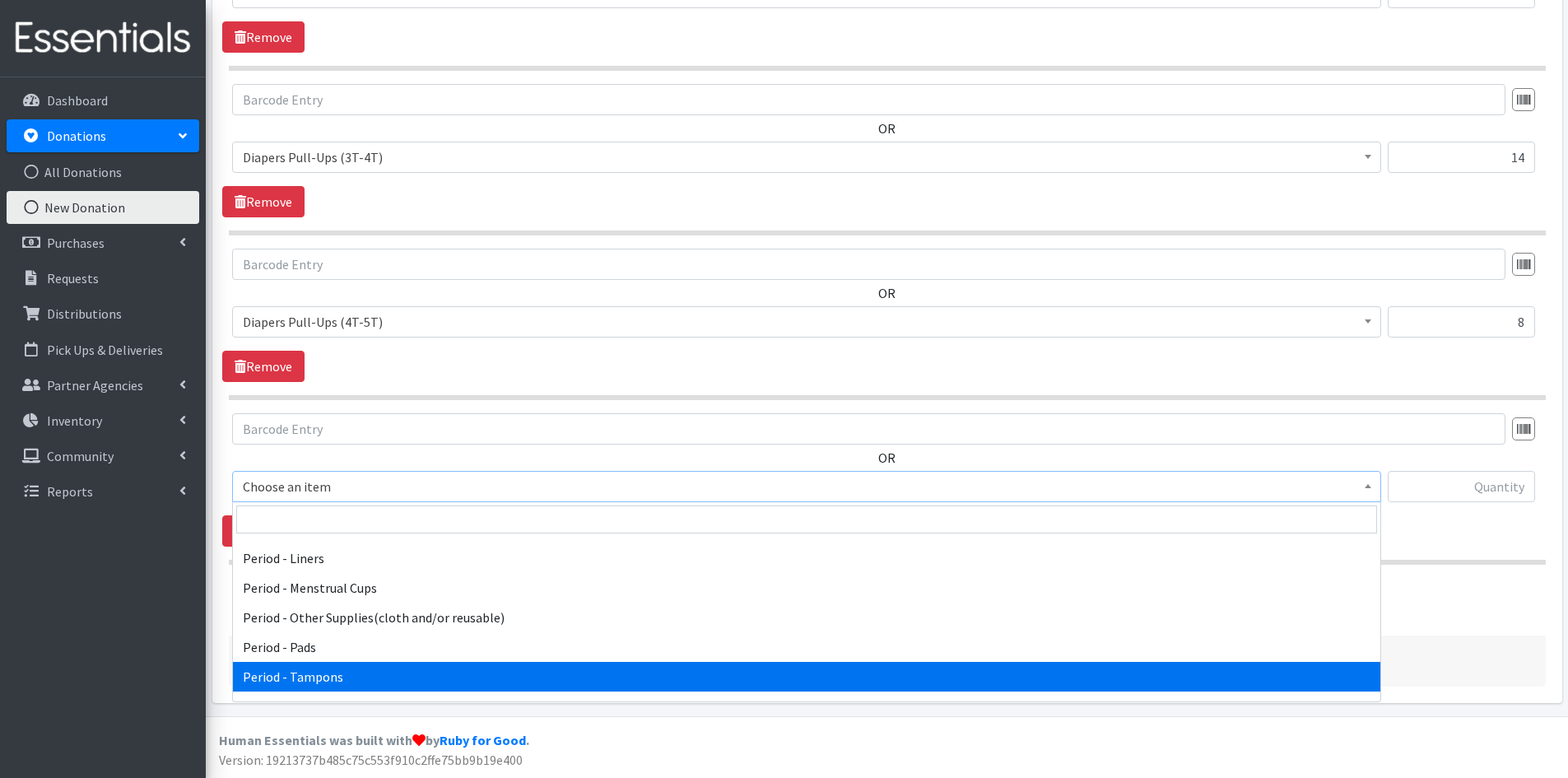
select select "5773"
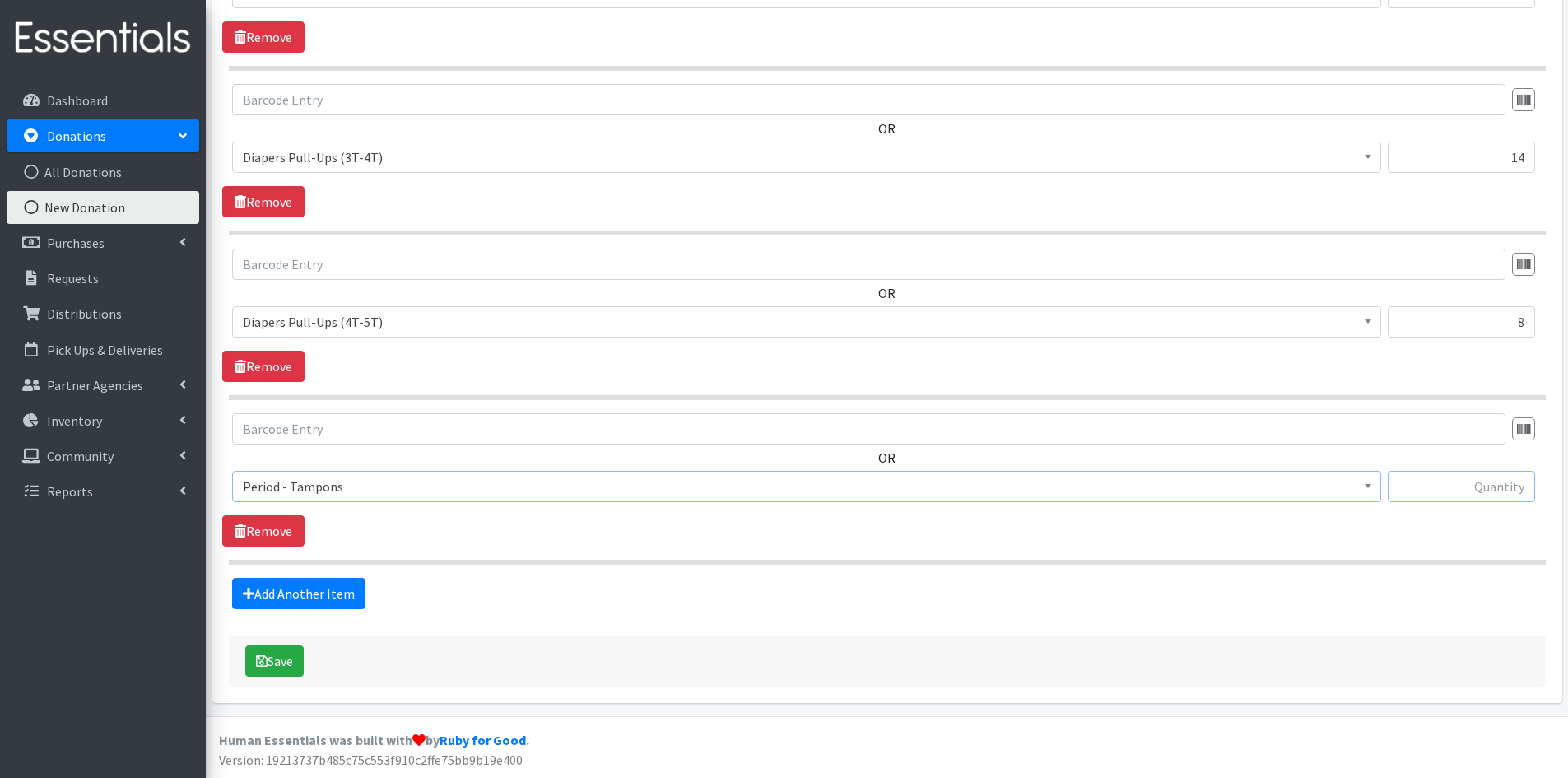
click at [1463, 480] on input "text" at bounding box center [1462, 486] width 147 height 31
type input "84"
click at [296, 588] on link "Add Another Item" at bounding box center [299, 593] width 134 height 31
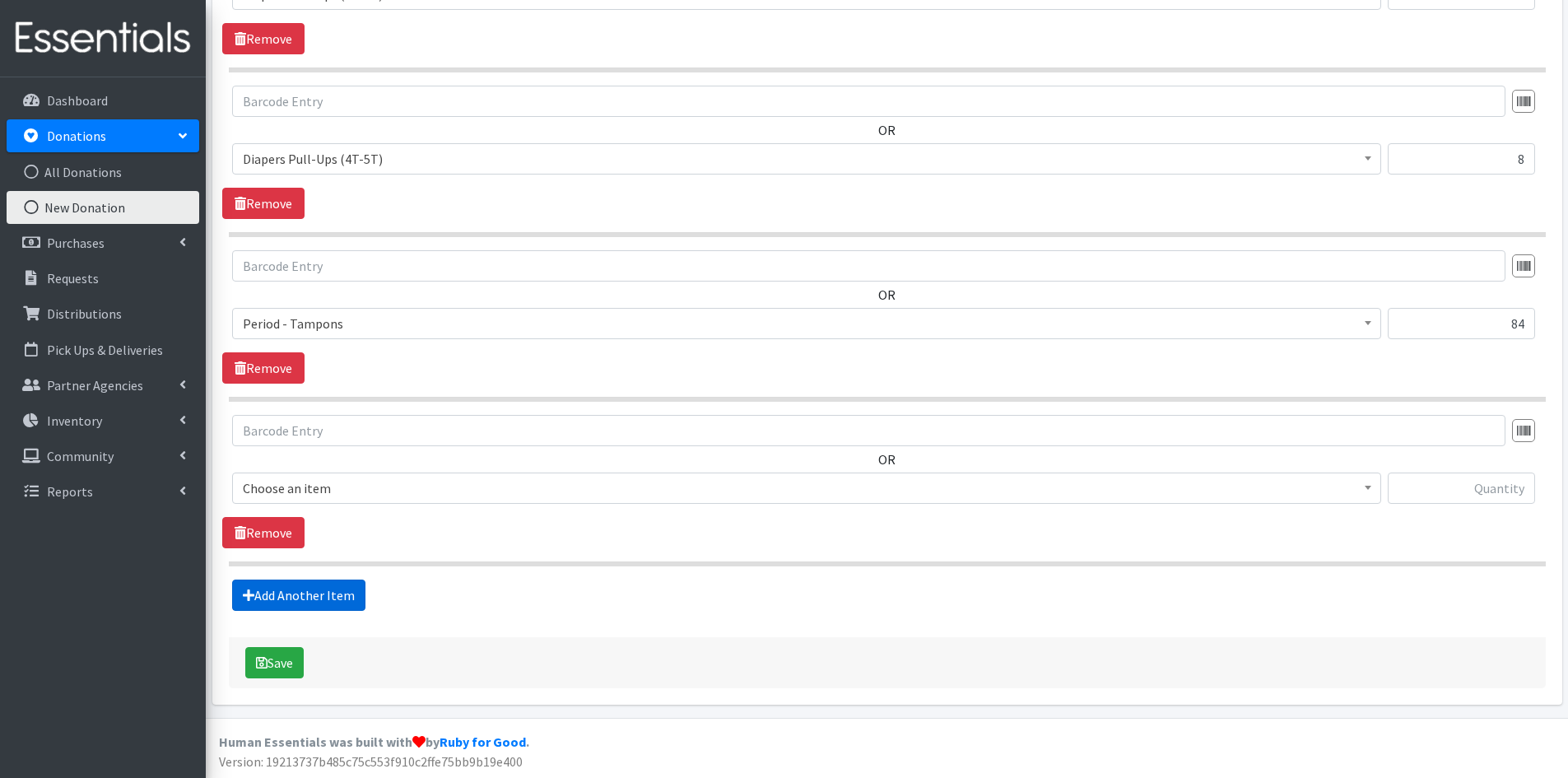
scroll to position [2991, 0]
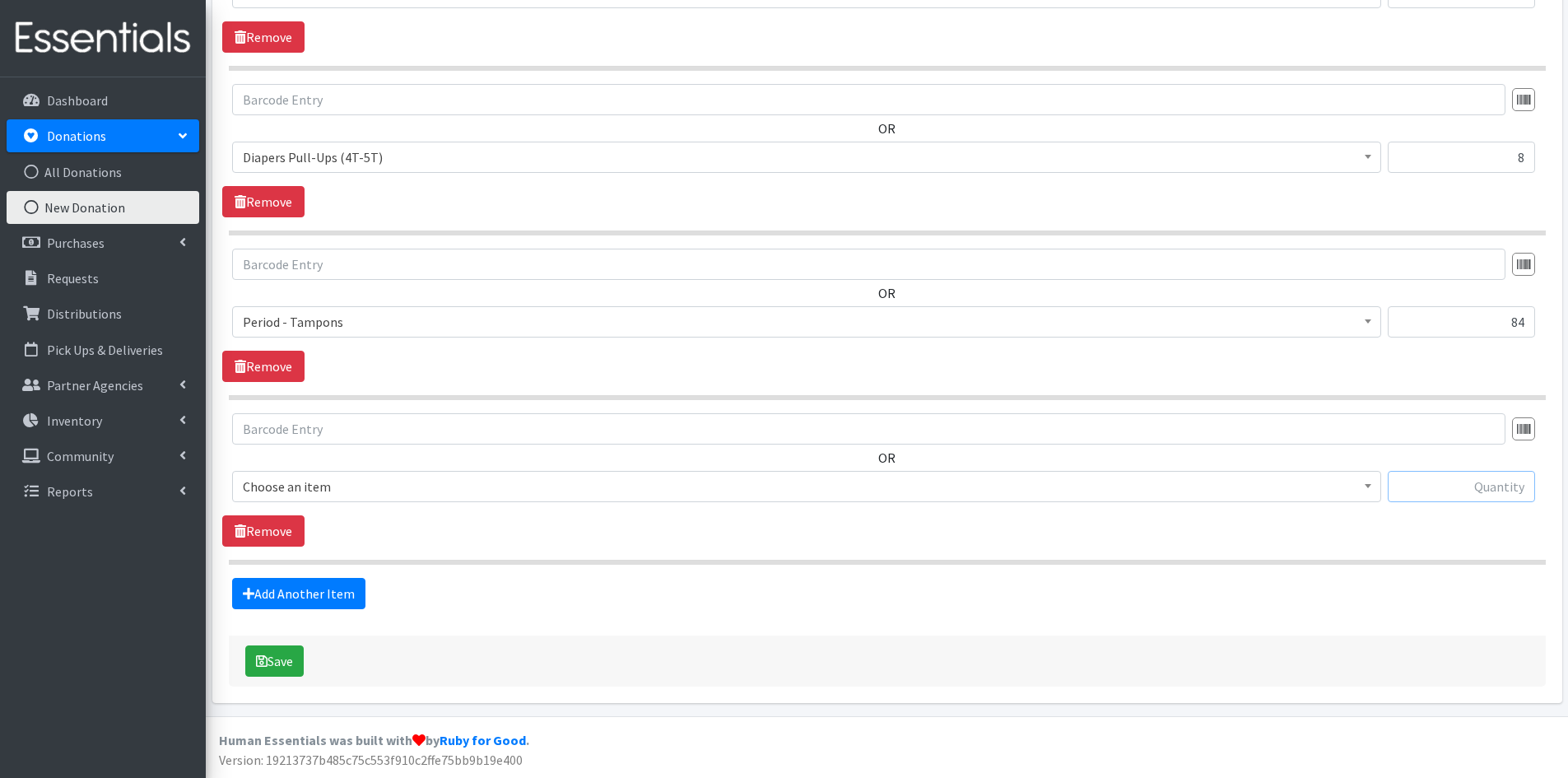
click at [1476, 480] on input "text" at bounding box center [1462, 486] width 147 height 31
type input "26"
click at [1365, 488] on b at bounding box center [1368, 486] width 6 height 4
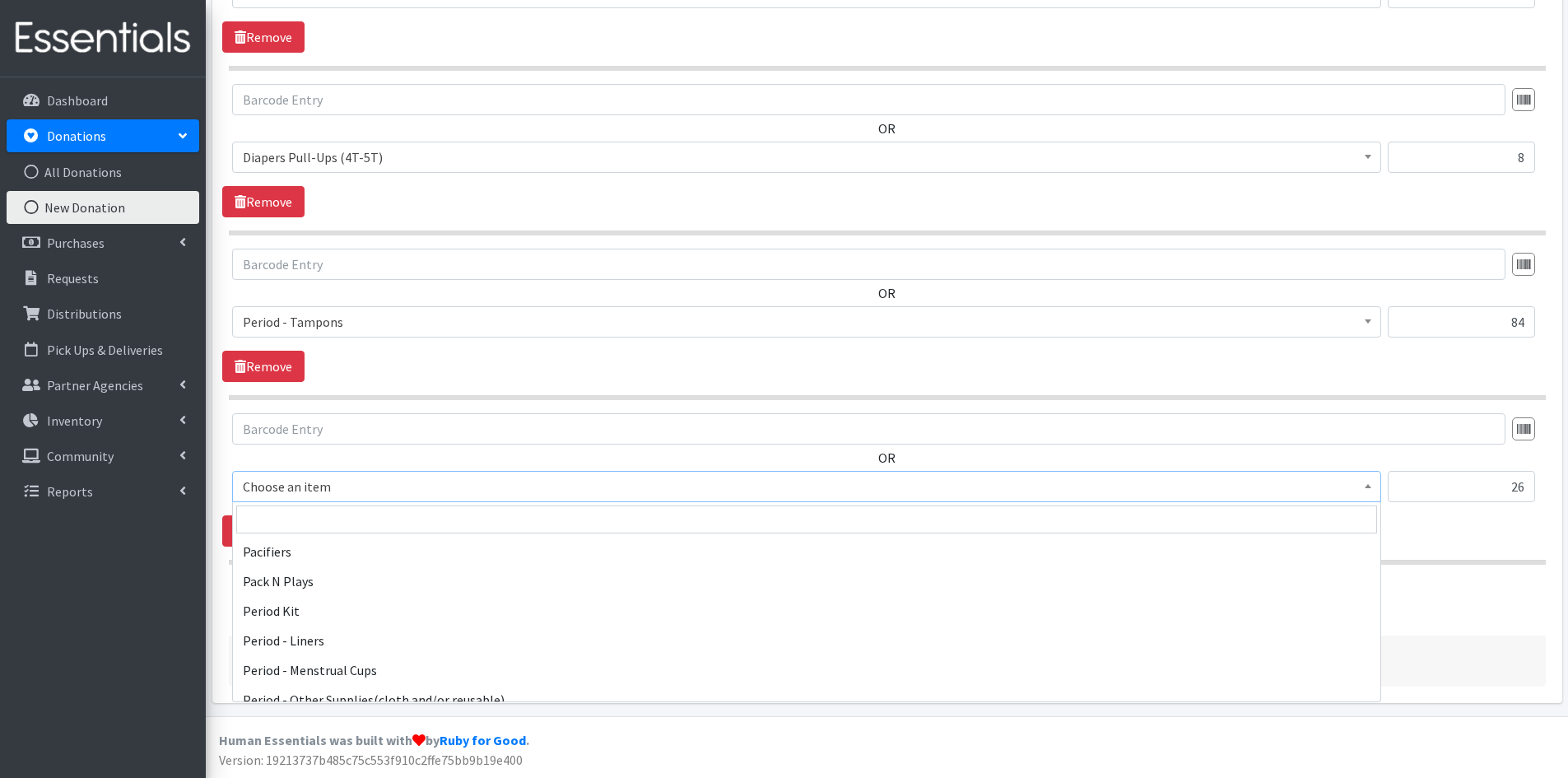
scroll to position [2552, 0]
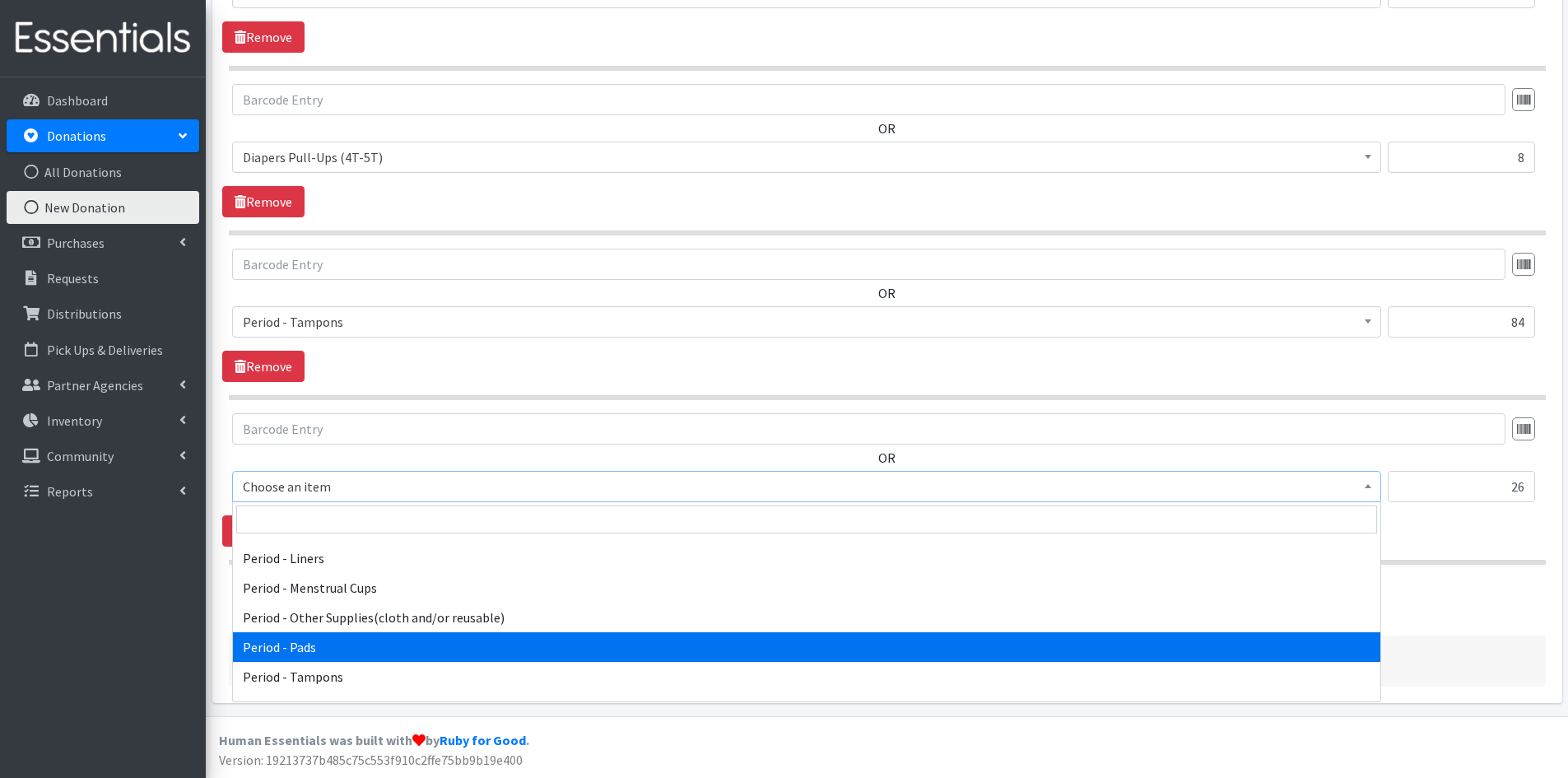
select select "5772"
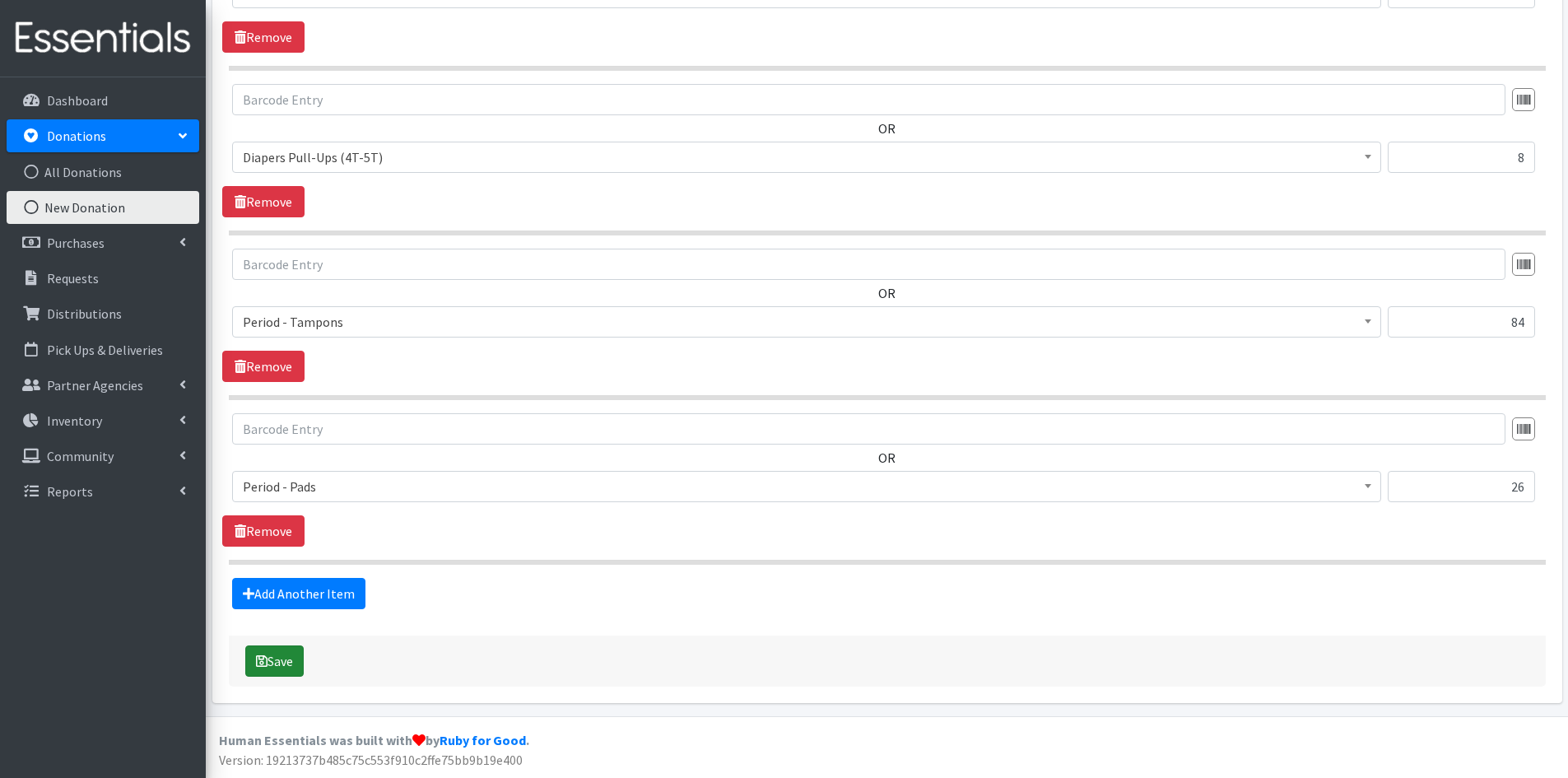
click at [280, 657] on button "Save" at bounding box center [275, 660] width 58 height 31
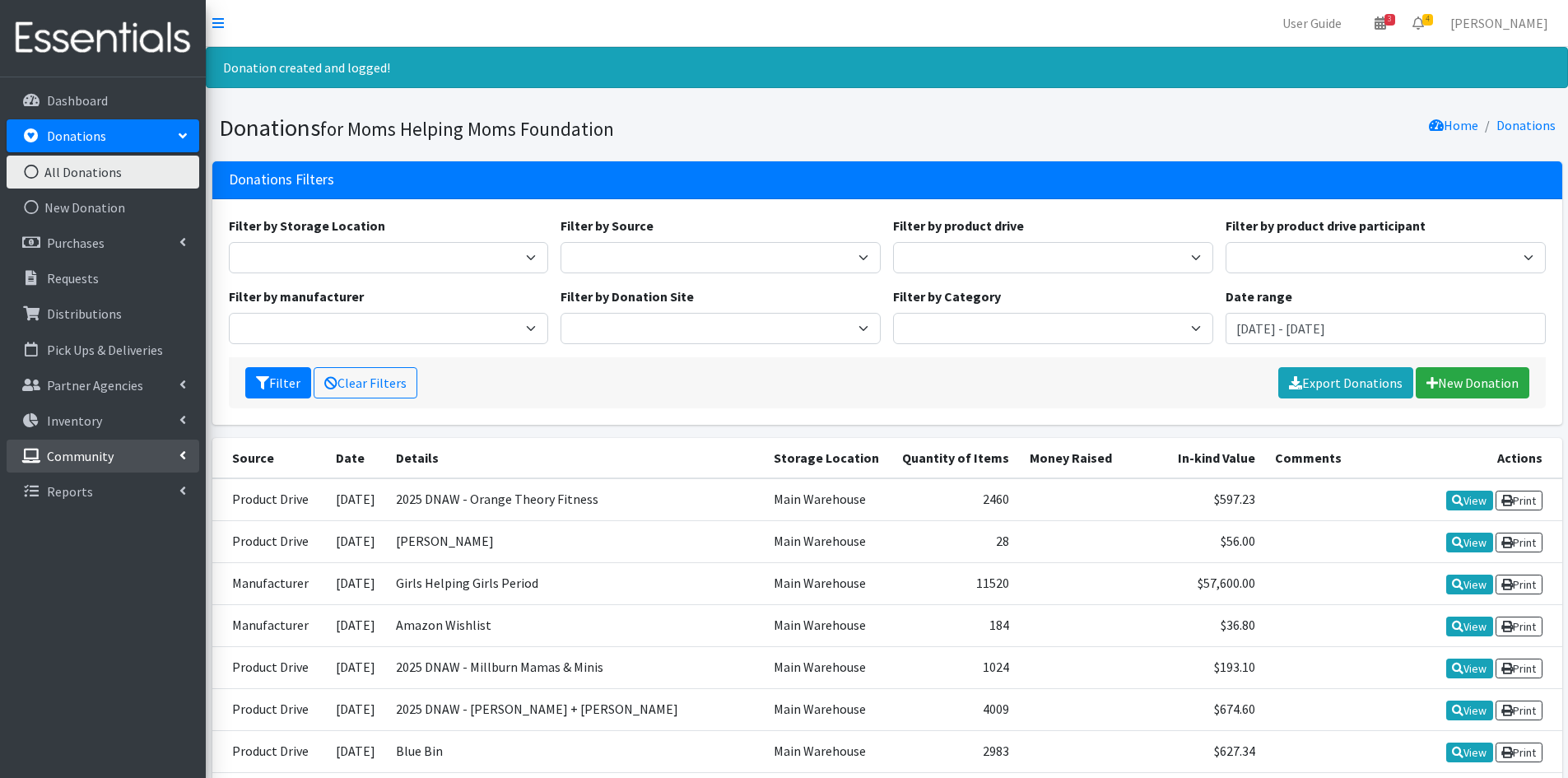
click at [87, 457] on p "Community" at bounding box center [80, 455] width 66 height 17
click at [88, 211] on link "New Donation" at bounding box center [102, 207] width 192 height 33
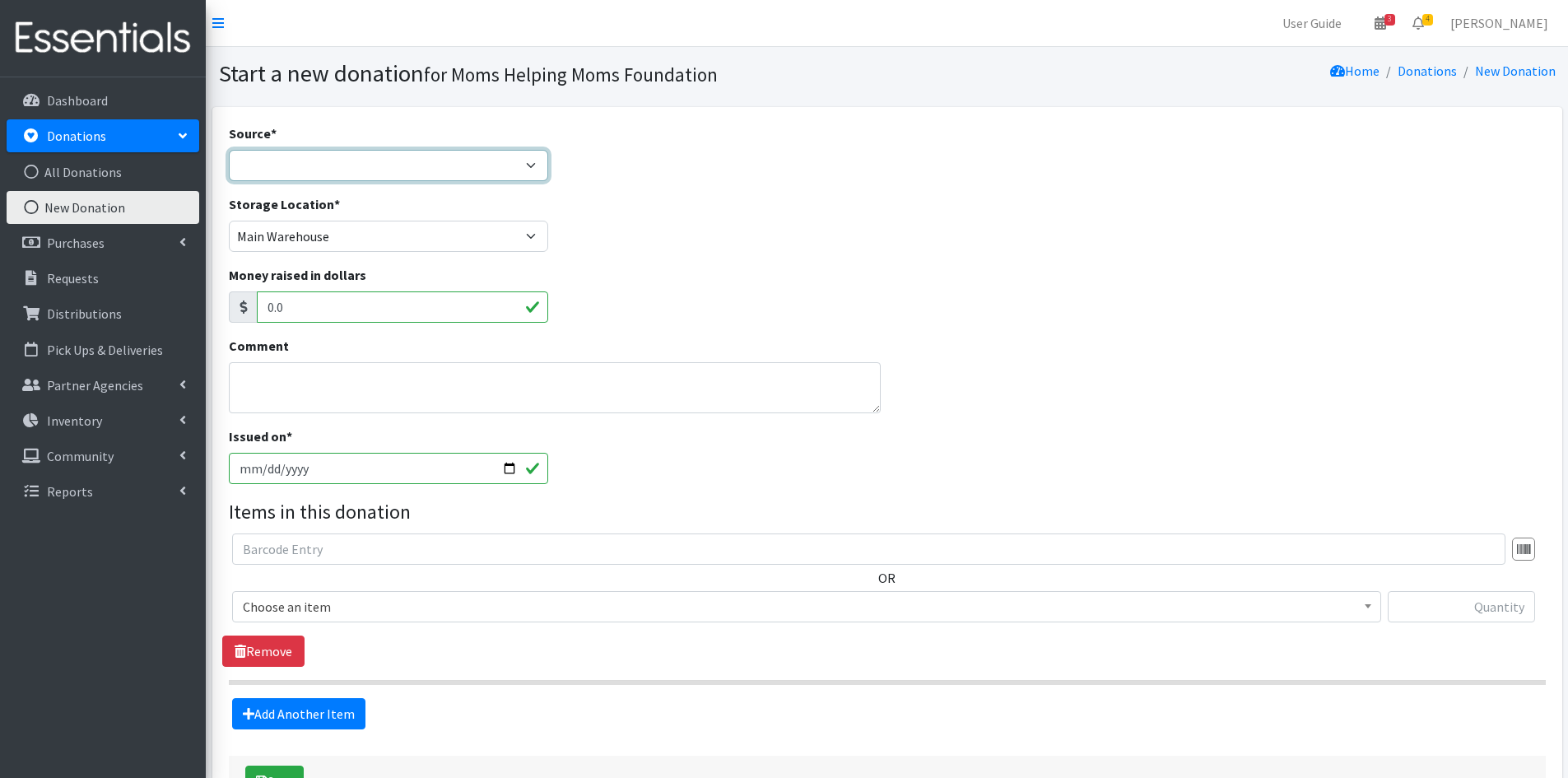
click at [533, 165] on select "Product Drive Manufacturer Donation Site Misc. Donation" at bounding box center [388, 165] width 320 height 31
select select "Product Drive"
click at [229, 150] on select "Product Drive Manufacturer Donation Site Misc. Donation" at bounding box center [388, 165] width 320 height 31
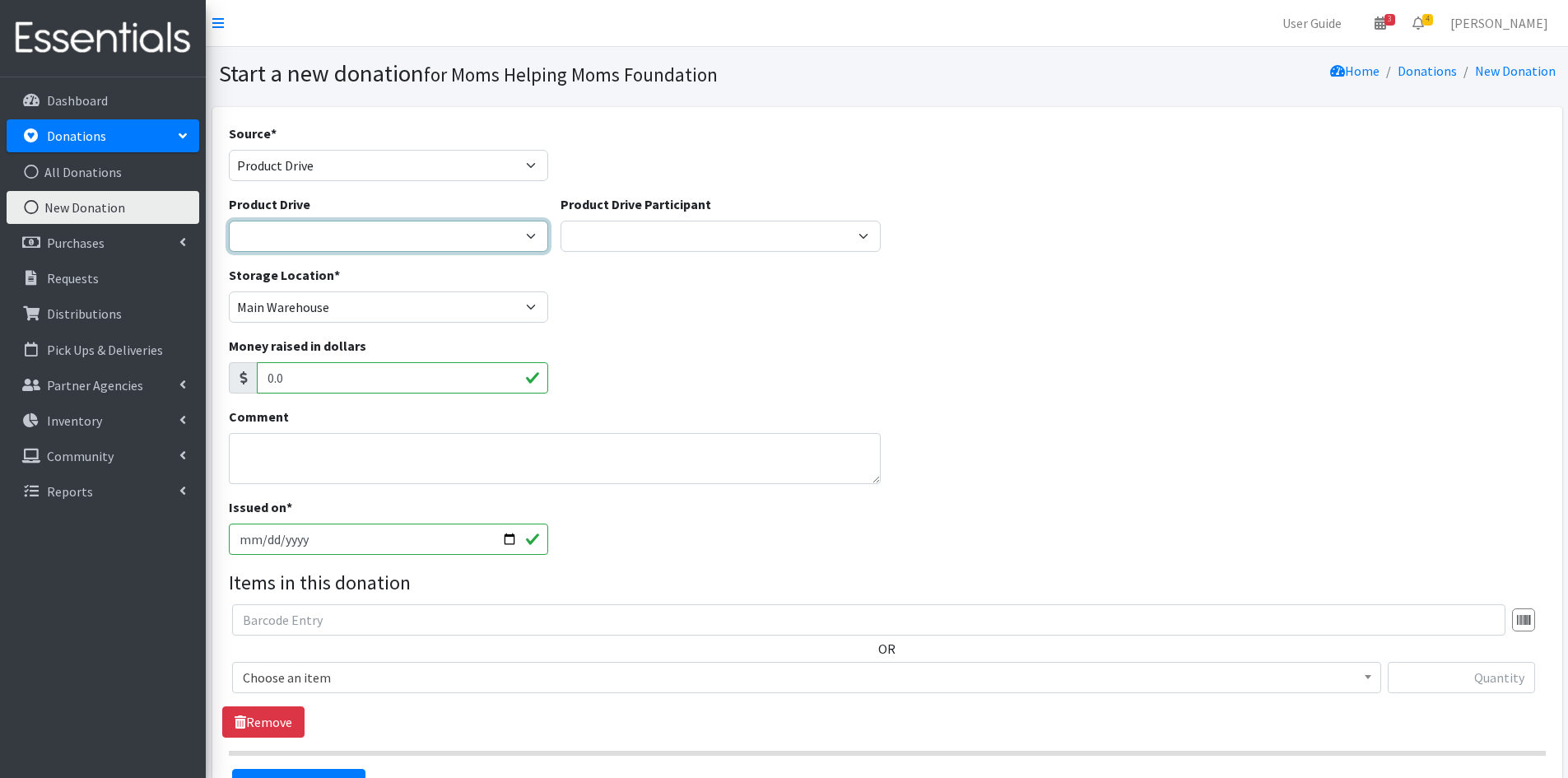
click at [529, 232] on select "2012 MOTHER'S DAY Zeta Phi Beta Sorority (virtual) 2021 HOLIDAY DRIVE AWR Week …" at bounding box center [388, 236] width 320 height 31
click at [105, 461] on p "Community" at bounding box center [80, 455] width 66 height 17
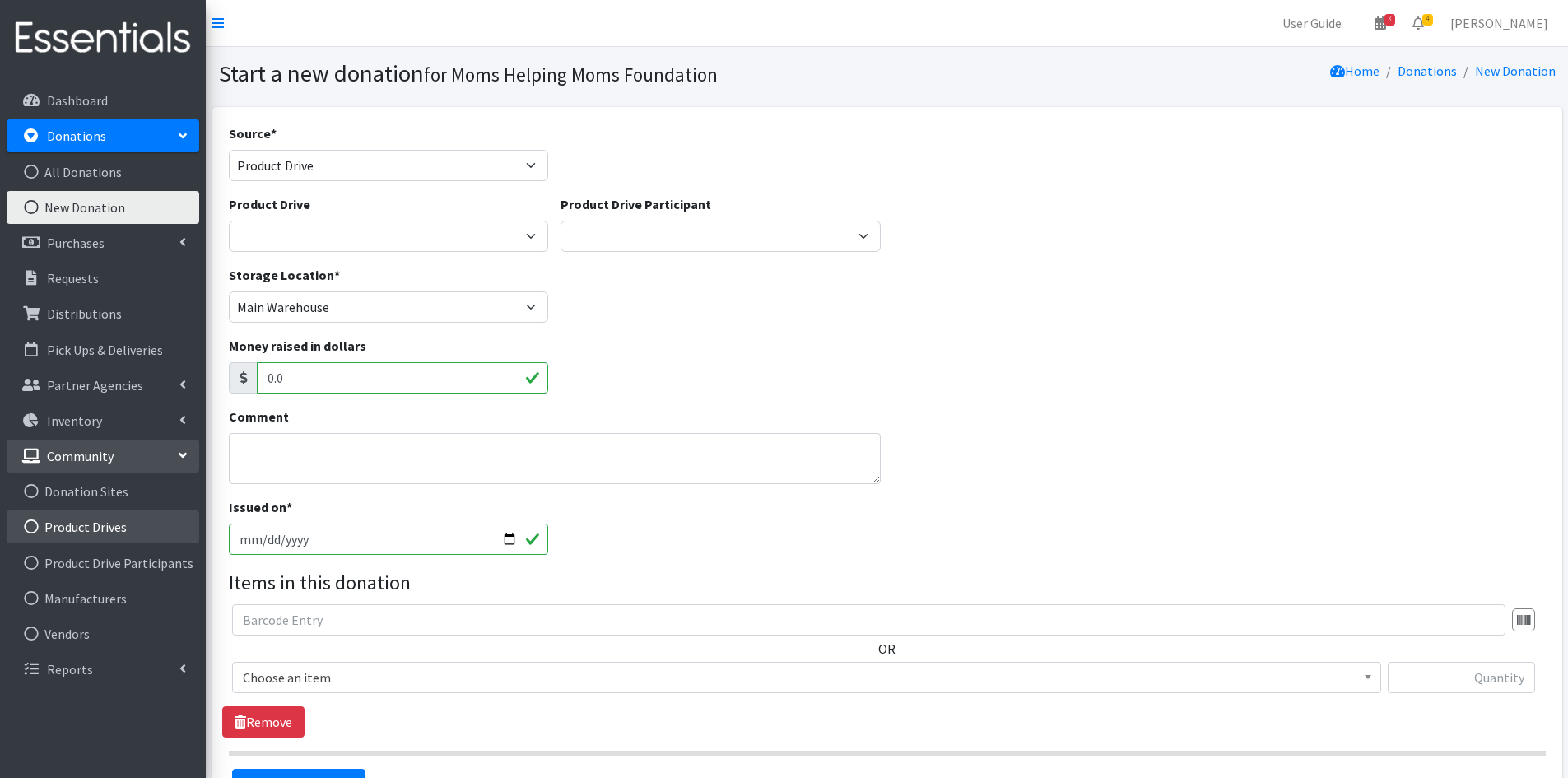
click at [77, 521] on link "Product Drives" at bounding box center [102, 526] width 192 height 33
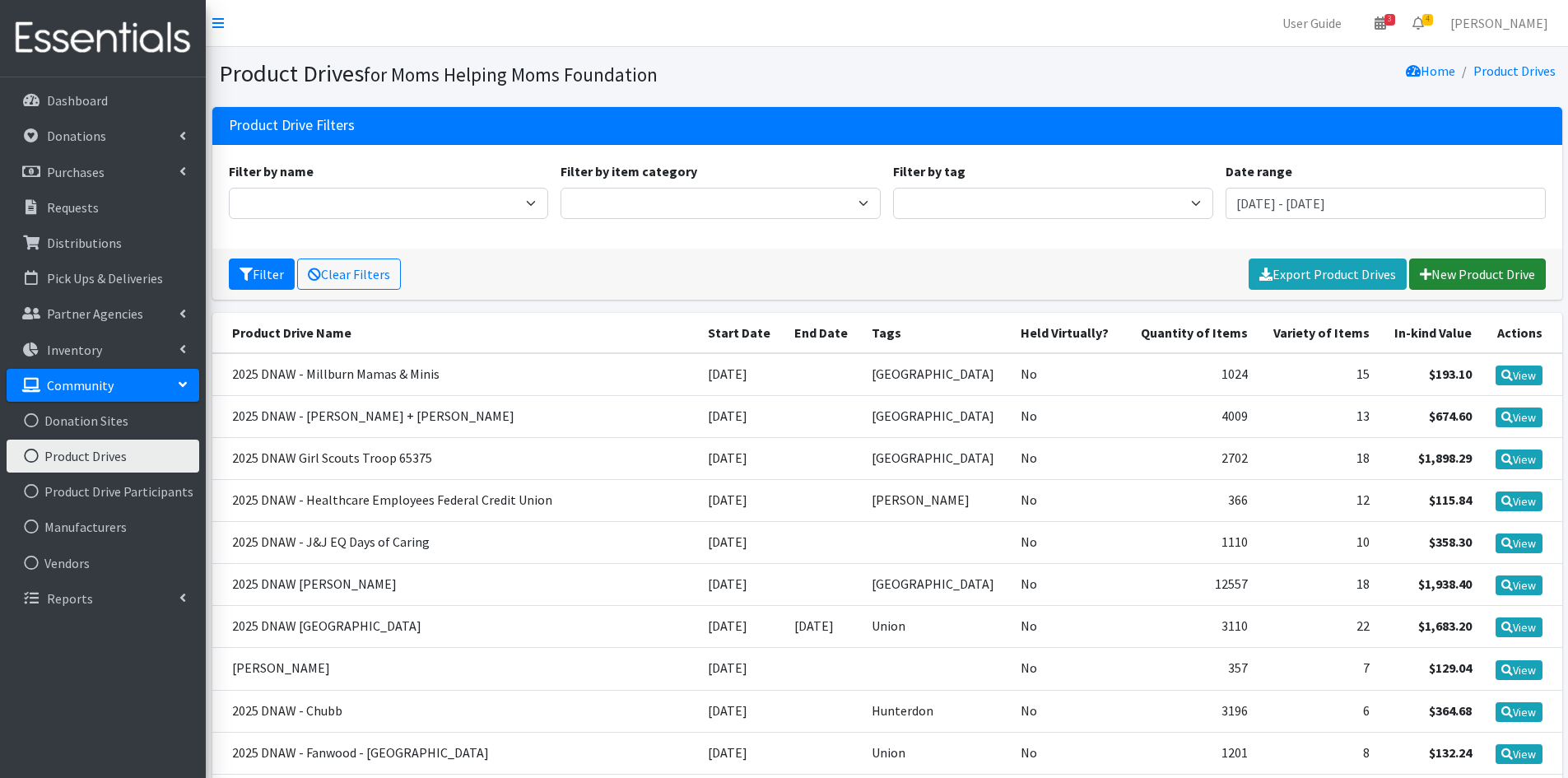
click at [1422, 269] on icon at bounding box center [1425, 274] width 12 height 13
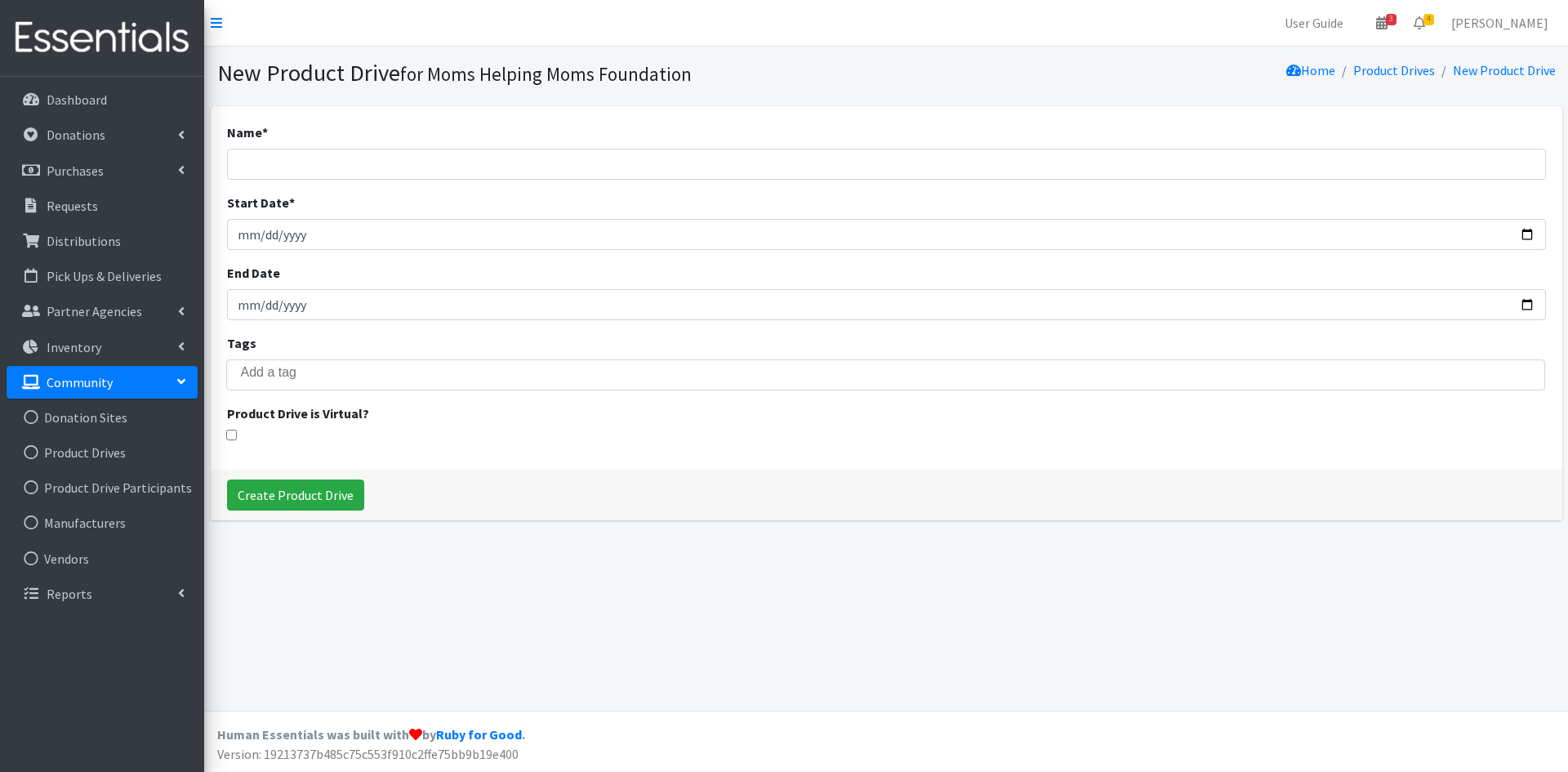
select select
click at [407, 159] on input "Name *" at bounding box center [886, 164] width 1319 height 31
type input "2"
type input "Bridgewater's Women's Club"
click at [259, 306] on input "End Date" at bounding box center [886, 304] width 1319 height 31
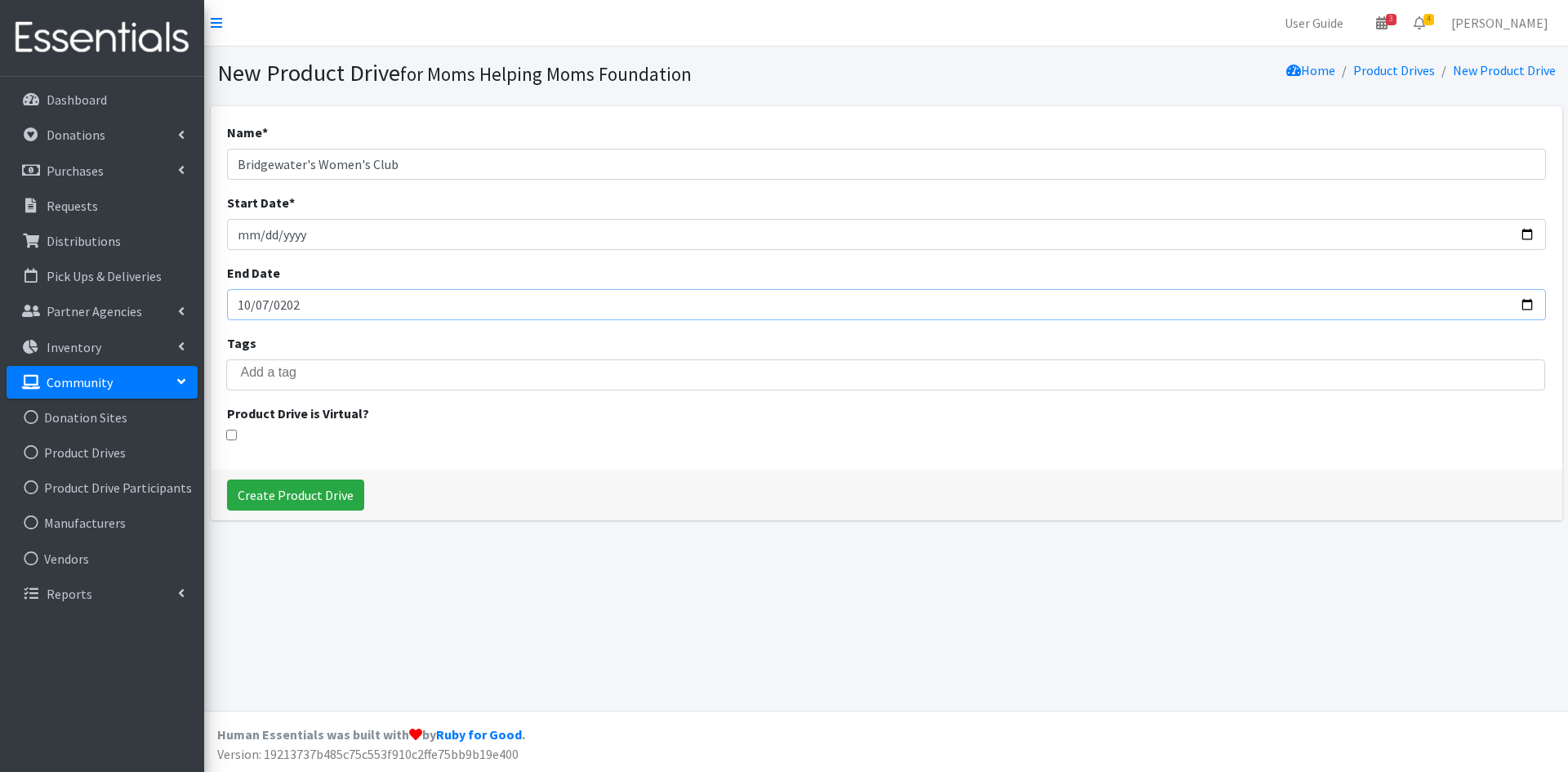
type input "[DATE]"
click at [367, 373] on input "search" at bounding box center [897, 372] width 1313 height 15
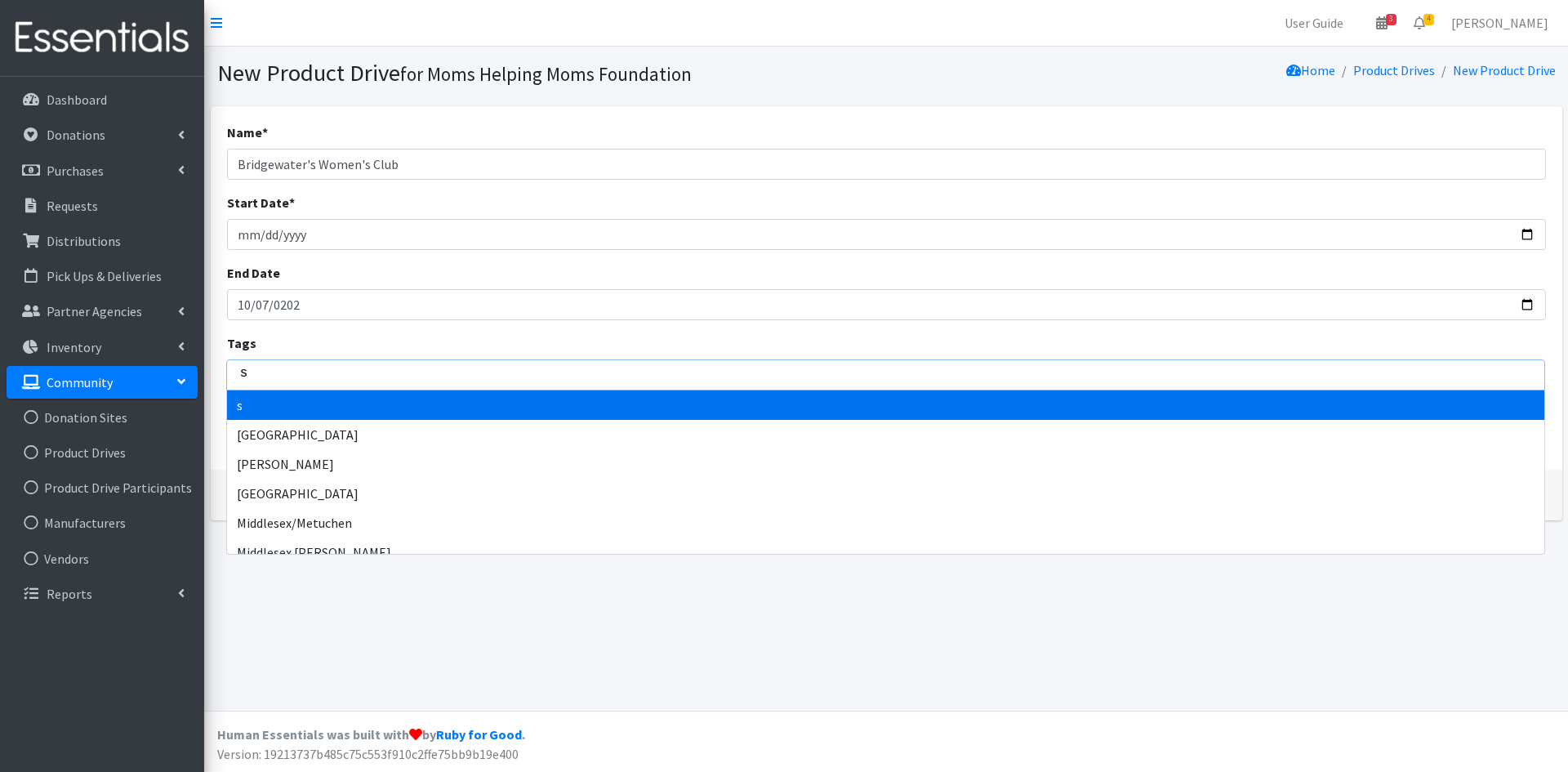
type input "so"
type input "some"
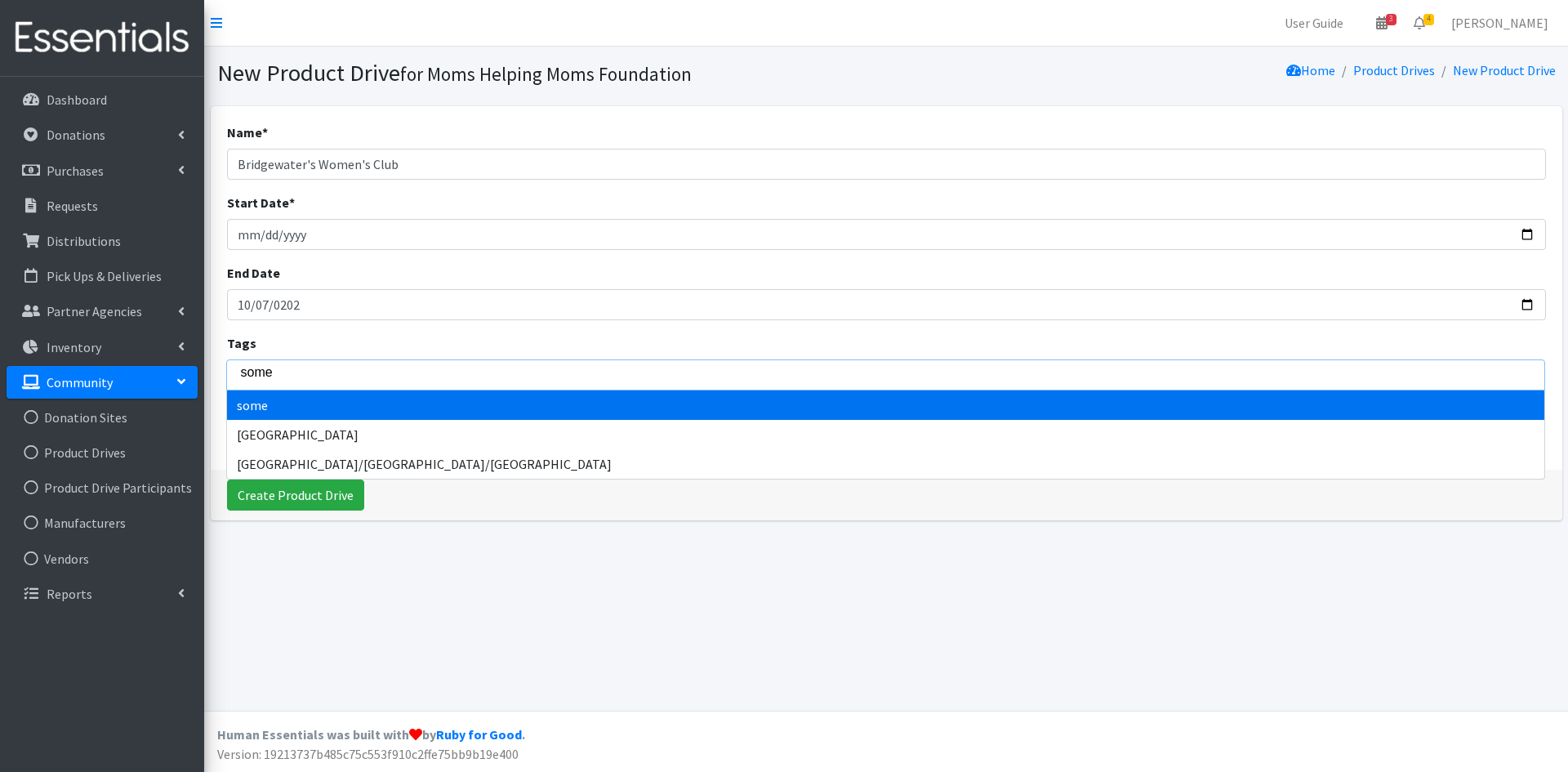
type input "somer"
type input "[PERSON_NAME]"
type input "somerse"
type input "somerset"
select select "[GEOGRAPHIC_DATA]"
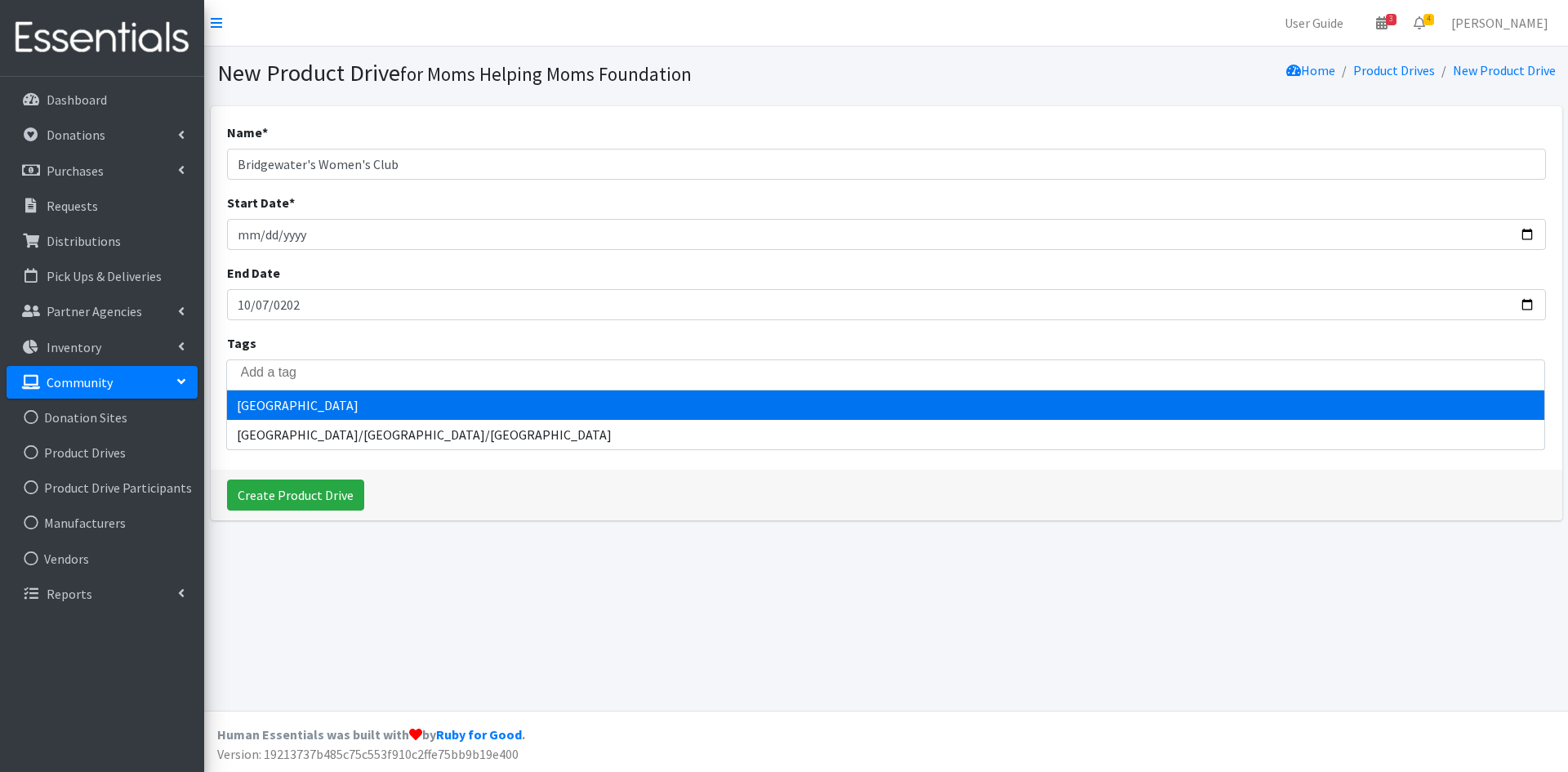
scroll to position [274, 0]
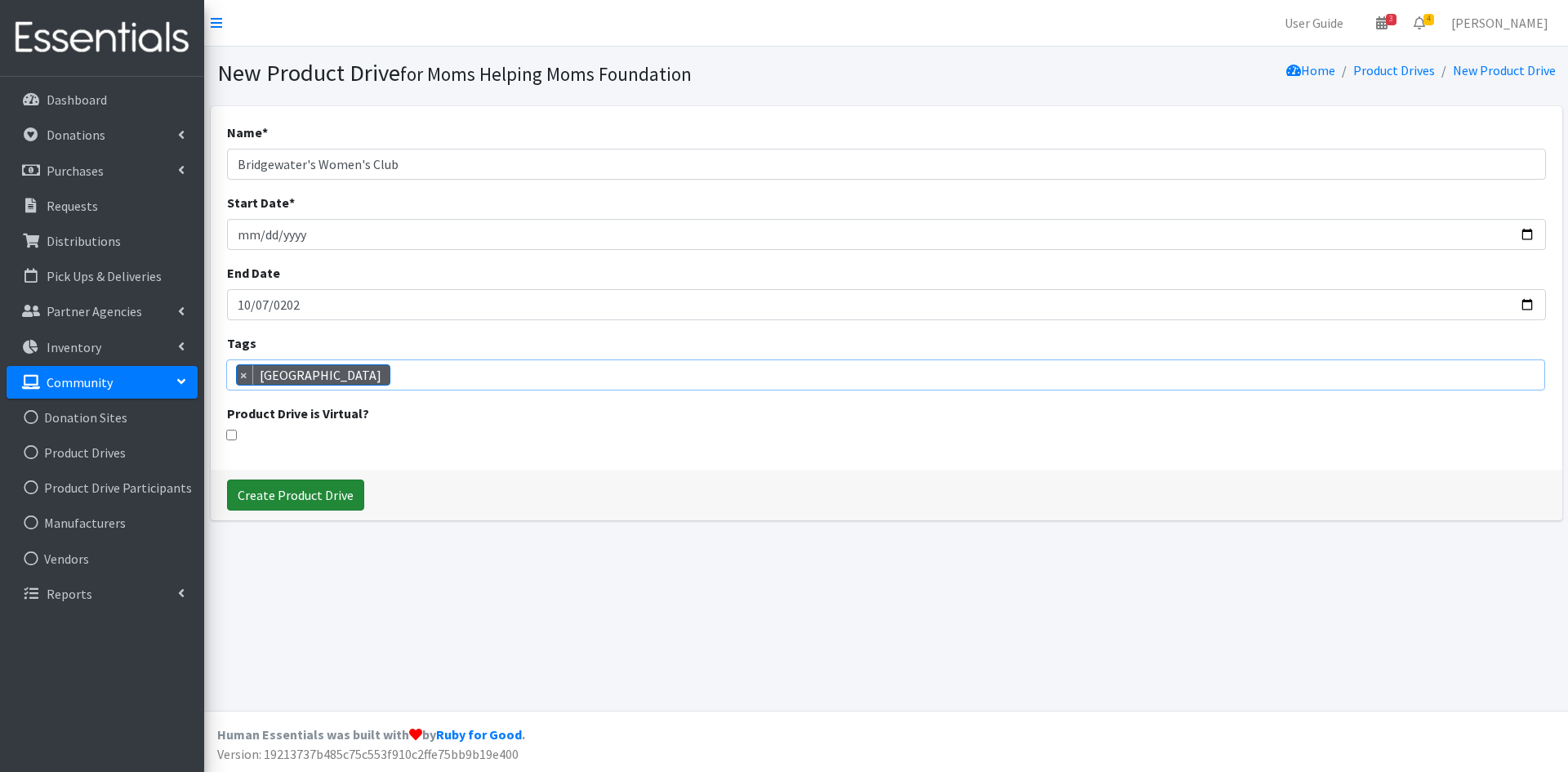
click at [311, 492] on input "Create Product Drive" at bounding box center [295, 494] width 137 height 31
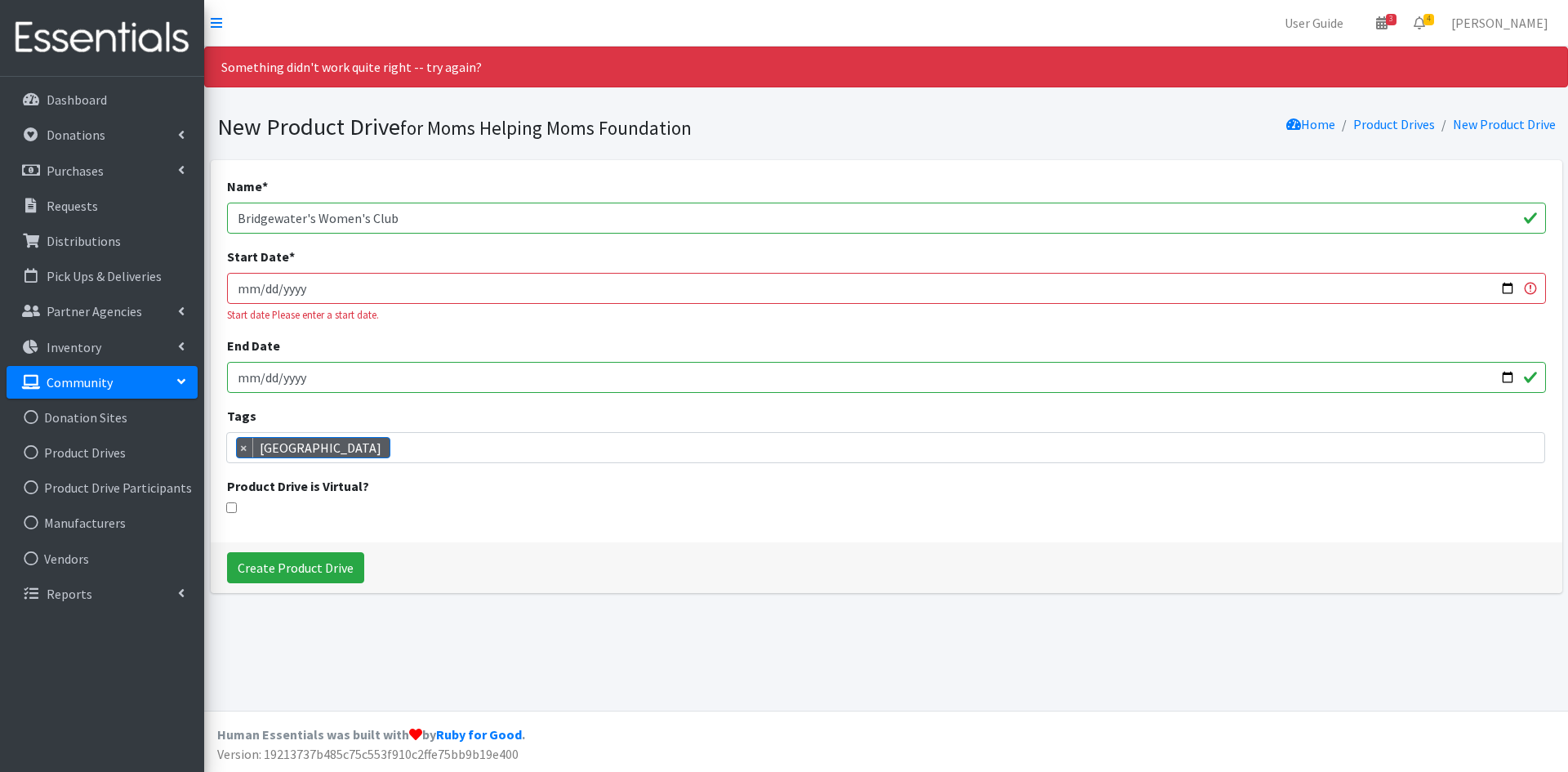
scroll to position [218, 0]
click at [301, 379] on input "[DATE]" at bounding box center [886, 377] width 1319 height 31
click at [297, 375] on input "[DATE]" at bounding box center [886, 377] width 1319 height 31
click at [301, 375] on input "[DATE]" at bounding box center [886, 377] width 1319 height 31
click at [260, 371] on input "End Date" at bounding box center [886, 377] width 1319 height 31
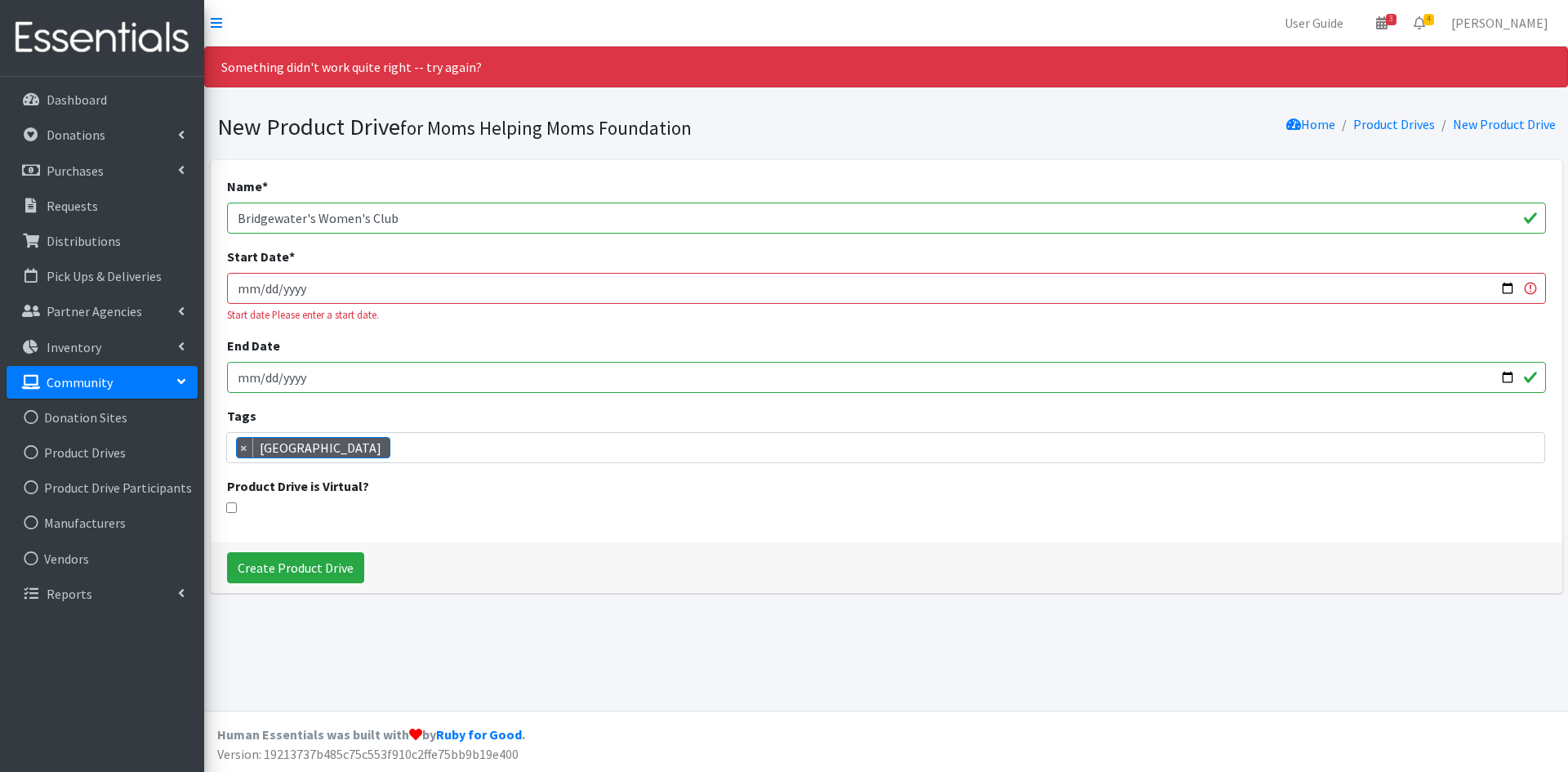
click at [246, 377] on input "End Date" at bounding box center [886, 377] width 1319 height 31
click at [254, 278] on input "Start Date *" at bounding box center [886, 288] width 1319 height 31
type input "[DATE]"
click at [287, 571] on input "Create Product Drive" at bounding box center [295, 567] width 137 height 31
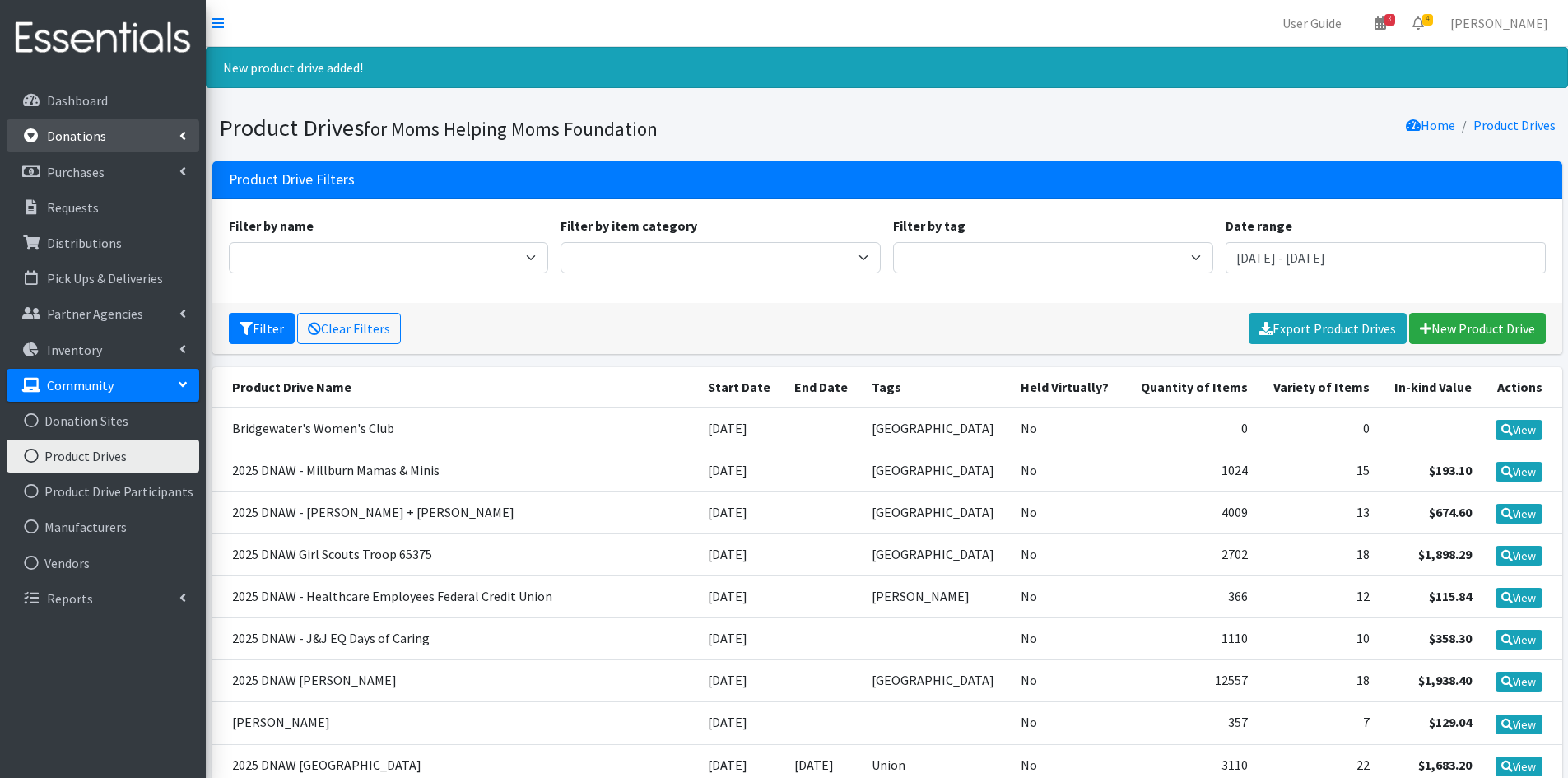
click at [151, 135] on link "Donations" at bounding box center [102, 136] width 192 height 33
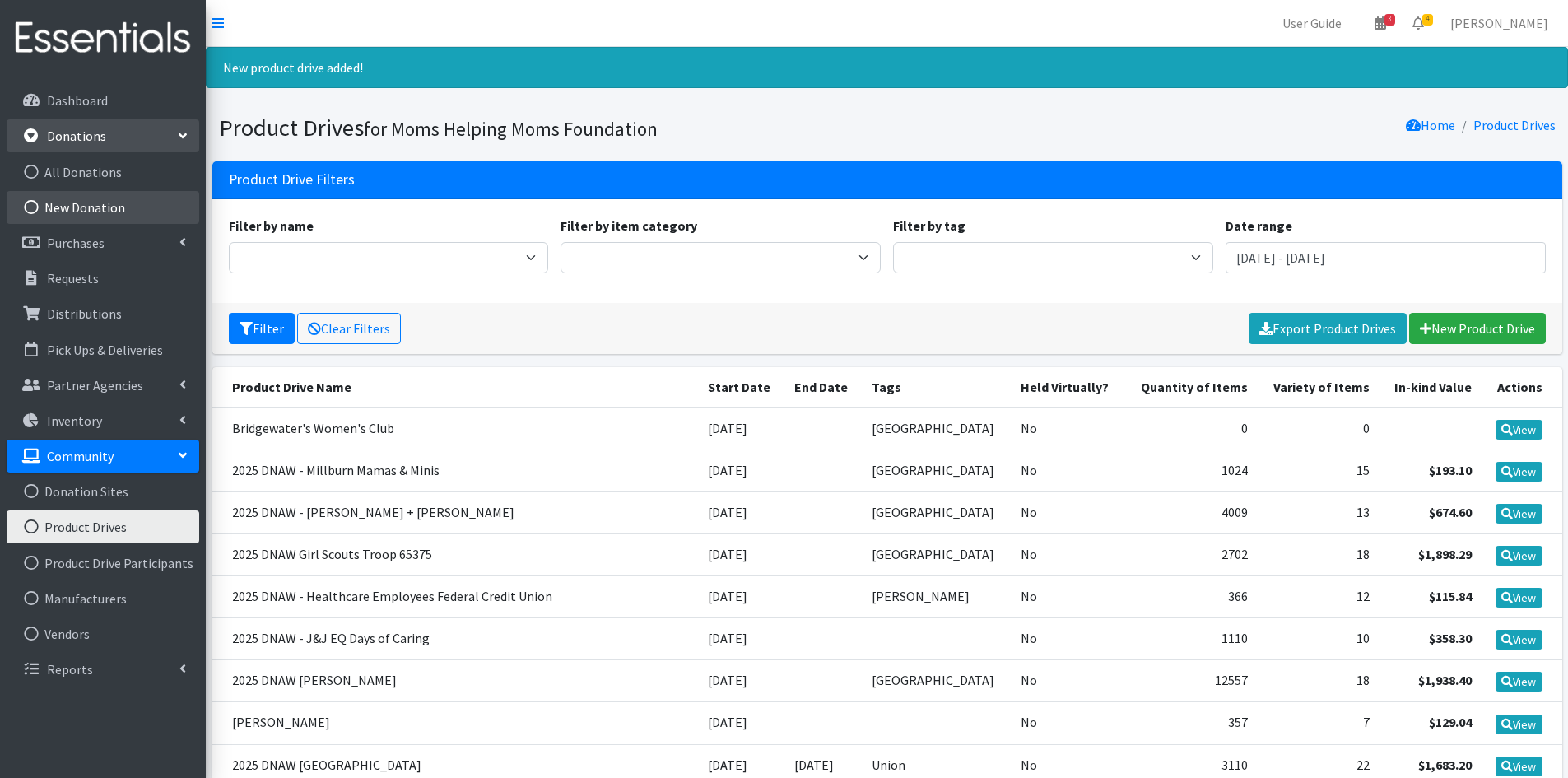
click at [113, 202] on link "New Donation" at bounding box center [102, 207] width 192 height 33
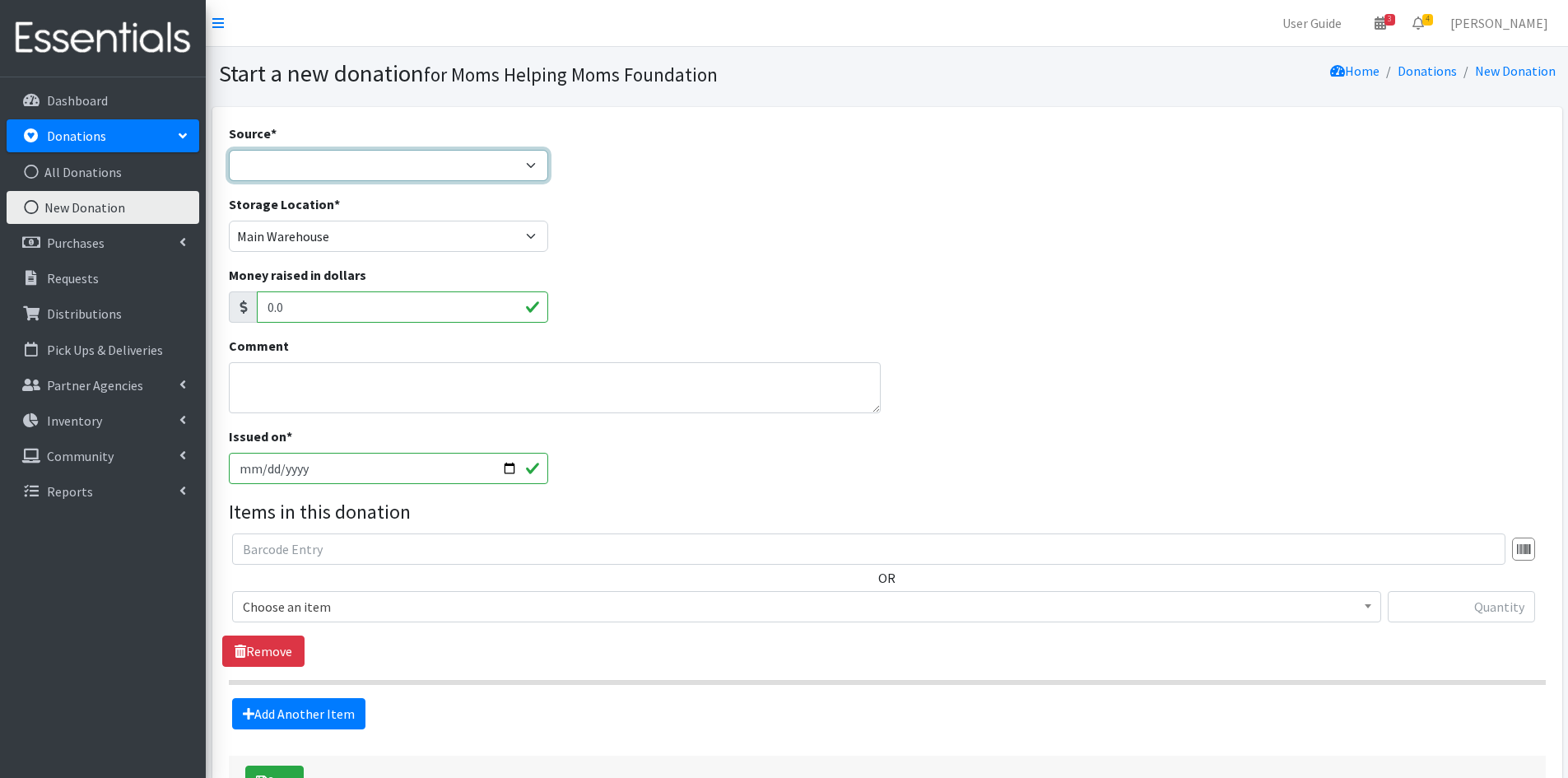
click at [532, 165] on select "Product Drive Manufacturer Donation Site Misc. Donation" at bounding box center [388, 165] width 320 height 31
select select "Product Drive"
click at [229, 150] on select "Product Drive Manufacturer Donation Site Misc. Donation" at bounding box center [388, 165] width 320 height 31
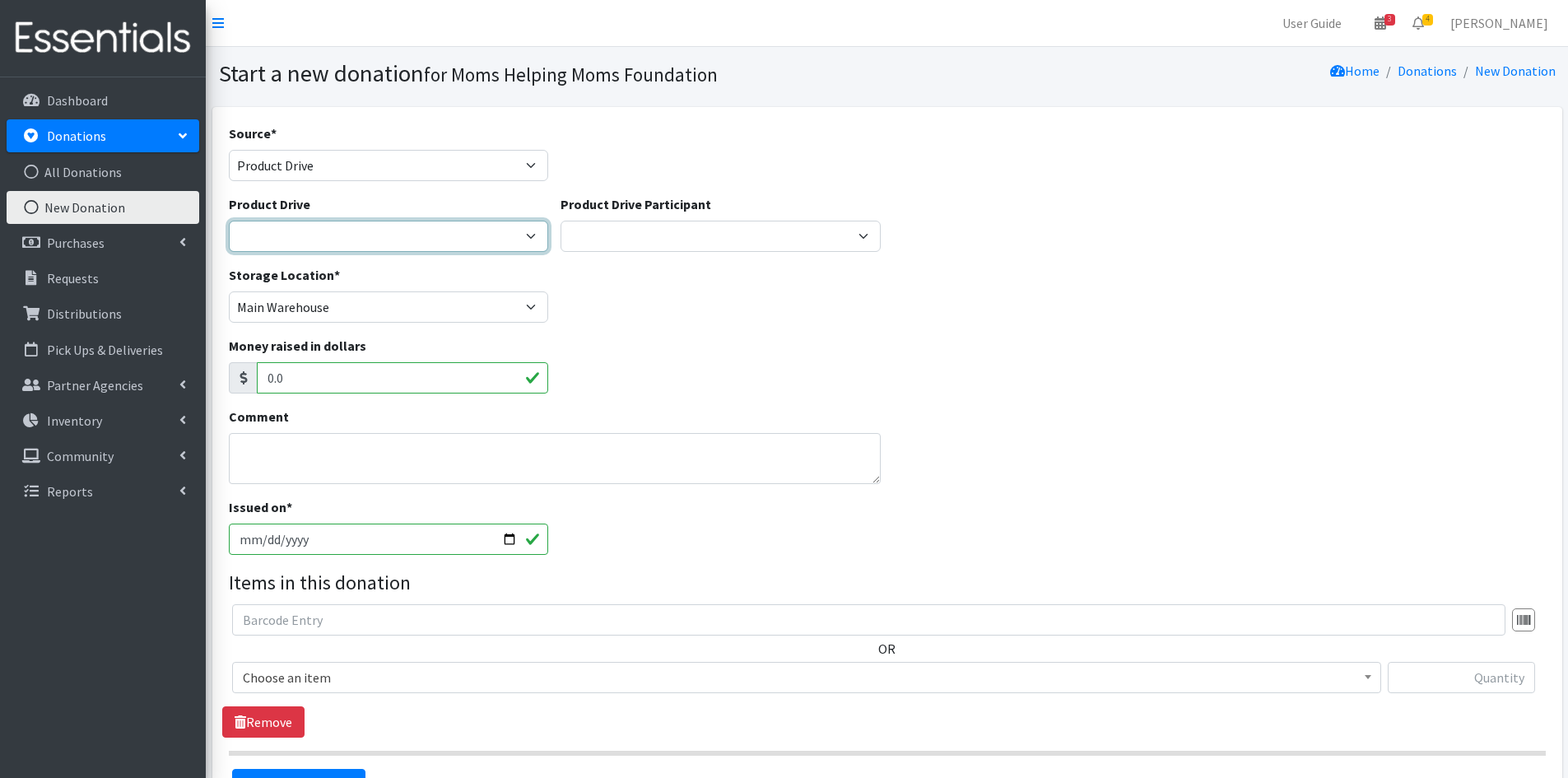
click at [528, 232] on select "[DATE] Zeta Phi Beta Sorority (virtual) 2021 HOLIDAY DRIVE AWR Week of Giving/[…" at bounding box center [388, 236] width 320 height 31
select select "3574"
click at [229, 221] on select "[DATE] Zeta Phi Beta Sorority (virtual) 2021 HOLIDAY DRIVE AWR Week of Giving/[…" at bounding box center [388, 236] width 320 height 31
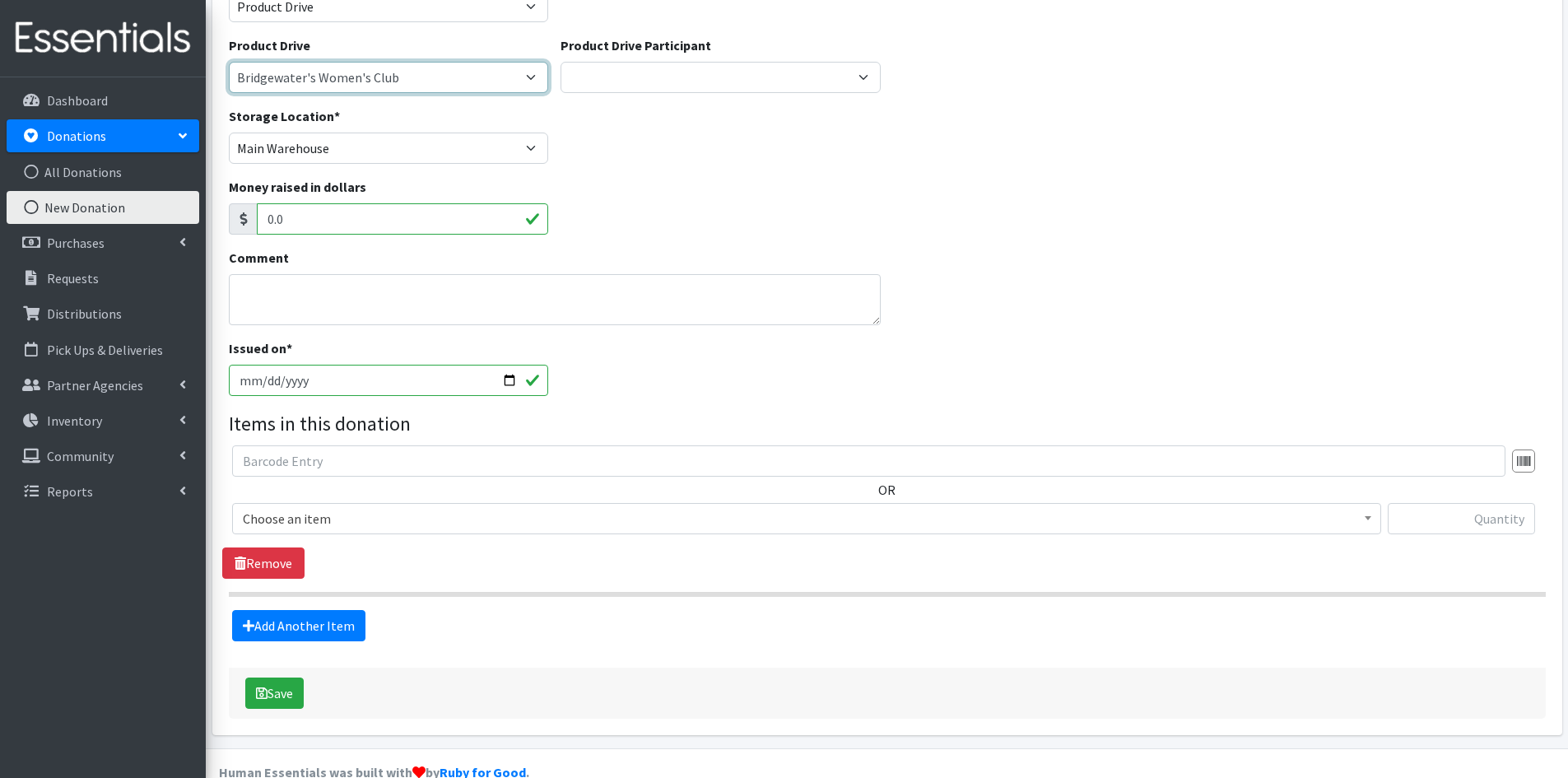
scroll to position [165, 0]
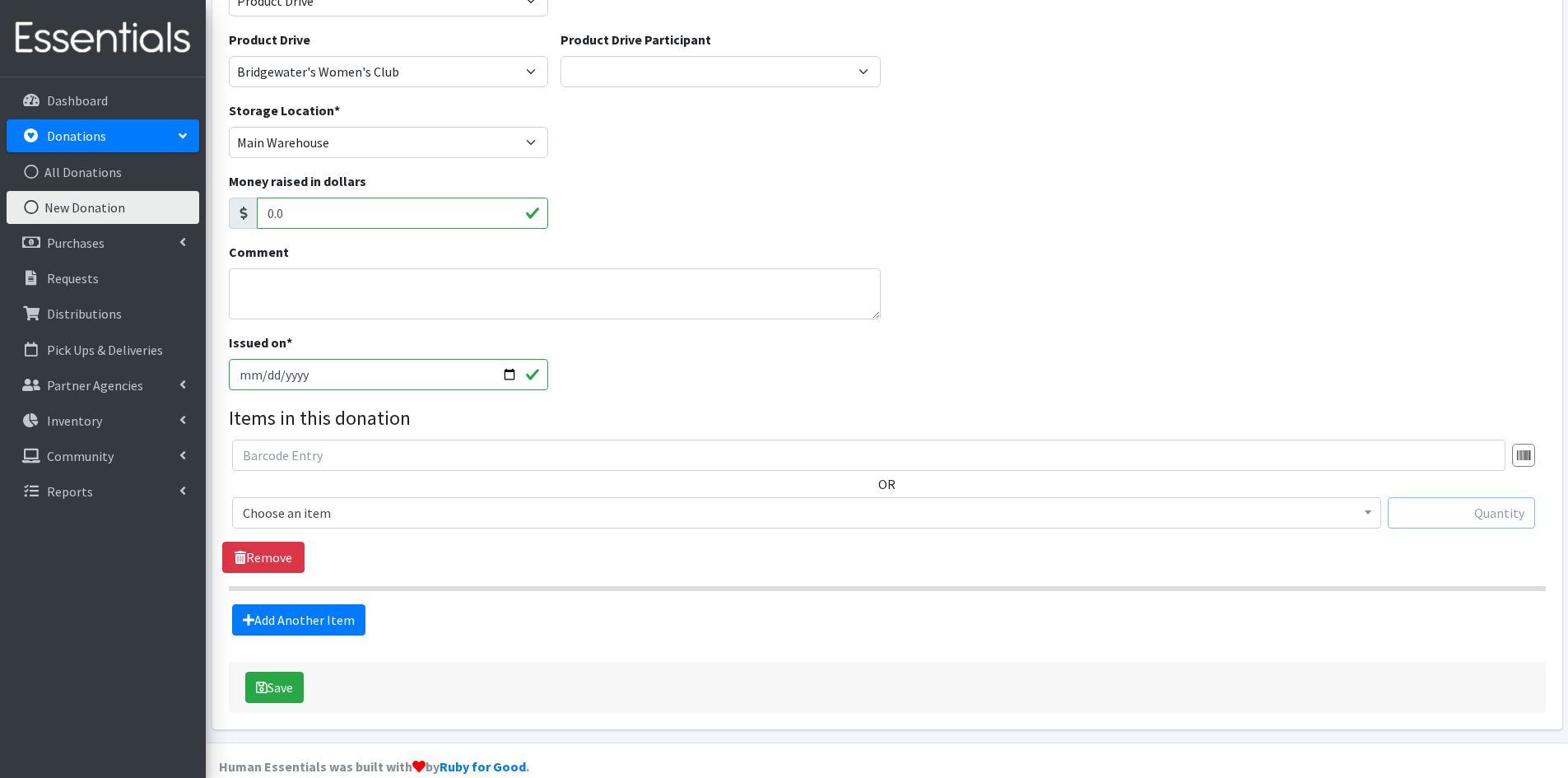
click at [1459, 505] on input "text" at bounding box center [1462, 512] width 147 height 31
type input "21"
click at [1370, 510] on b at bounding box center [1368, 512] width 6 height 4
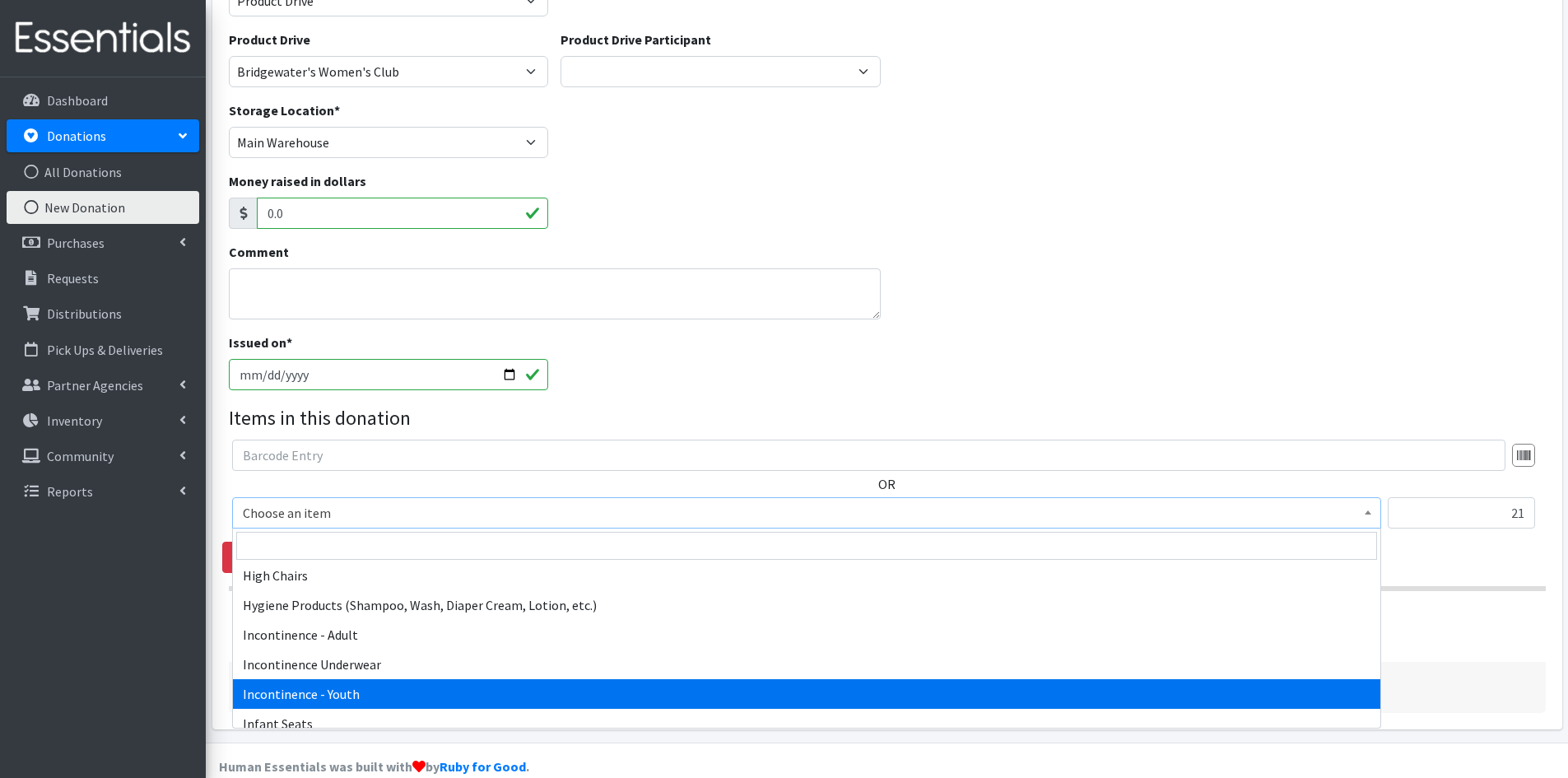
scroll to position [2058, 0]
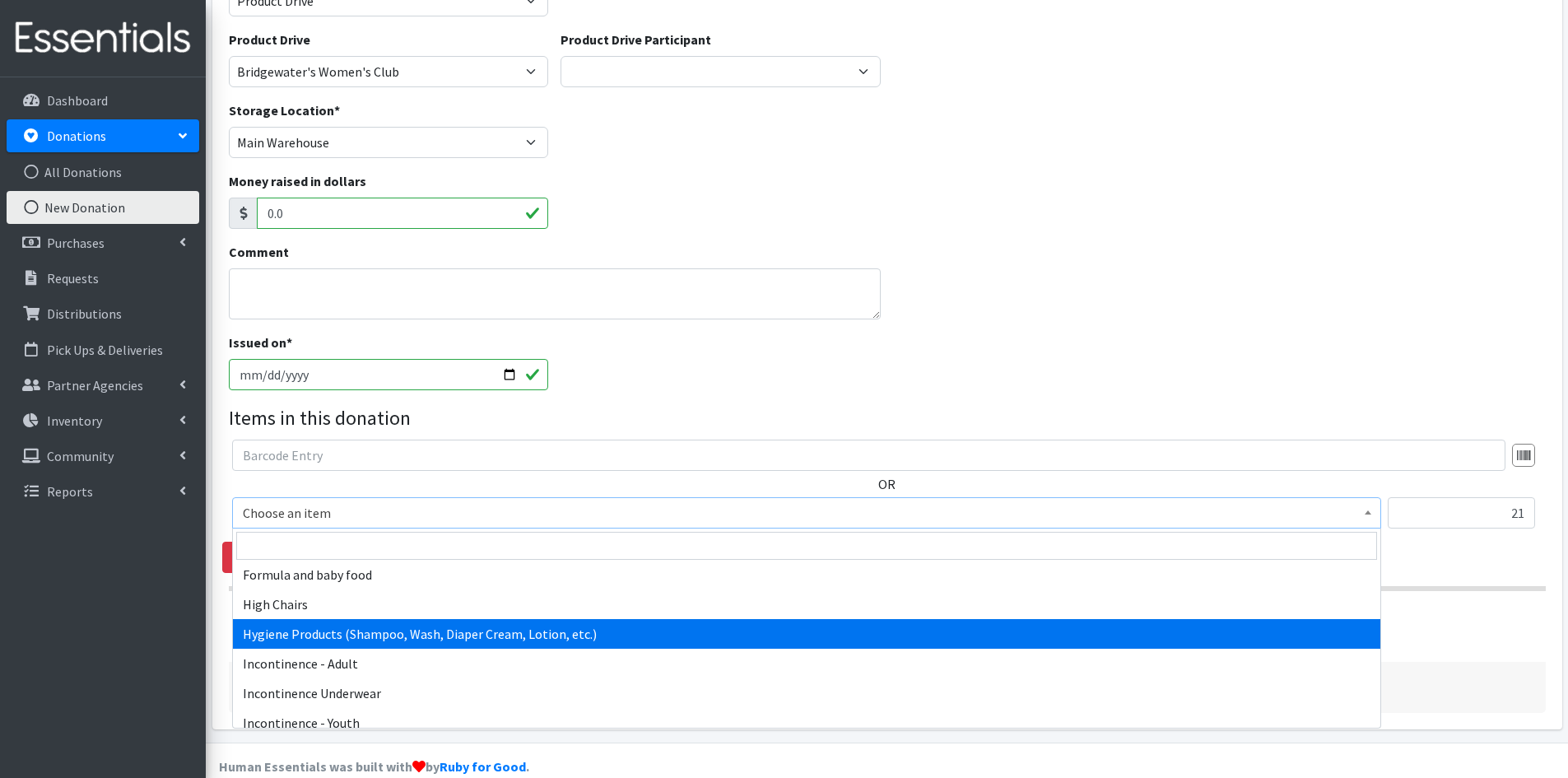
select select "5659"
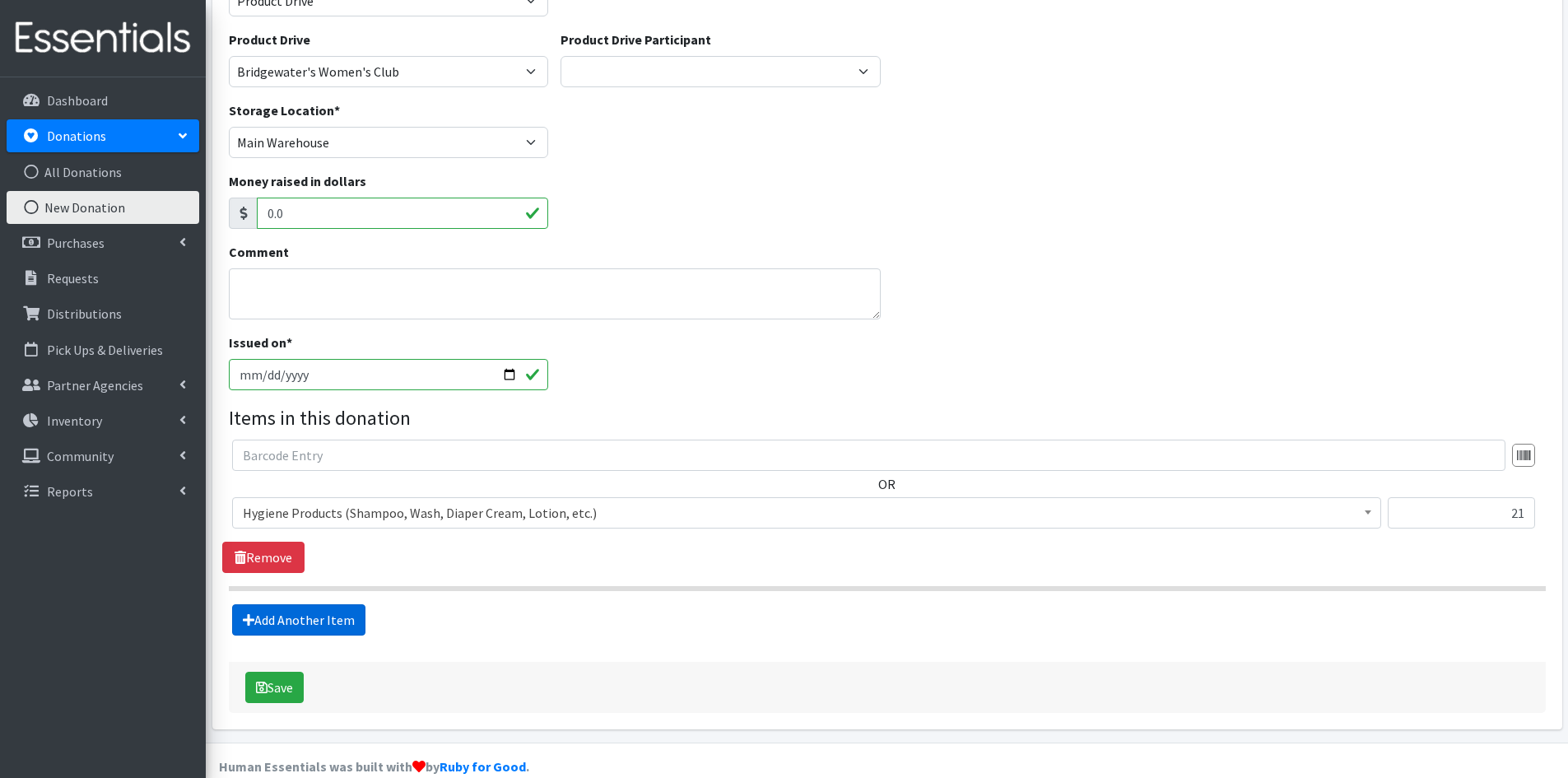
click at [276, 613] on link "Add Another Item" at bounding box center [299, 619] width 134 height 31
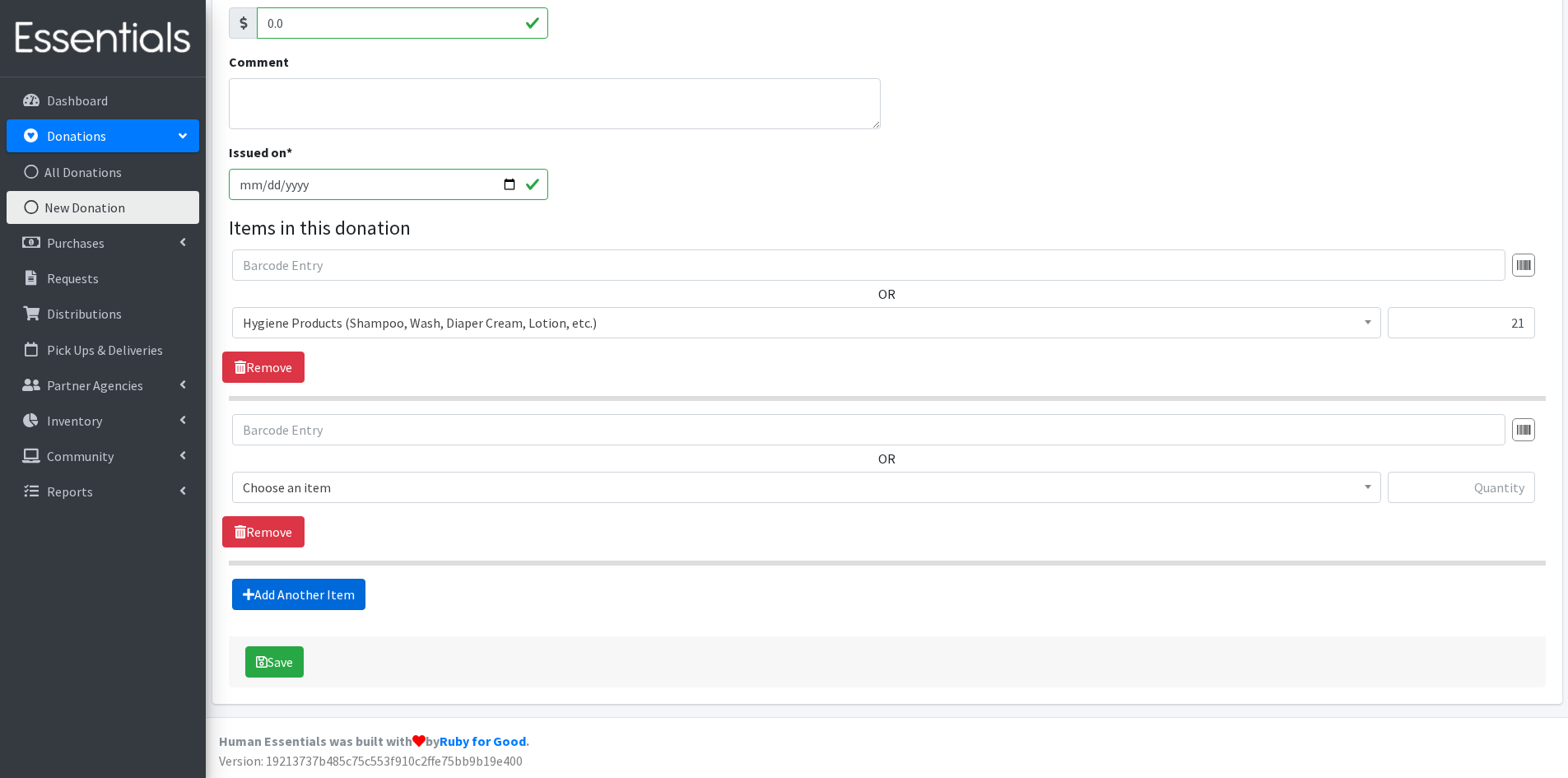
scroll to position [355, 0]
click at [1440, 490] on input "text" at bounding box center [1462, 486] width 147 height 31
type input "2330"
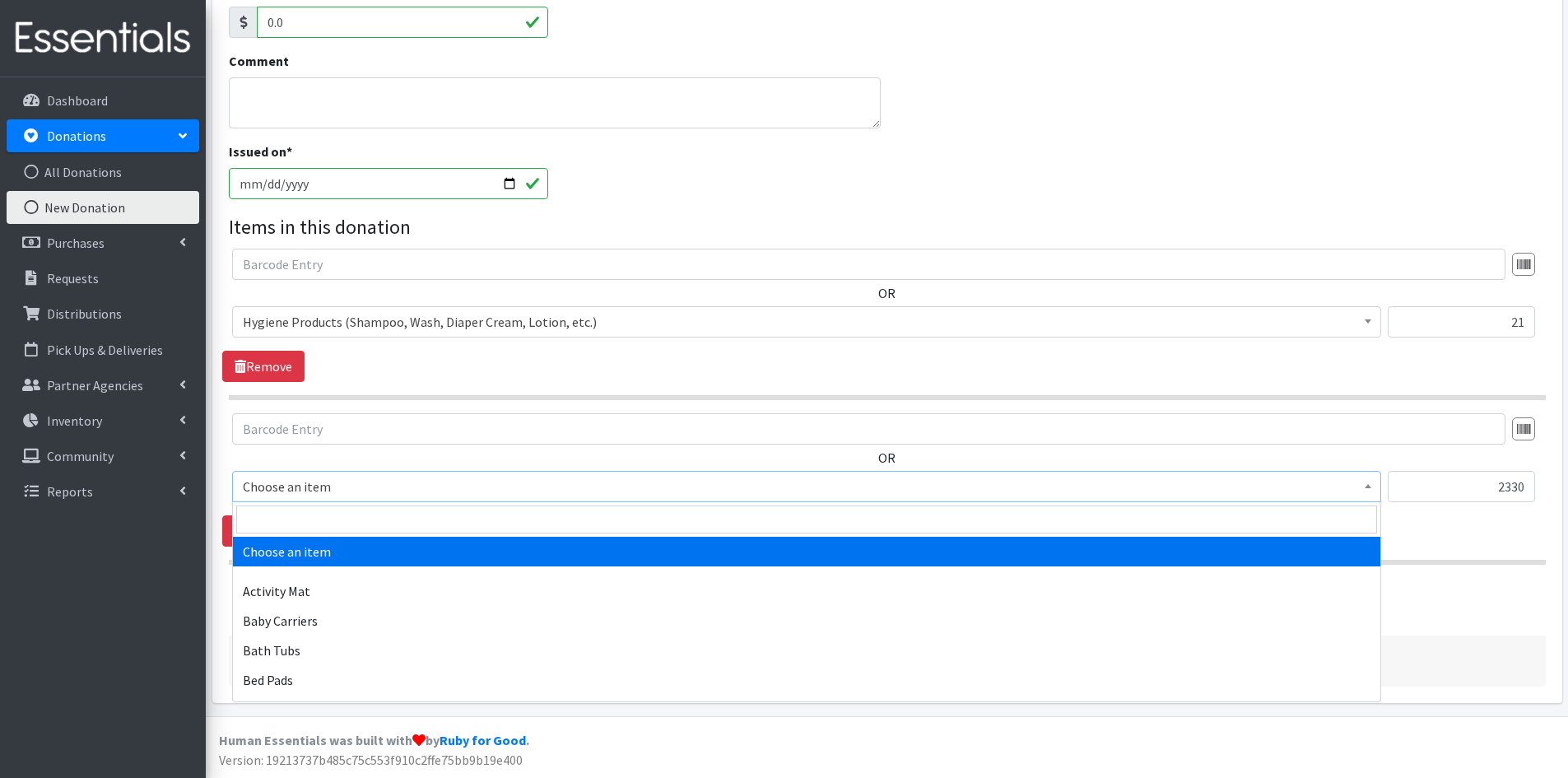
click at [1365, 487] on b at bounding box center [1368, 486] width 6 height 4
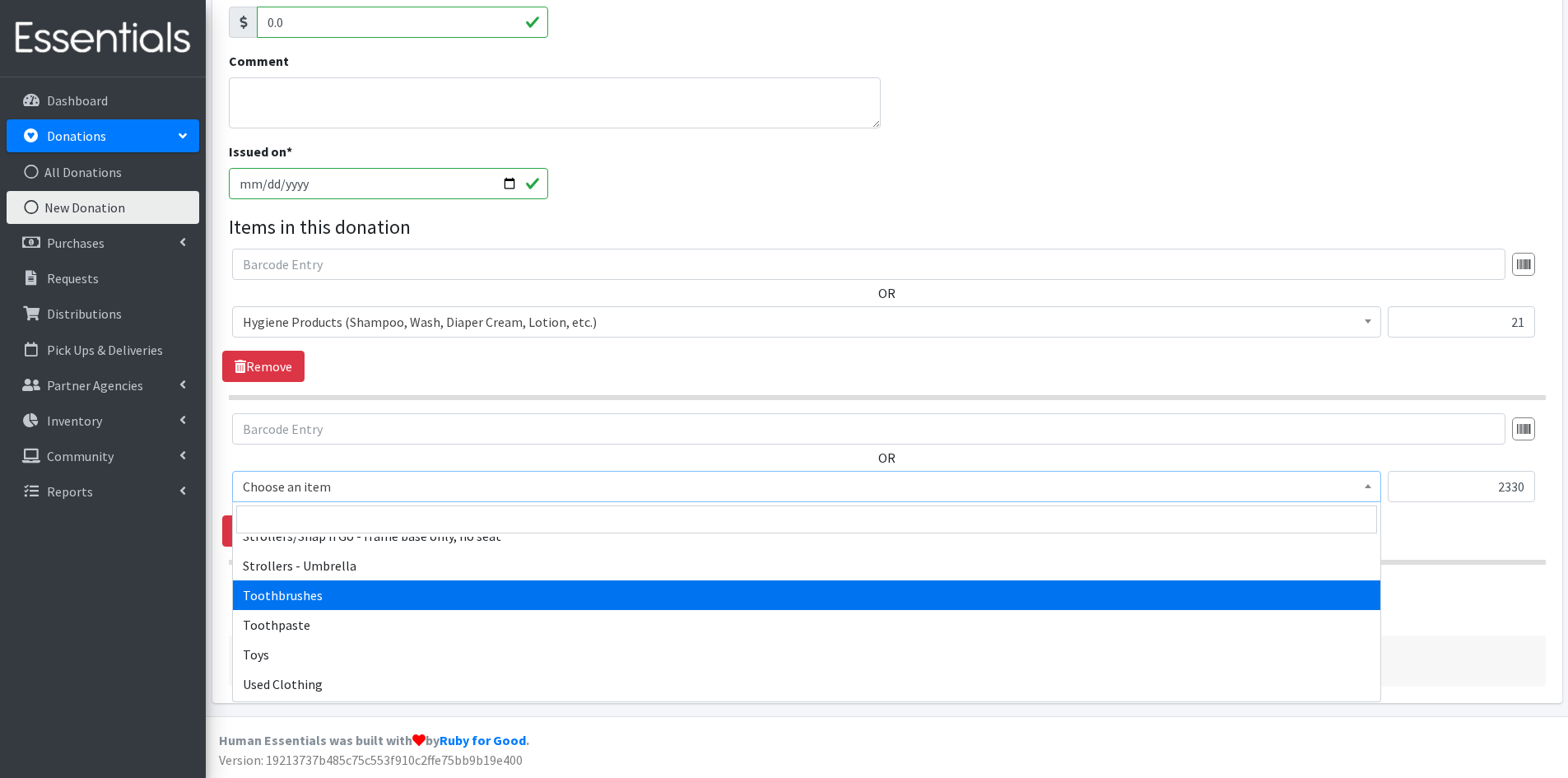
scroll to position [3787, 0]
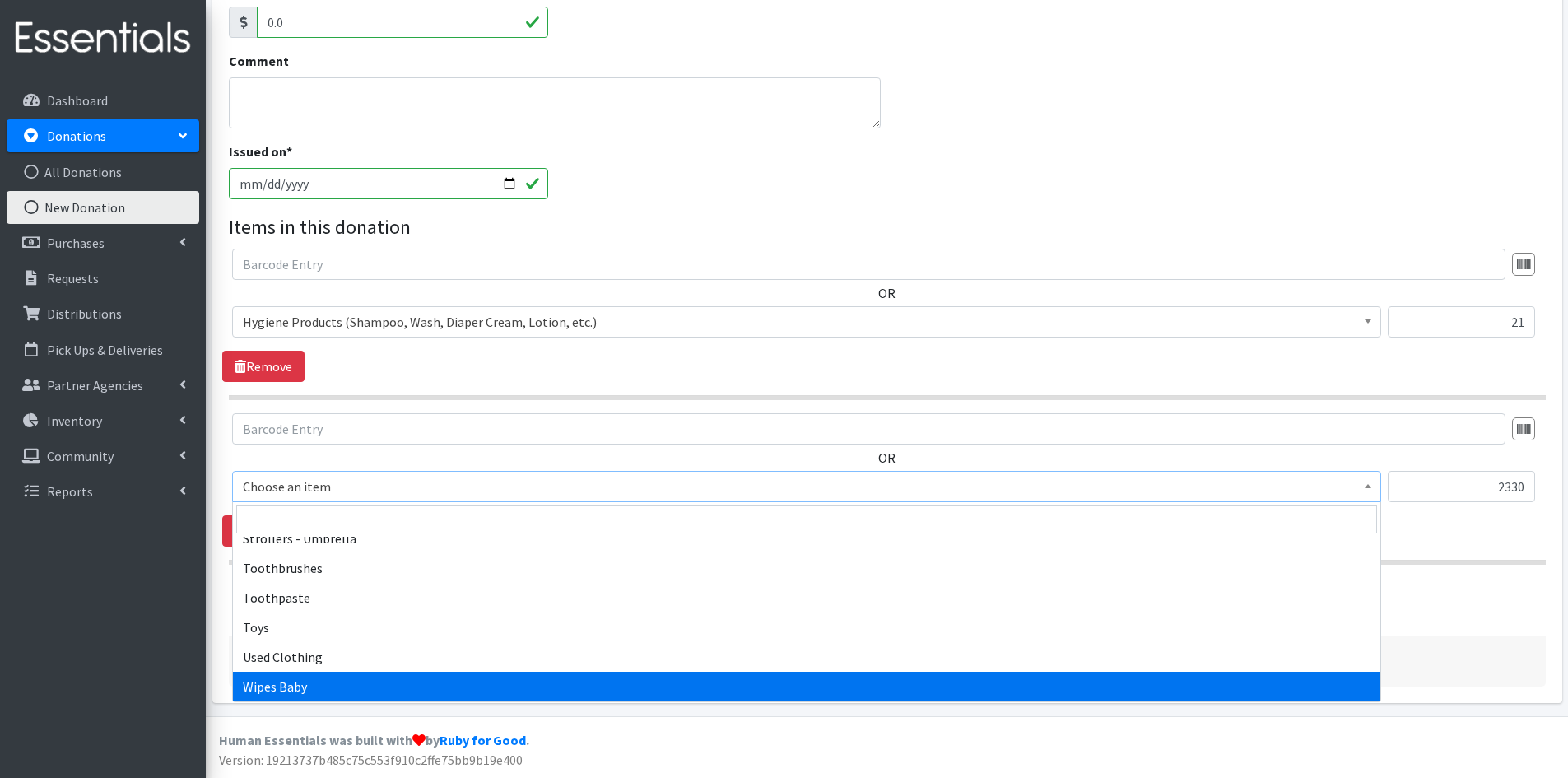
select select "1929"
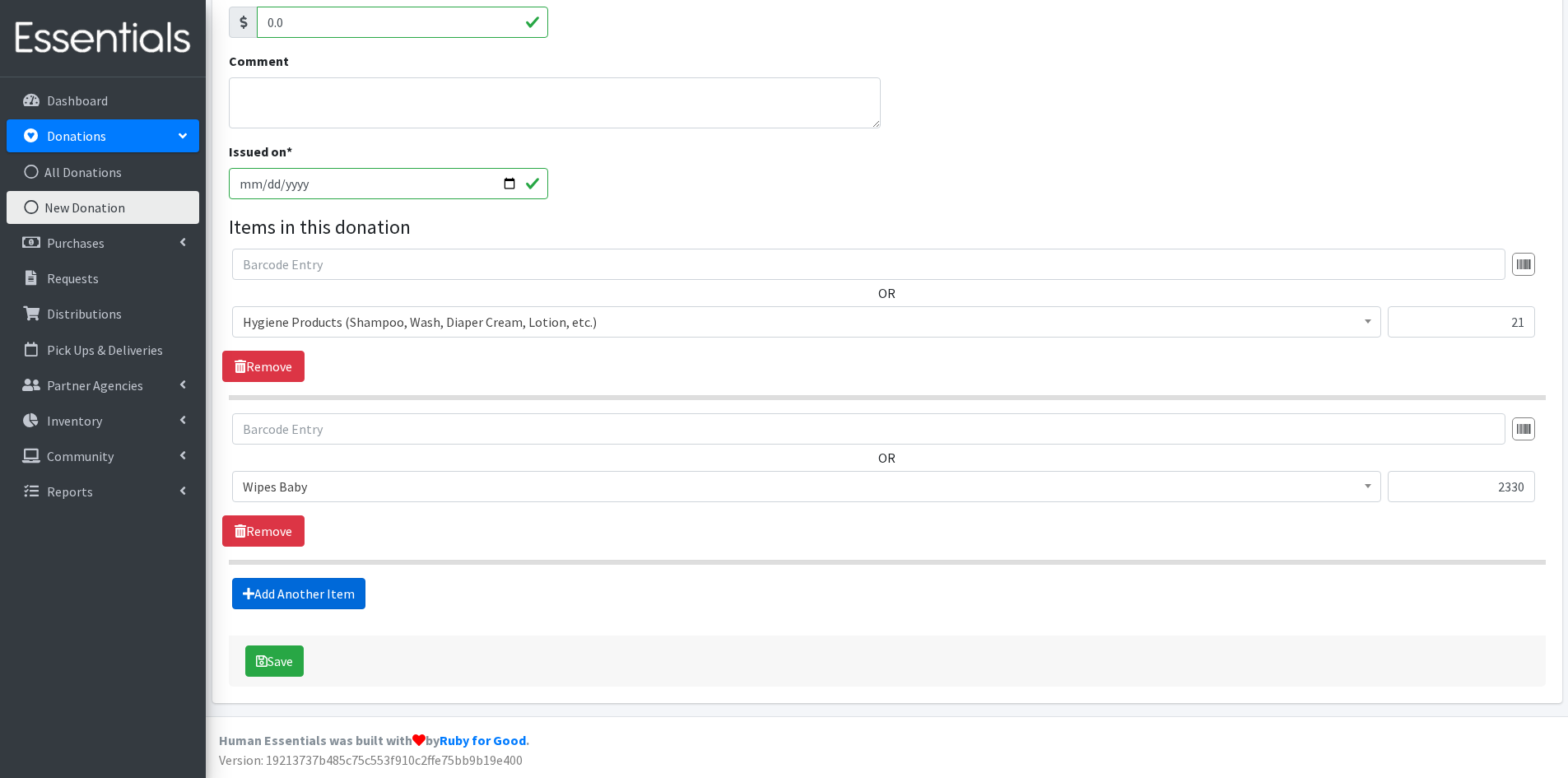
click at [331, 595] on link "Add Another Item" at bounding box center [299, 593] width 134 height 31
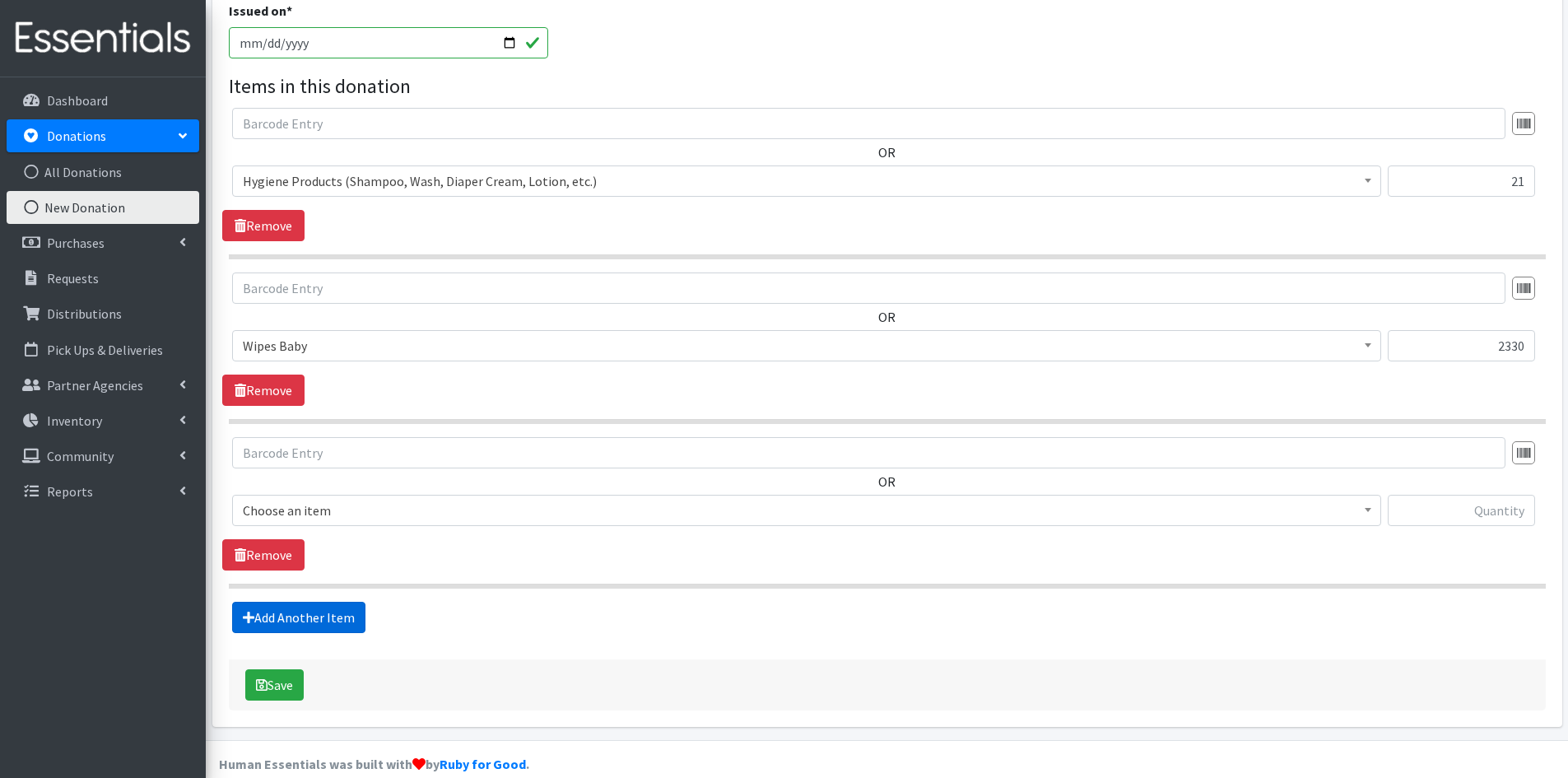
scroll to position [520, 0]
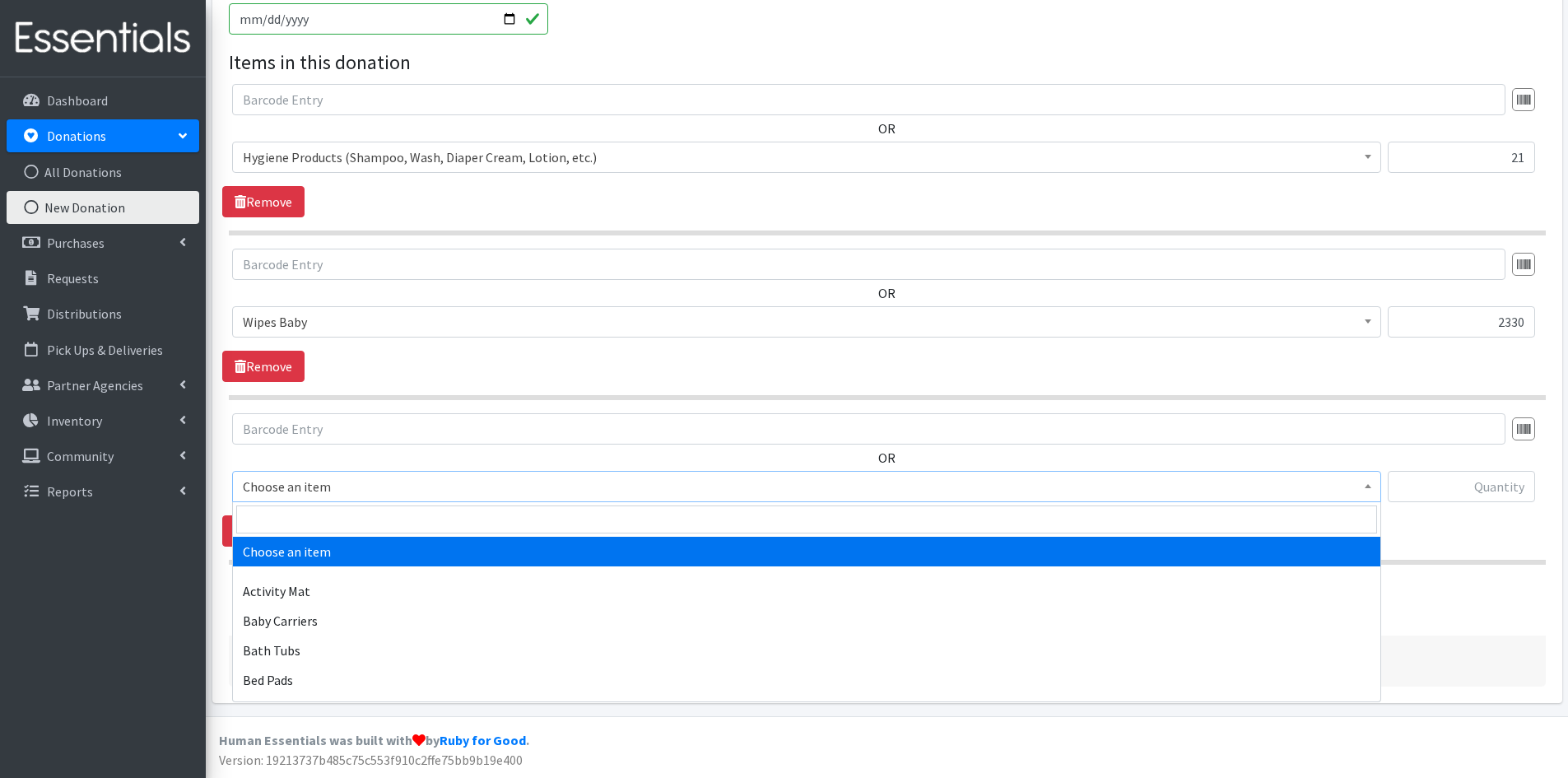
click at [1374, 490] on span at bounding box center [1368, 484] width 17 height 26
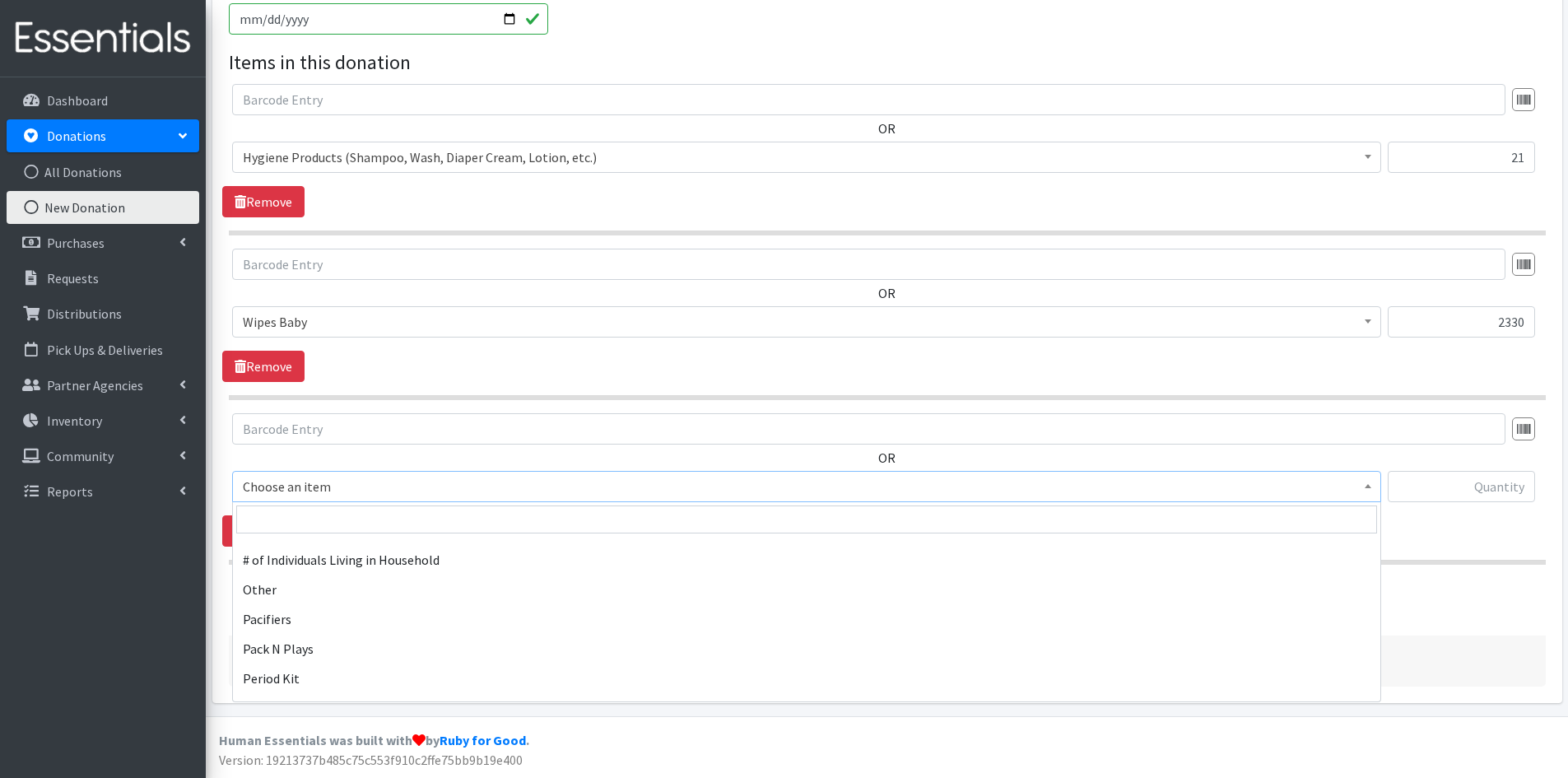
scroll to position [2306, 0]
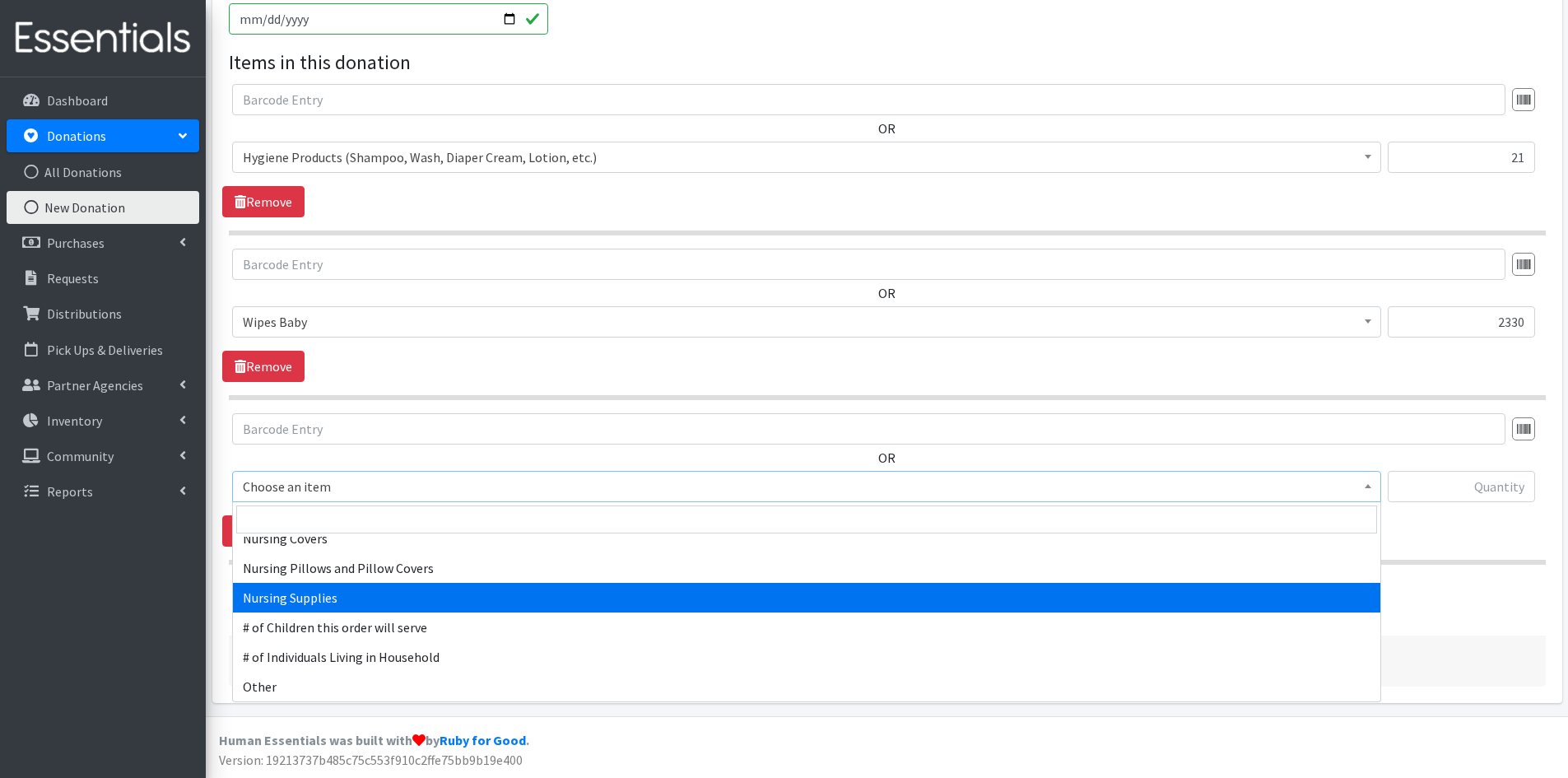
select select "1936"
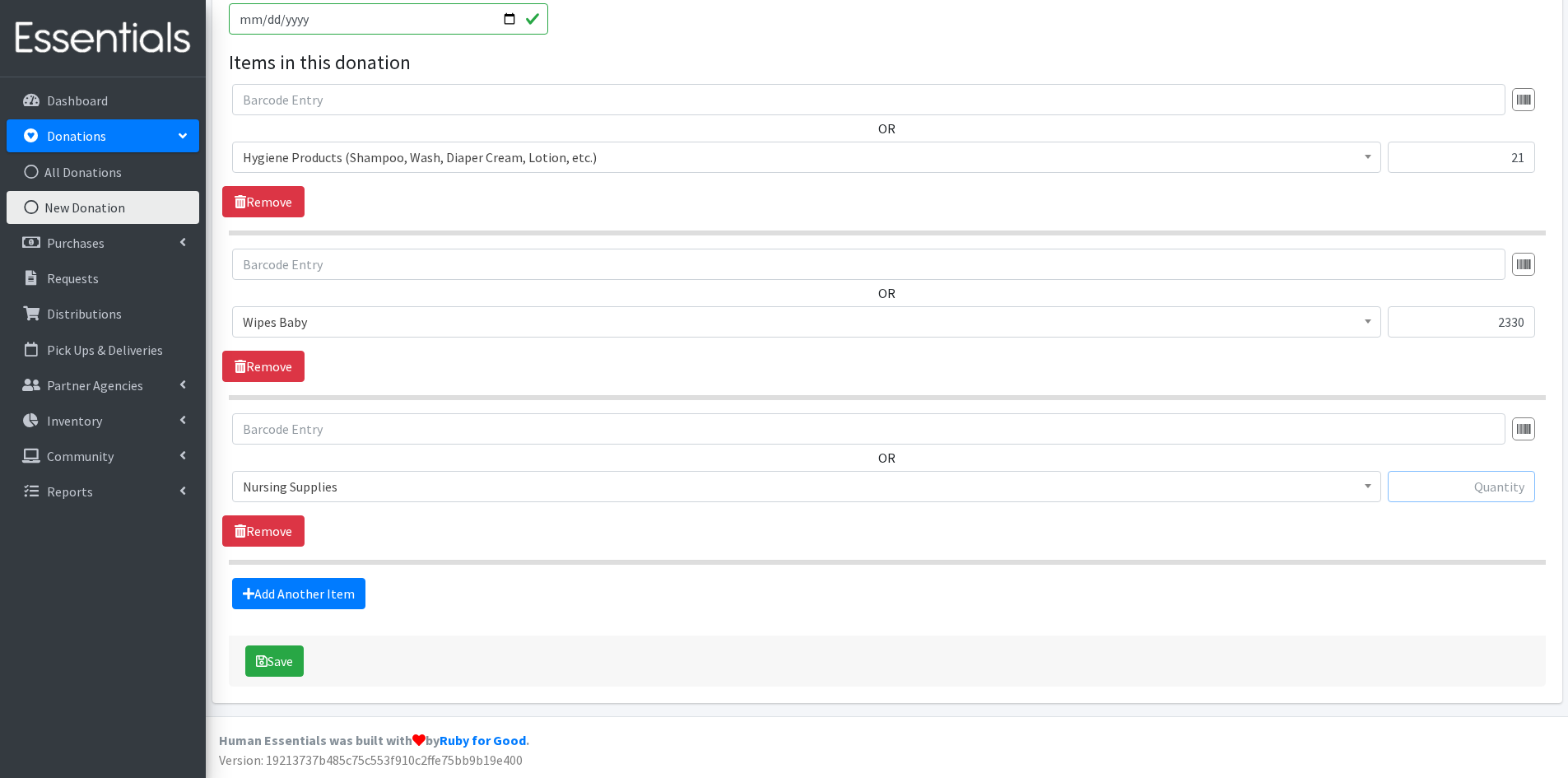
click at [1428, 486] on input "text" at bounding box center [1462, 486] width 147 height 31
type input "185"
click at [298, 592] on link "Add Another Item" at bounding box center [299, 593] width 134 height 31
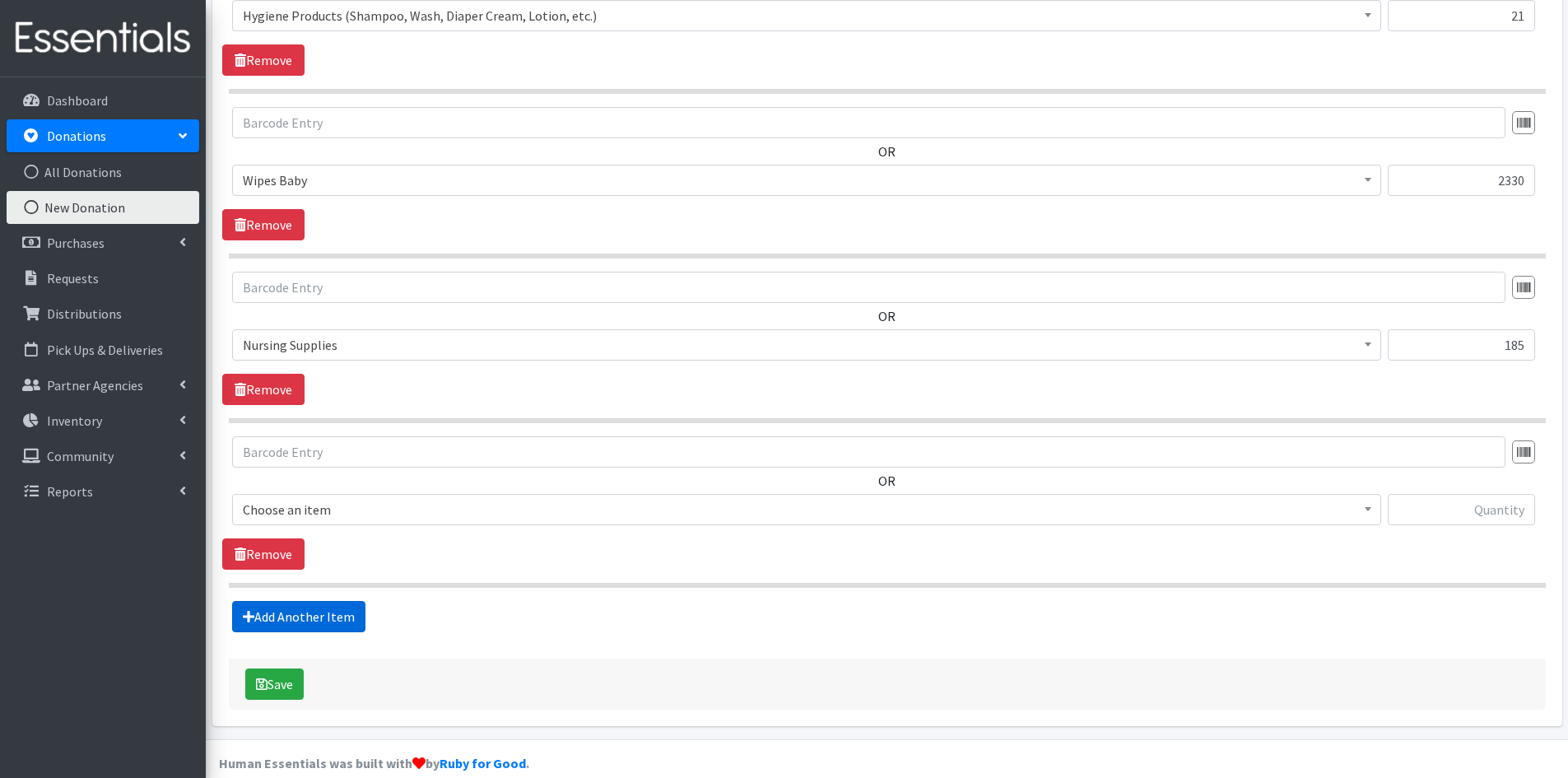
scroll to position [685, 0]
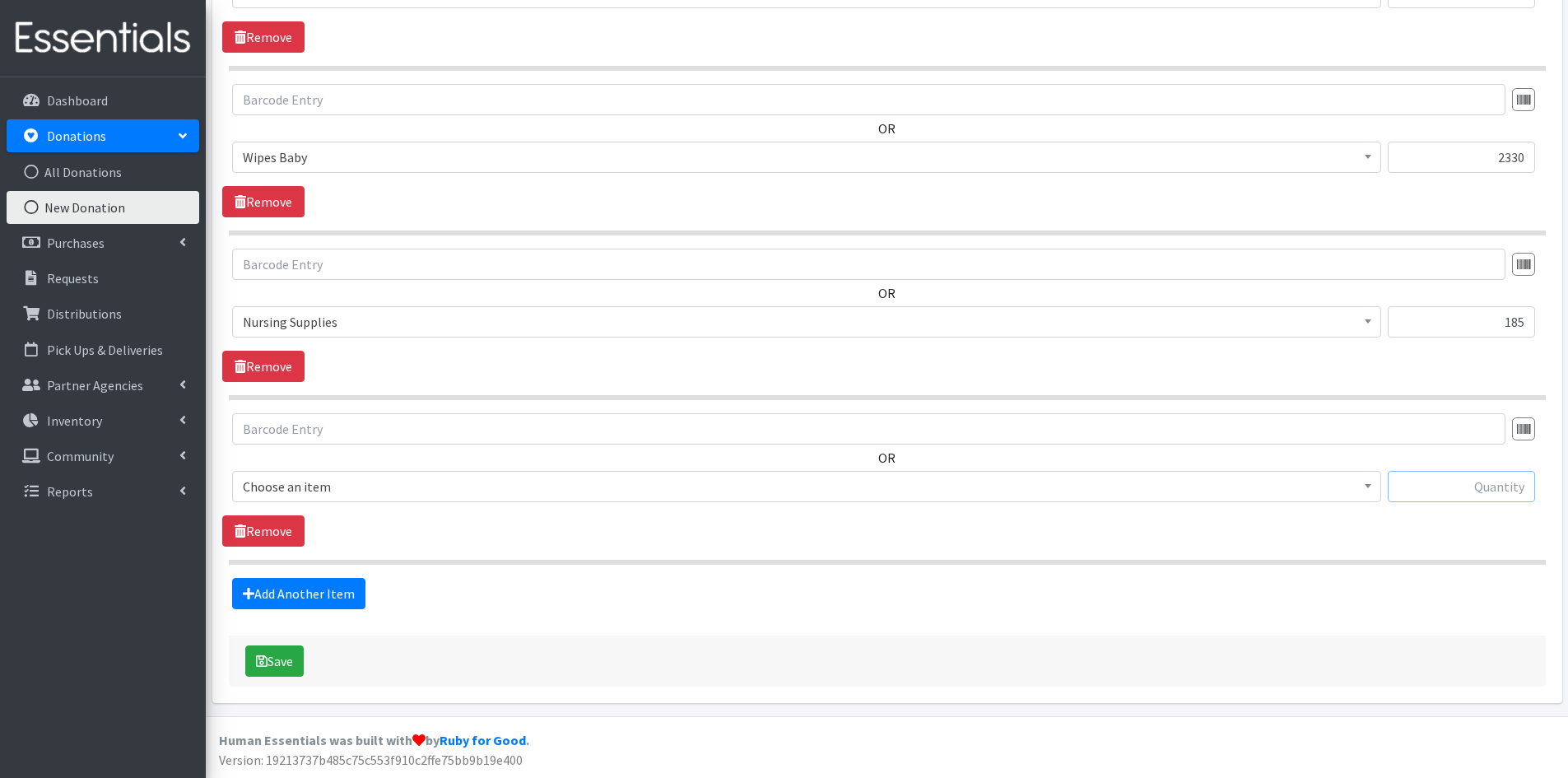
click at [1432, 485] on input "text" at bounding box center [1462, 486] width 147 height 31
type input "2950"
click at [1366, 482] on span at bounding box center [1368, 484] width 17 height 26
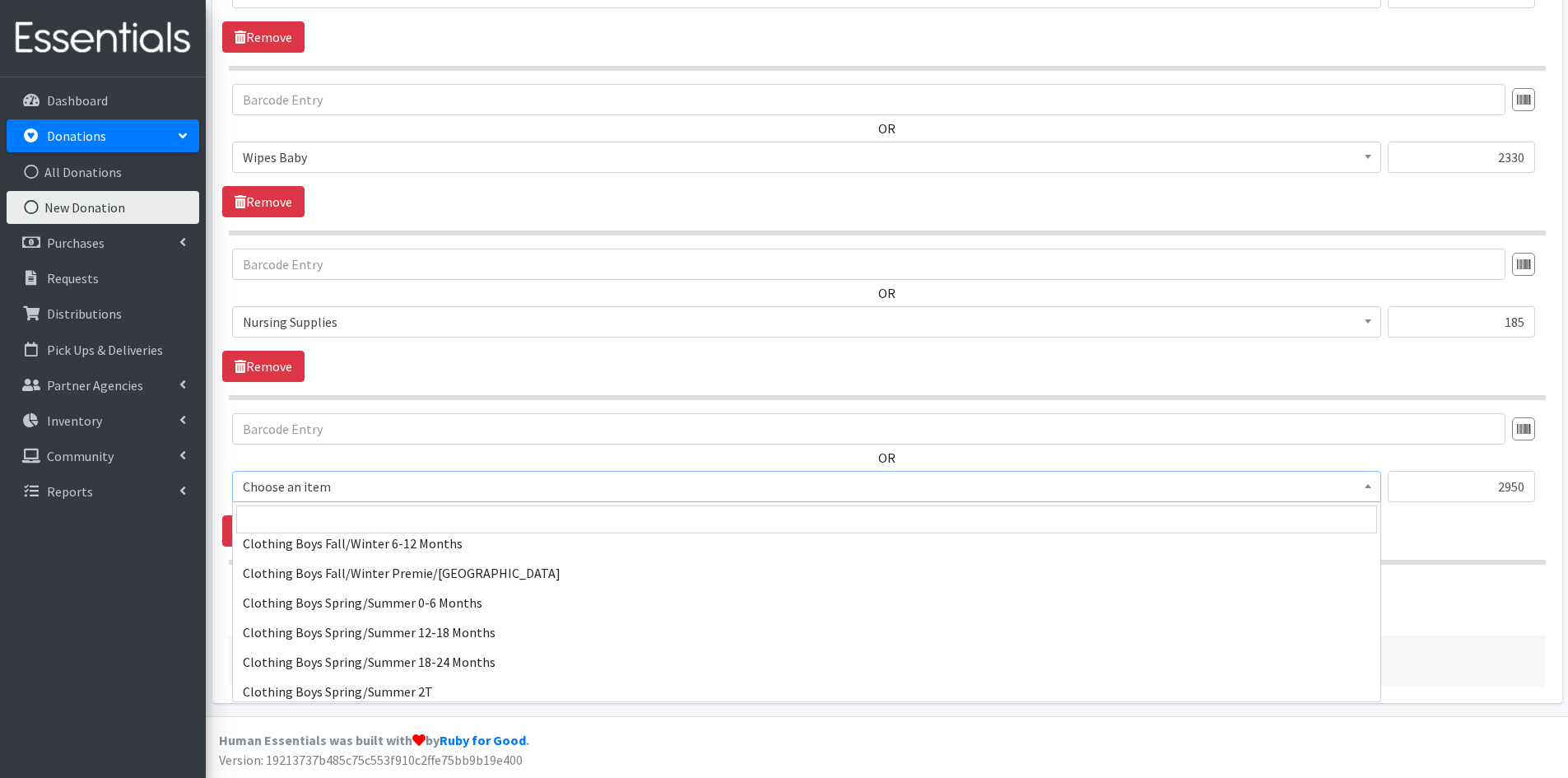
scroll to position [741, 0]
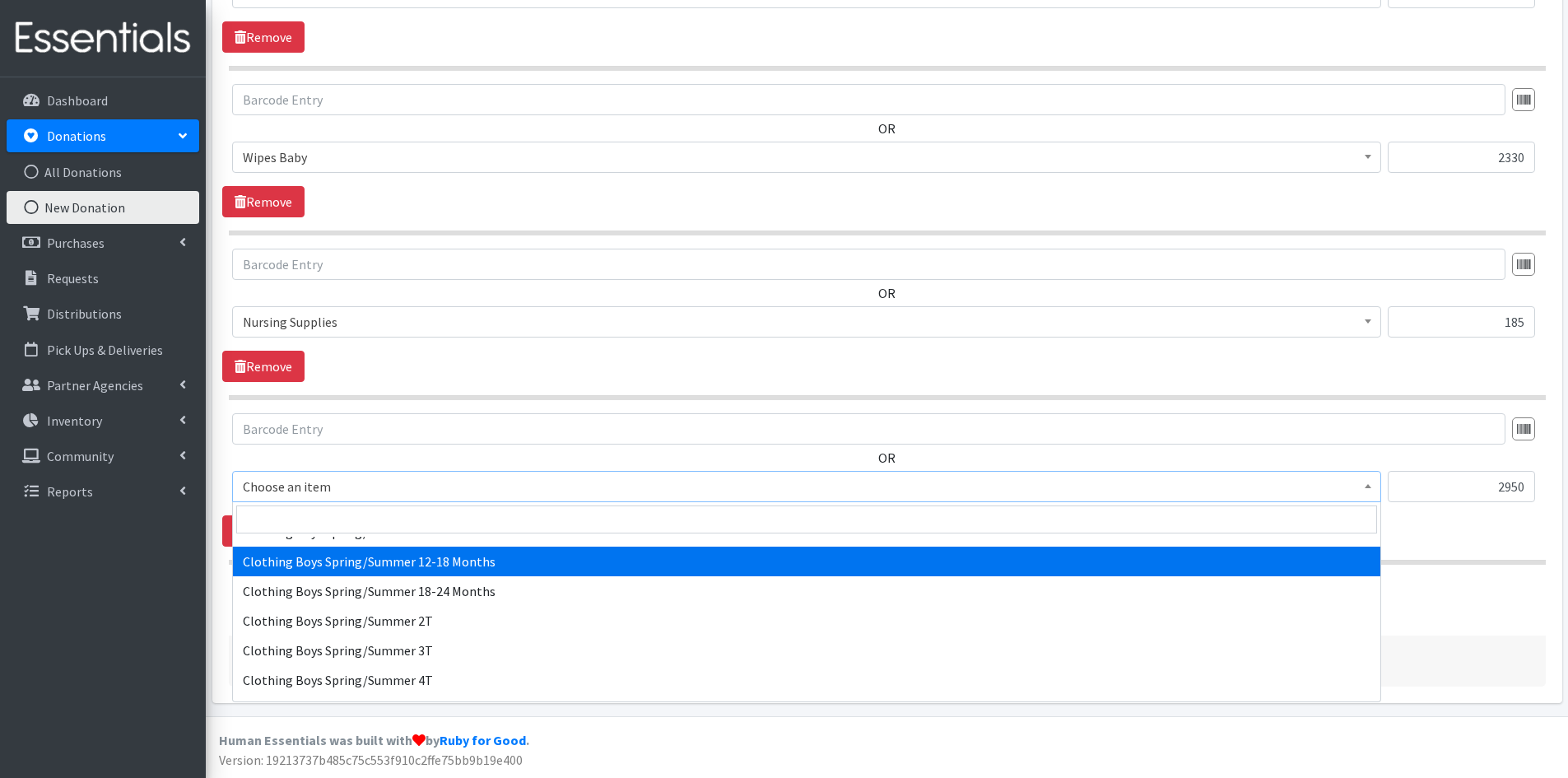
select select "5725"
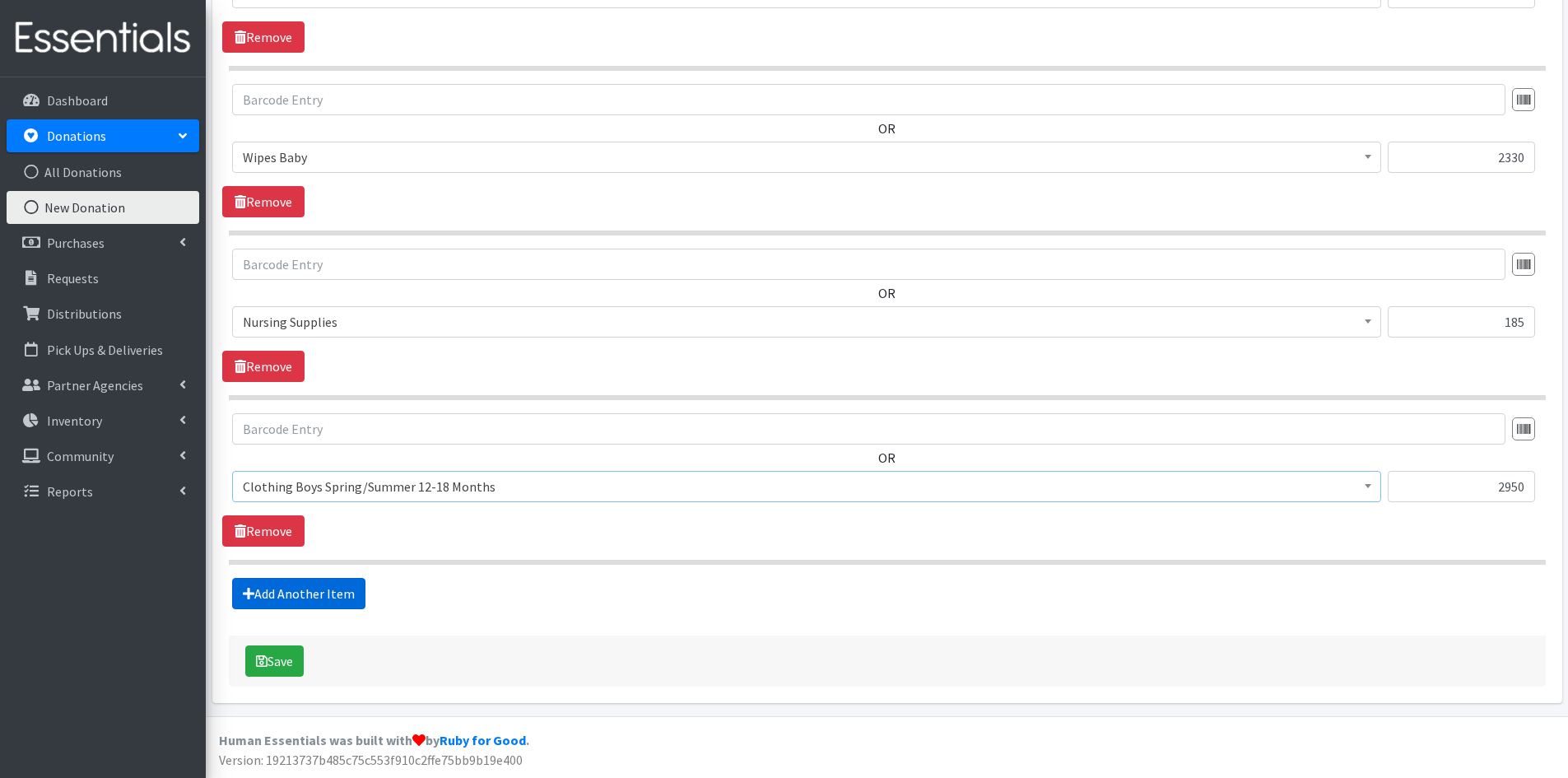
click at [298, 594] on link "Add Another Item" at bounding box center [299, 593] width 134 height 31
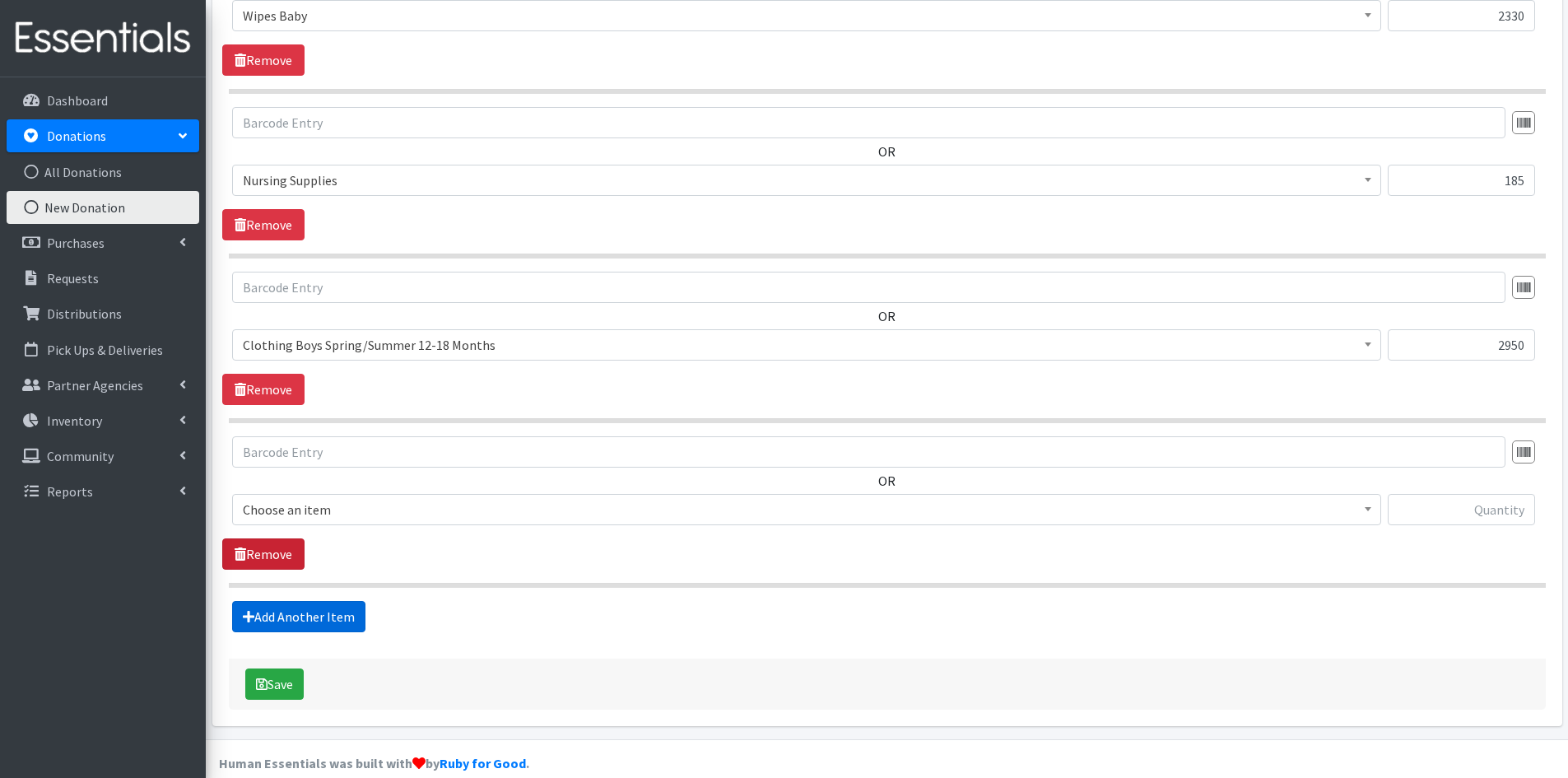
scroll to position [850, 0]
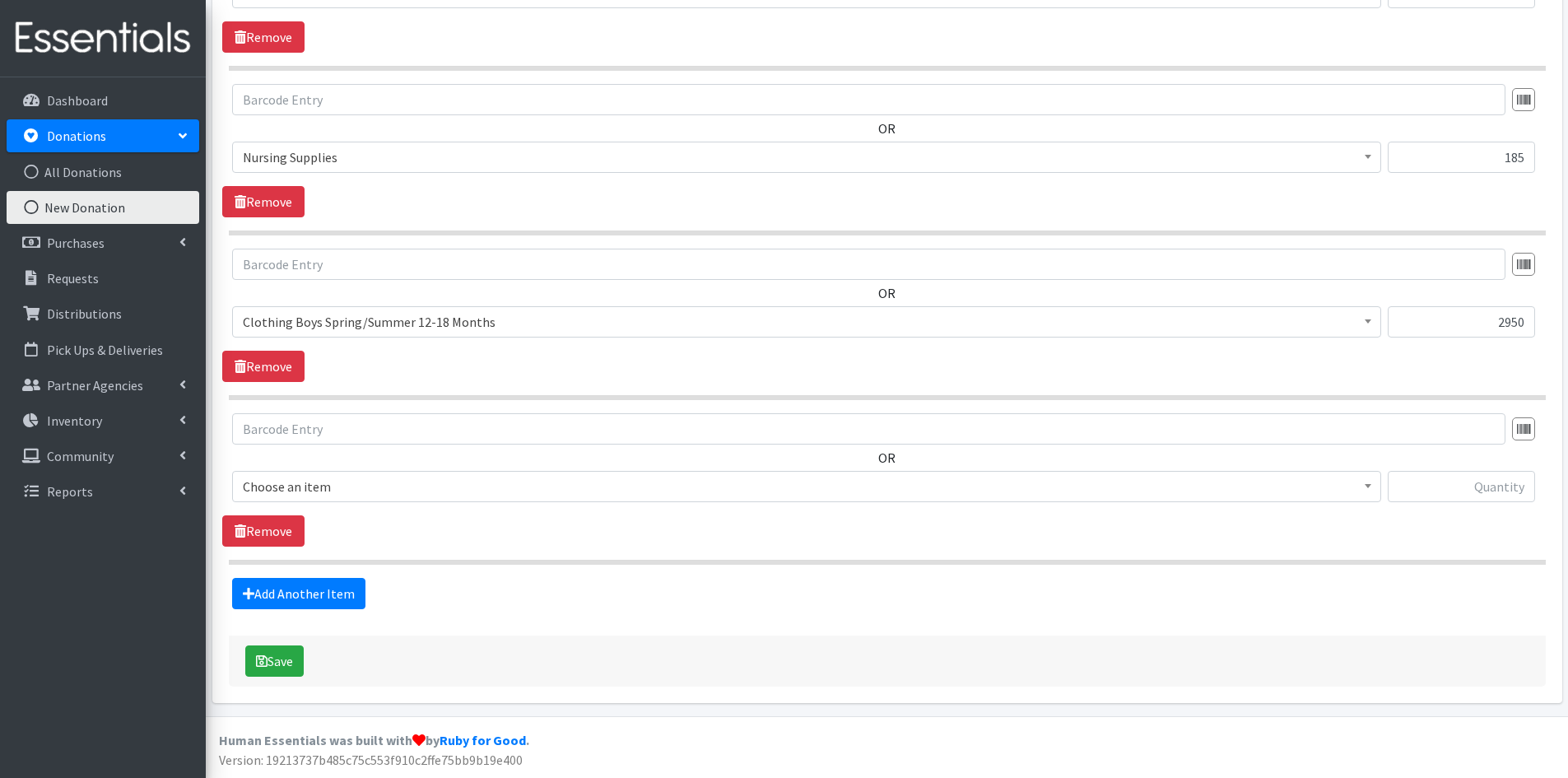
click at [1372, 489] on span at bounding box center [1368, 484] width 17 height 26
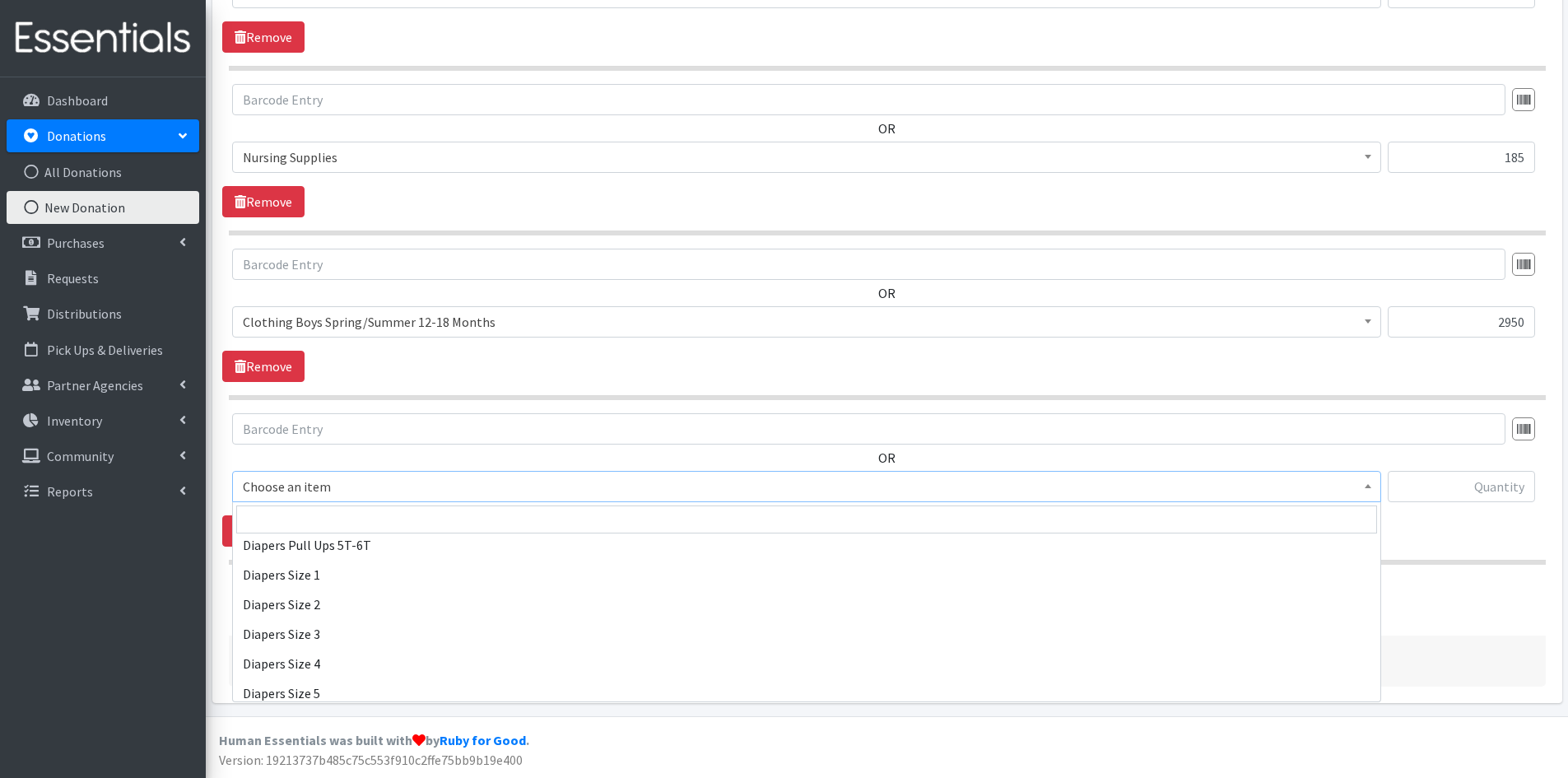
scroll to position [1729, 0]
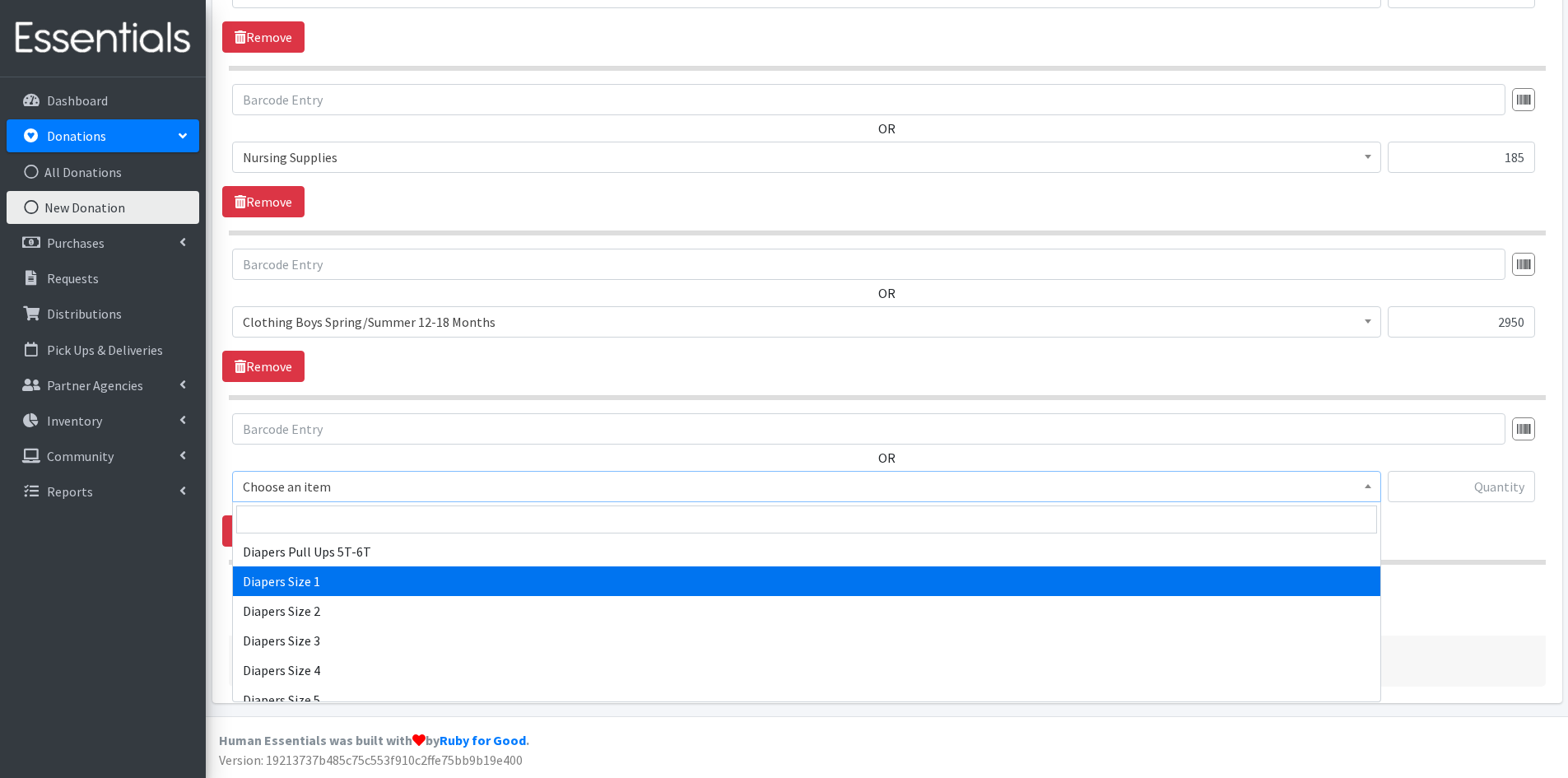
select select "1964"
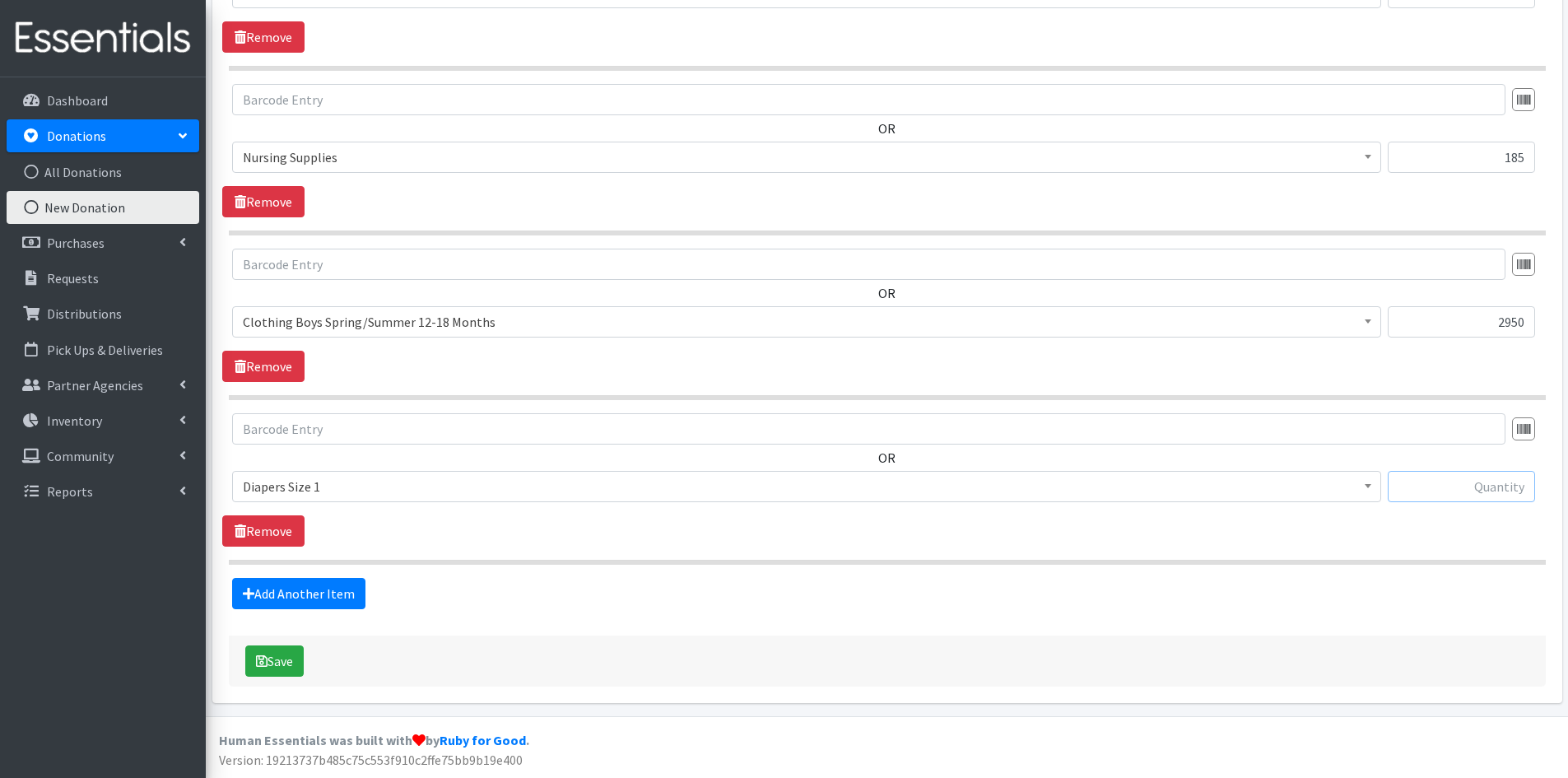
click at [1440, 488] on input "text" at bounding box center [1462, 486] width 147 height 31
type input "69"
click at [298, 590] on link "Add Another Item" at bounding box center [299, 593] width 134 height 31
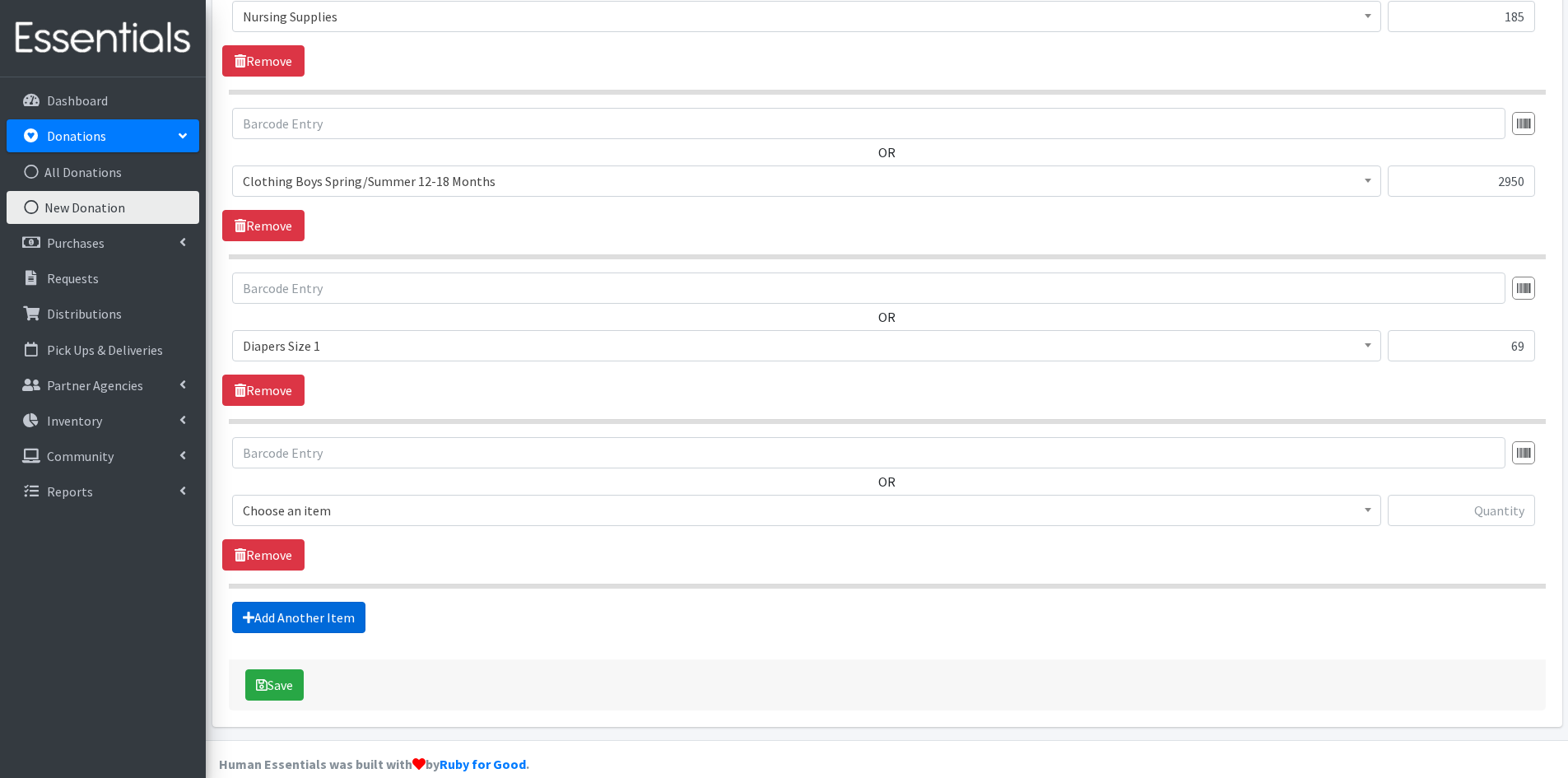
scroll to position [1015, 0]
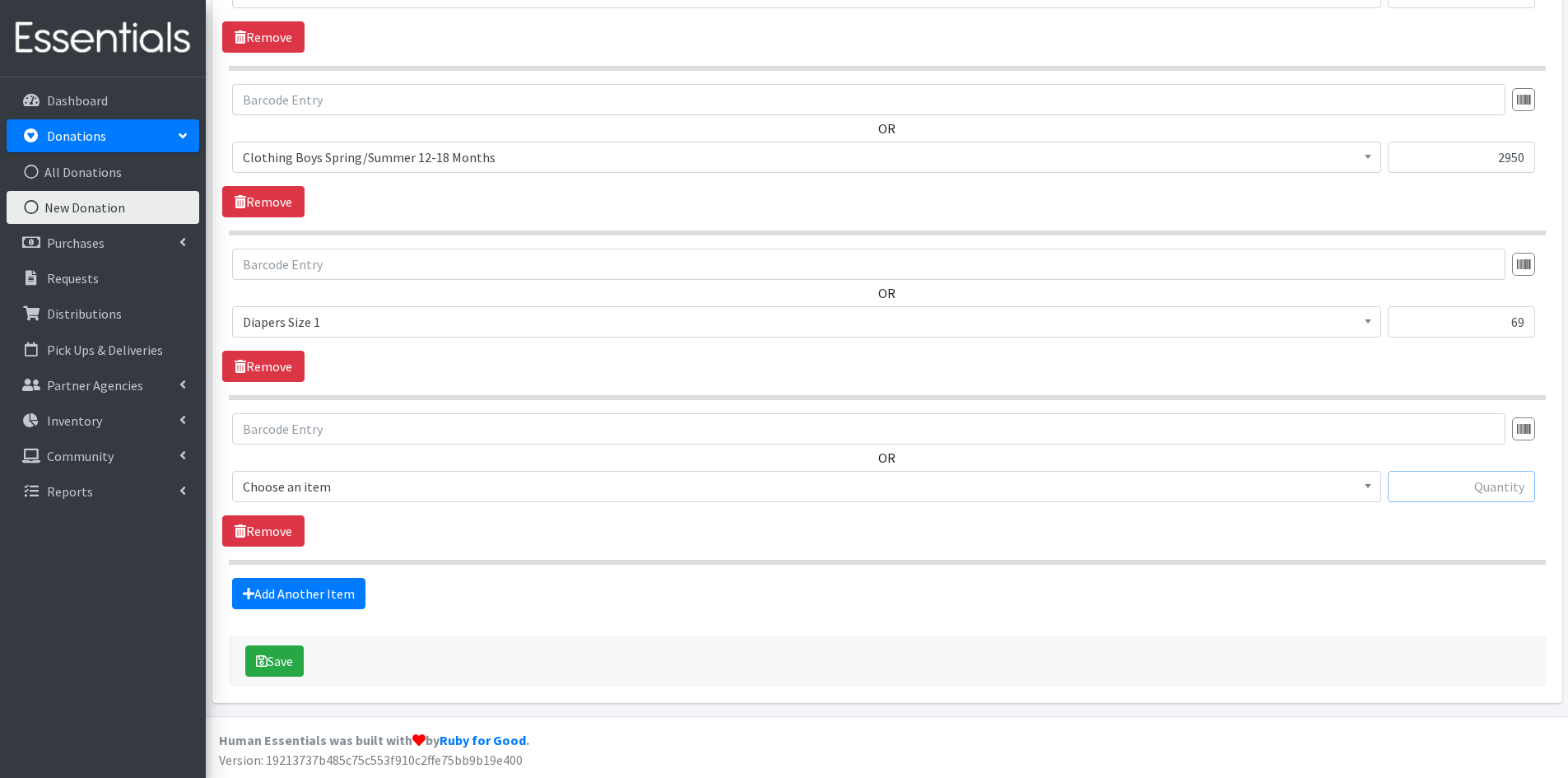
click at [1409, 495] on input "text" at bounding box center [1462, 486] width 147 height 31
type input "58"
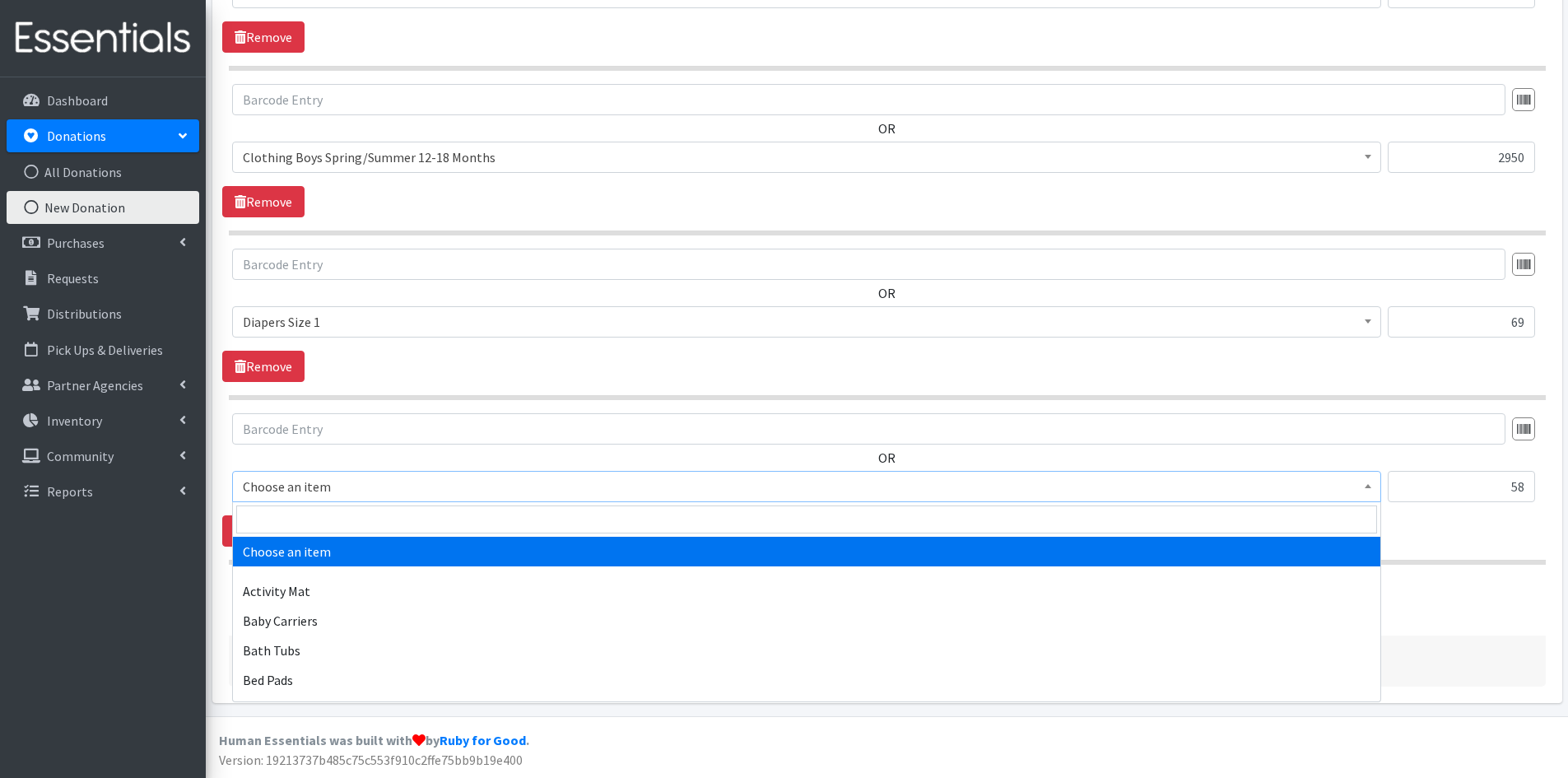
click at [1371, 486] on span at bounding box center [1368, 484] width 17 height 26
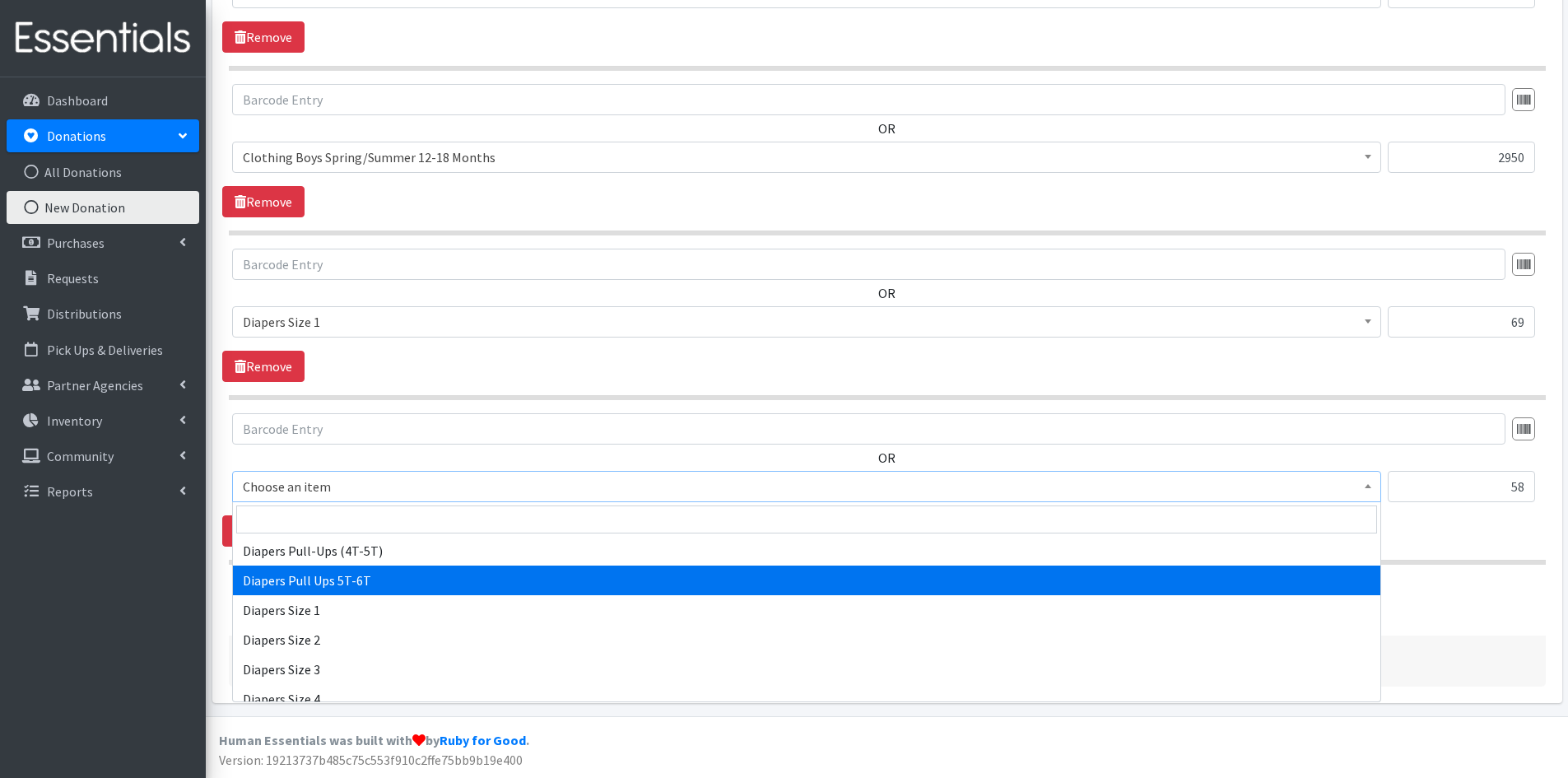
scroll to position [1729, 0]
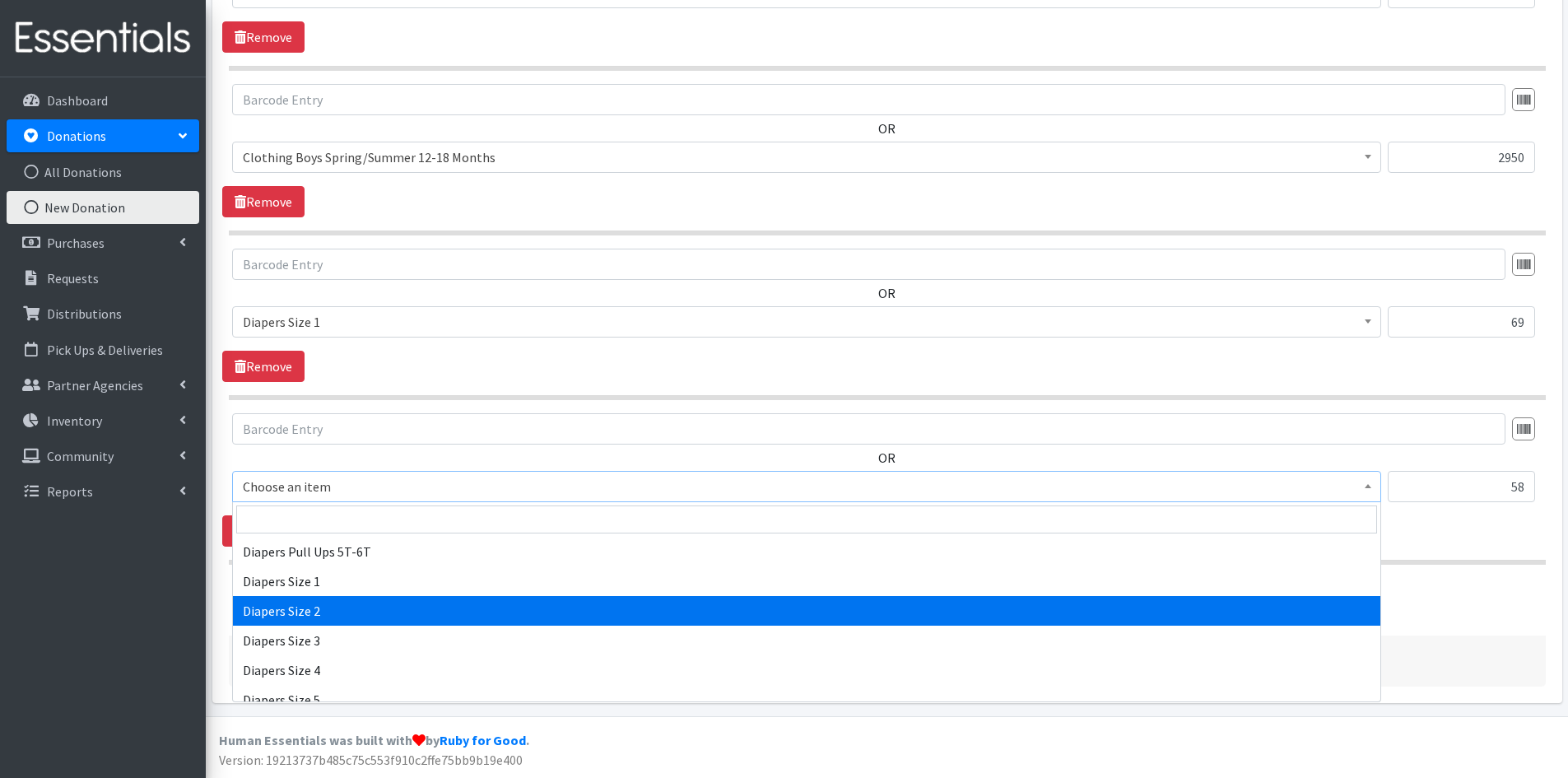
select select "1965"
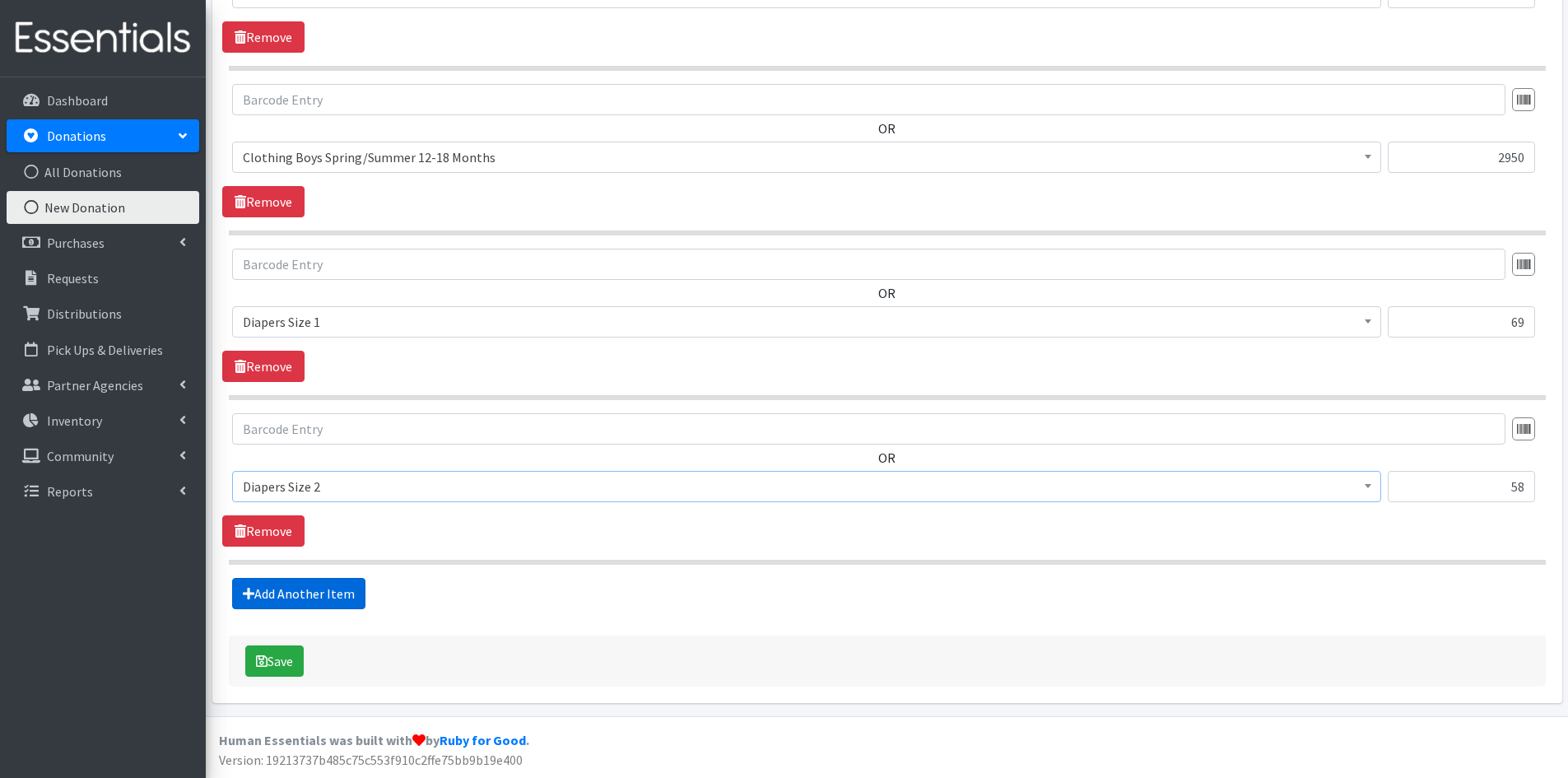
click at [298, 591] on link "Add Another Item" at bounding box center [299, 593] width 134 height 31
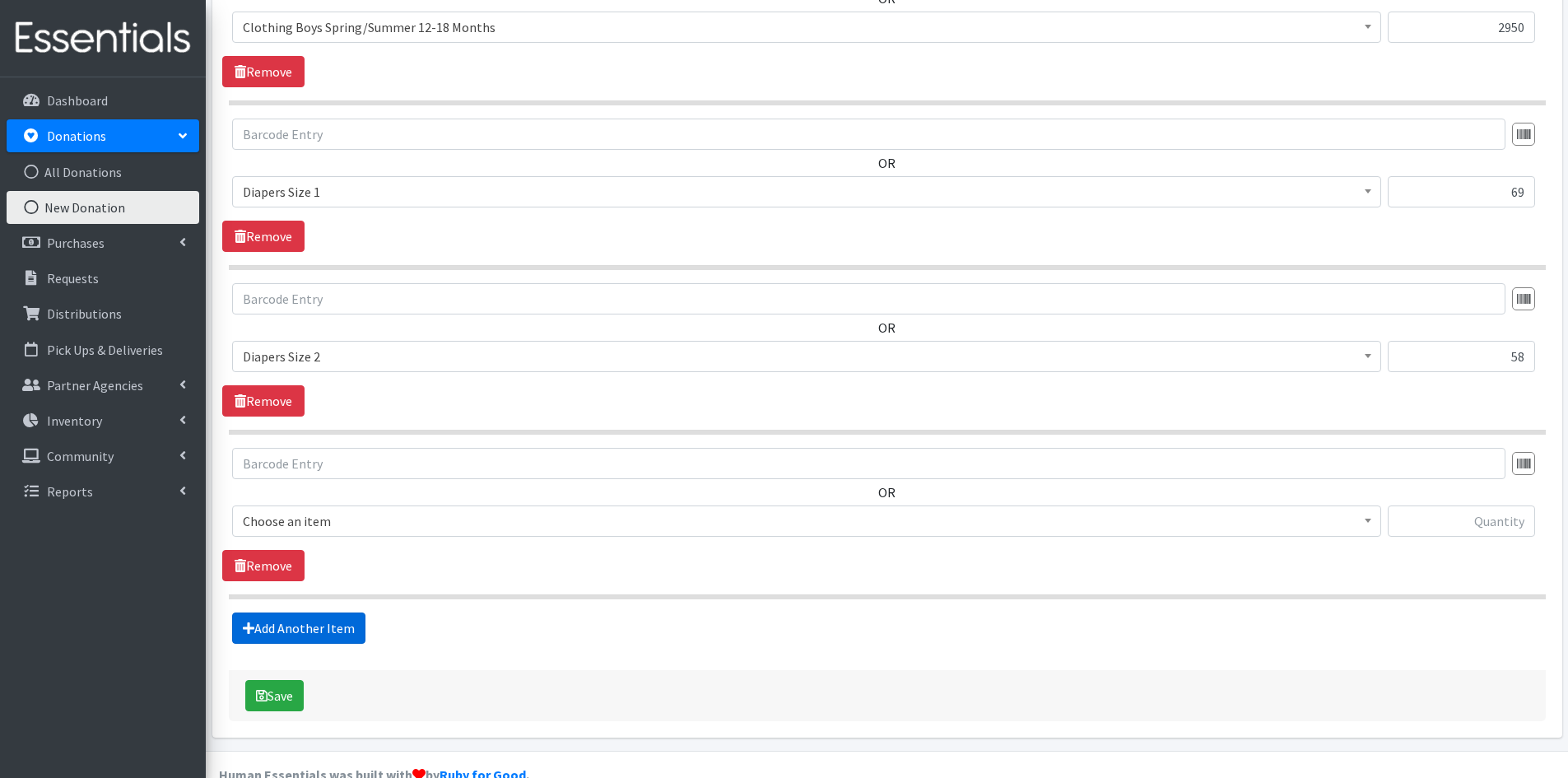
scroll to position [1179, 0]
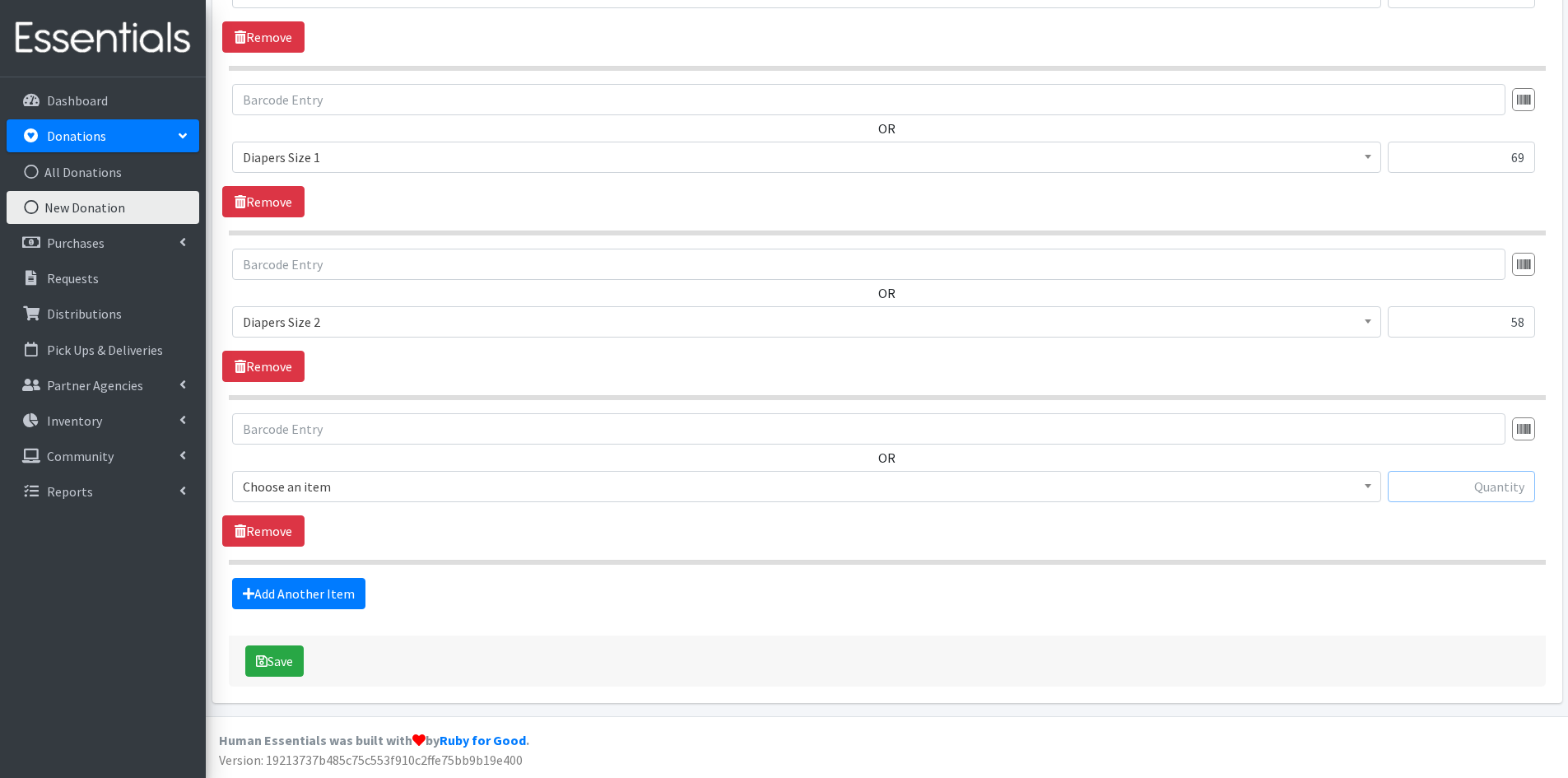
click at [1467, 491] on input "text" at bounding box center [1462, 486] width 147 height 31
type input "241"
click at [1370, 482] on span at bounding box center [1368, 484] width 17 height 26
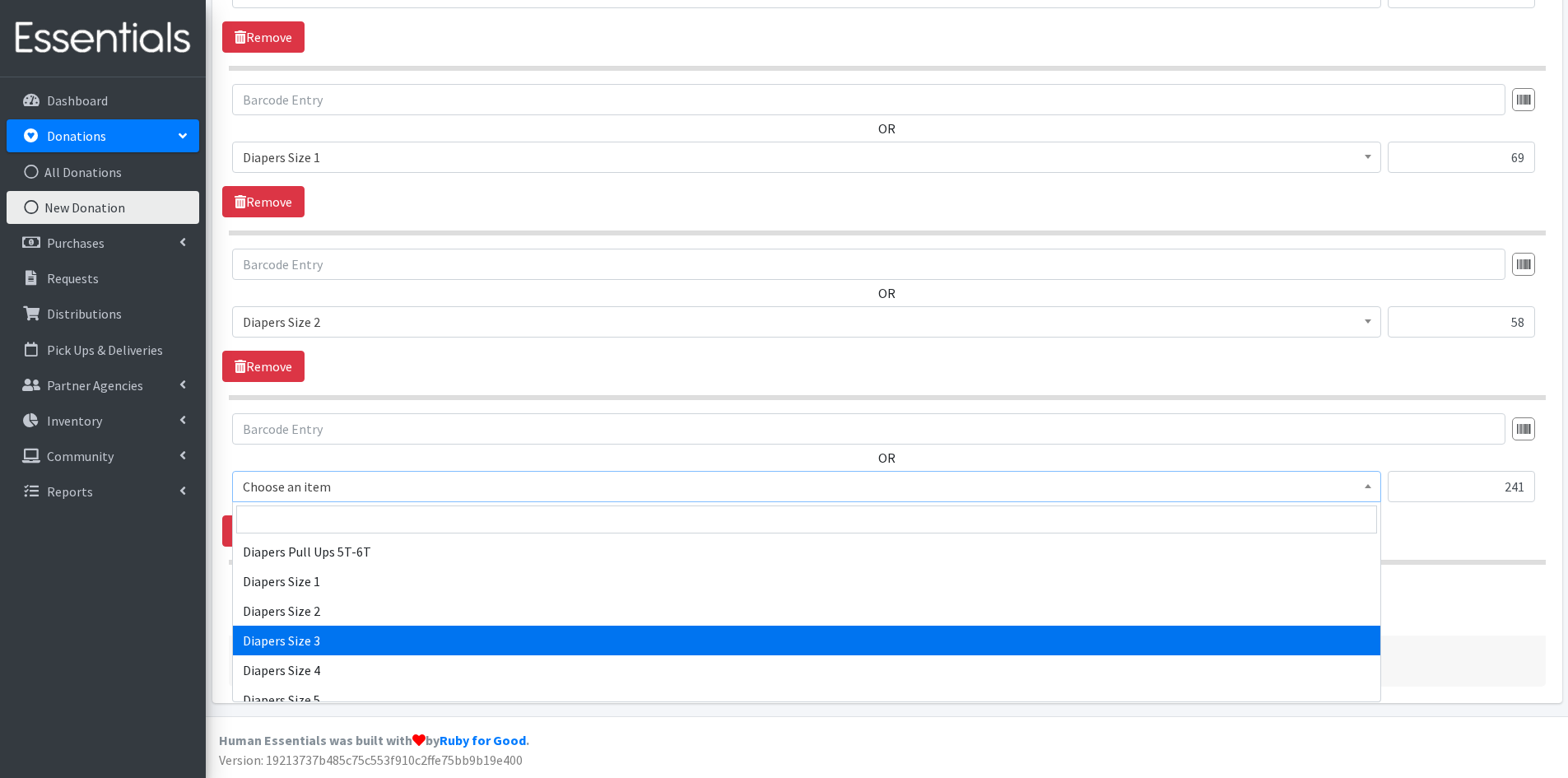
scroll to position [1811, 0]
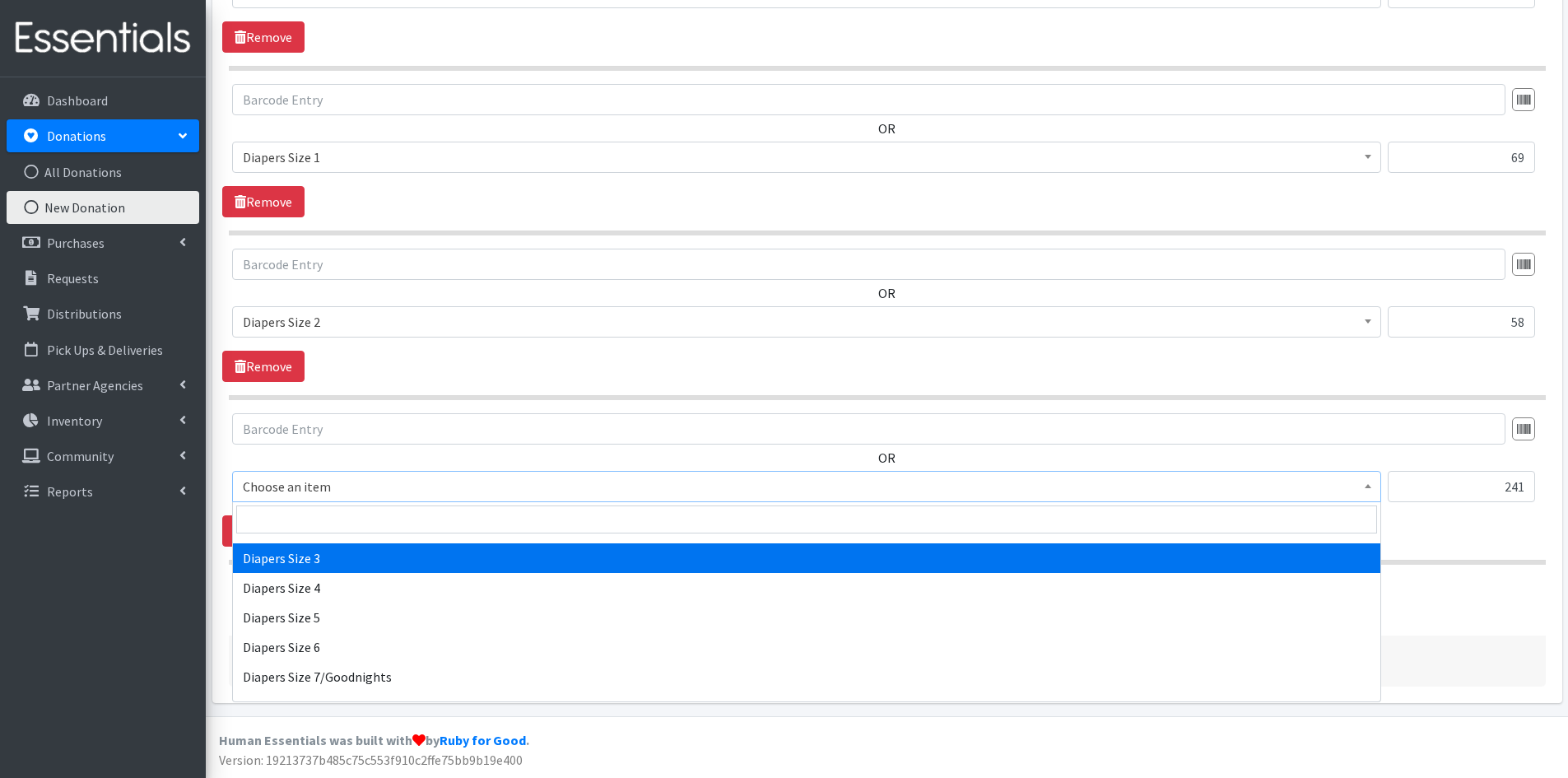
select select "1966"
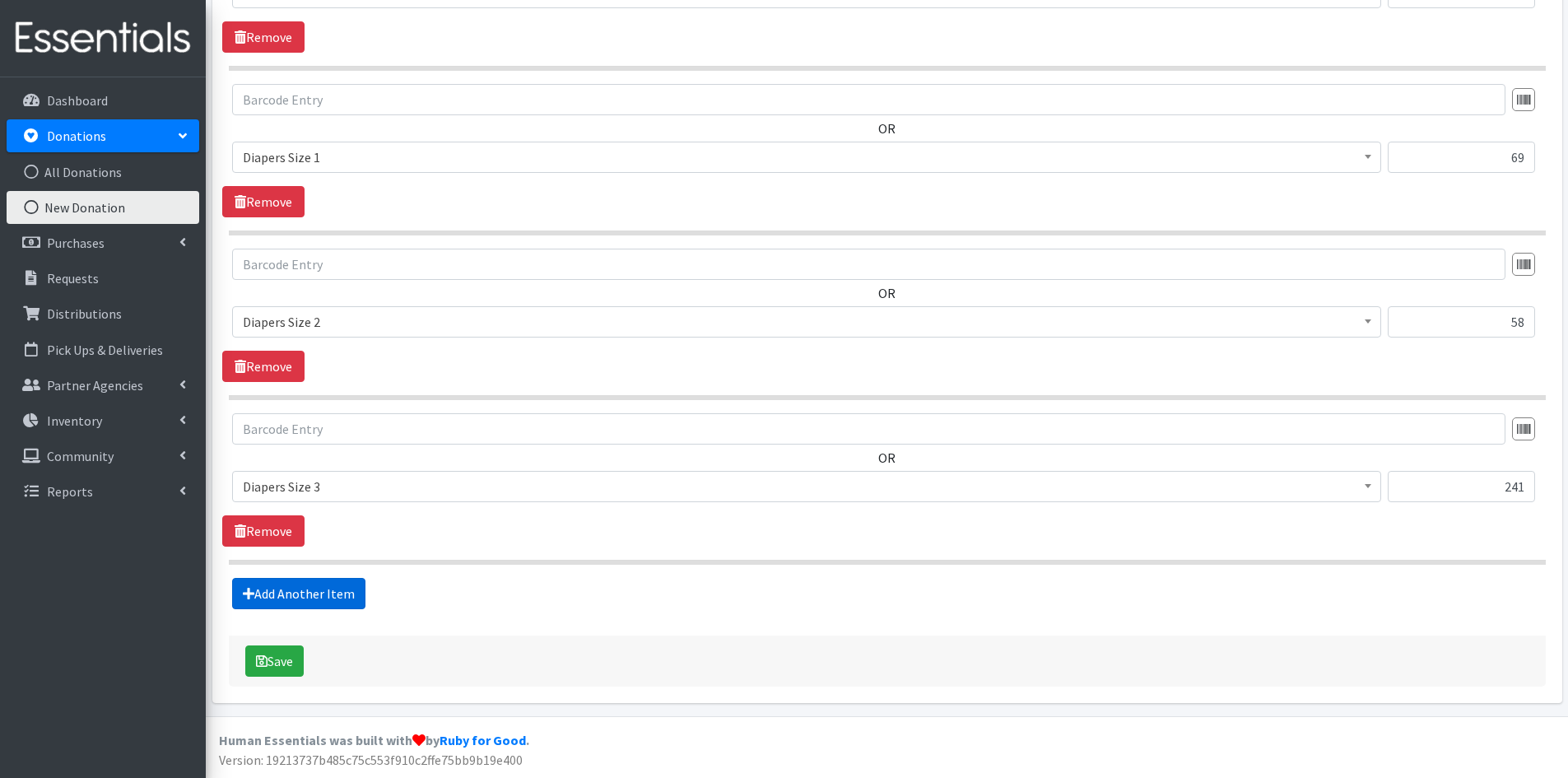
click at [309, 595] on link "Add Another Item" at bounding box center [299, 593] width 134 height 31
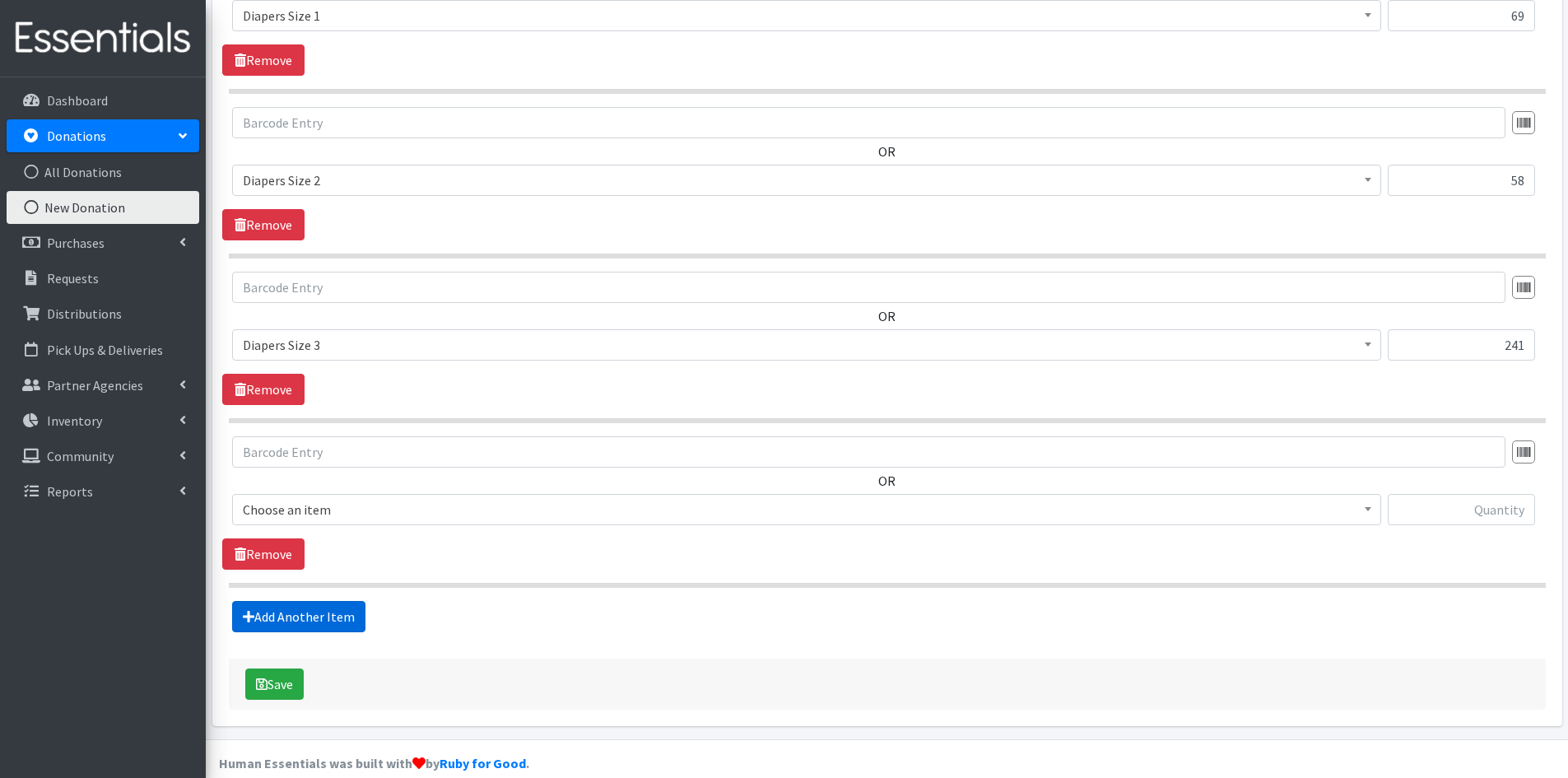
scroll to position [1343, 0]
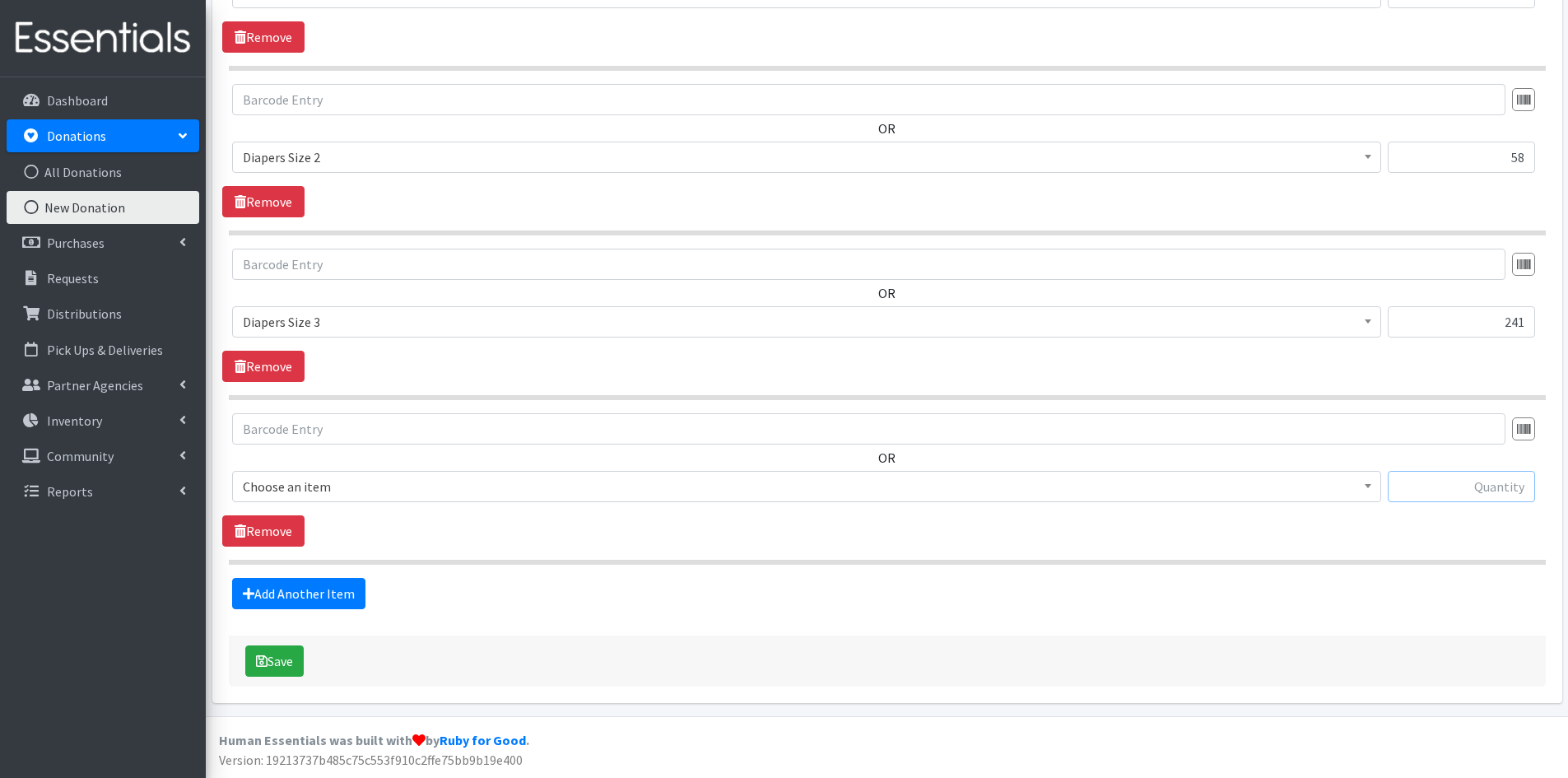
click at [1442, 485] on input "text" at bounding box center [1462, 486] width 147 height 31
type input "650"
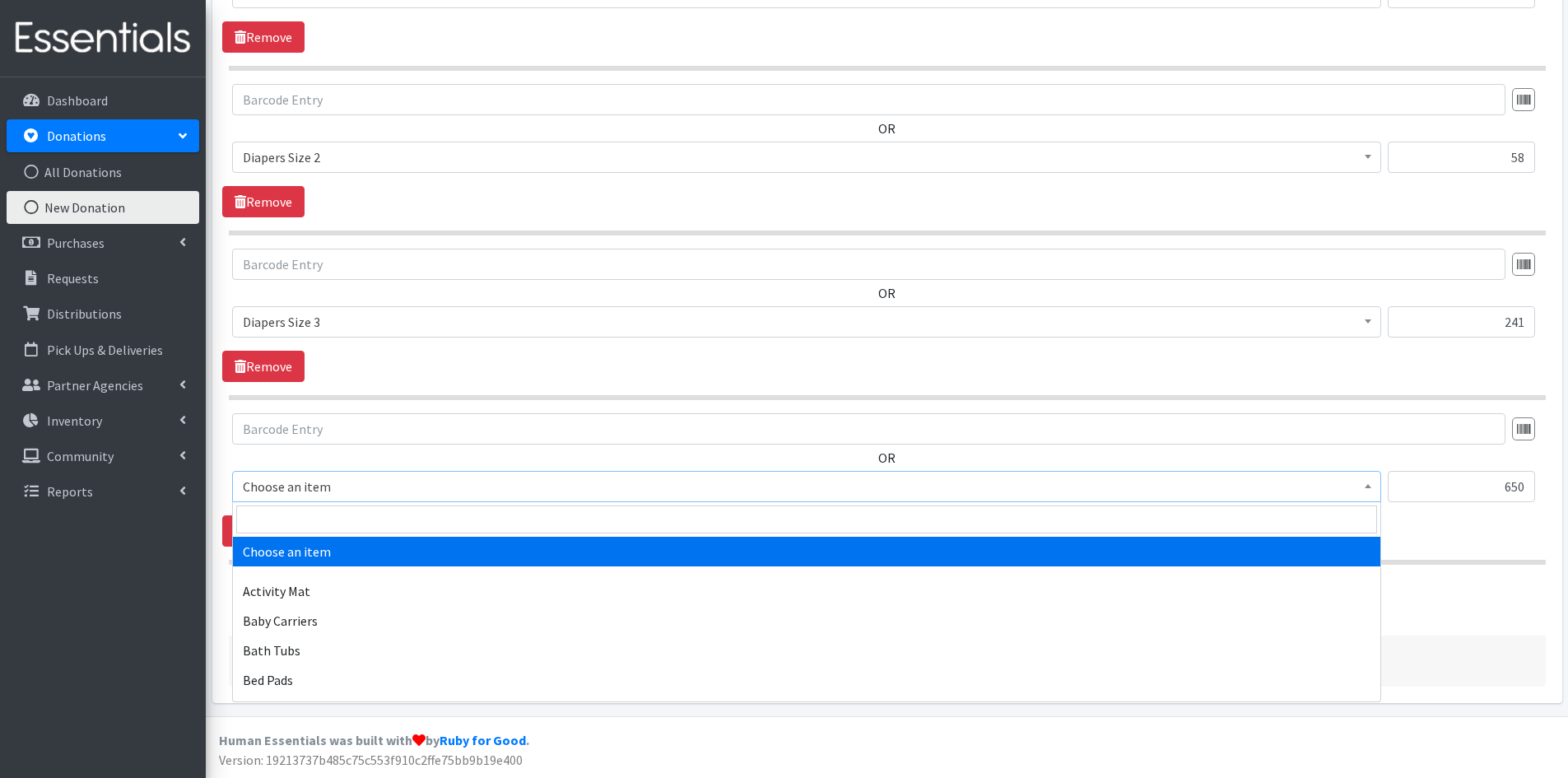
click at [1362, 481] on span at bounding box center [1368, 484] width 17 height 26
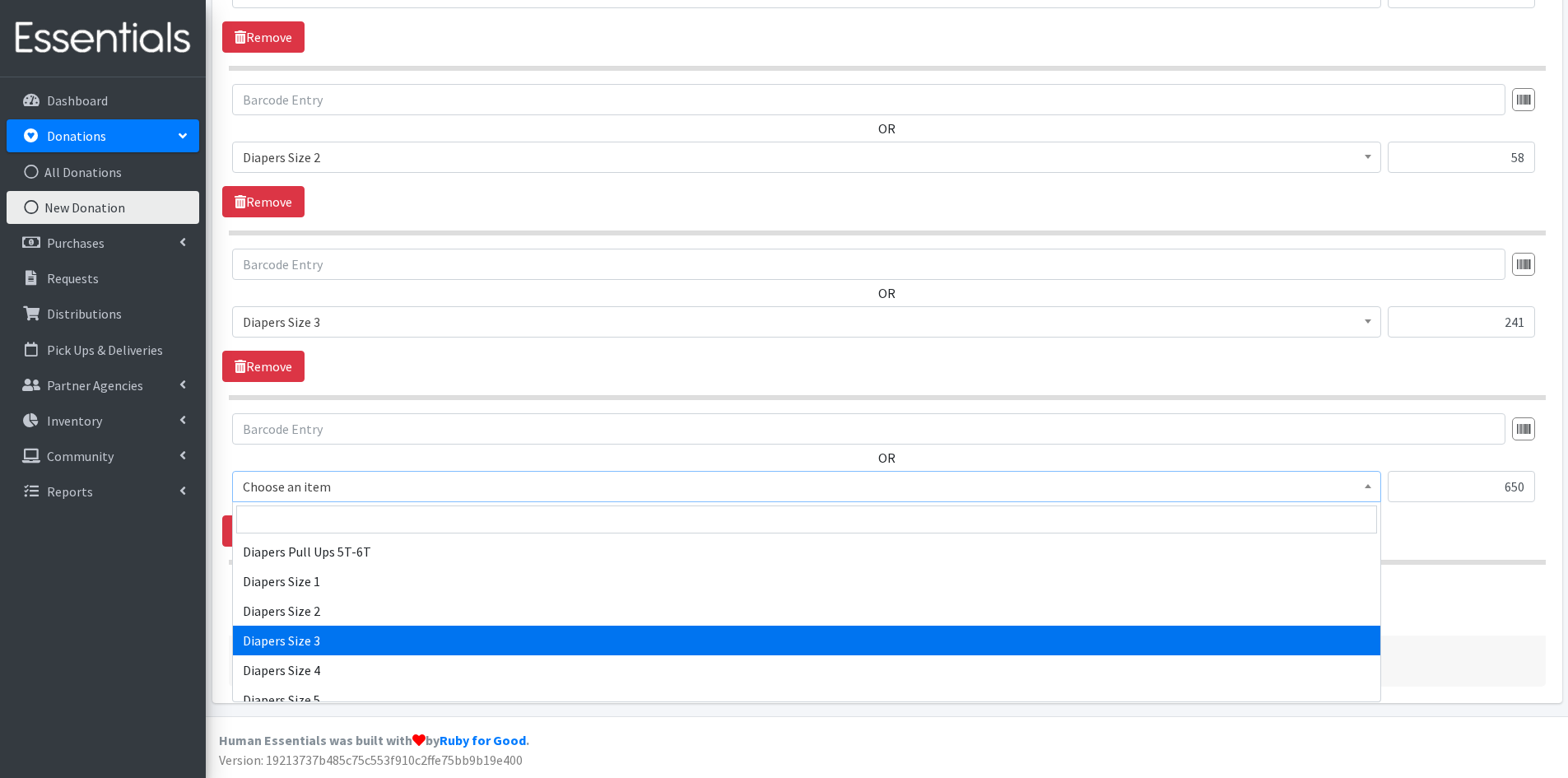
scroll to position [1811, 0]
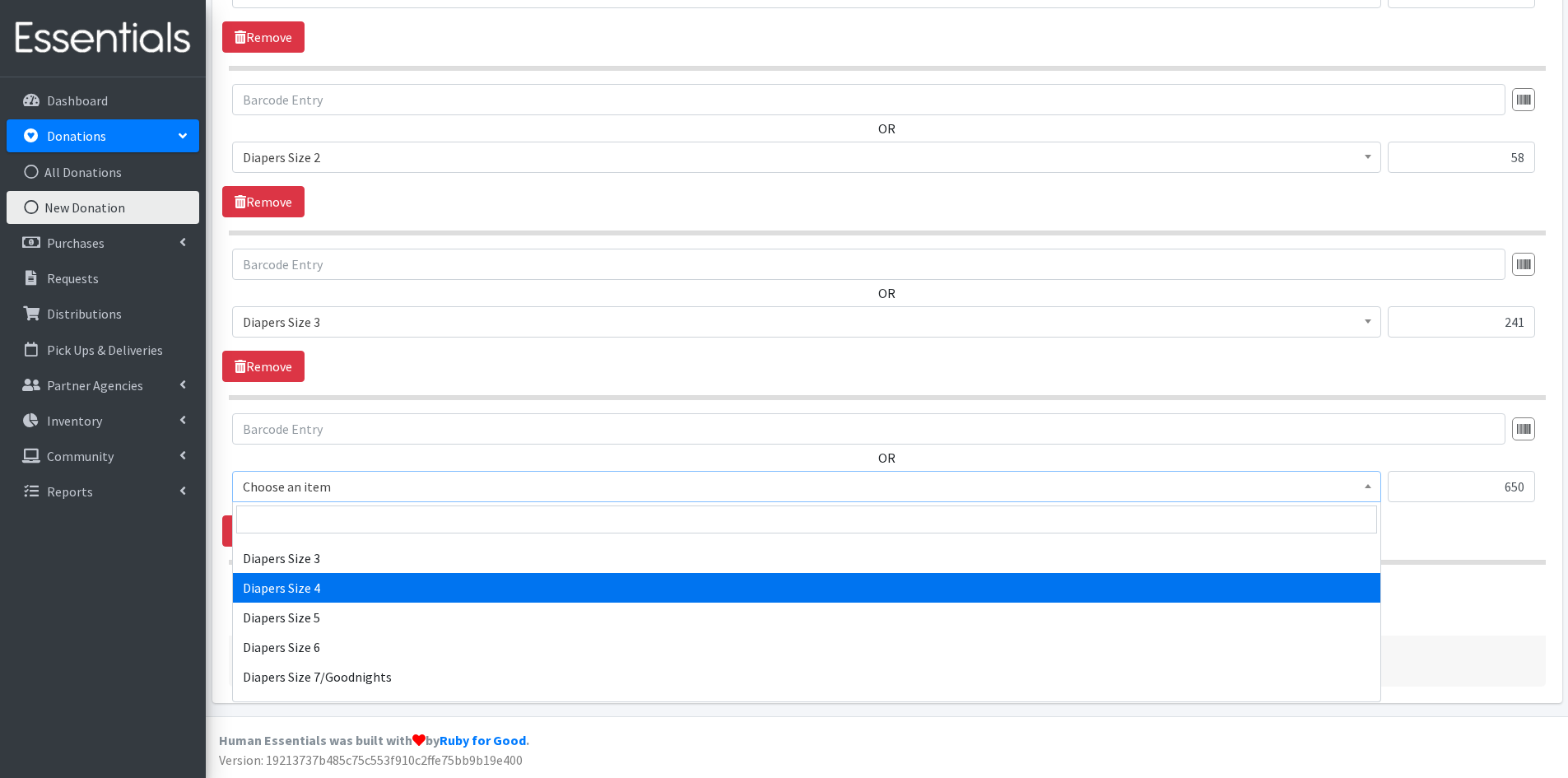
select select "1967"
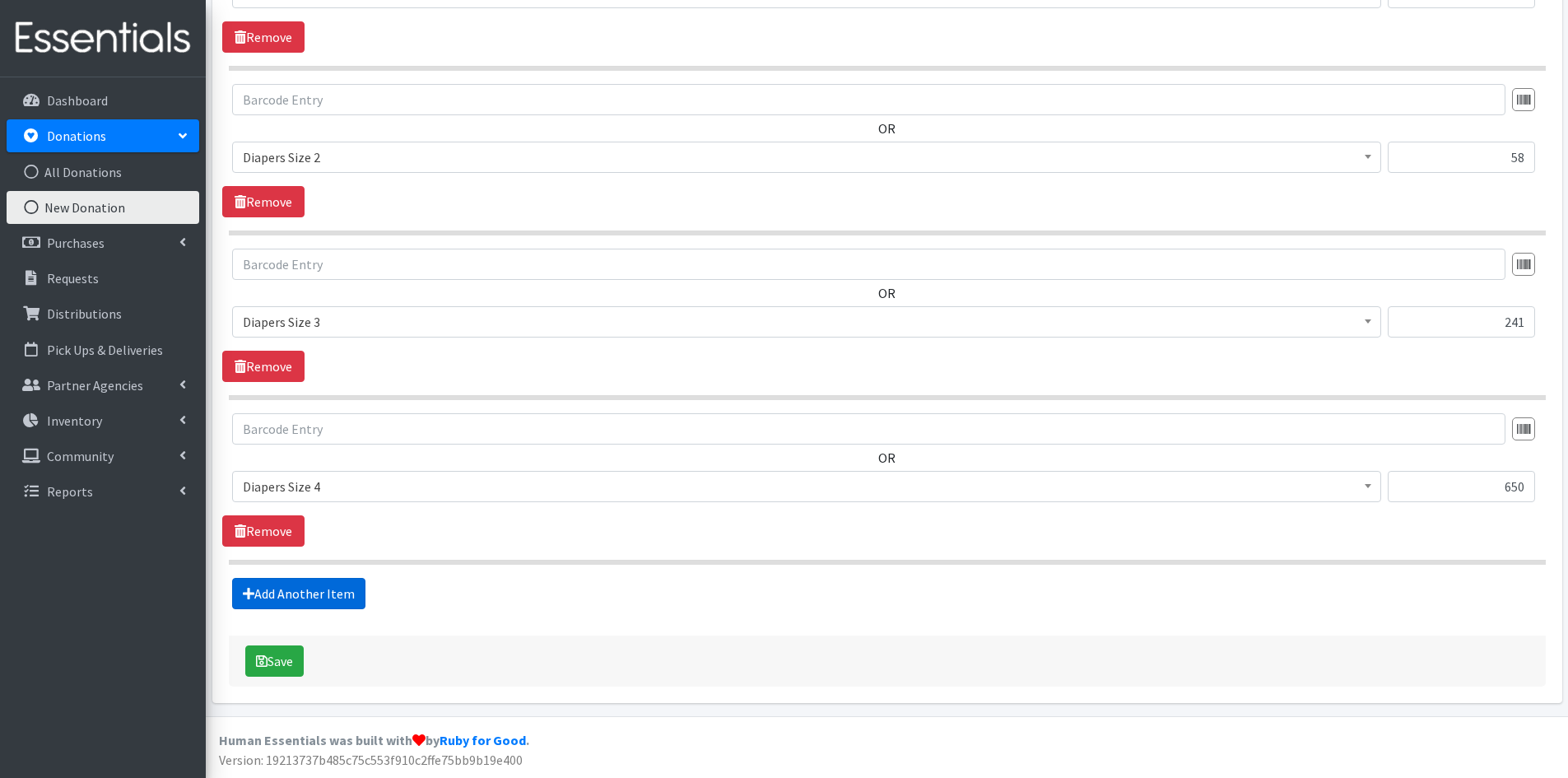
click at [285, 589] on link "Add Another Item" at bounding box center [299, 593] width 134 height 31
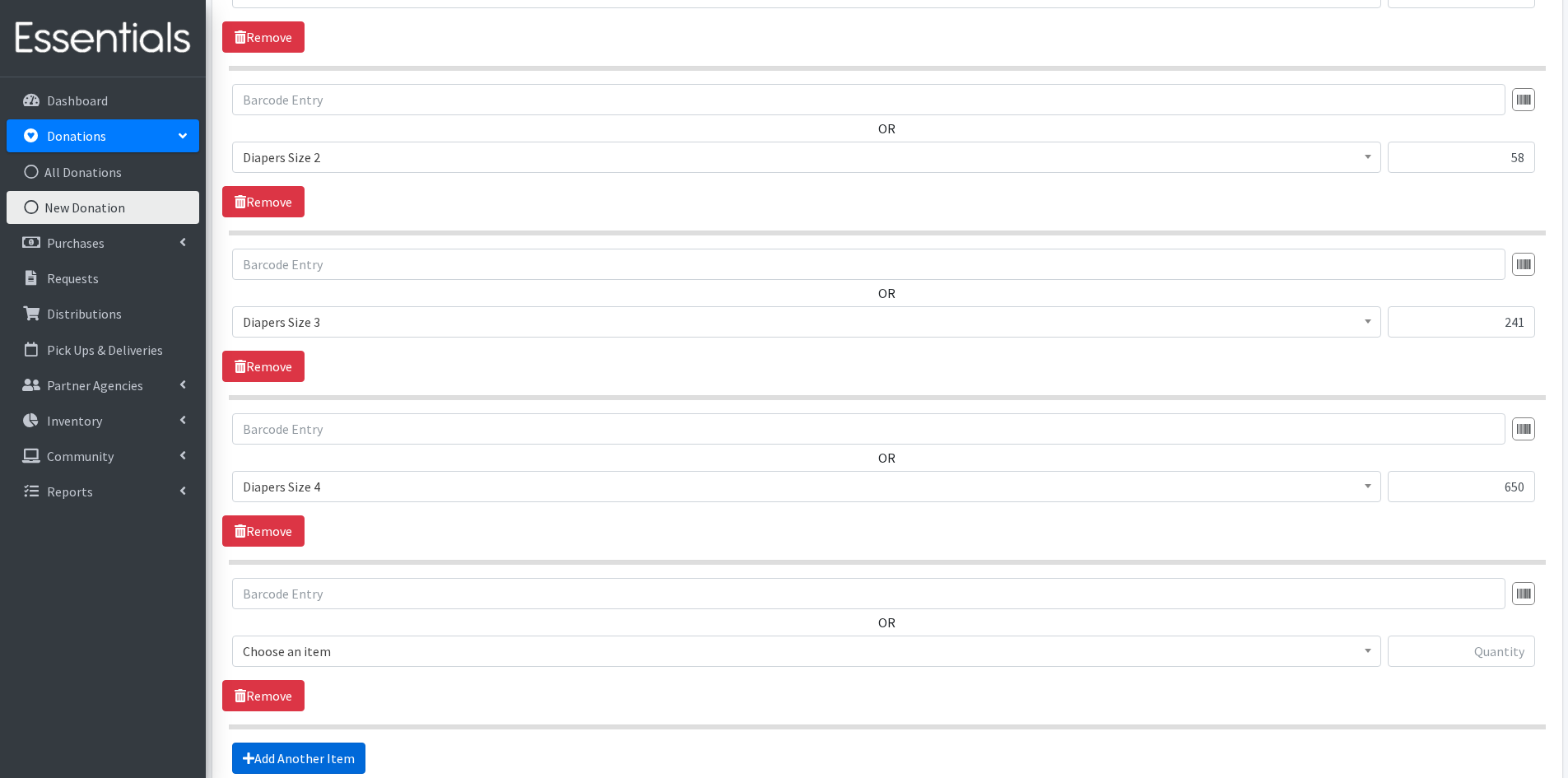
scroll to position [1508, 0]
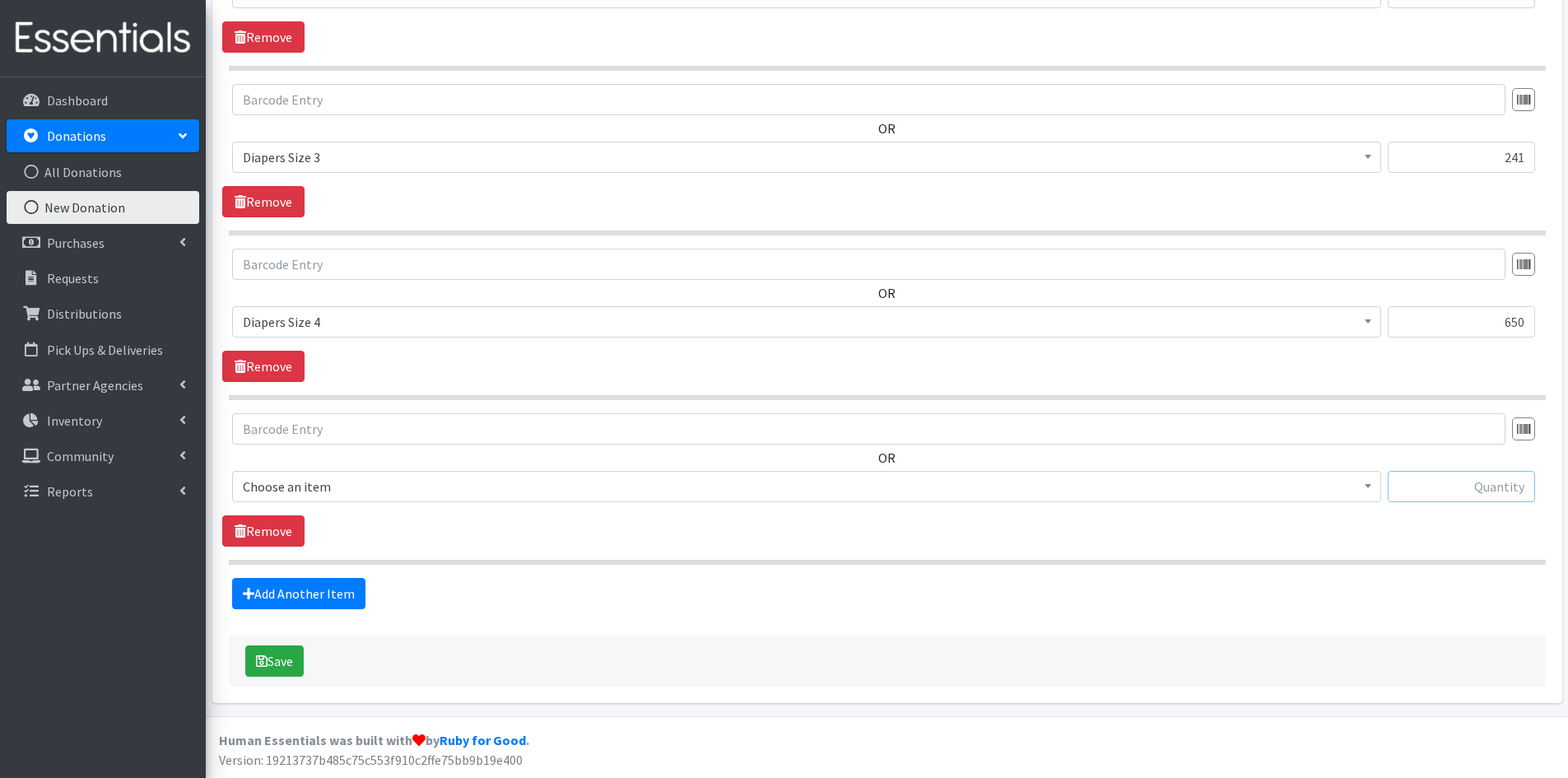
click at [1418, 486] on input "text" at bounding box center [1462, 486] width 147 height 31
type input "202"
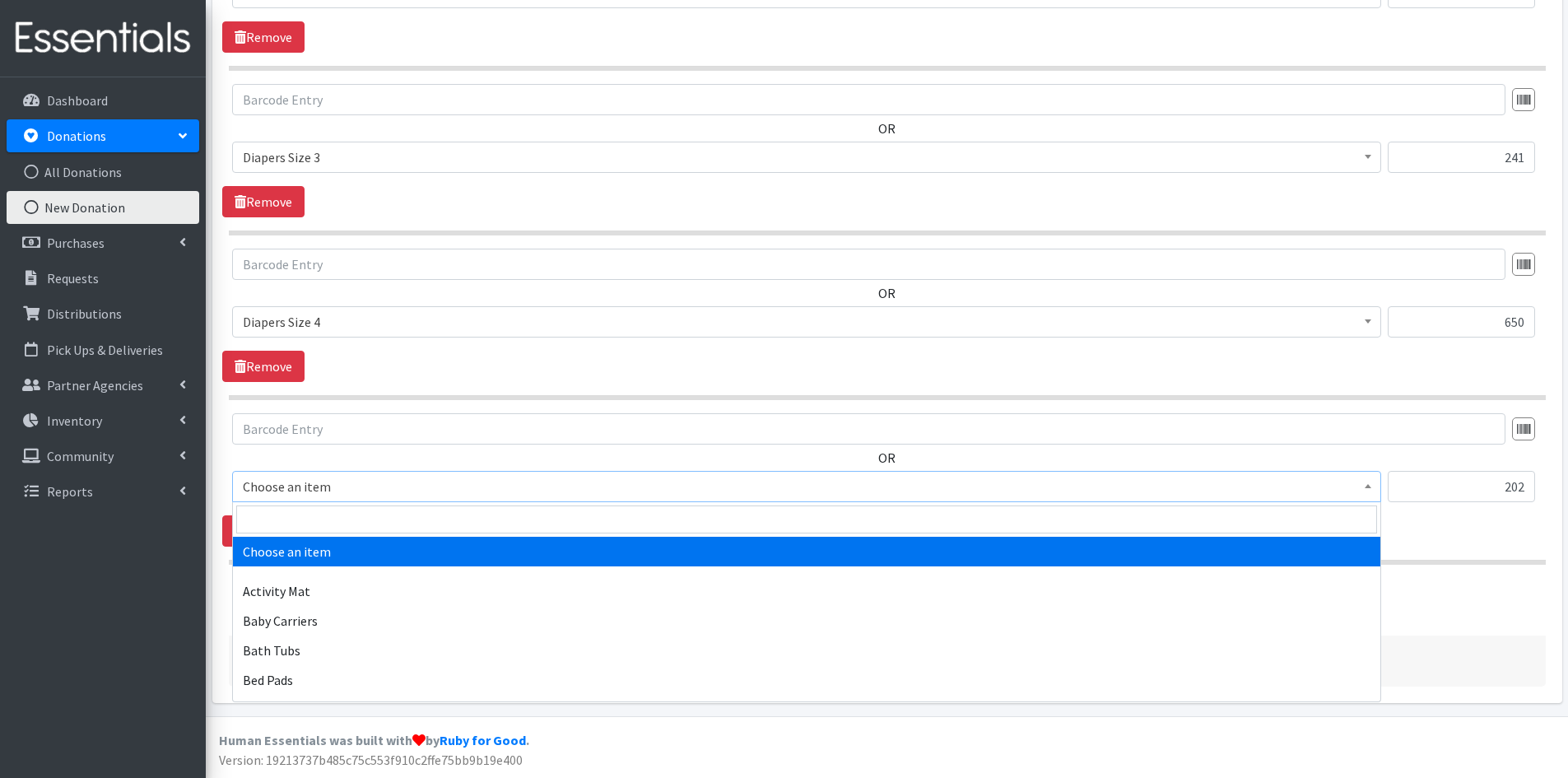
click at [1366, 491] on span at bounding box center [1368, 484] width 17 height 26
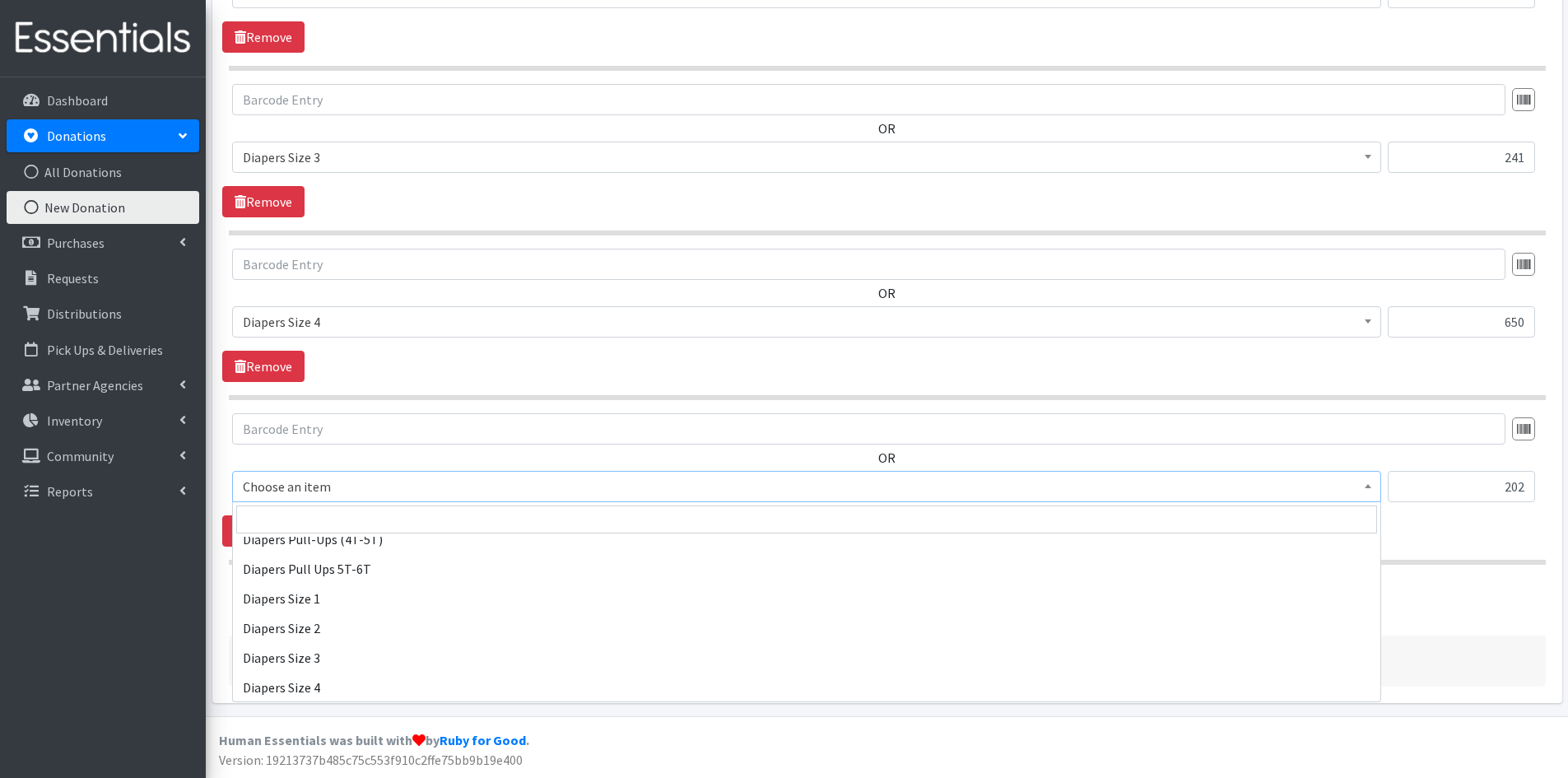
scroll to position [1811, 0]
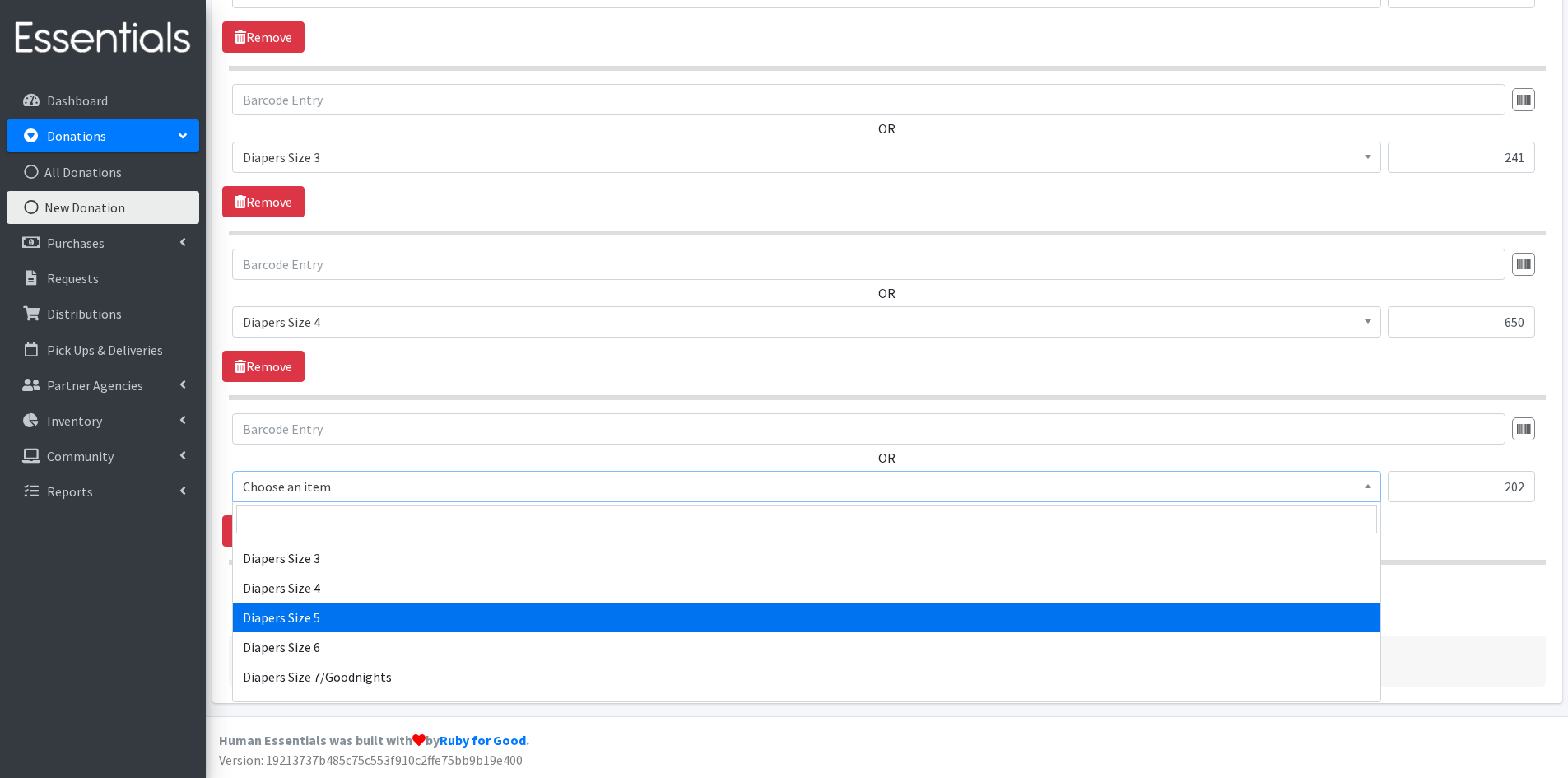
select select "1968"
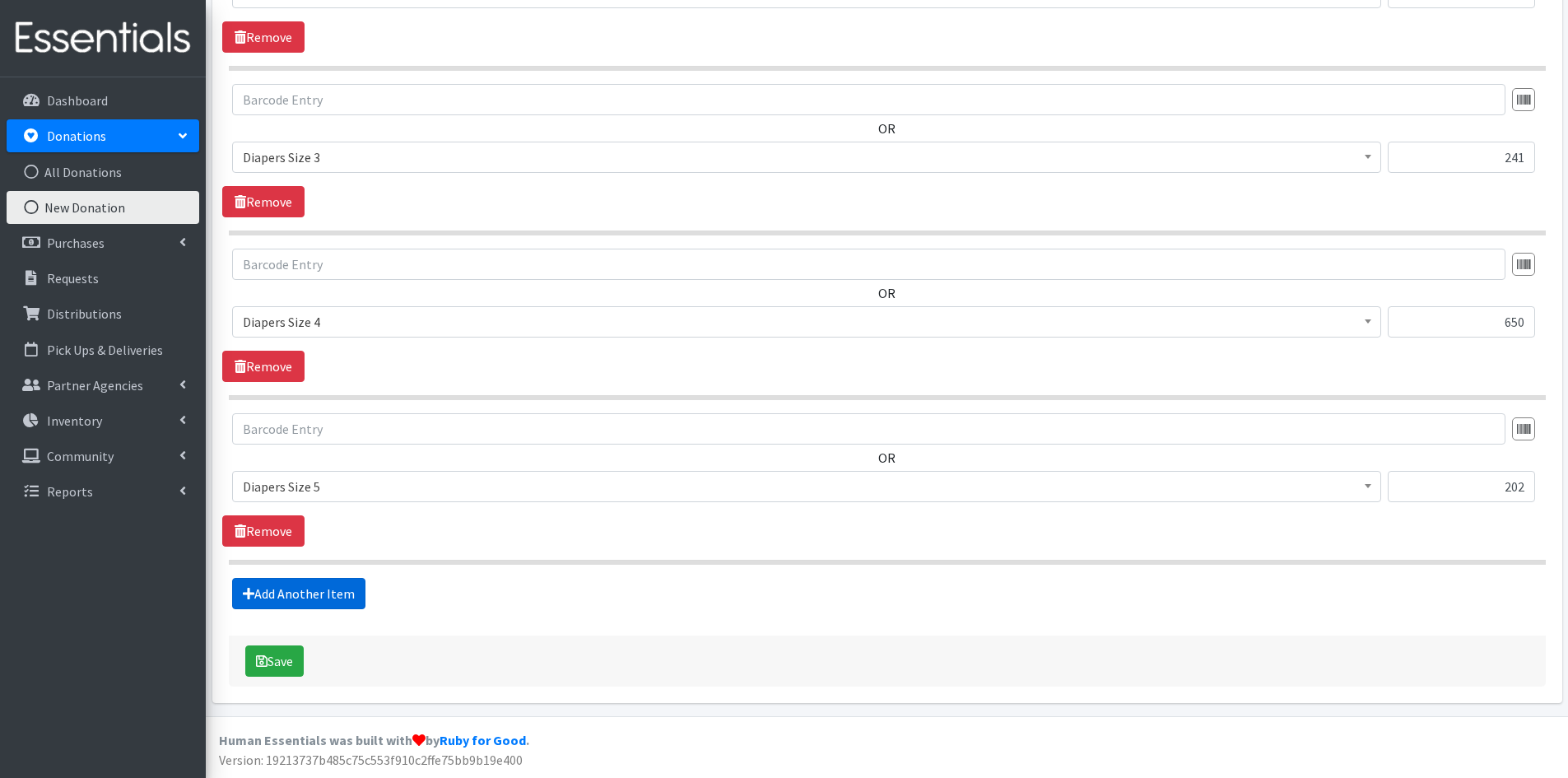
click at [299, 589] on link "Add Another Item" at bounding box center [299, 593] width 134 height 31
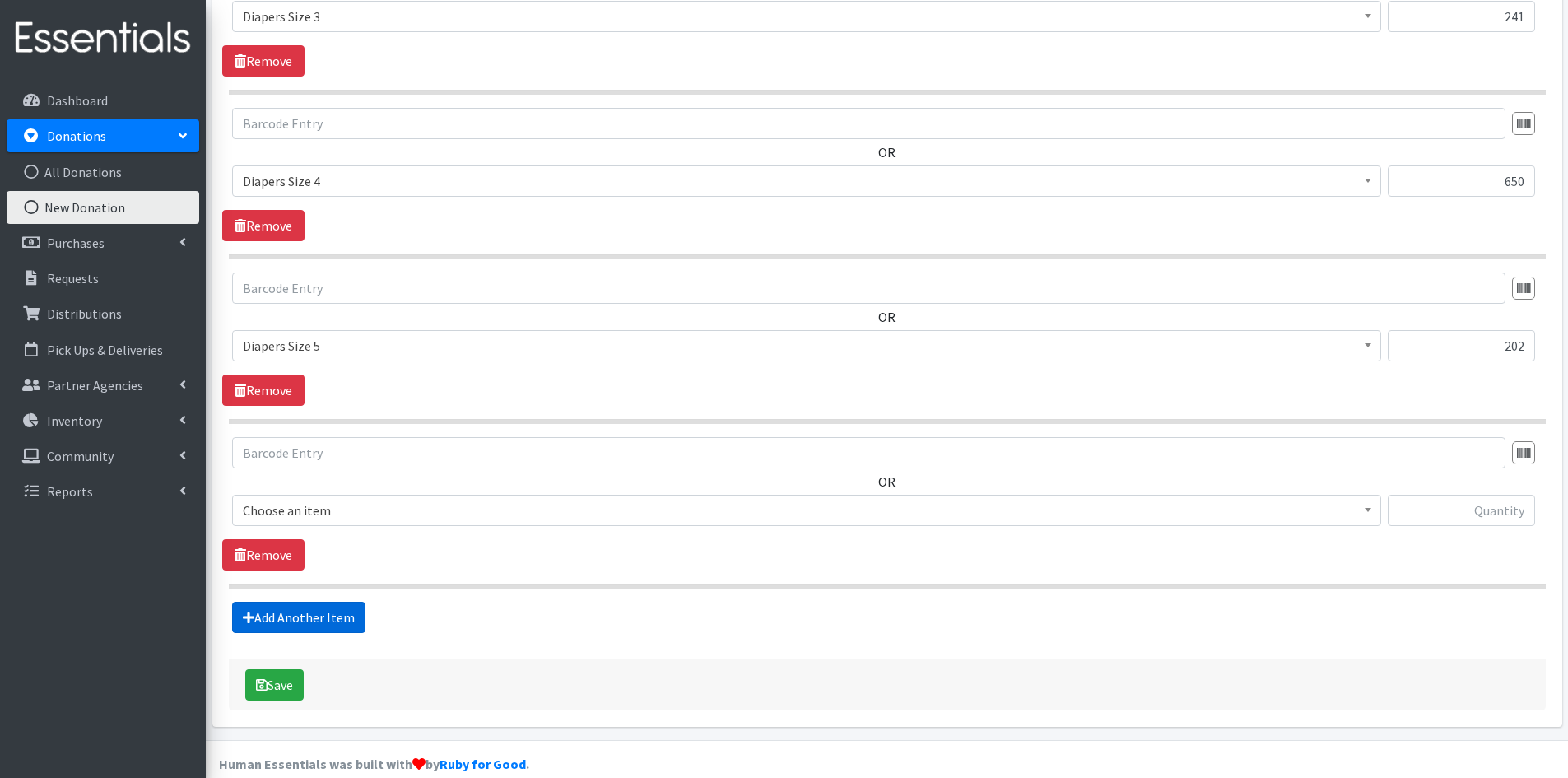
scroll to position [1673, 0]
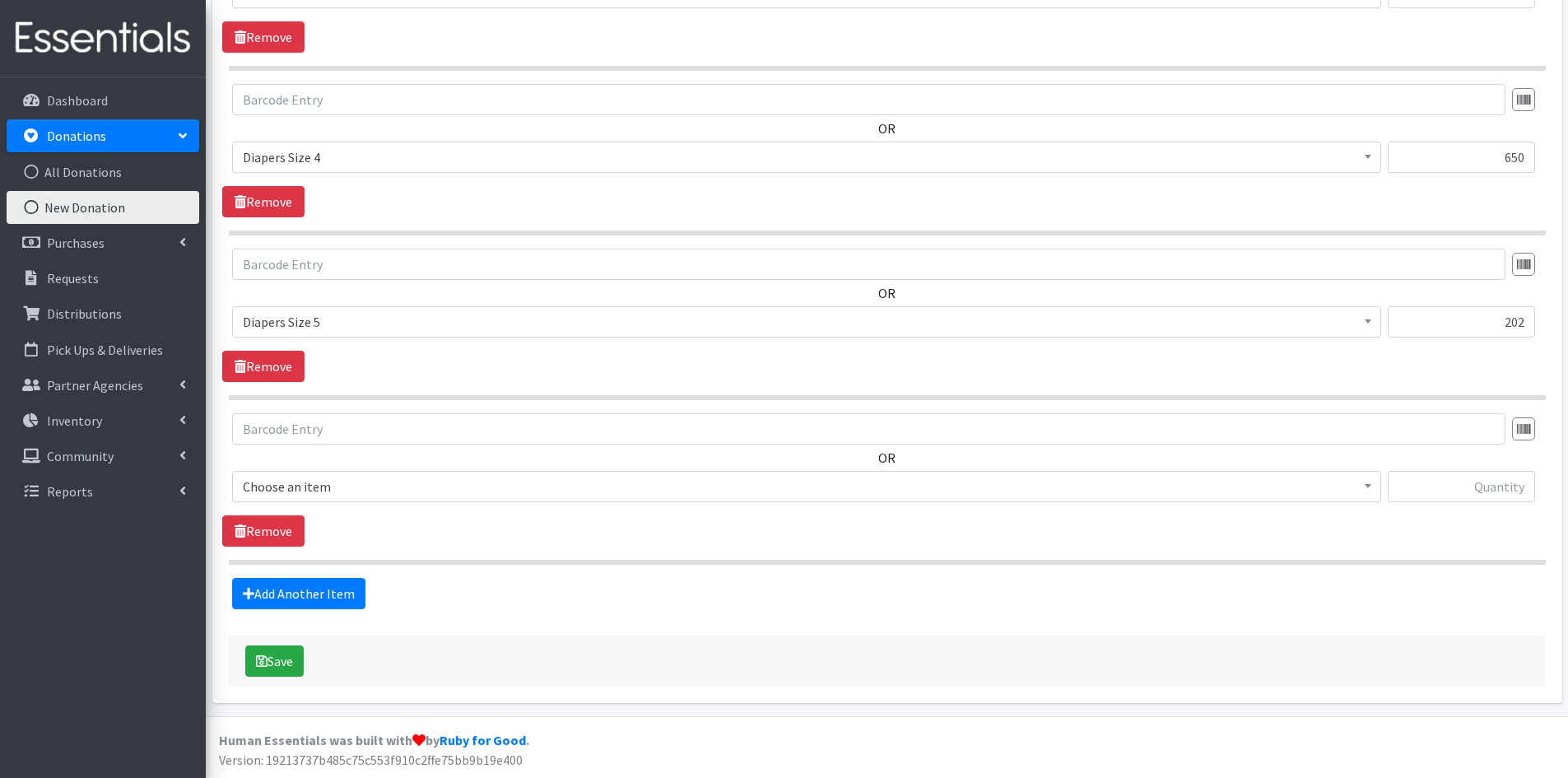
click at [1371, 484] on span at bounding box center [1368, 484] width 17 height 26
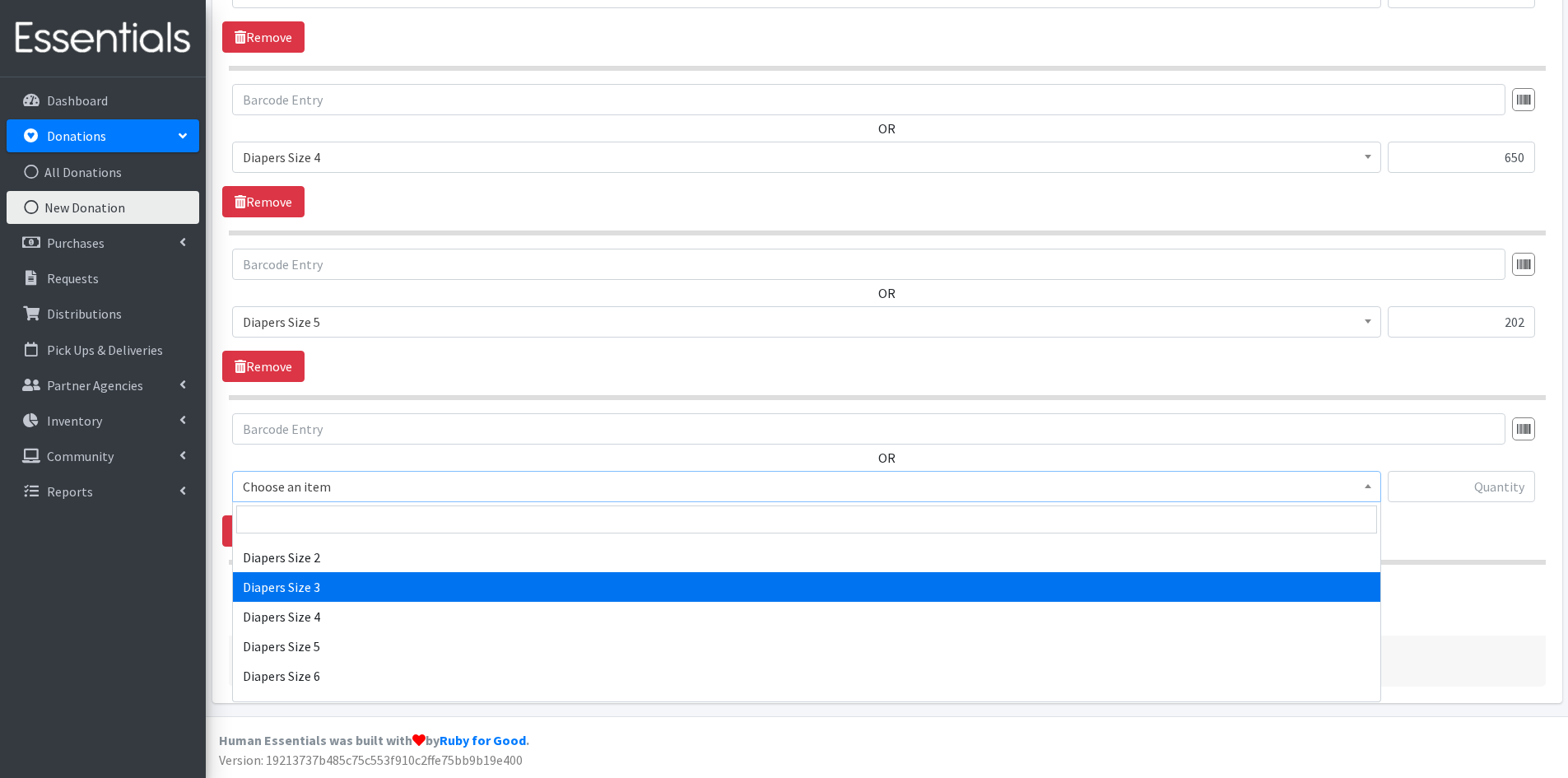
scroll to position [1811, 0]
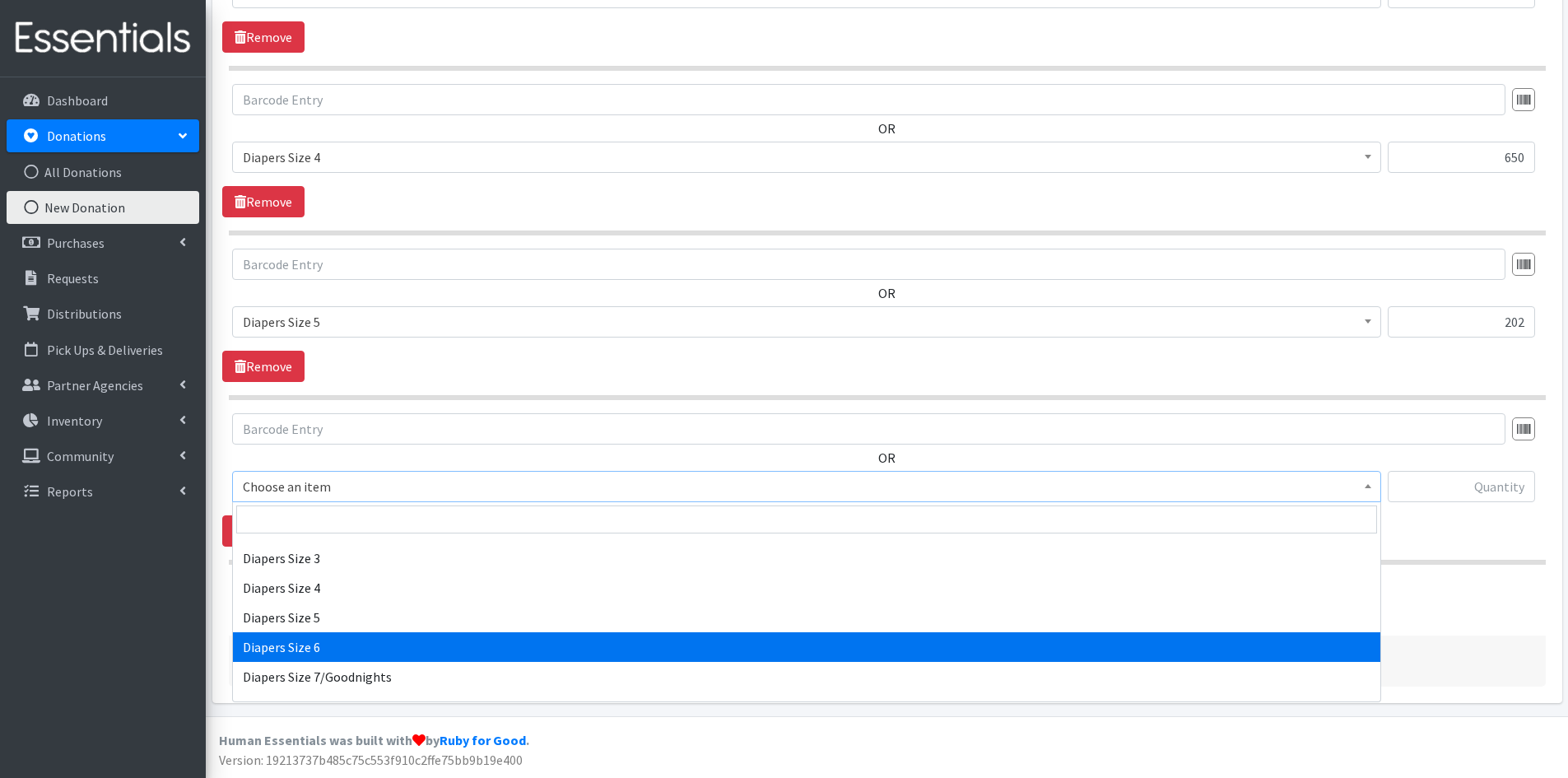
select select "1969"
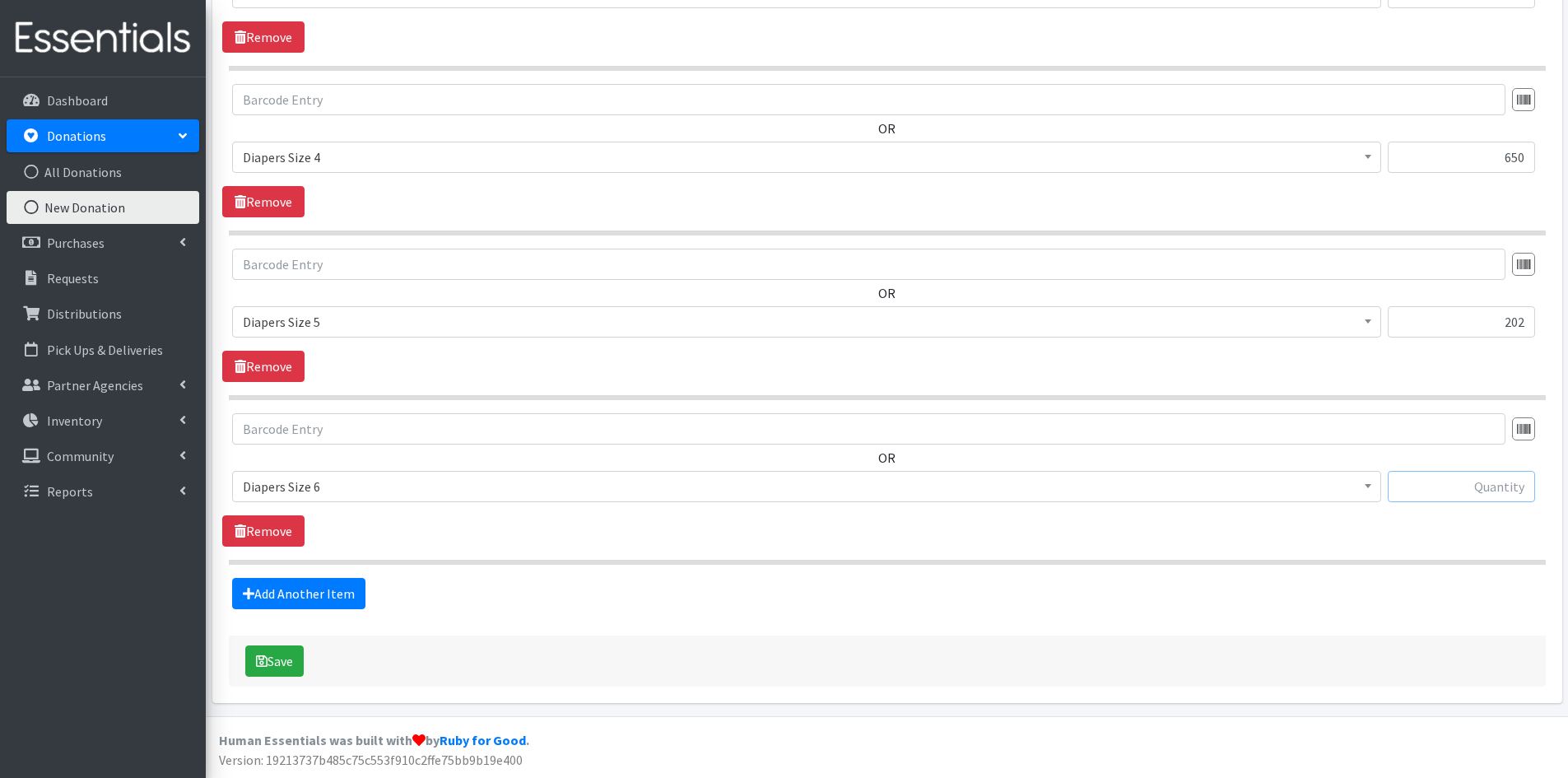
click at [1467, 489] on input "text" at bounding box center [1462, 486] width 147 height 31
type input "148"
click at [327, 594] on link "Add Another Item" at bounding box center [299, 593] width 134 height 31
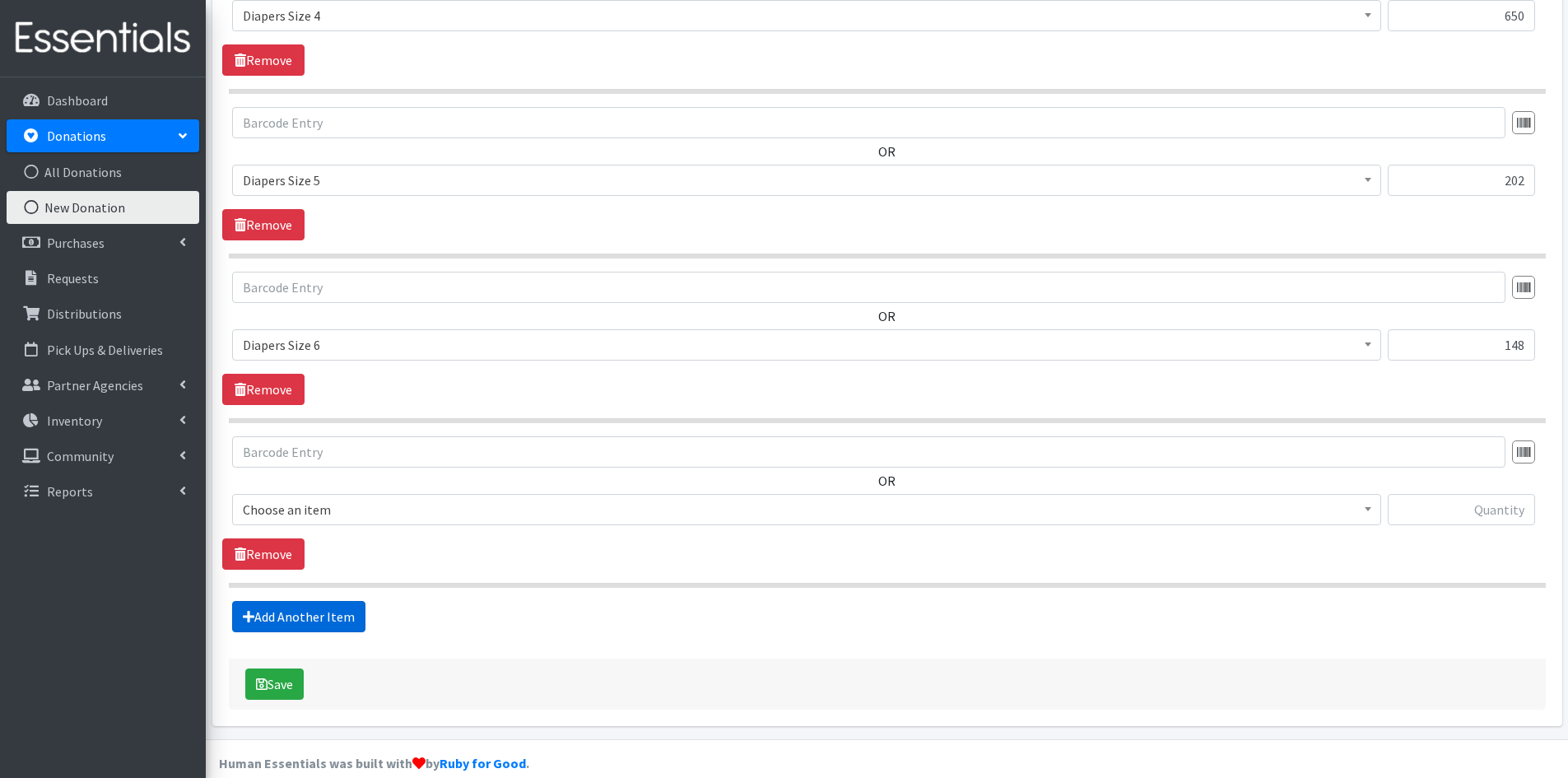
scroll to position [1838, 0]
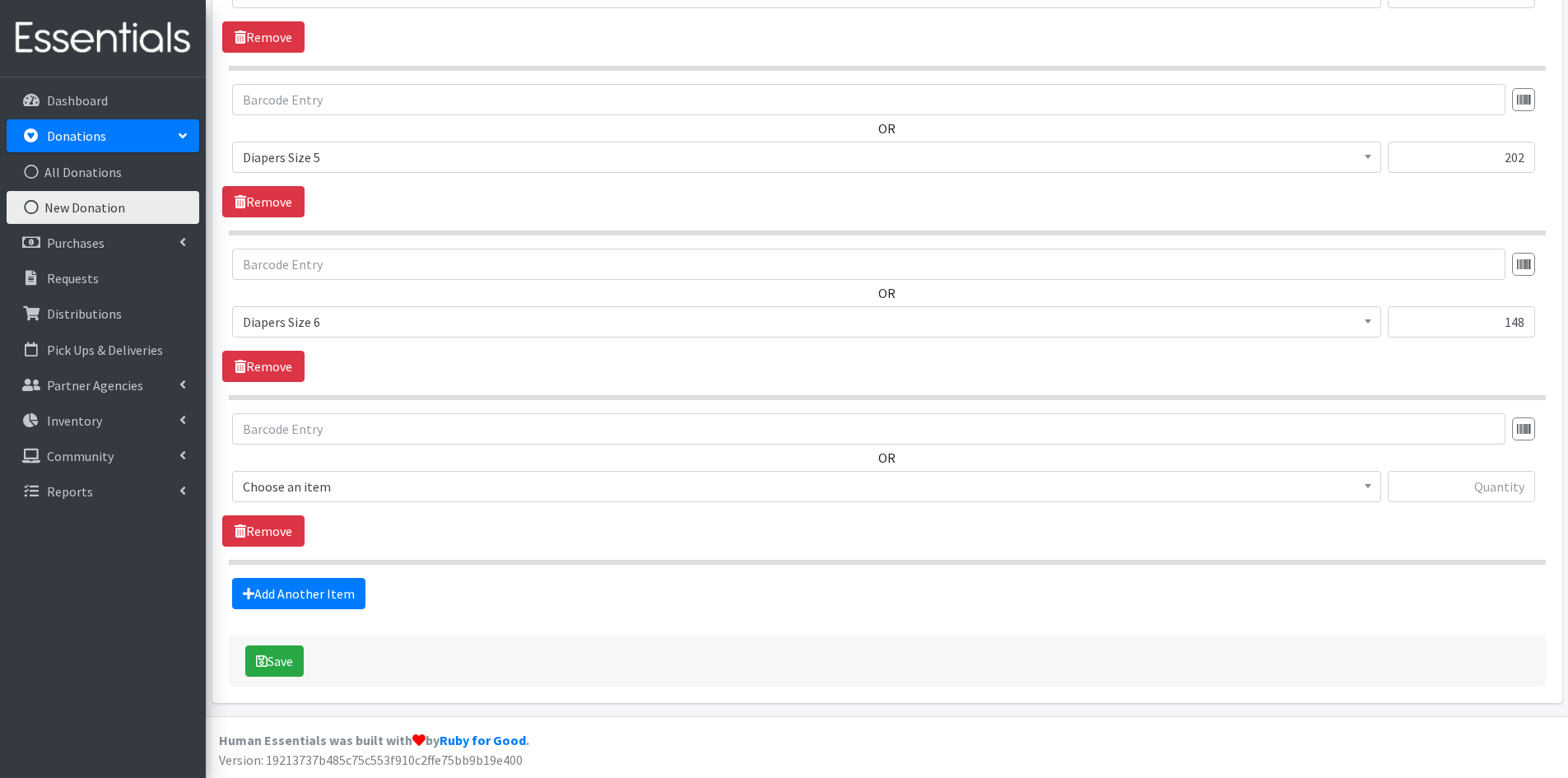
click at [1365, 486] on b at bounding box center [1368, 486] width 6 height 4
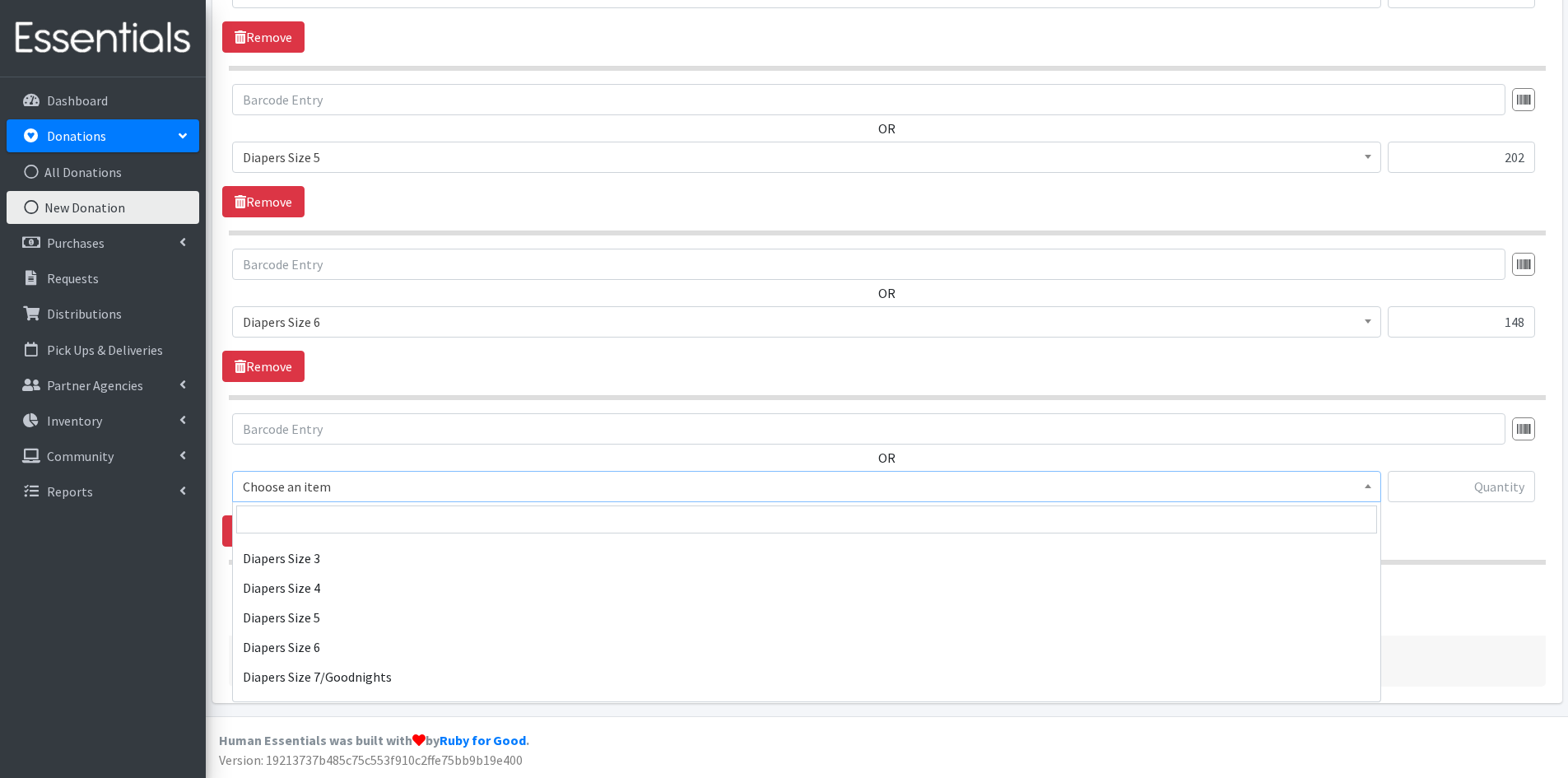
scroll to position [1976, 0]
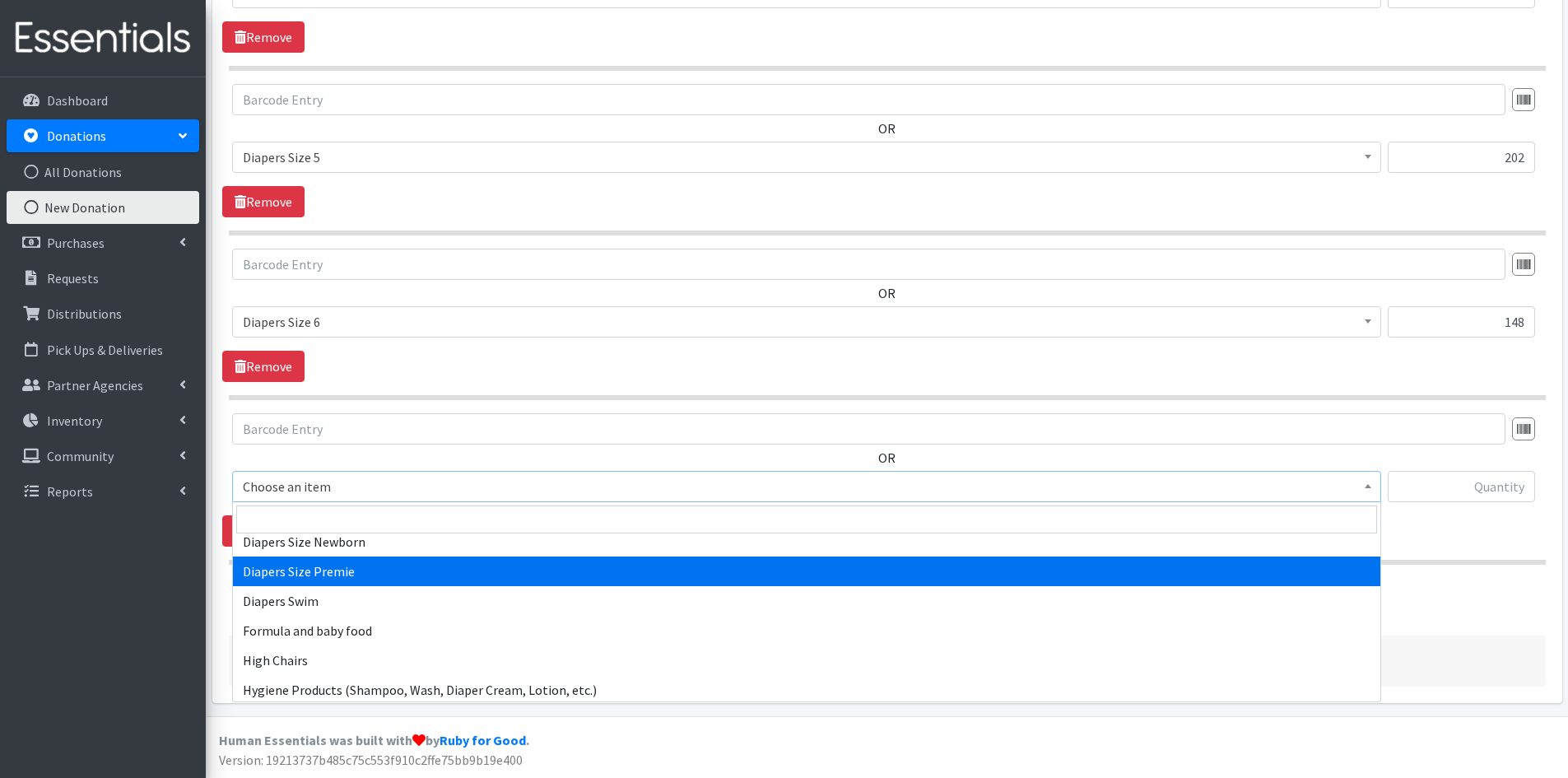
select select "5701"
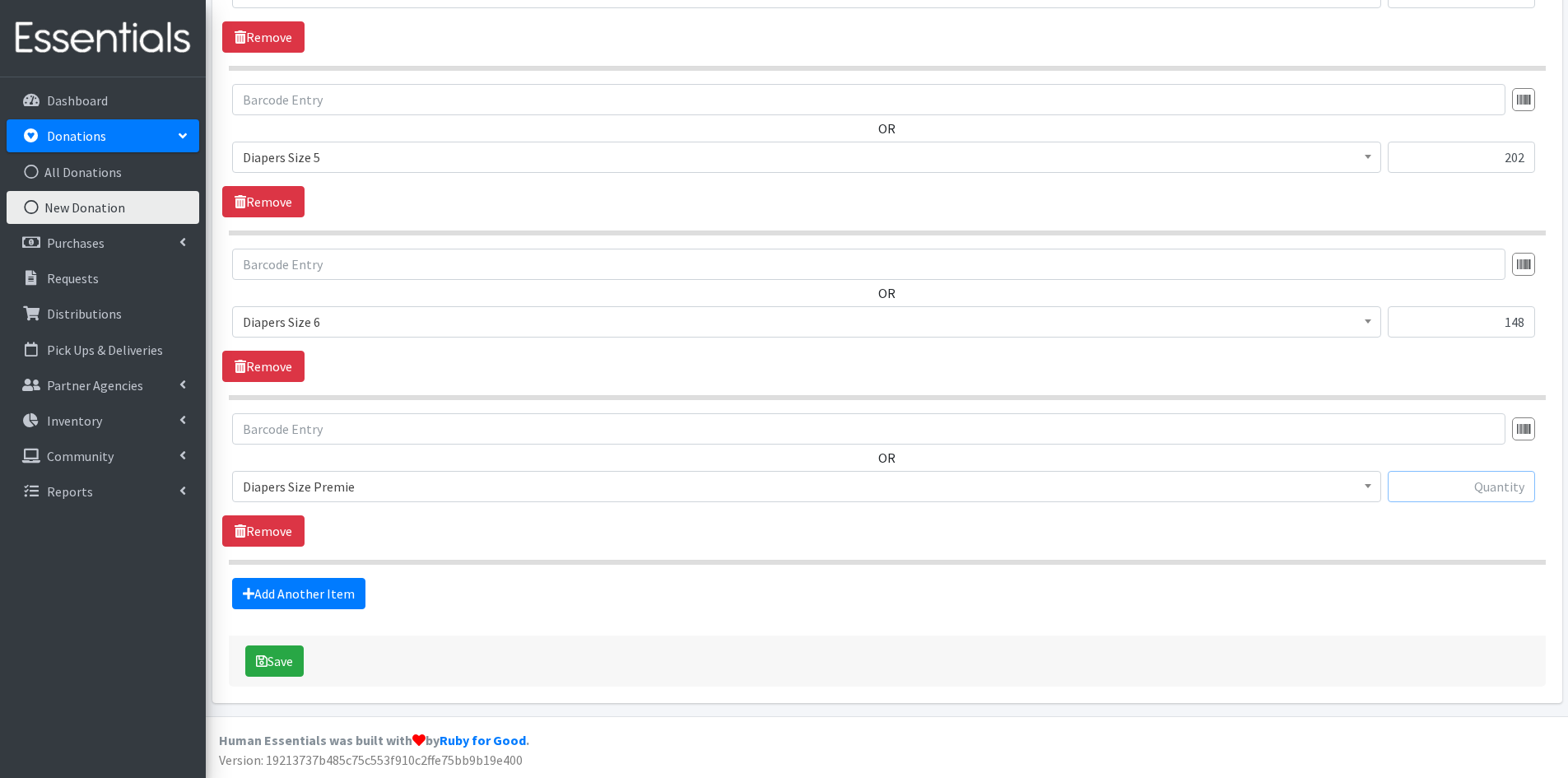
click at [1429, 485] on input "text" at bounding box center [1462, 486] width 147 height 31
type input "258"
click at [329, 590] on link "Add Another Item" at bounding box center [299, 593] width 134 height 31
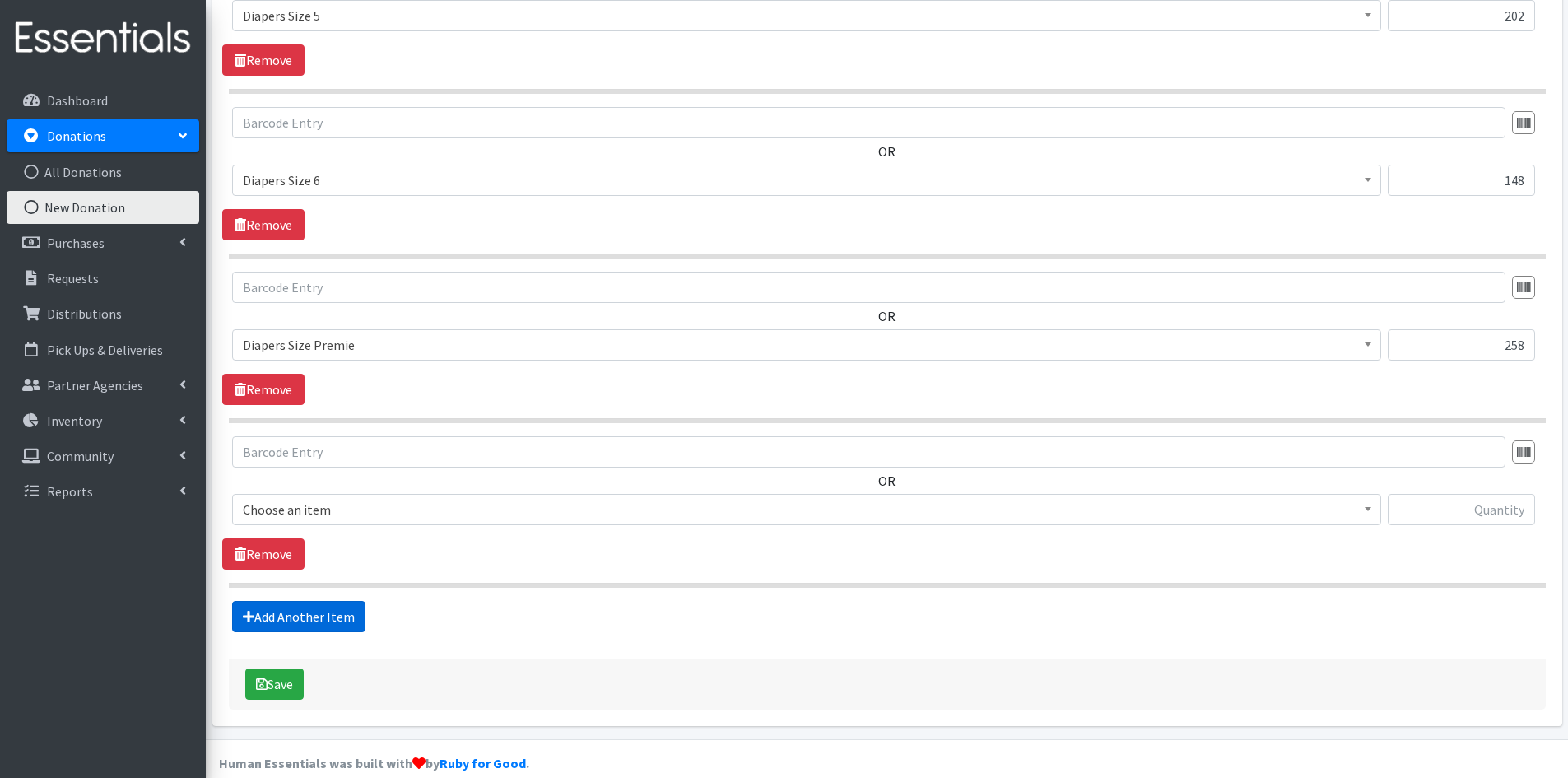
scroll to position [2003, 0]
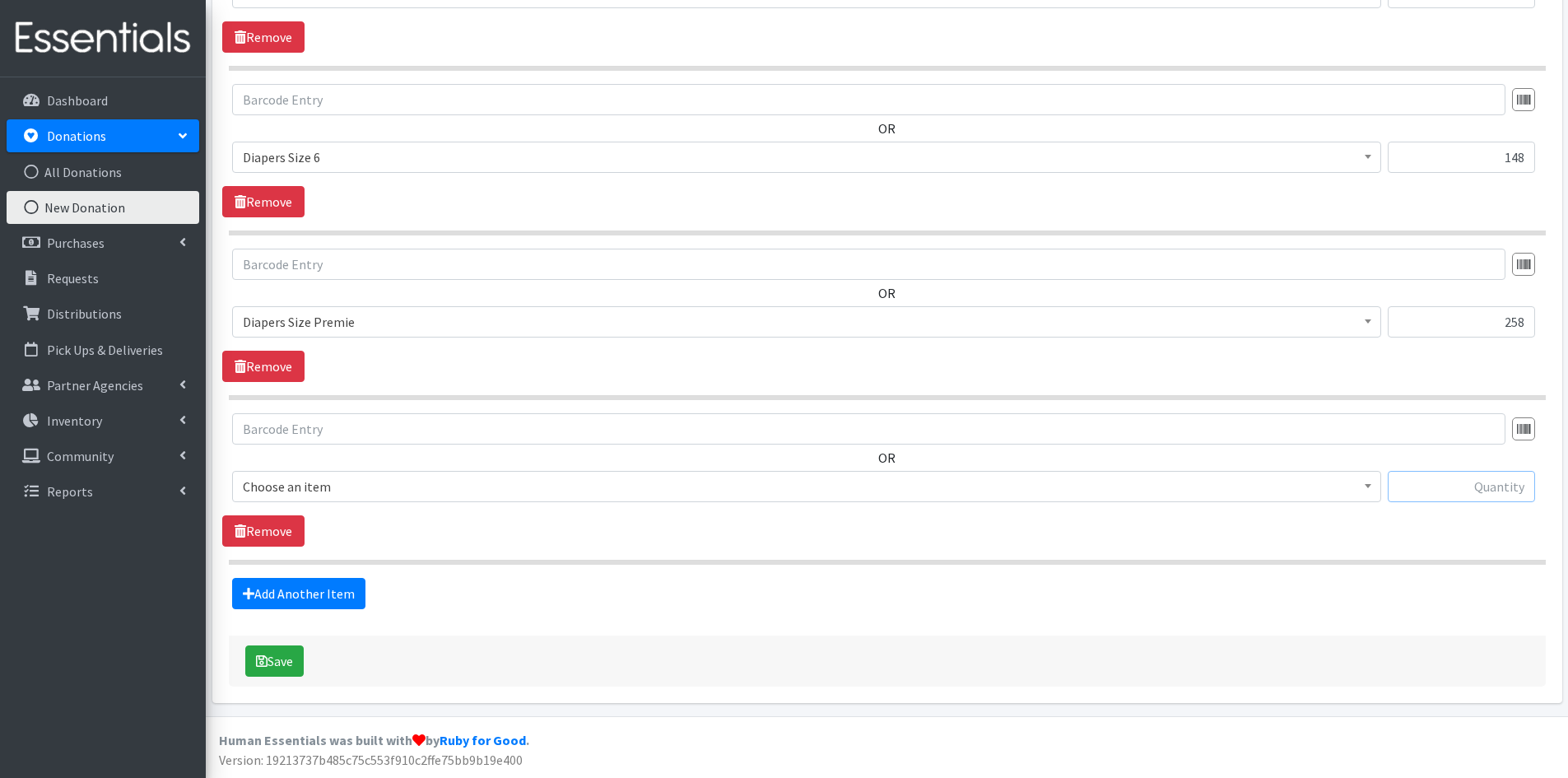
click at [1456, 477] on input "text" at bounding box center [1462, 486] width 147 height 31
type input "28"
click at [1368, 486] on b at bounding box center [1368, 486] width 6 height 4
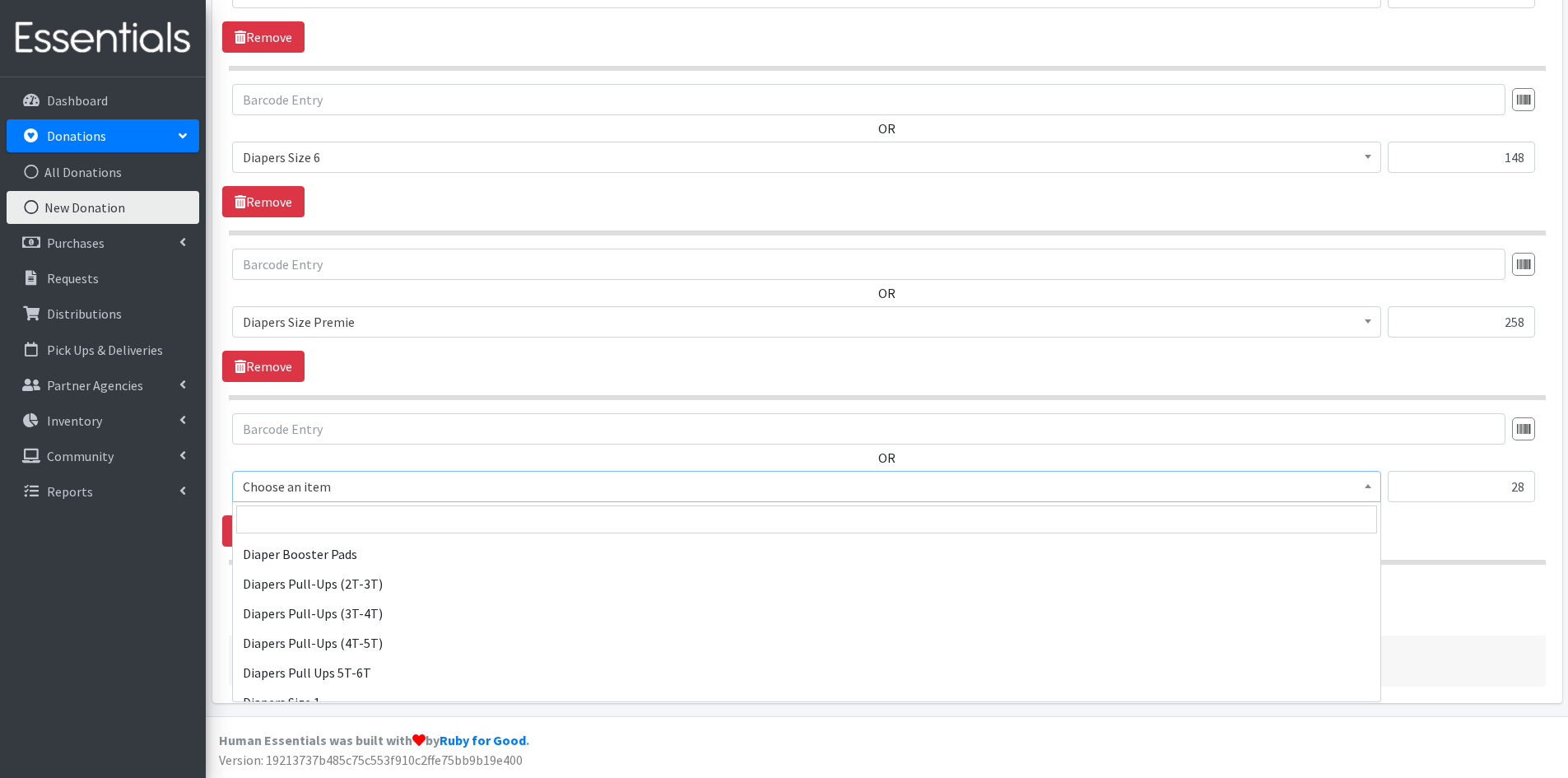
scroll to position [1564, 0]
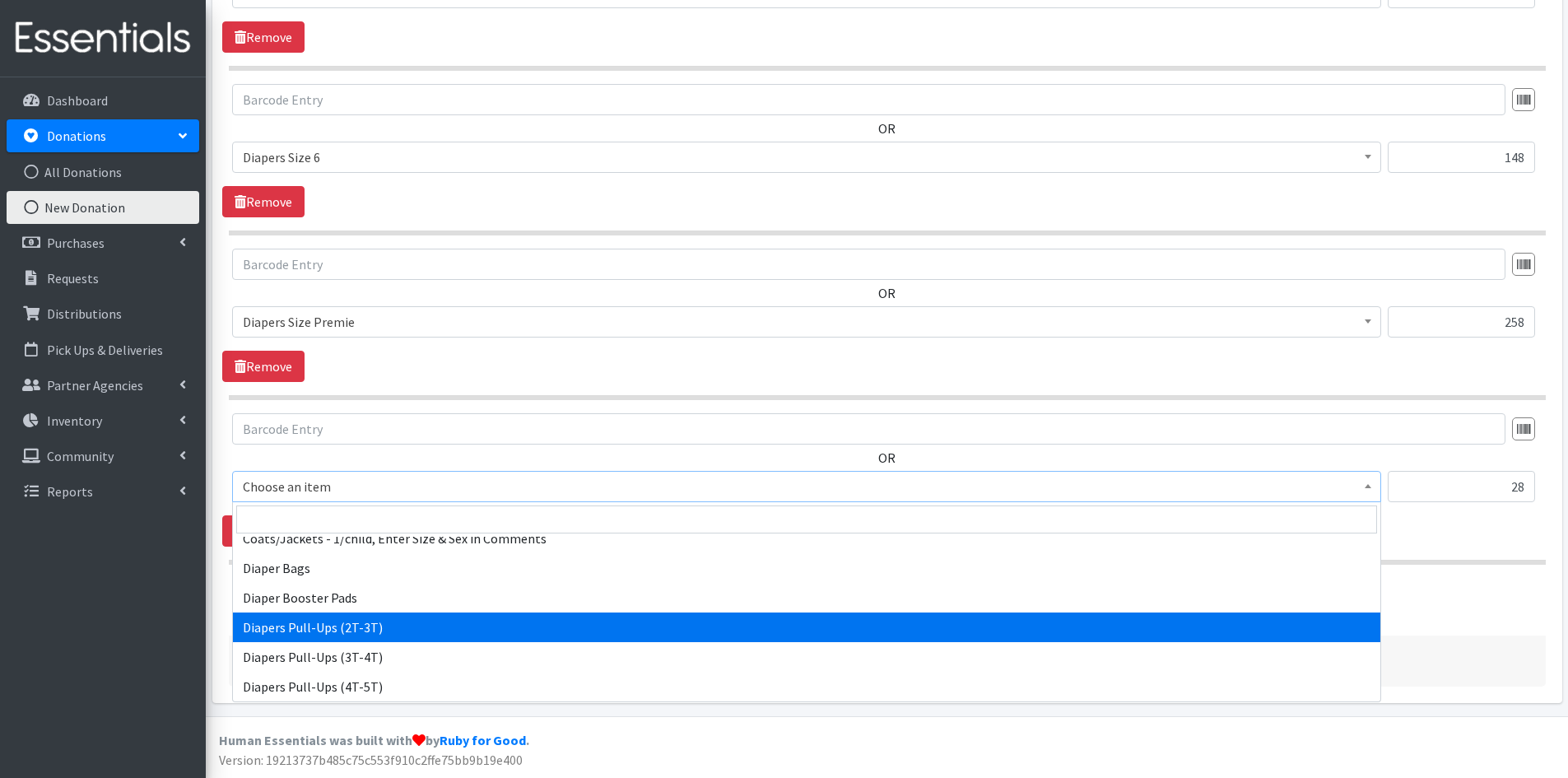
select select "1971"
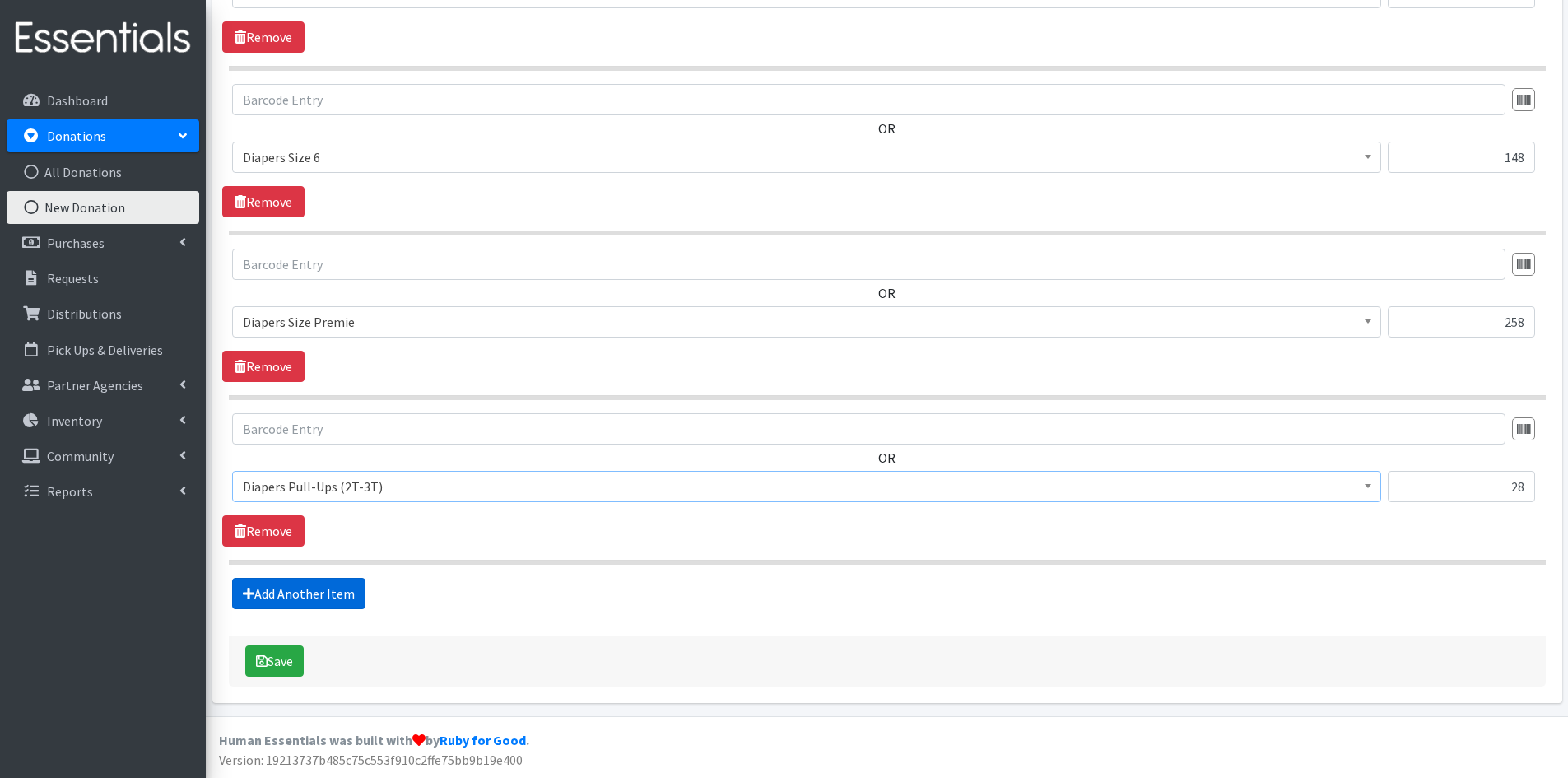
drag, startPoint x: 322, startPoint y: 591, endPoint x: 451, endPoint y: 565, distance: 131.6
click at [322, 591] on link "Add Another Item" at bounding box center [299, 593] width 134 height 31
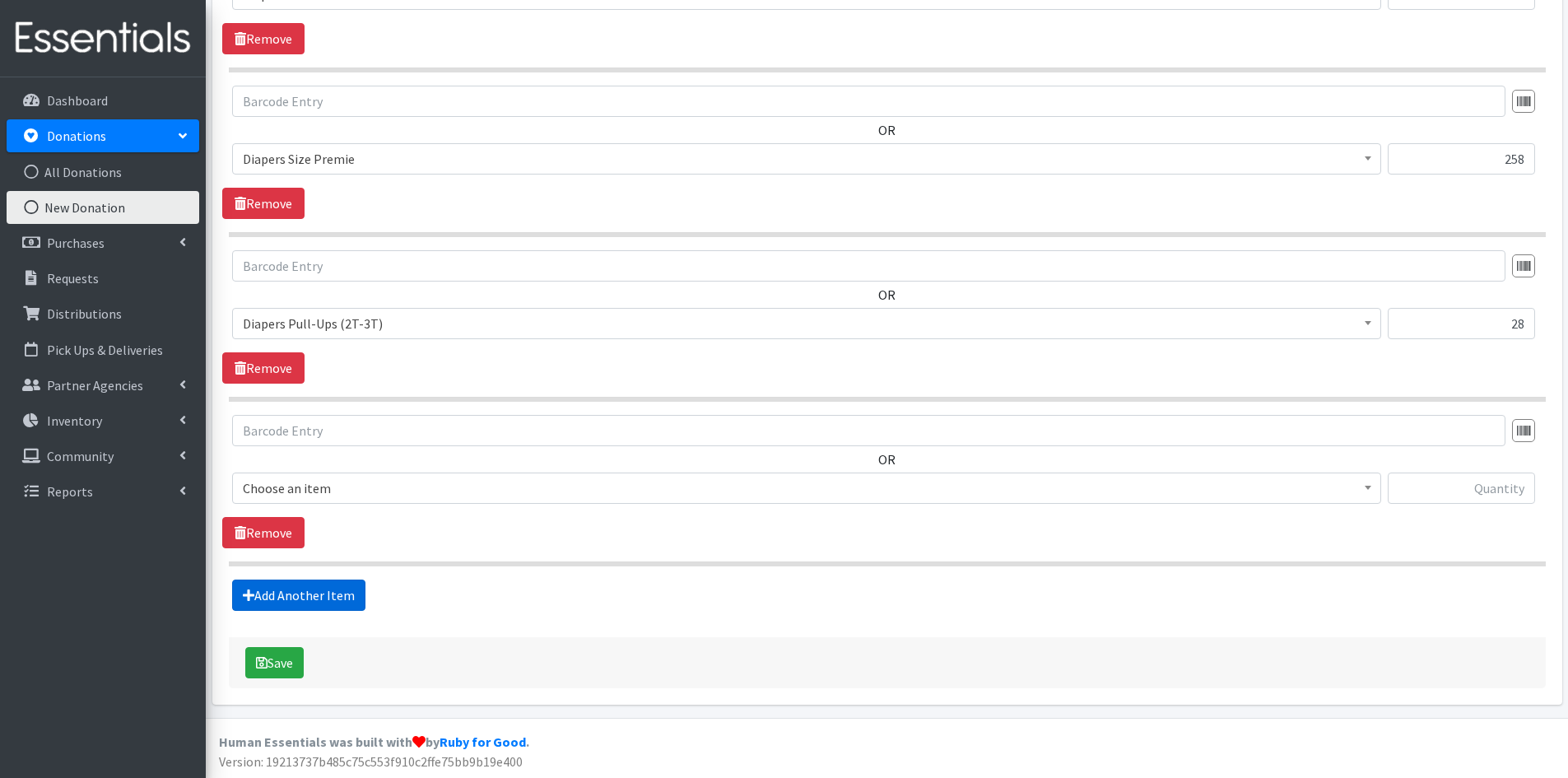
scroll to position [2167, 0]
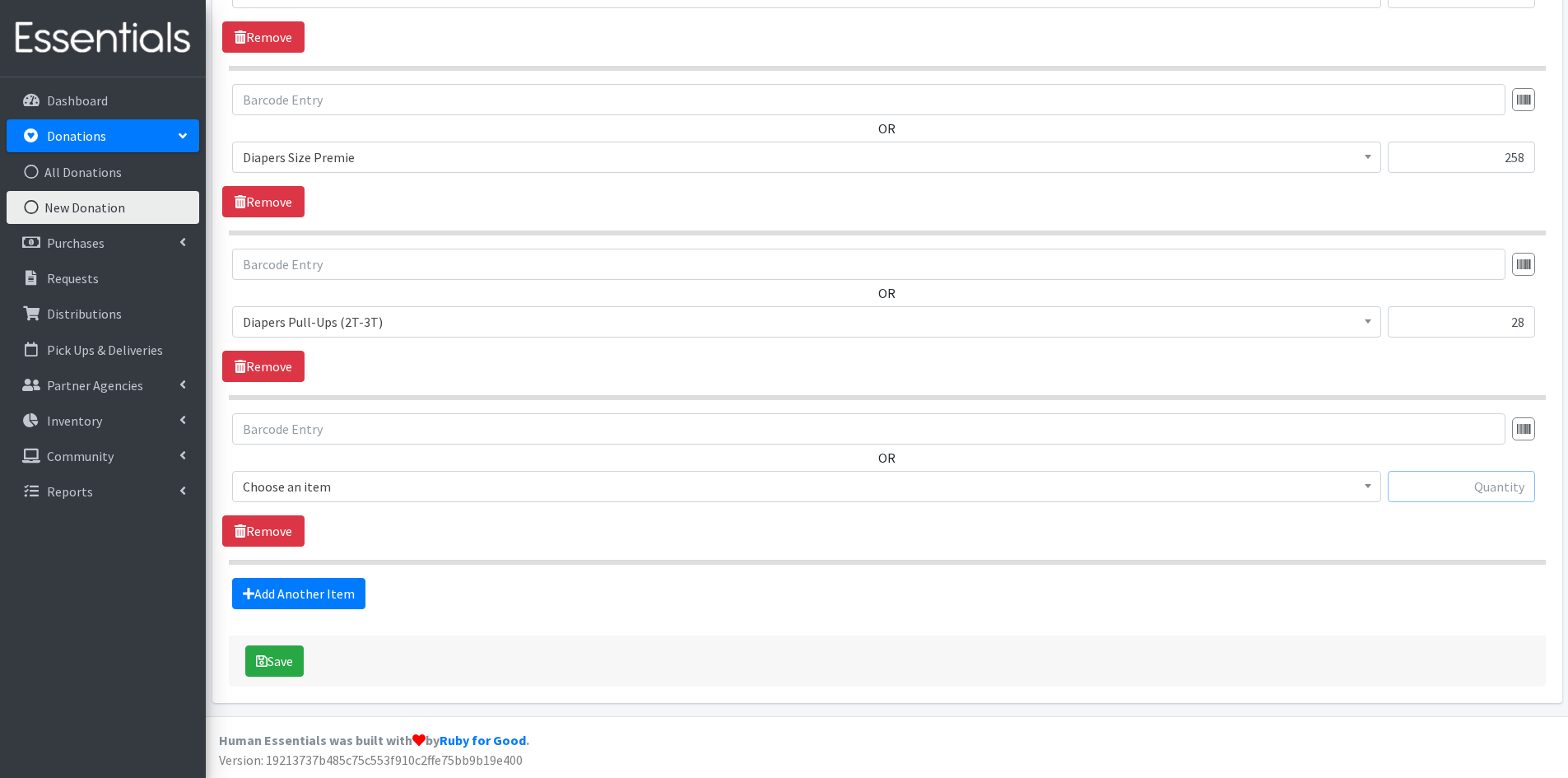
click at [1405, 485] on input "text" at bounding box center [1462, 486] width 147 height 31
type input "81"
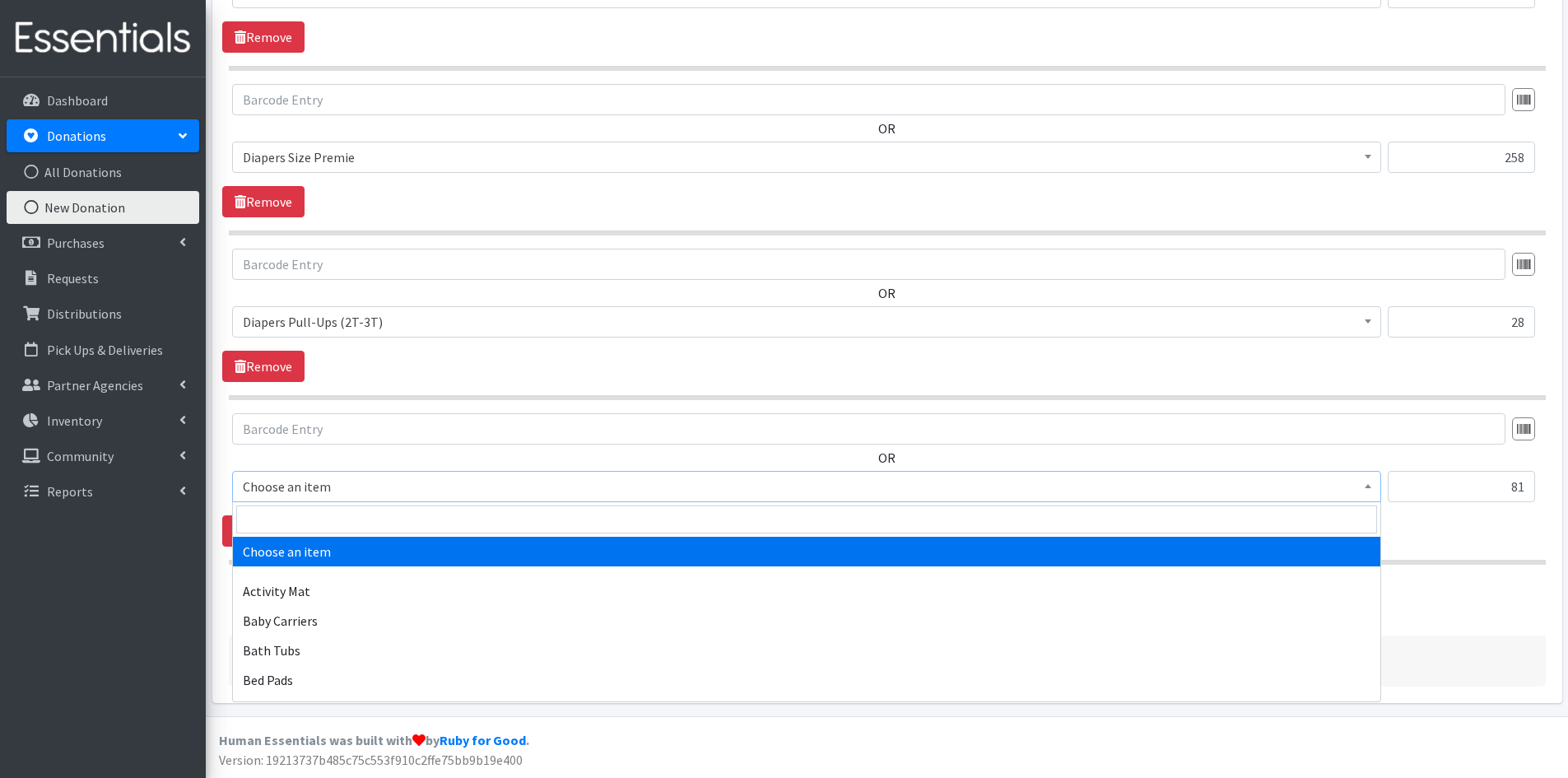
click at [1367, 478] on span at bounding box center [1368, 484] width 17 height 26
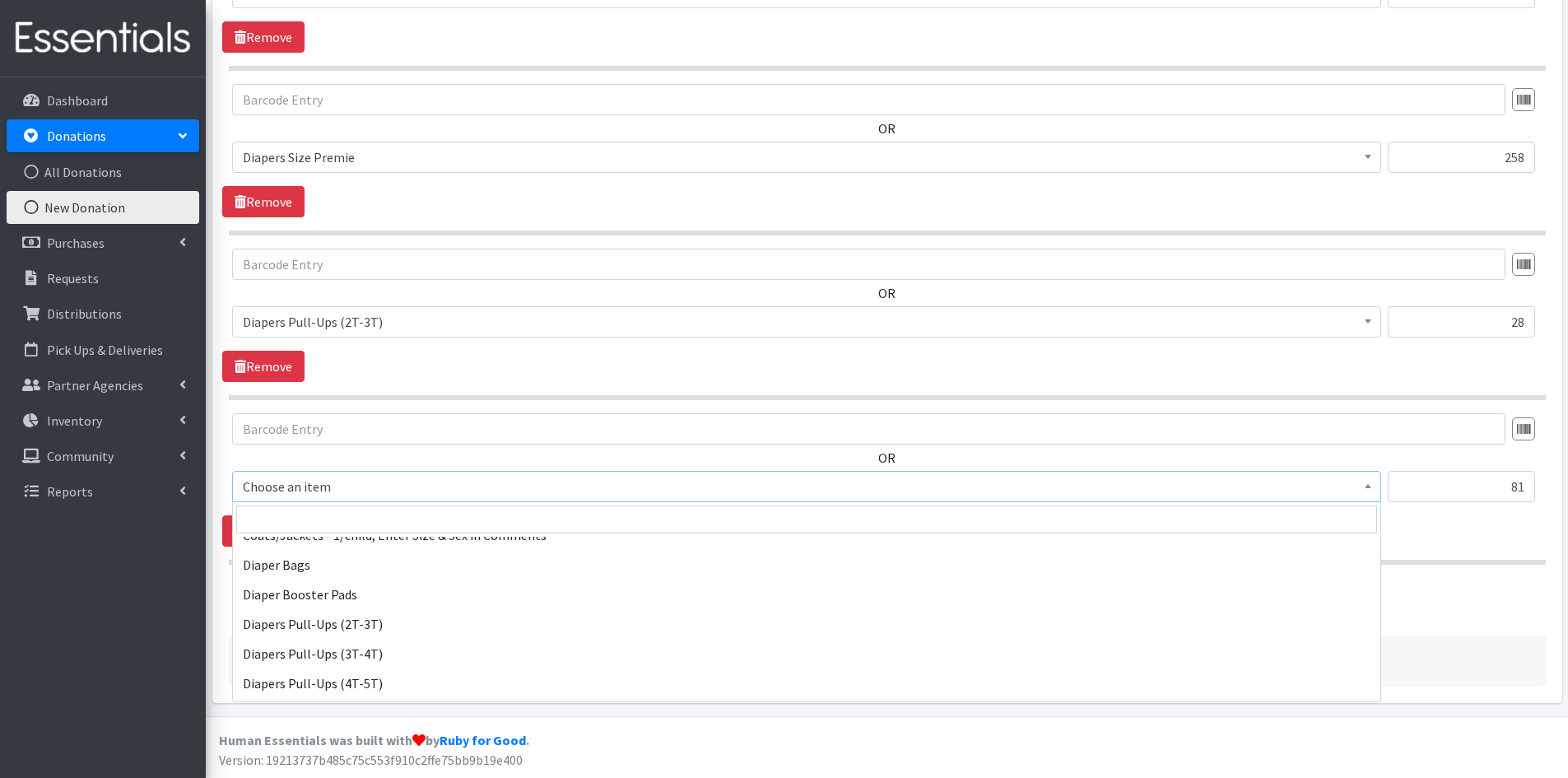
scroll to position [1564, 0]
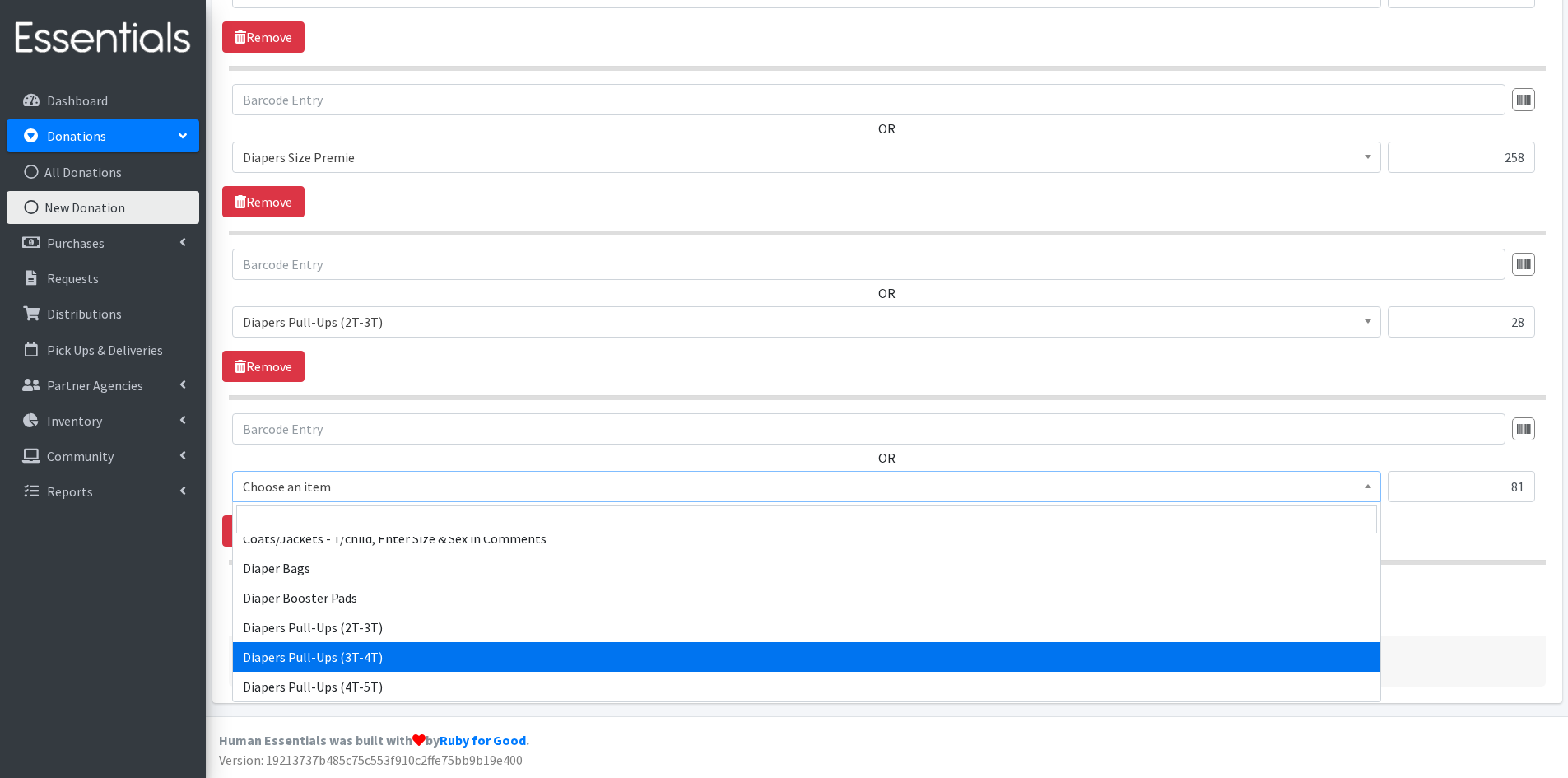
select select "1972"
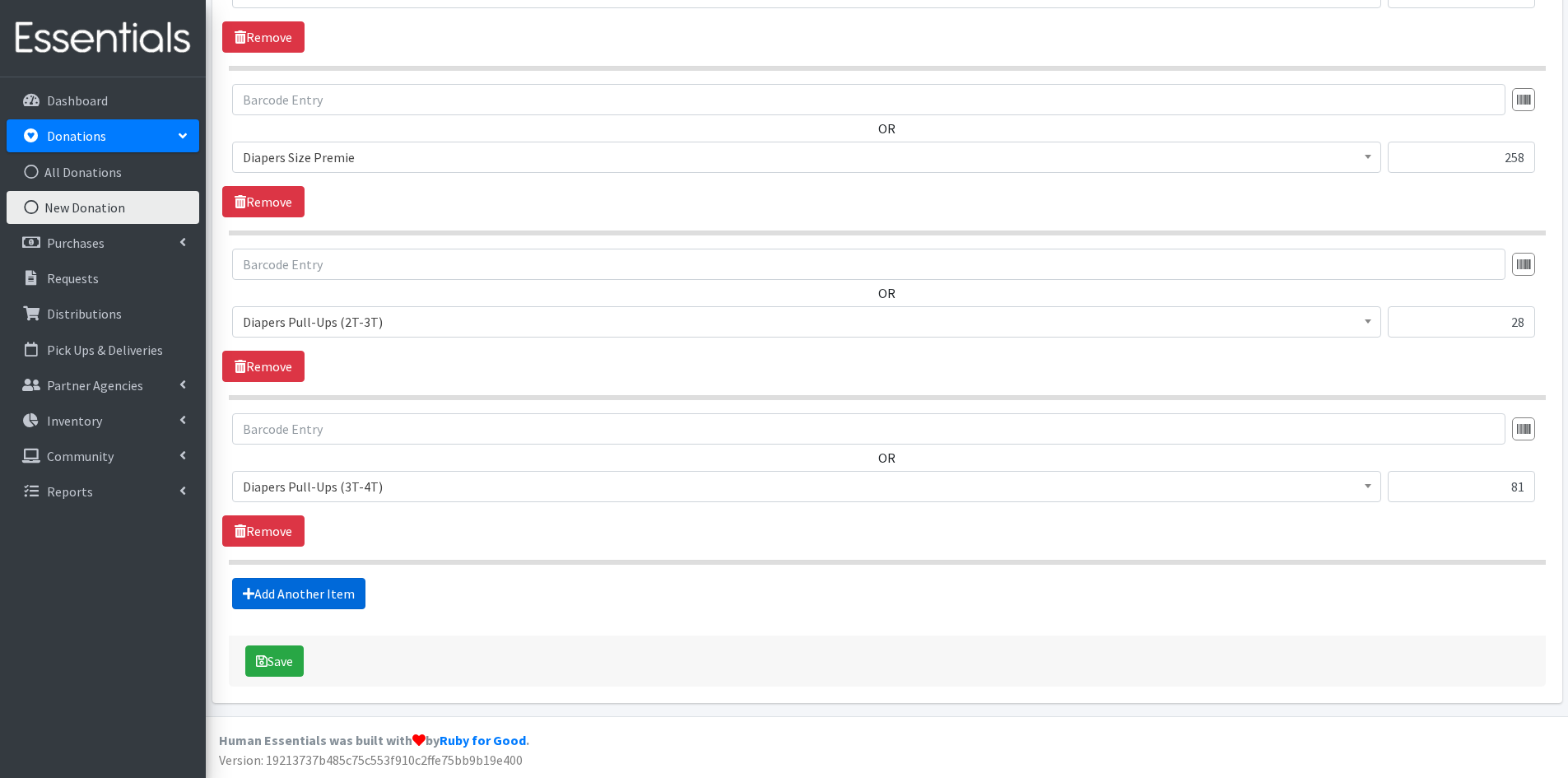
click at [306, 592] on link "Add Another Item" at bounding box center [299, 593] width 134 height 31
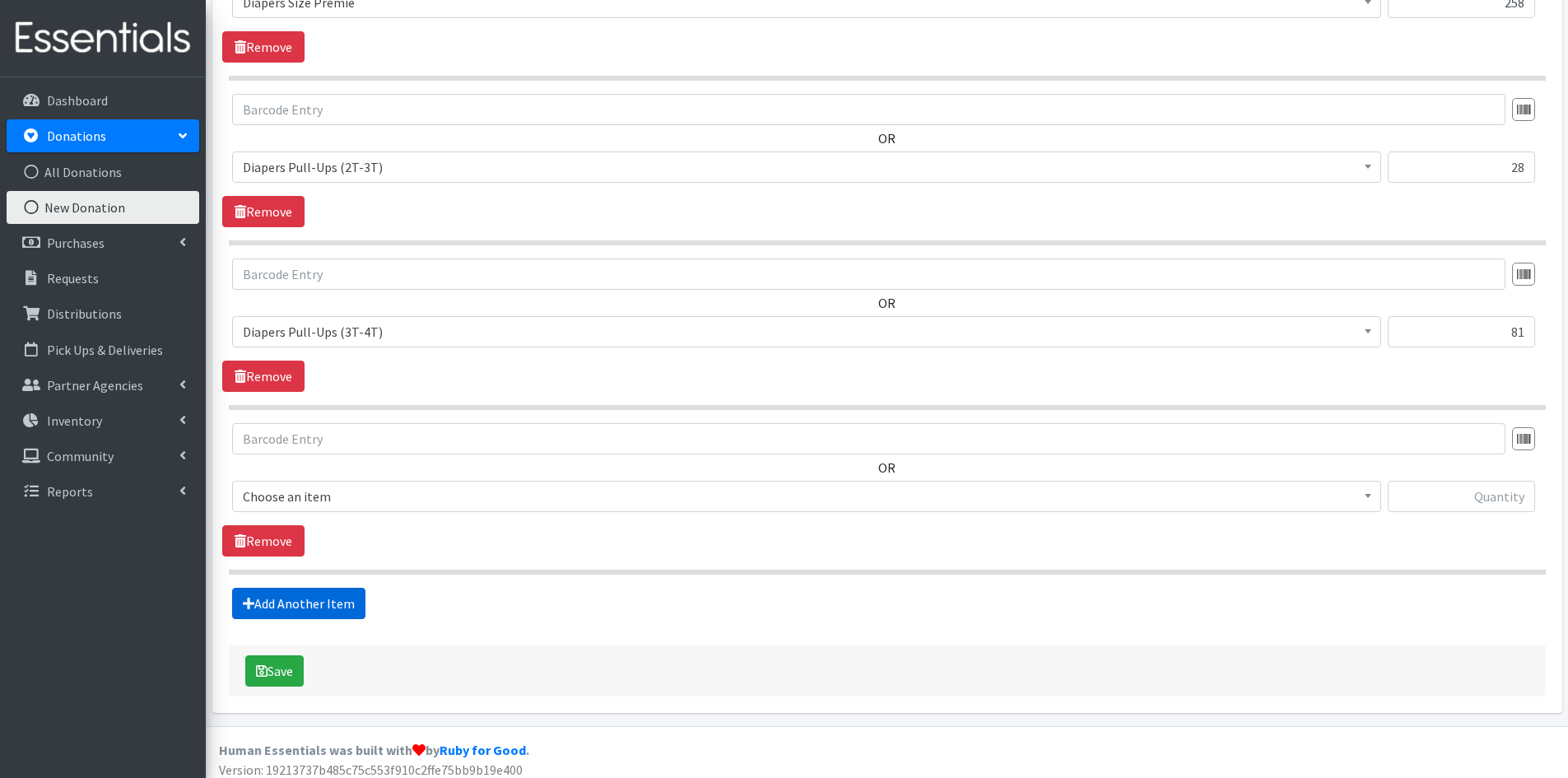
scroll to position [2331, 0]
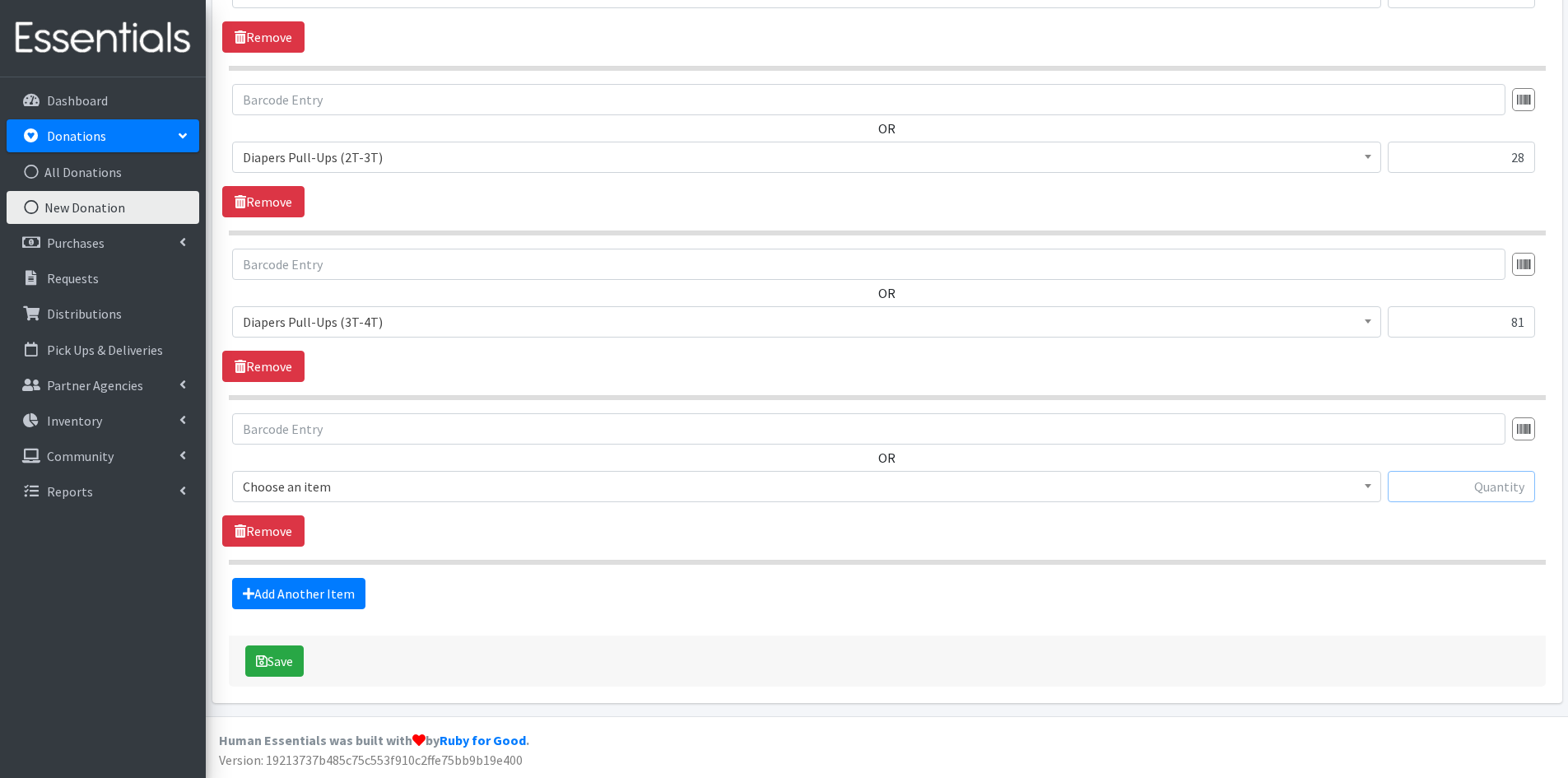
click at [1429, 493] on input "text" at bounding box center [1462, 486] width 147 height 31
type input "43"
click at [1369, 471] on span at bounding box center [1368, 484] width 17 height 26
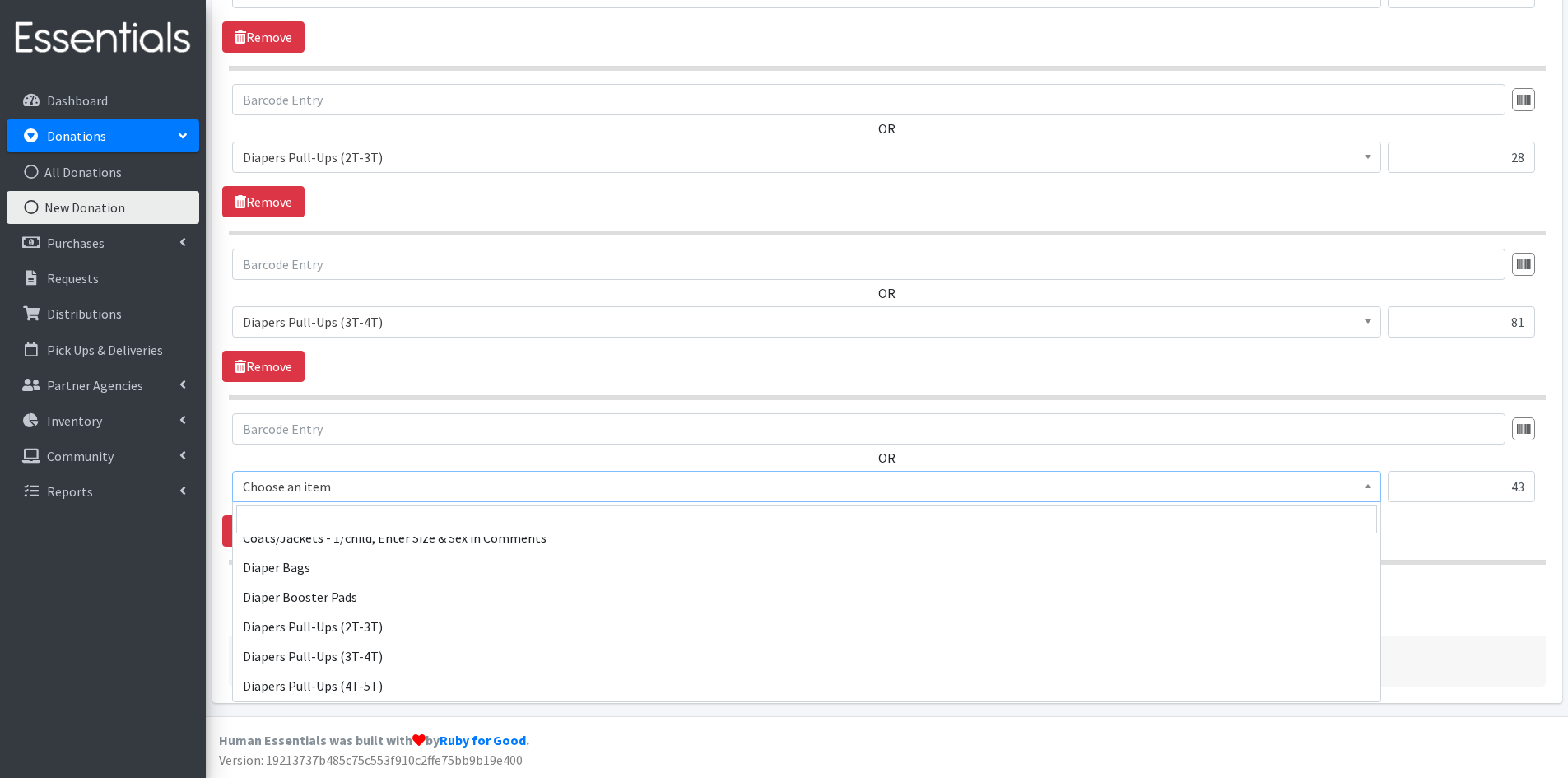
scroll to position [1564, 0]
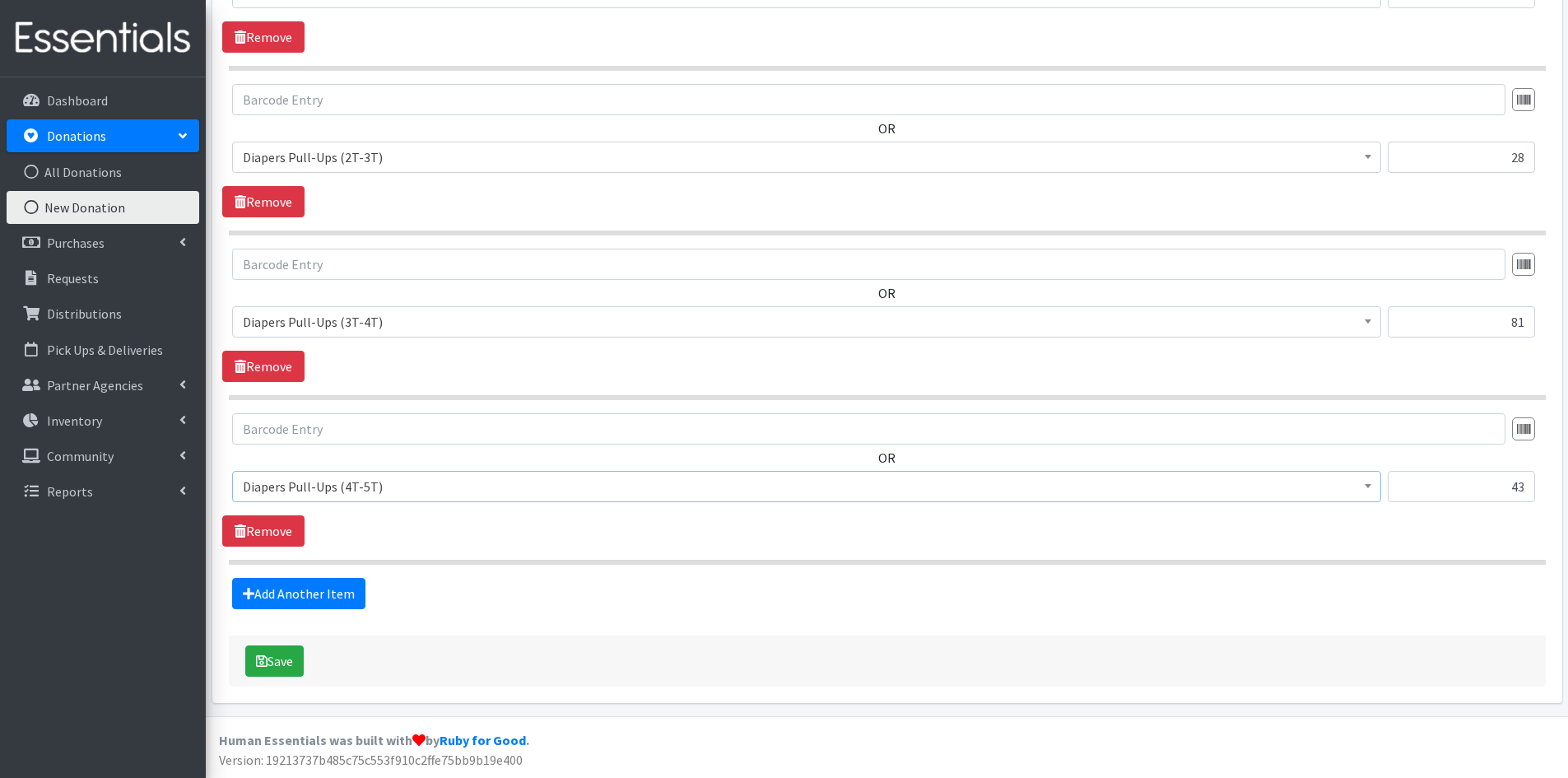
select select "1973"
click at [282, 659] on button "Save" at bounding box center [275, 660] width 58 height 31
